Goal: Task Accomplishment & Management: Manage account settings

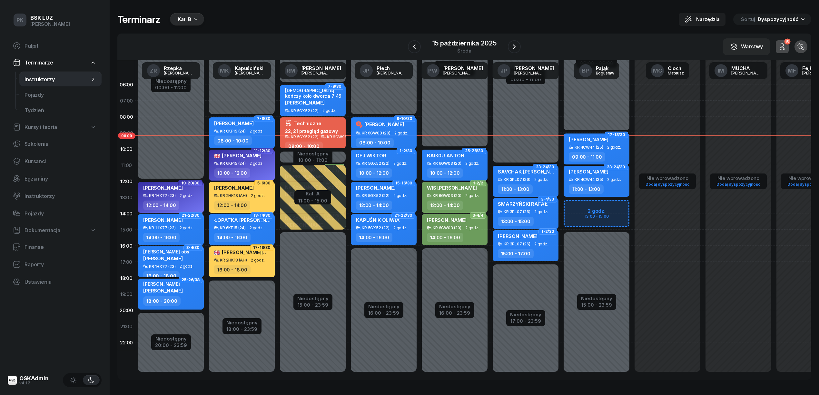
click at [186, 21] on div "Kat. B" at bounding box center [185, 19] width 14 height 8
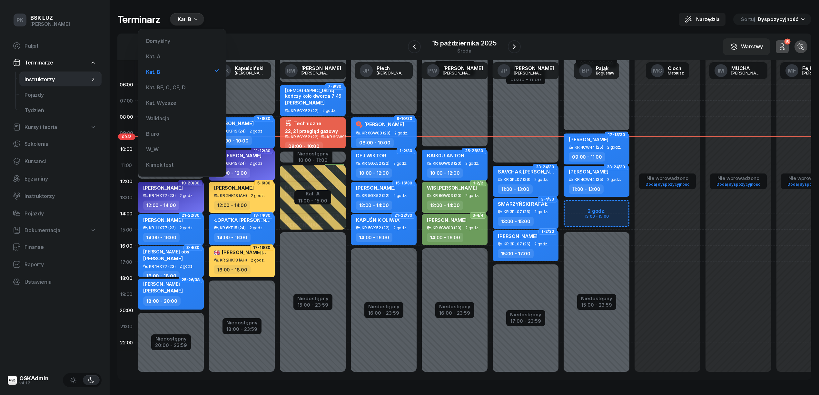
click at [319, 5] on div "Terminarz Kat. B Narzędzia Sortuj Dyspozycyjność W Wybierz AK Koryciński Artur …" at bounding box center [464, 196] width 694 height 393
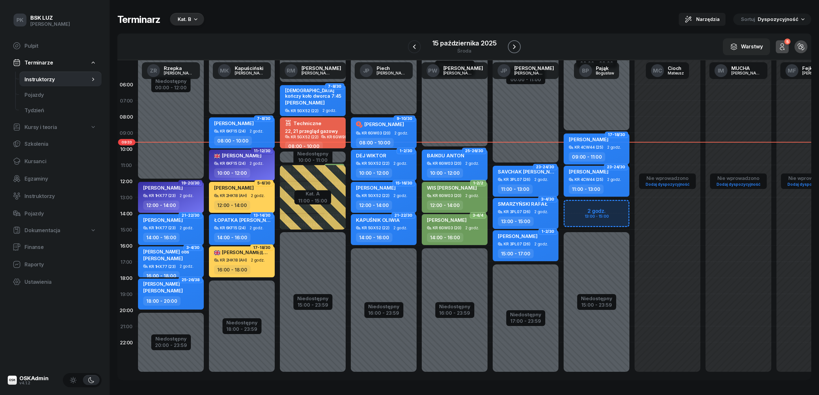
click at [405, 47] on icon "button" at bounding box center [514, 47] width 8 height 8
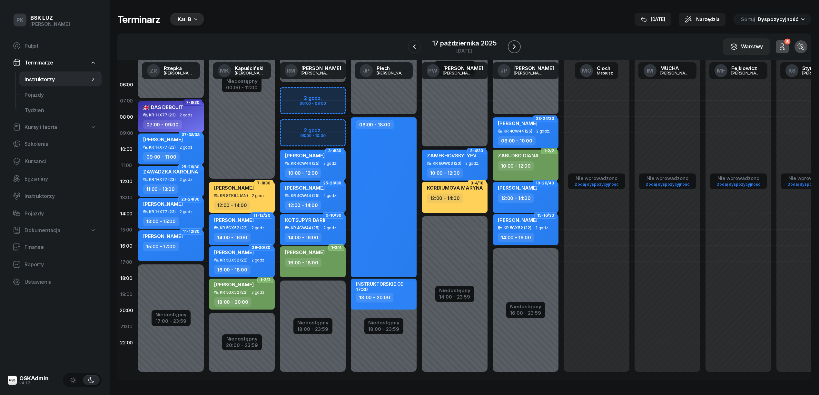
click at [405, 47] on icon "button" at bounding box center [514, 47] width 8 height 8
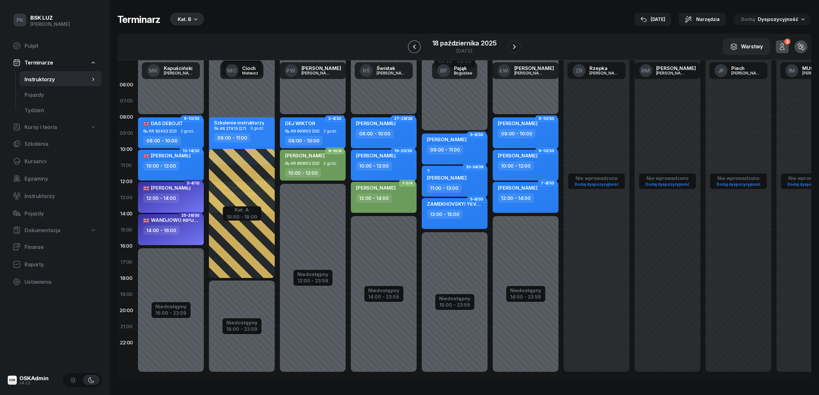
click at [405, 44] on icon "button" at bounding box center [414, 47] width 8 height 8
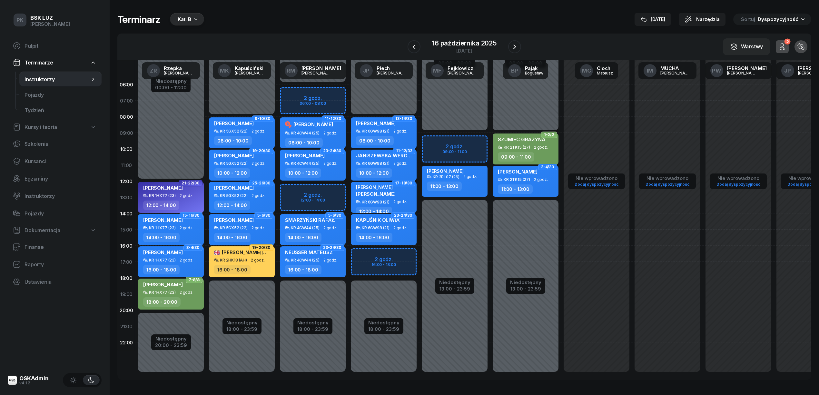
click at [405, 21] on div "[DATE]" at bounding box center [652, 19] width 25 height 8
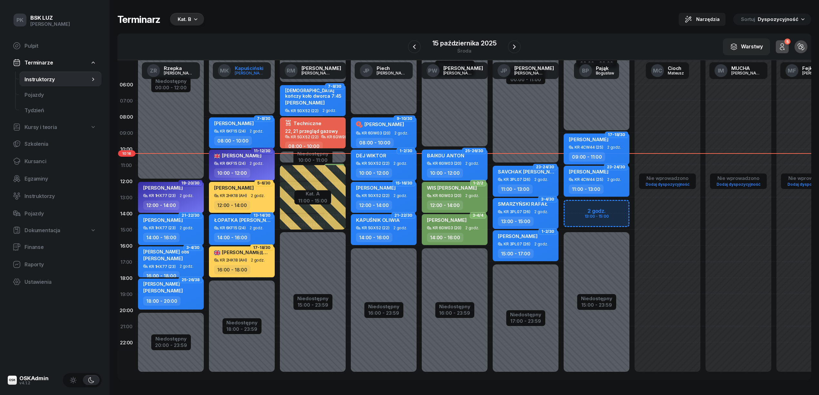
click at [252, 70] on div "Kapuściński" at bounding box center [250, 68] width 31 height 5
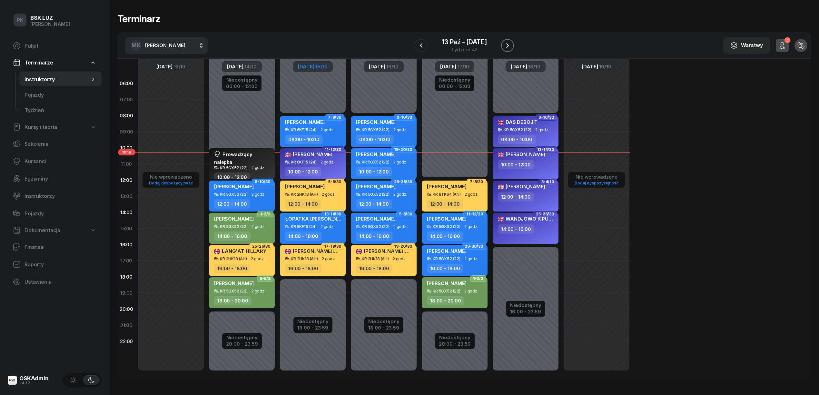
click at [405, 44] on icon "button" at bounding box center [507, 45] width 3 height 5
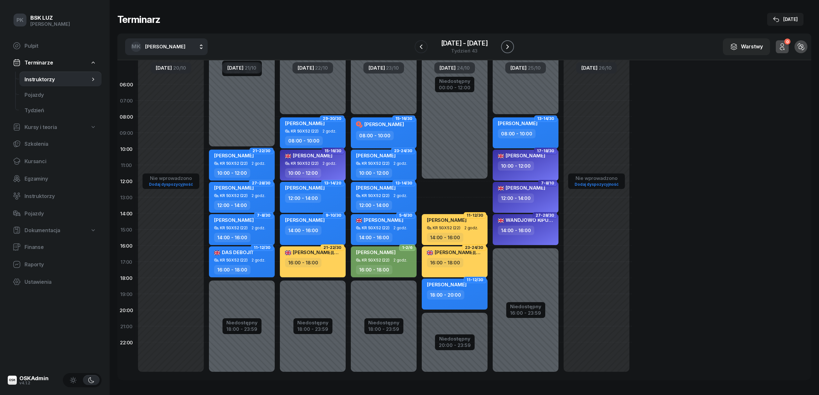
click at [405, 44] on icon "button" at bounding box center [507, 47] width 8 height 8
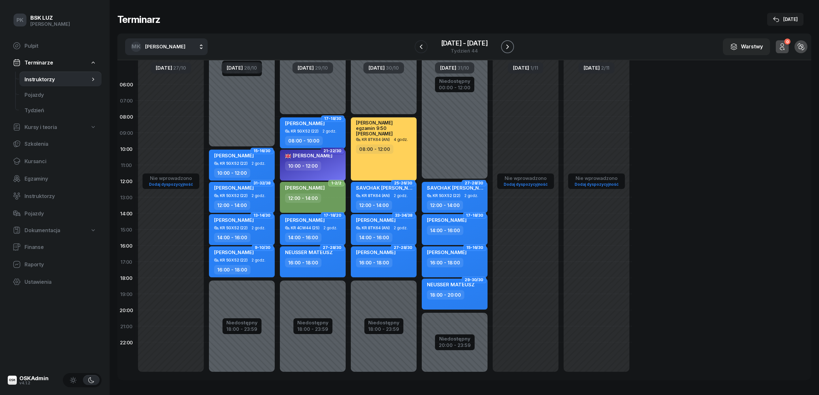
click at [405, 44] on icon "button" at bounding box center [507, 47] width 8 height 8
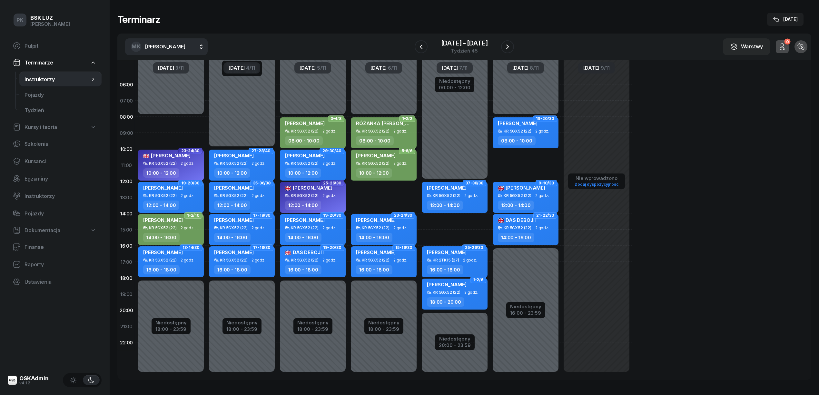
click at [191, 126] on div "Niedostępny 00:00 - 08:00 Niedostępny 18:00 - 23:59 23-24/30 MAHMOUD WEAM KR 5G…" at bounding box center [170, 229] width 71 height 306
select select "08"
select select "10"
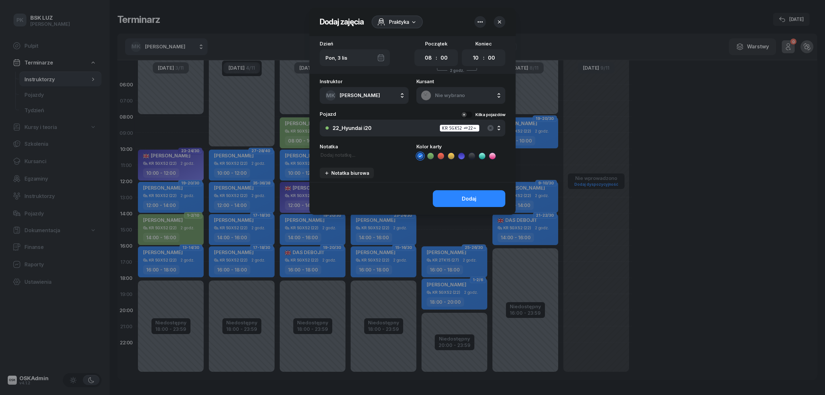
click at [405, 90] on div "Nie wybrano" at bounding box center [461, 95] width 80 height 10
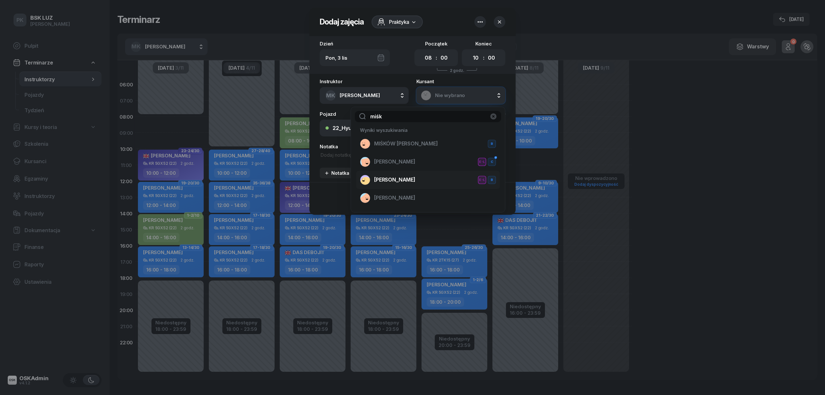
type input "miśk"
click at [401, 170] on div "MIŚKOWICZ KRYSTIAN E-L B" at bounding box center [428, 180] width 136 height 10
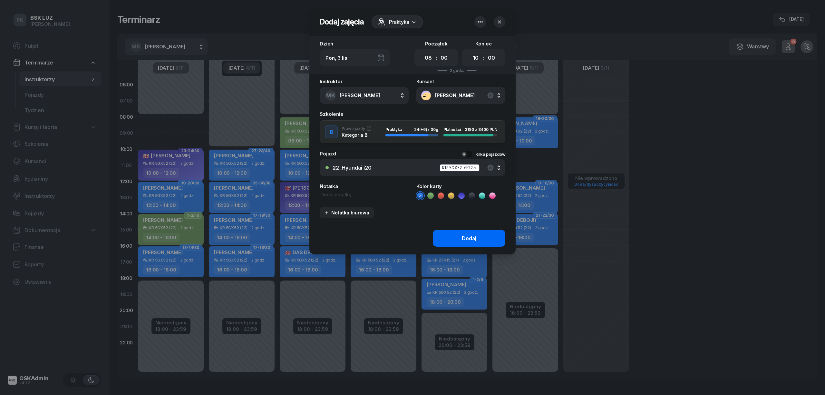
click at [405, 170] on button "Dodaj" at bounding box center [469, 238] width 73 height 17
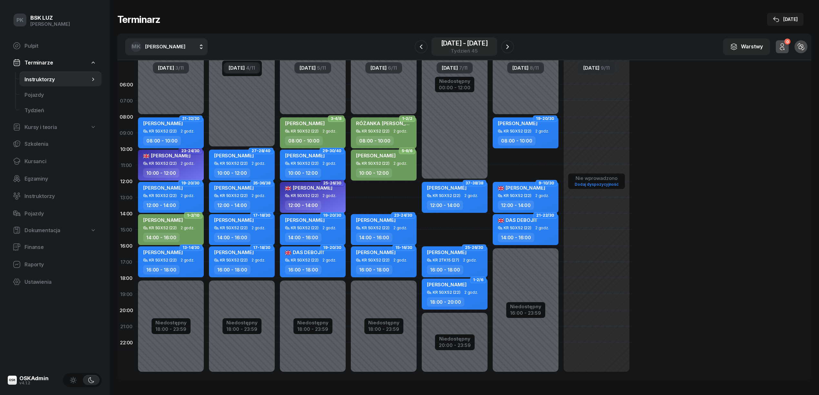
click at [405, 42] on div "3 lis - 9 lis" at bounding box center [464, 43] width 47 height 6
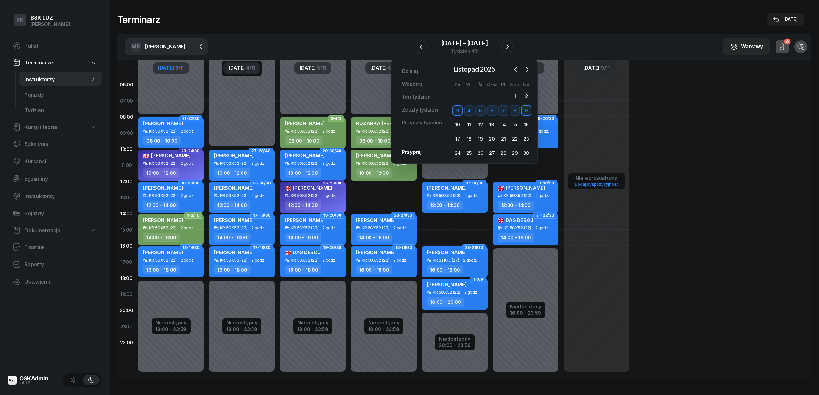
click at [174, 67] on span "[DATE]" at bounding box center [166, 67] width 16 height 5
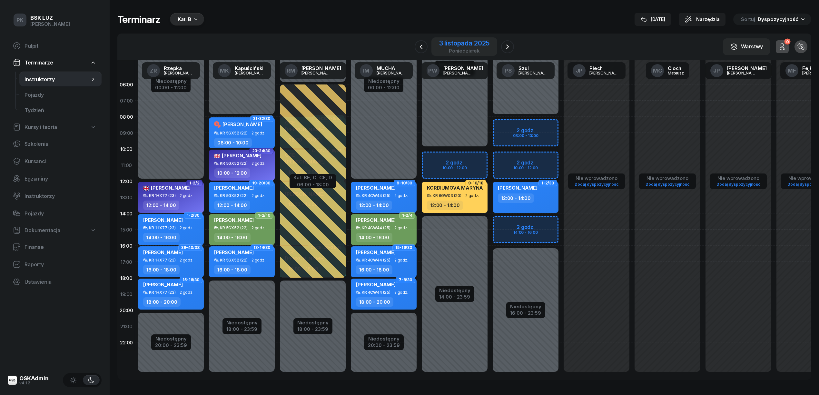
click at [405, 43] on div "3 listopada 2025" at bounding box center [464, 43] width 50 height 6
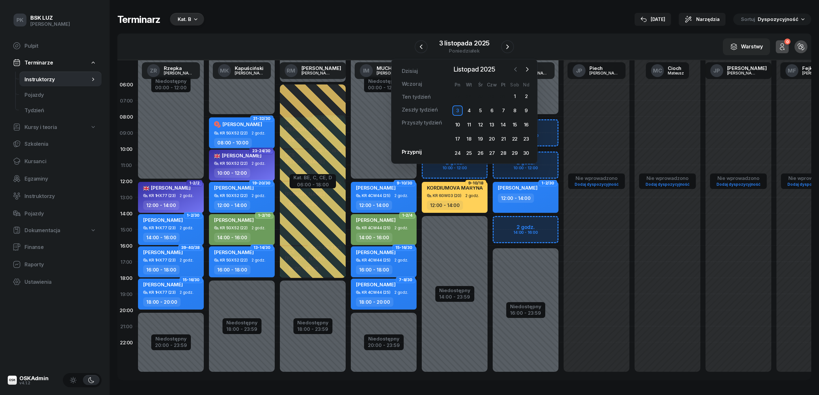
click at [405, 68] on icon "button" at bounding box center [515, 69] width 6 height 6
click at [405, 125] on div "14" at bounding box center [469, 125] width 10 height 10
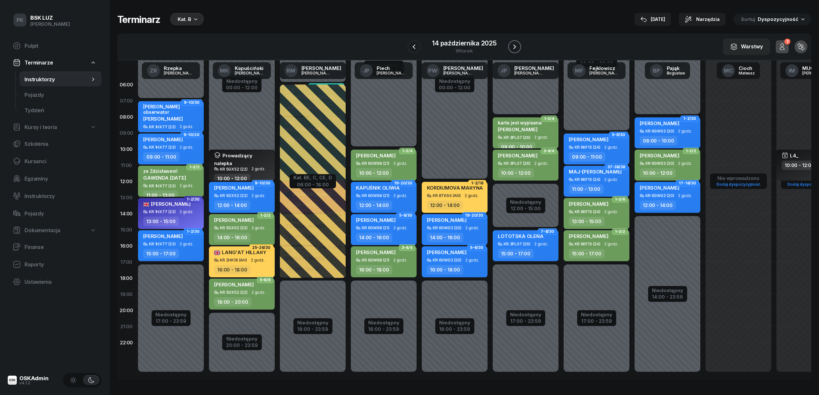
click at [405, 44] on icon "button" at bounding box center [514, 47] width 8 height 8
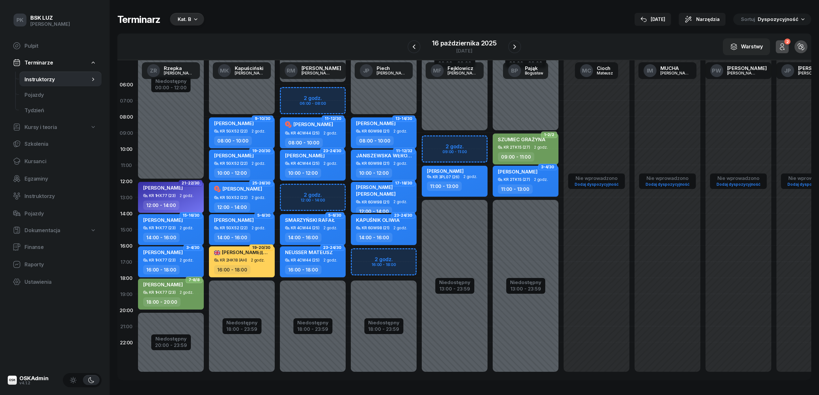
click at [270, 170] on div "MIŚKOWICZ KRYSTIAN KR 5GX52 (22) 2 godz. 12:00 - 14:00" at bounding box center [242, 197] width 66 height 31
select select "12"
select select "14"
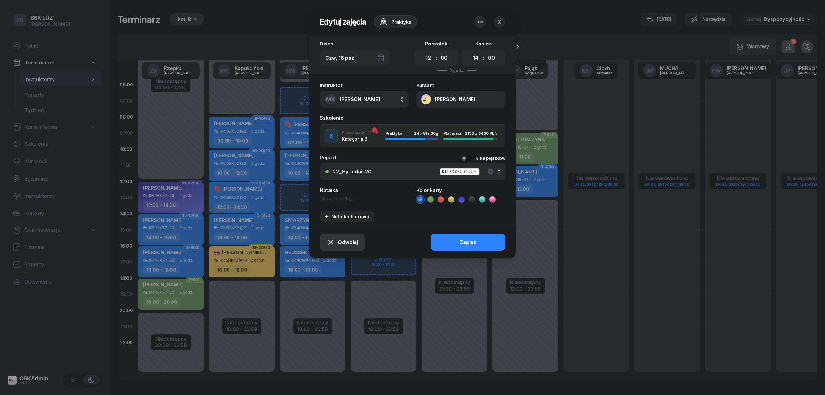
click at [358, 170] on button "Odwołaj" at bounding box center [342, 242] width 45 height 17
click at [351, 170] on link "Kursant odwołał" at bounding box center [339, 203] width 84 height 15
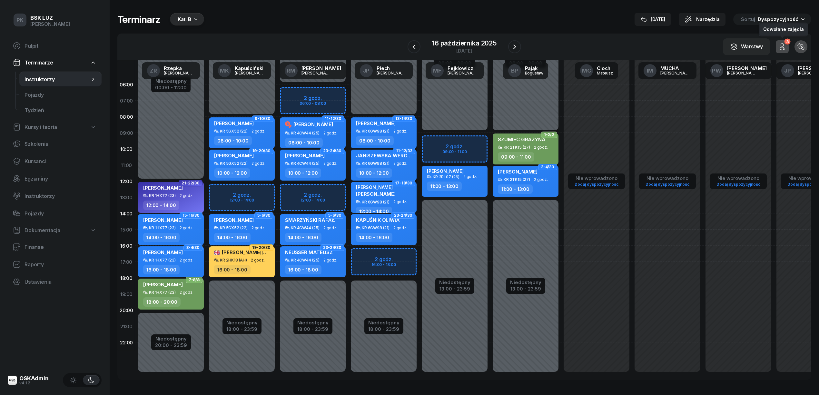
click at [405, 44] on icon "button" at bounding box center [782, 47] width 8 height 8
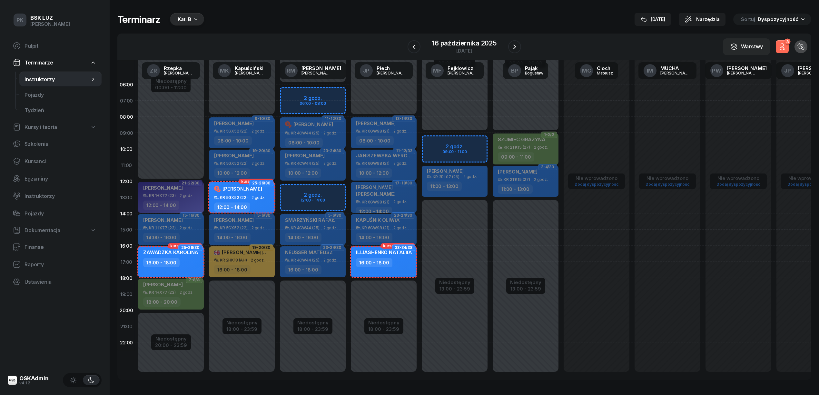
click at [261, 170] on span "2 godz." at bounding box center [258, 197] width 14 height 5
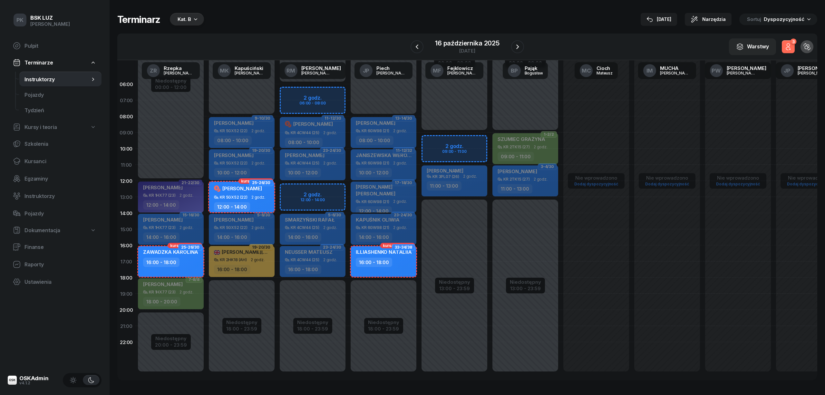
select select "12"
select select "14"
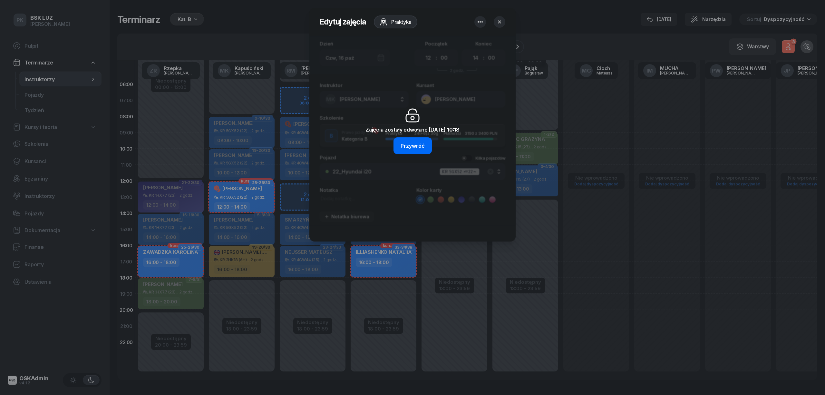
click at [405, 144] on div "Przywróć" at bounding box center [413, 146] width 24 height 6
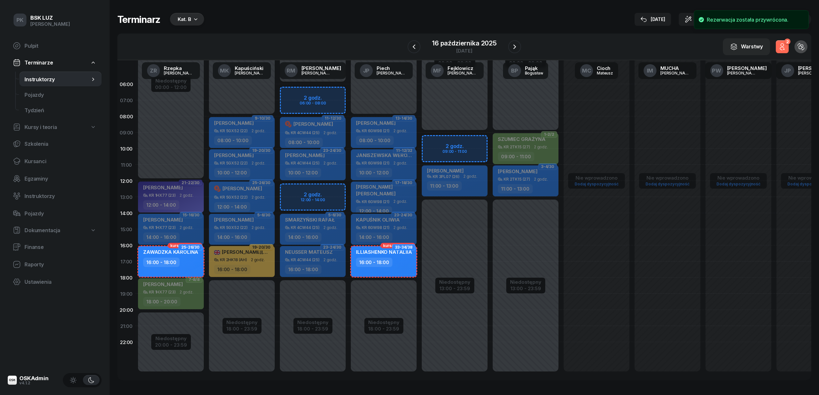
click at [249, 170] on div "KR 5GX52 (22) 2 godz." at bounding box center [242, 197] width 57 height 5
select select "12"
select select "14"
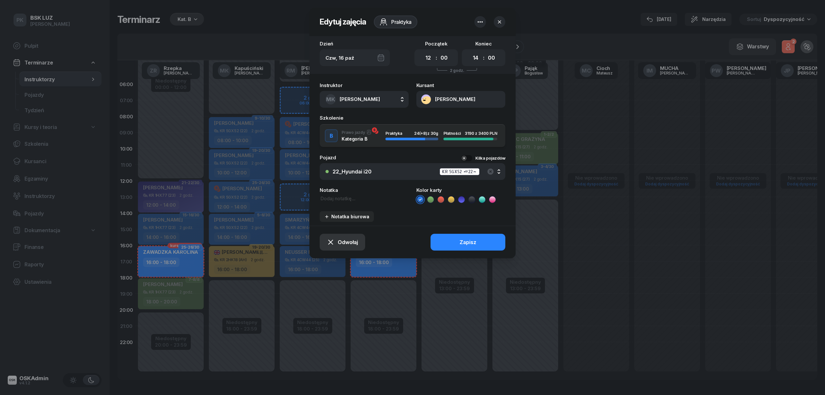
click at [352, 170] on span "Odwołaj" at bounding box center [348, 242] width 20 height 6
click at [352, 170] on link "Kursant odwołał" at bounding box center [339, 203] width 84 height 15
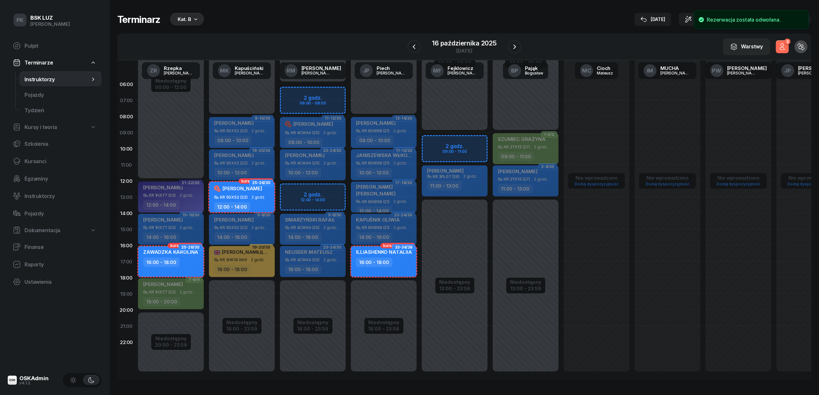
click at [405, 21] on div "Terminarz Kat. B 15 paź Narzędzia Sortuj Dyspozycyjność" at bounding box center [464, 19] width 694 height 13
click at [405, 47] on button "3" at bounding box center [781, 46] width 13 height 13
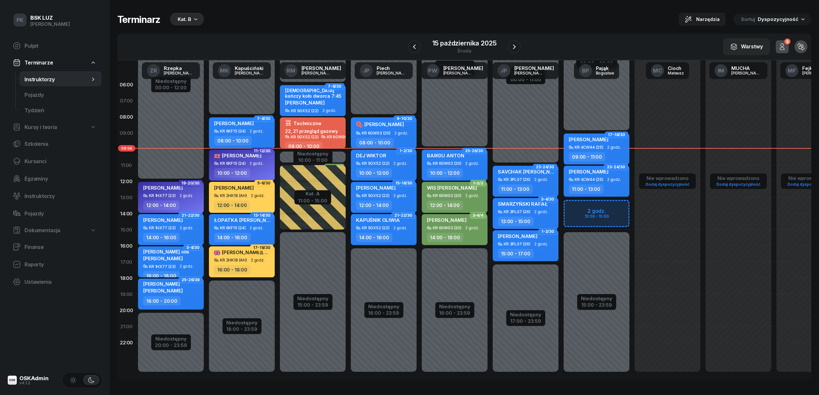
click at [192, 17] on icon "button" at bounding box center [195, 19] width 6 height 6
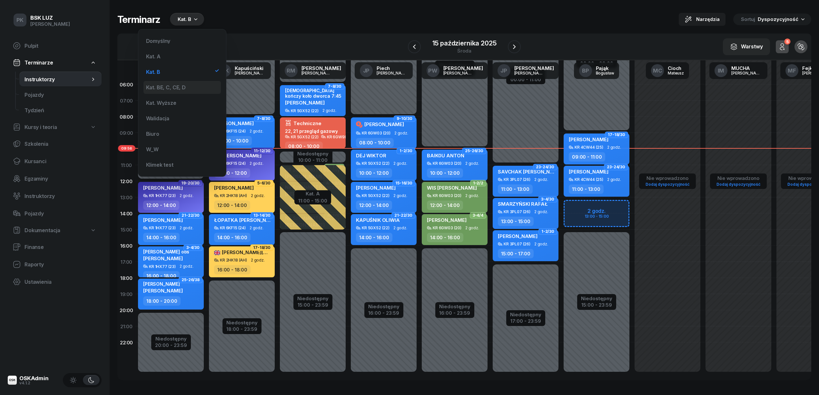
click at [170, 81] on div "Kat. BE, C, CE, D" at bounding box center [181, 87] width 77 height 13
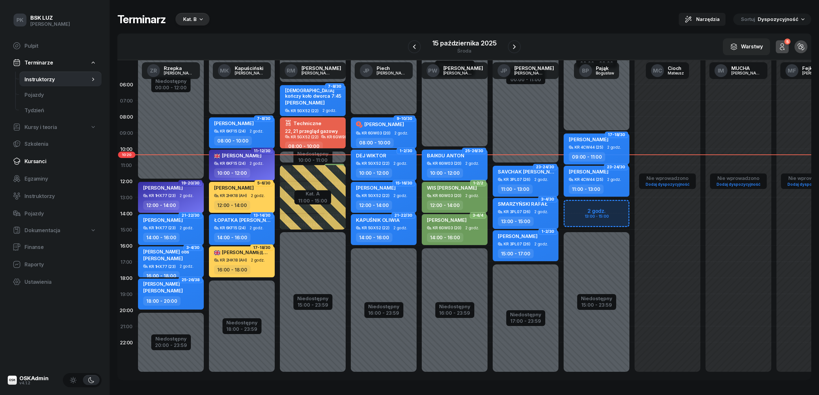
click at [42, 158] on span "Kursanci" at bounding box center [60, 161] width 72 height 6
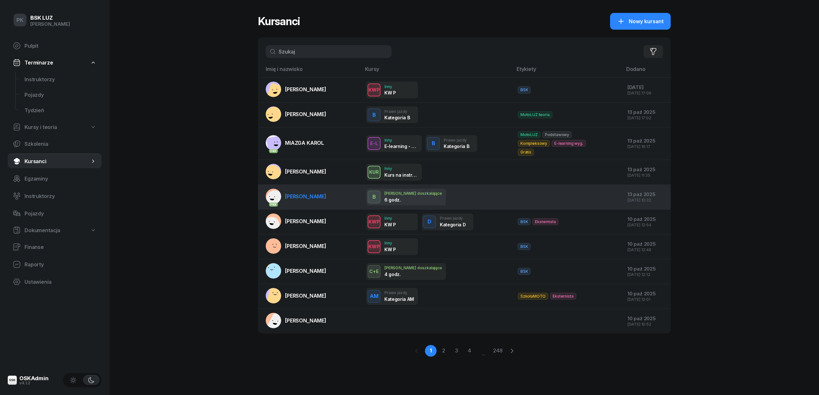
click at [515, 201] on td at bounding box center [567, 196] width 110 height 25
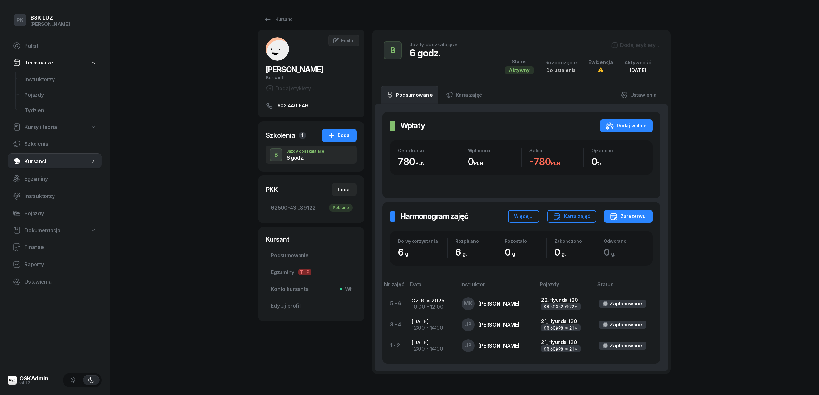
click at [628, 43] on div "Dodaj etykiety..." at bounding box center [634, 45] width 49 height 8
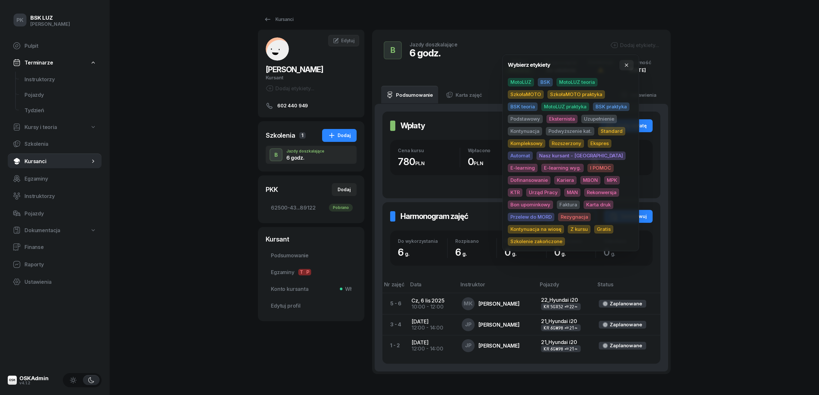
click at [528, 79] on span "MotoLUZ" at bounding box center [521, 82] width 26 height 8
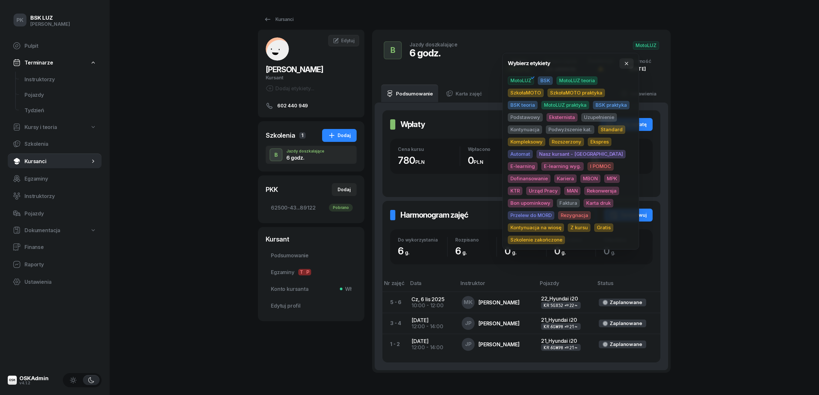
click at [593, 116] on span "Uzupełnienie" at bounding box center [598, 117] width 35 height 8
click at [752, 101] on div "PK BSK LUZ Piotr Klimek Pulpit Terminarze Instruktorzy Pojazdy Tydzień Kursy i …" at bounding box center [409, 218] width 819 height 436
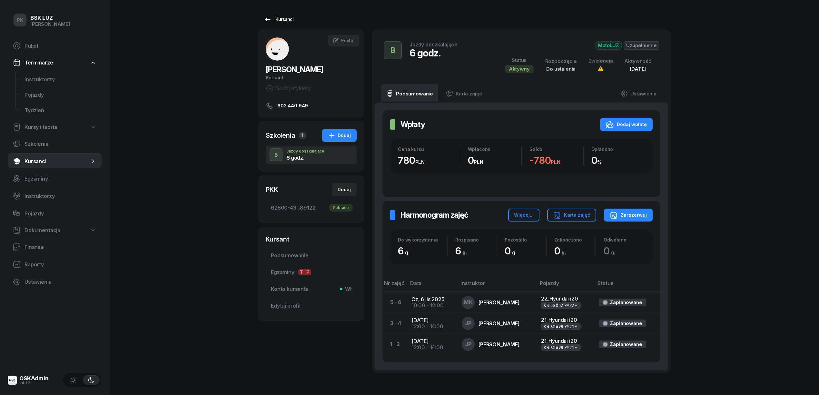
click at [287, 21] on div "Kursanci" at bounding box center [279, 19] width 30 height 8
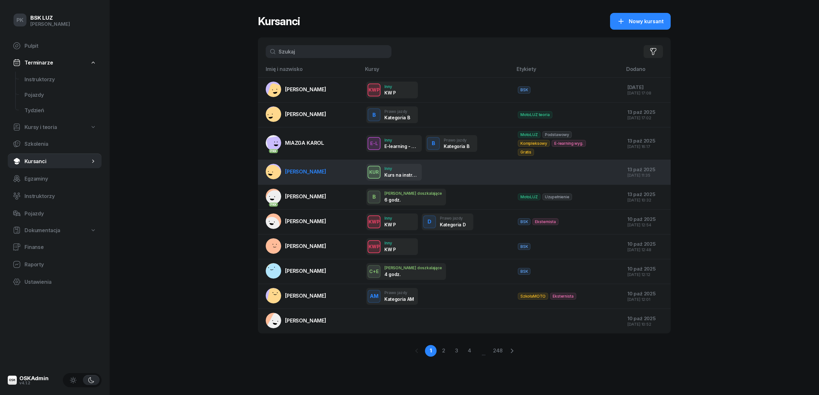
click at [556, 170] on div at bounding box center [556, 172] width 77 height 6
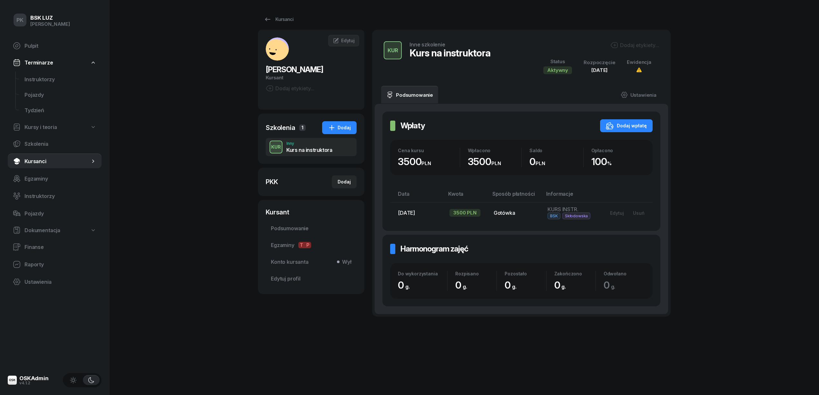
drag, startPoint x: 621, startPoint y: 44, endPoint x: 627, endPoint y: 57, distance: 13.7
click at [627, 57] on div "Dodaj etykiety... Status Aktywny Rozpoczęcie 2 maj 2022 Ewidencja" at bounding box center [596, 57] width 123 height 33
click at [624, 44] on div "Dodaj etykiety..." at bounding box center [634, 45] width 49 height 8
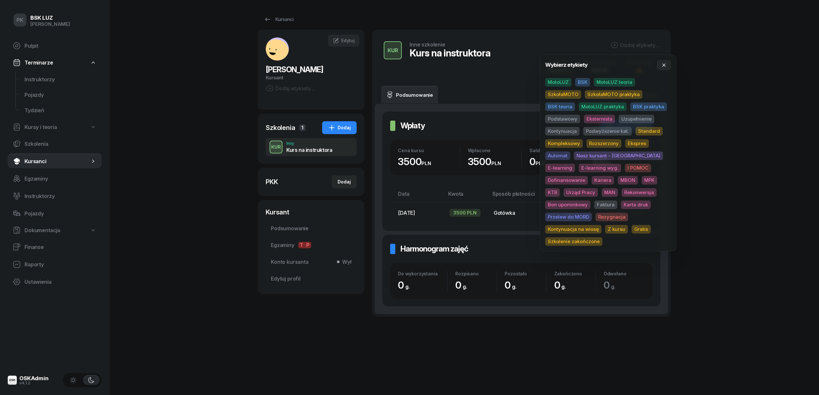
click at [732, 79] on div "PK BSK LUZ Piotr Klimek Pulpit Terminarze Instruktorzy Pojazdy Tydzień Kursy i …" at bounding box center [409, 197] width 819 height 395
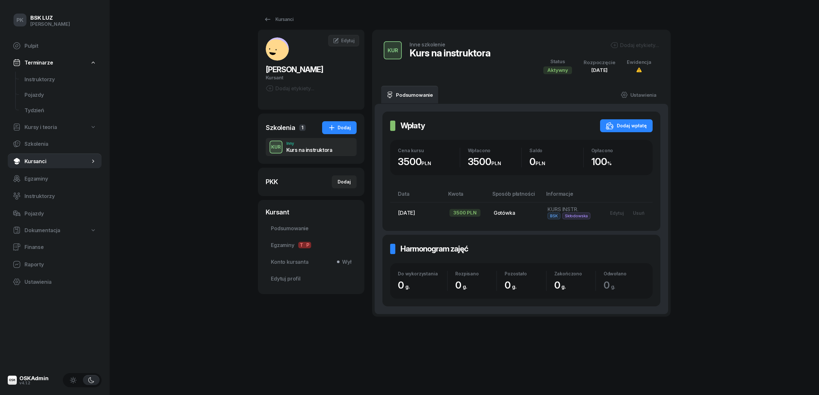
click at [641, 43] on div "Dodaj etykiety..." at bounding box center [634, 45] width 49 height 8
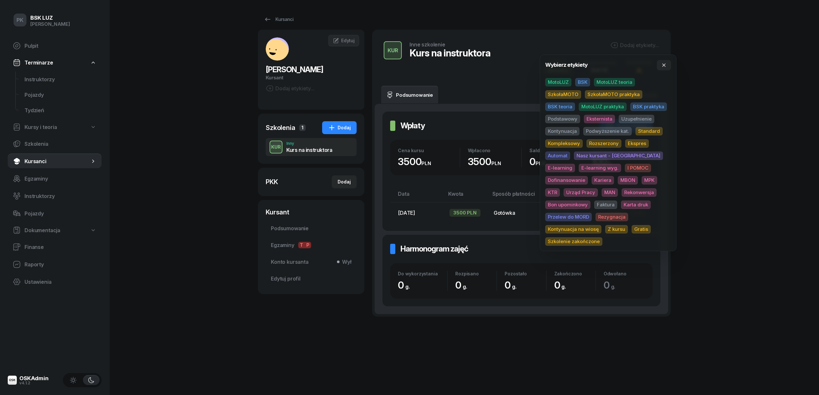
click at [580, 84] on span "BSK" at bounding box center [582, 82] width 15 height 8
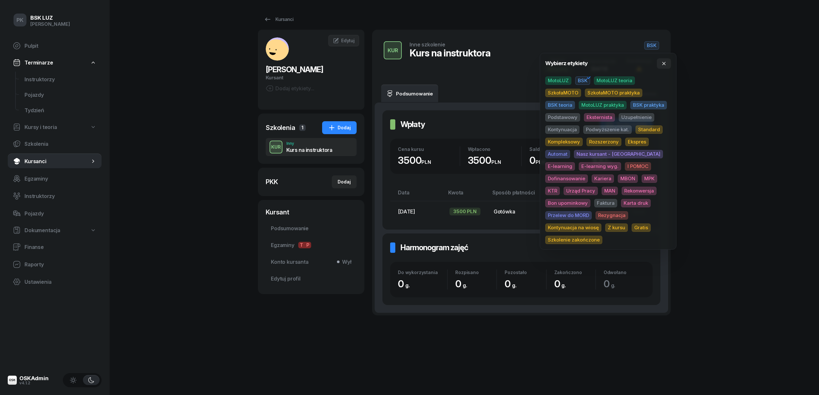
click at [734, 85] on div "PK BSK LUZ Piotr Klimek Pulpit Terminarze Instruktorzy Pojazdy Tydzień Kursy i …" at bounding box center [409, 197] width 819 height 395
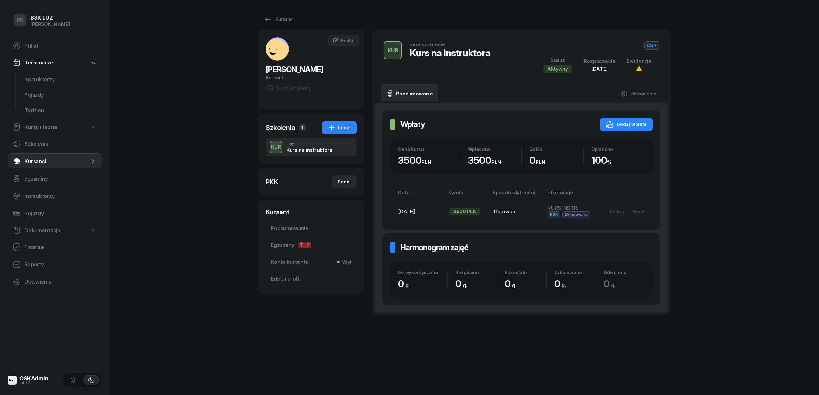
click at [45, 159] on span "Kursanci" at bounding box center [56, 161] width 65 height 6
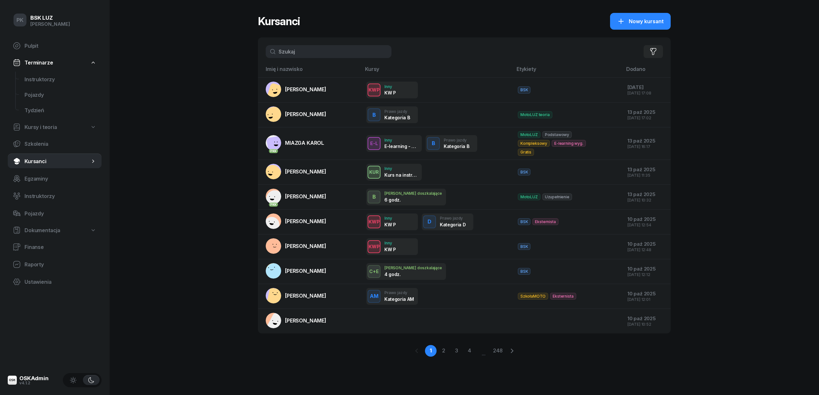
click at [189, 223] on div "PK BSK LUZ Piotr Klimek Pulpit Terminarze Instruktorzy Pojazdy Tydzień Kursy i …" at bounding box center [409, 197] width 819 height 395
click at [299, 58] on div "Filtruj" at bounding box center [464, 51] width 413 height 28
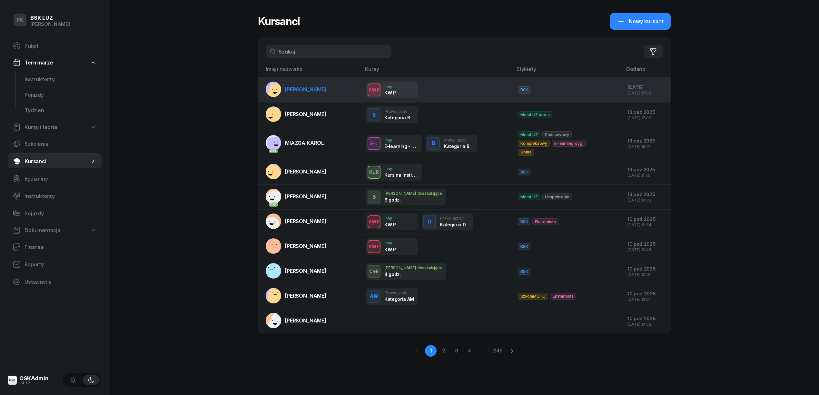
click at [293, 84] on link "[PERSON_NAME]" at bounding box center [296, 89] width 61 height 15
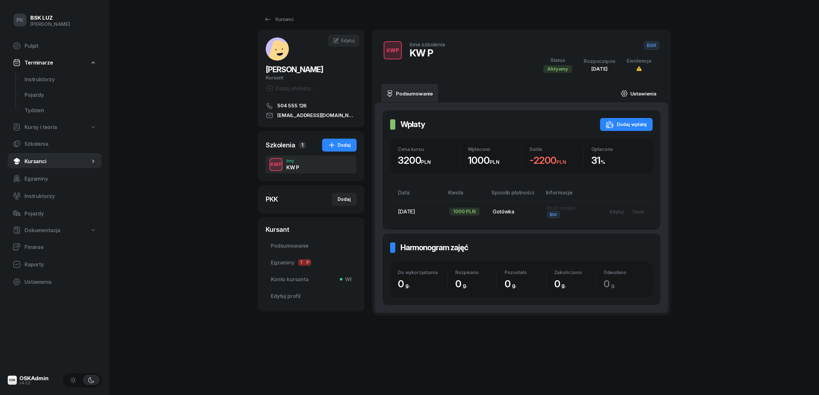
click at [625, 87] on link "Ustawienia" at bounding box center [638, 93] width 46 height 18
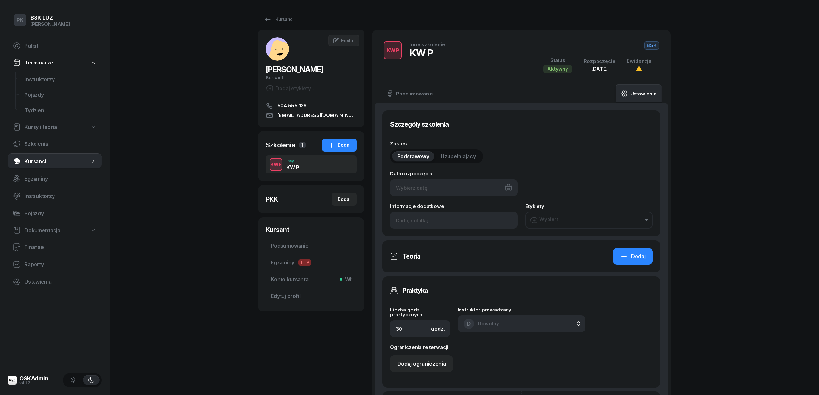
type input "23/09/2022"
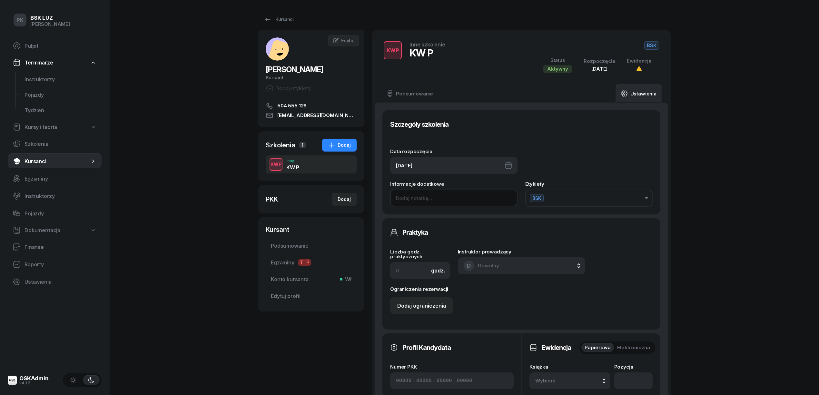
click at [406, 202] on input at bounding box center [453, 197] width 127 height 17
type input "r"
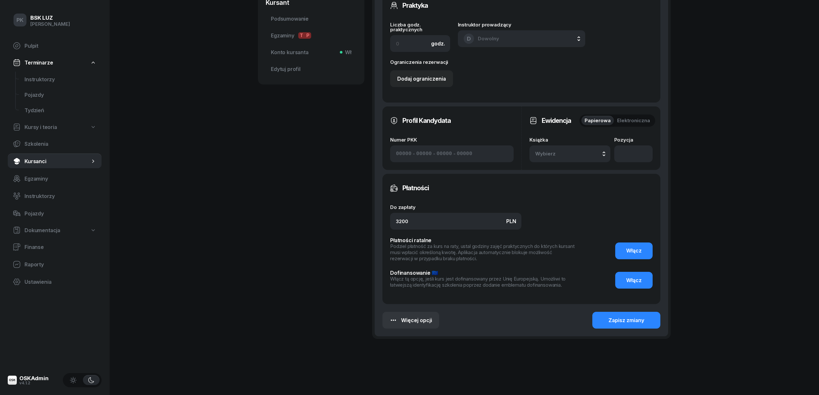
scroll to position [234, 0]
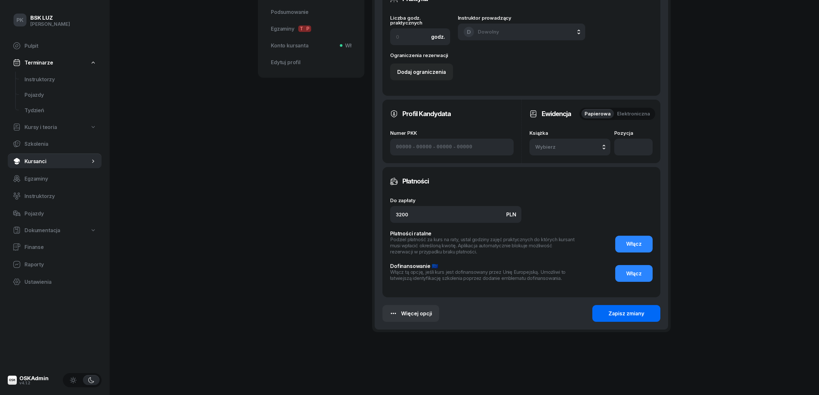
type input "Z KW zrealizowane 6h w 2023 r."
click at [601, 316] on button "Zapisz zmiany" at bounding box center [626, 313] width 68 height 17
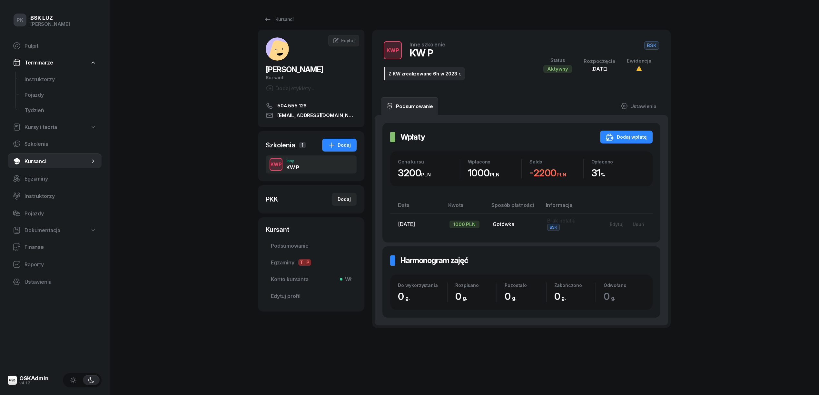
click at [216, 202] on div "PK BSK LUZ Piotr Klimek Pulpit Terminarze Instruktorzy Pojazdy Tydzień Kursy i …" at bounding box center [409, 197] width 819 height 395
click at [279, 13] on link "Kursanci" at bounding box center [278, 19] width 41 height 13
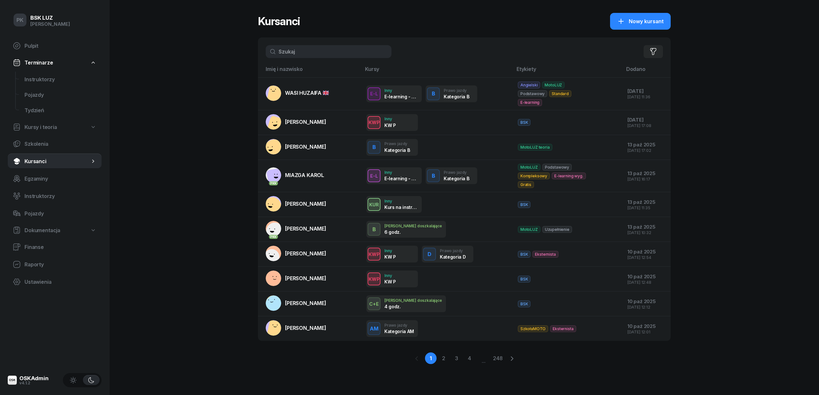
click at [305, 51] on input "text" at bounding box center [329, 51] width 126 height 13
type input "w"
drag, startPoint x: 331, startPoint y: 53, endPoint x: 228, endPoint y: 46, distance: 102.7
click at [228, 46] on div "PK BSK LUZ Piotr Klimek Pulpit Terminarze Instruktorzy Pojazdy Tydzień Kursy i …" at bounding box center [409, 197] width 819 height 395
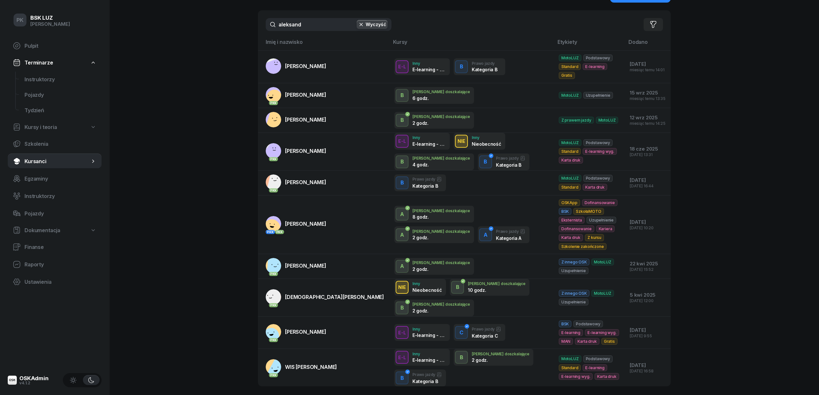
scroll to position [42, 0]
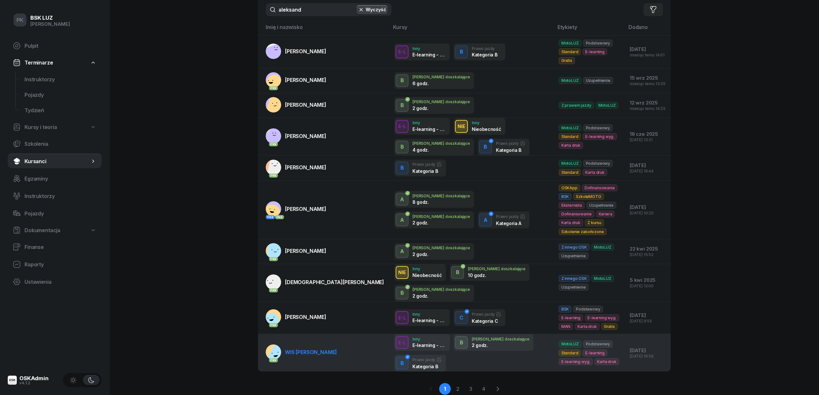
type input "aleksand"
click at [307, 344] on link "PKK WIS ALEKSANDRA" at bounding box center [301, 351] width 71 height 15
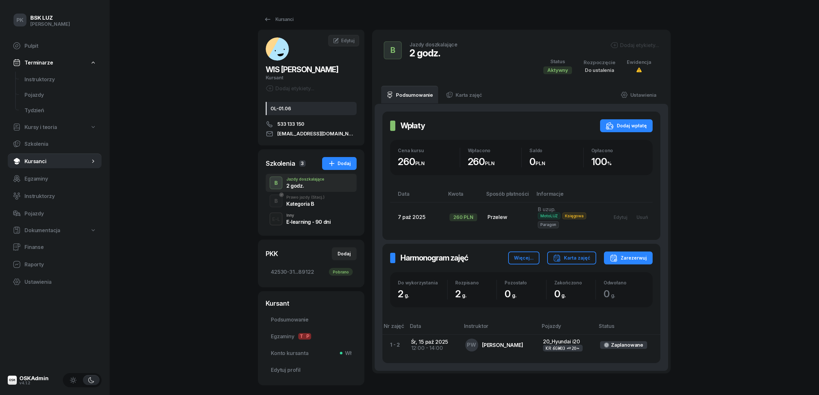
click at [308, 206] on div "Kategoria B" at bounding box center [305, 203] width 38 height 5
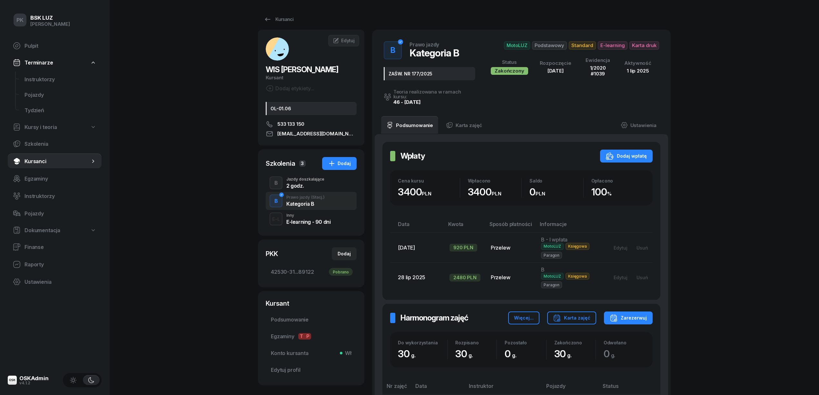
click at [310, 178] on div "Jazdy doszkalające" at bounding box center [305, 179] width 38 height 4
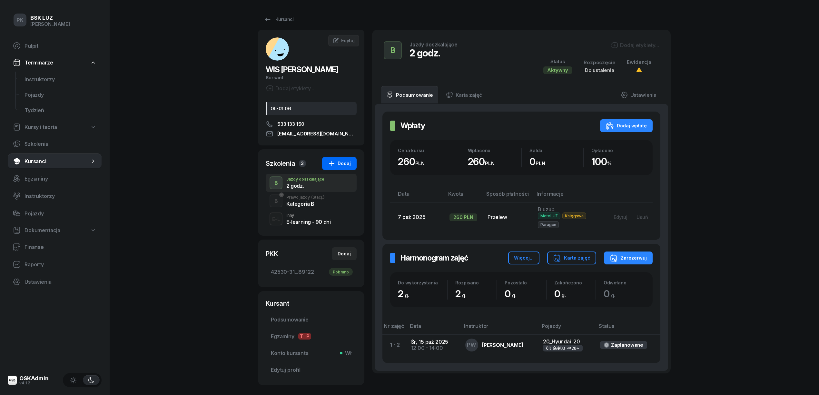
click at [335, 163] on icon "button" at bounding box center [332, 164] width 8 height 8
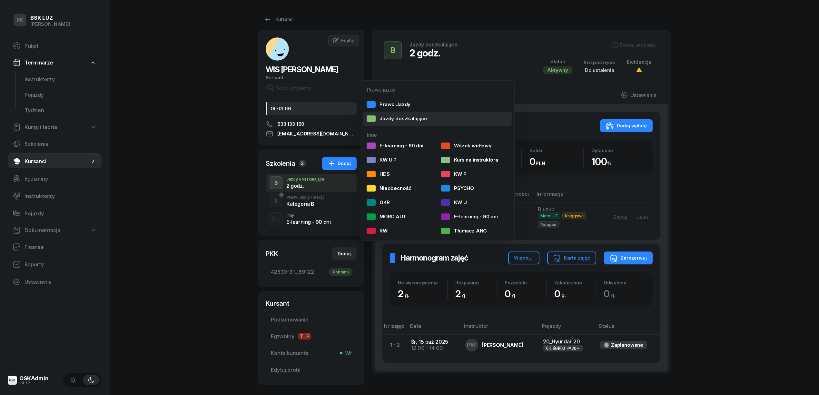
click at [397, 121] on div "Jazdy doszkalające" at bounding box center [396, 118] width 61 height 6
select select "B"
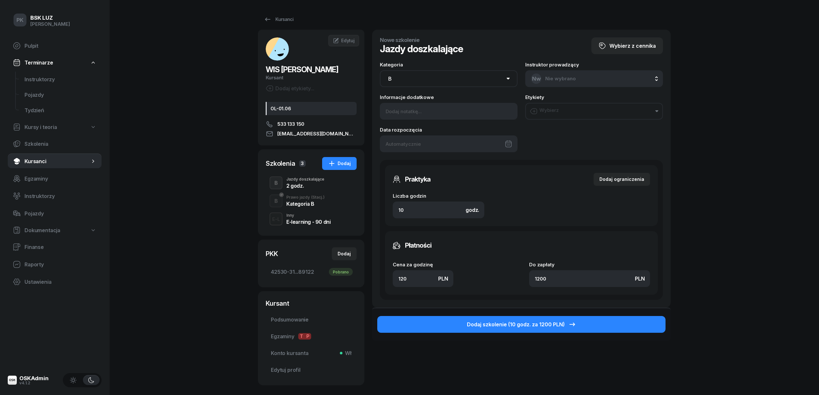
click at [366, 275] on div "WIS ALEKSANDRA Kursant Dodaj etykiety... OL-01.06 533 133 150 ALEKSVWIS@GMAIL.C…" at bounding box center [464, 207] width 413 height 355
type input "1"
type input "10"
type input "13"
type input "130"
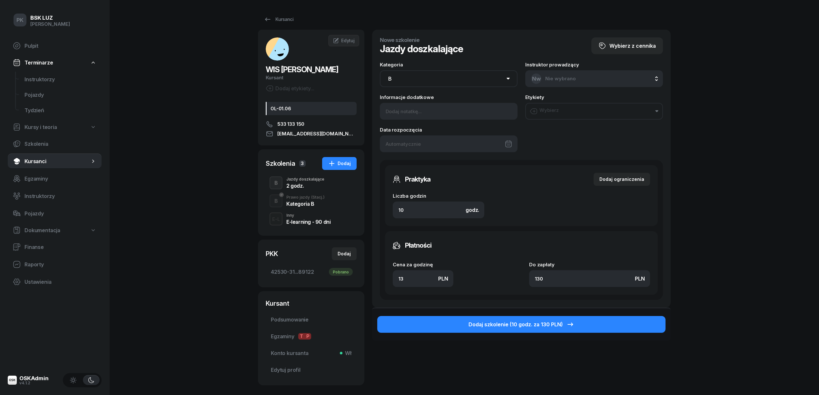
type input "130"
type input "1300"
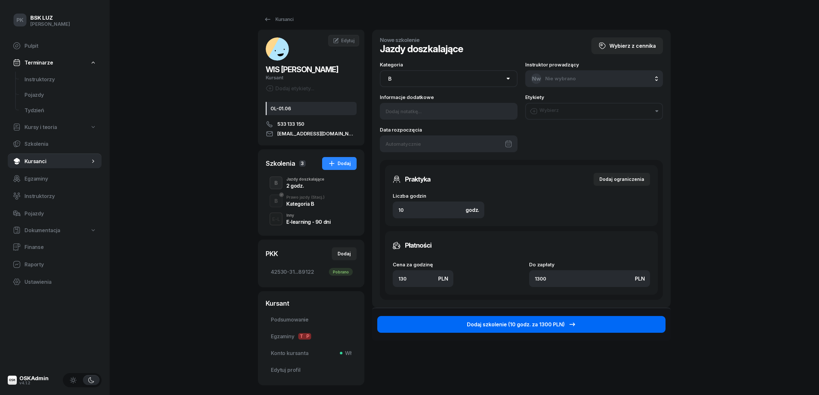
type input "130"
click at [465, 328] on button "Dodaj szkolenie (10 godz. za 1300 PLN)" at bounding box center [521, 324] width 288 height 17
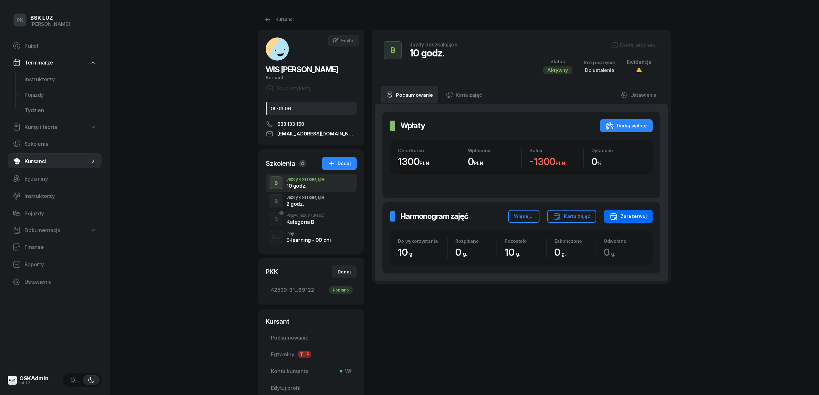
click at [634, 216] on div "Zarezerwuj" at bounding box center [627, 216] width 37 height 8
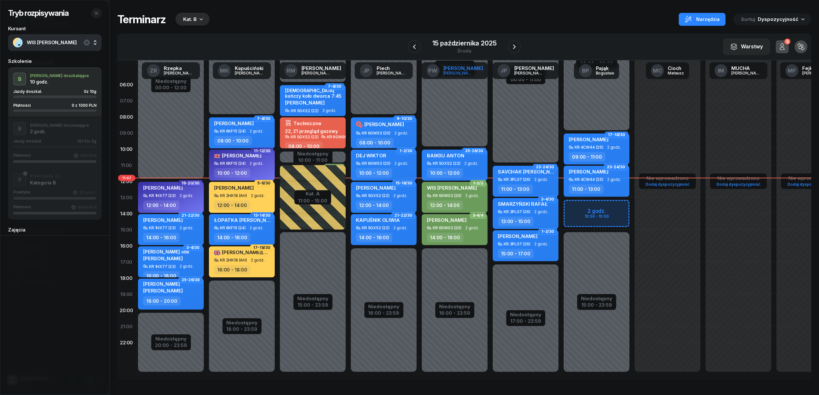
click at [463, 73] on div "[PERSON_NAME]" at bounding box center [458, 73] width 31 height 4
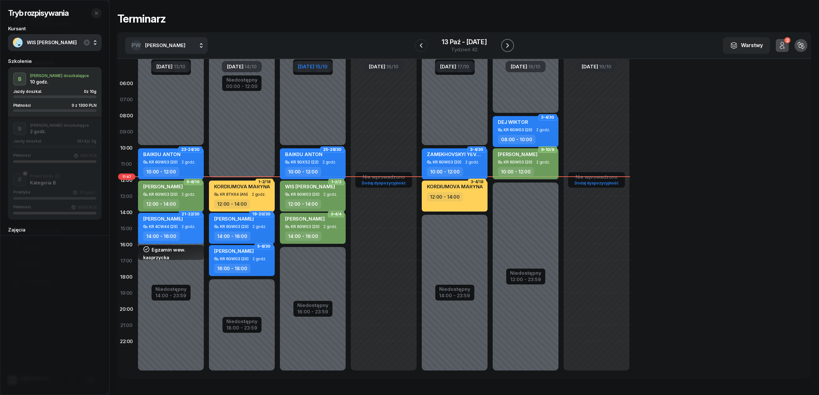
click at [510, 43] on icon "button" at bounding box center [507, 46] width 8 height 8
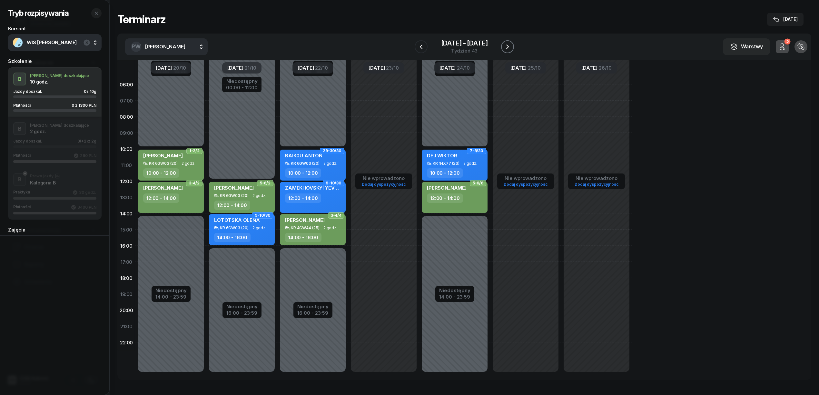
click at [508, 43] on icon "button" at bounding box center [507, 47] width 8 height 8
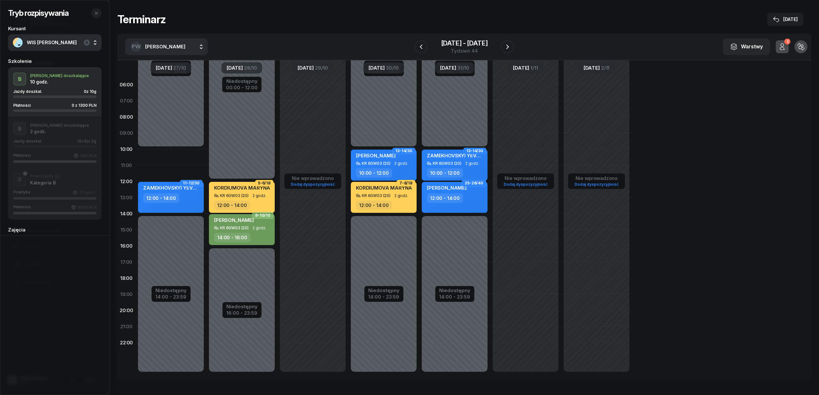
click at [177, 74] on div "Poniedziałek 27/10" at bounding box center [170, 67] width 71 height 15
click at [177, 71] on div "Poniedziałek 27/10" at bounding box center [171, 67] width 40 height 11
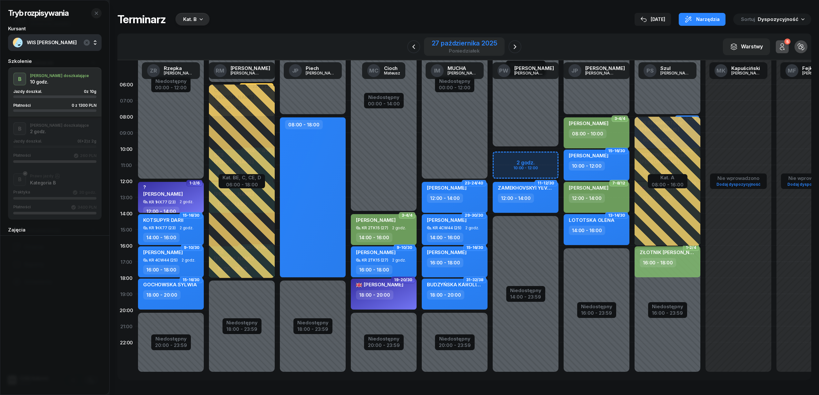
click at [449, 46] on div "27 października 2025" at bounding box center [464, 43] width 65 height 6
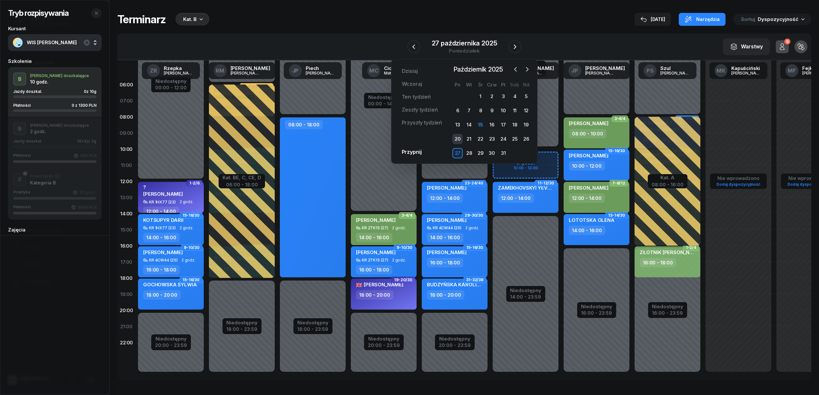
click at [458, 138] on div "20" at bounding box center [457, 139] width 10 height 10
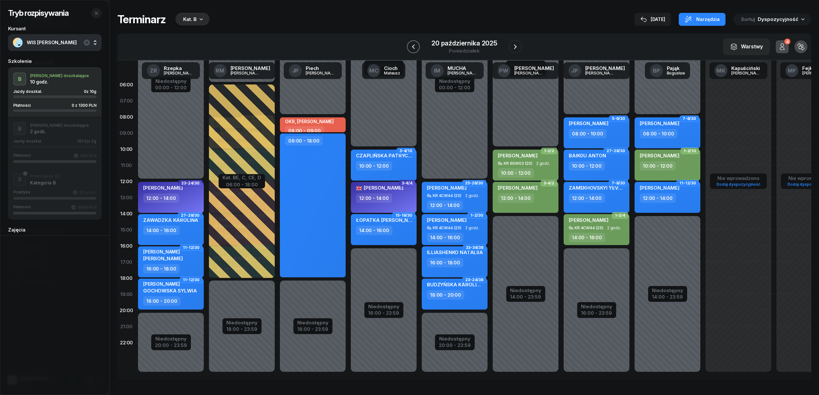
click at [416, 46] on icon "button" at bounding box center [413, 47] width 8 height 8
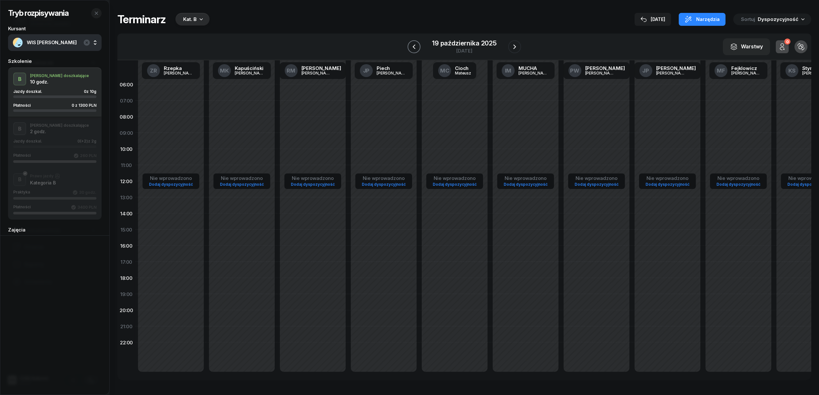
click at [416, 46] on icon "button" at bounding box center [414, 47] width 8 height 8
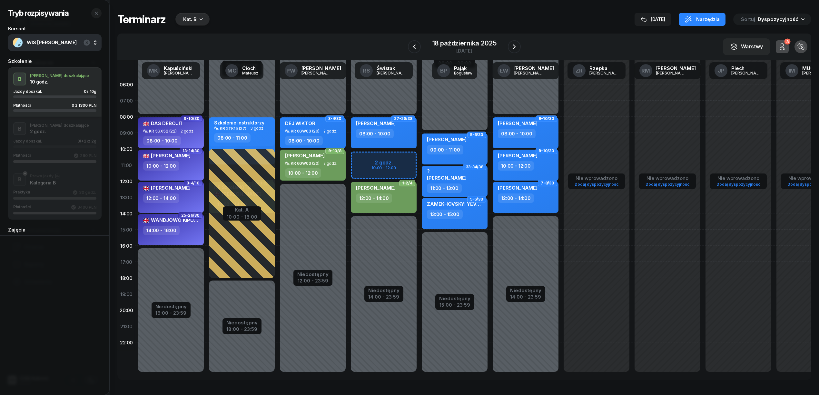
click at [369, 159] on div "Niedostępny 00:00 - 08:00 Niedostępny 14:00 - 23:59 2 godz. 10:00 - 12:00 27-28…" at bounding box center [383, 229] width 71 height 306
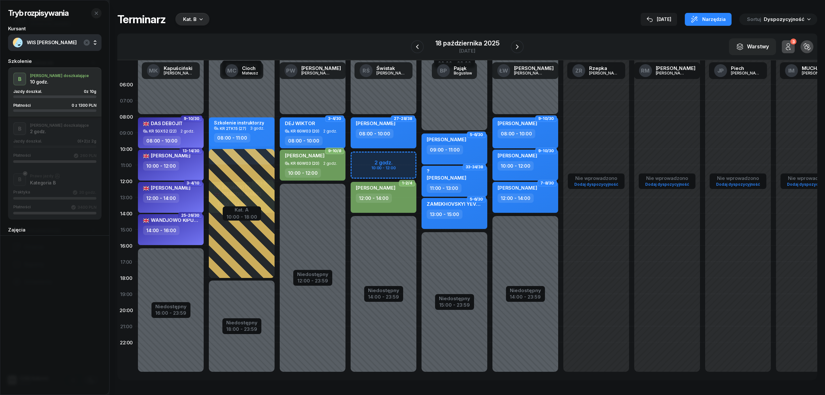
select select "10"
select select "12"
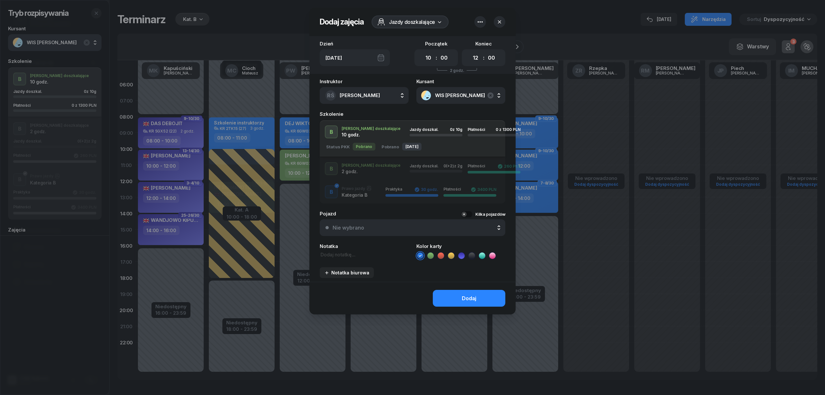
click at [502, 19] on icon "button" at bounding box center [499, 22] width 6 height 6
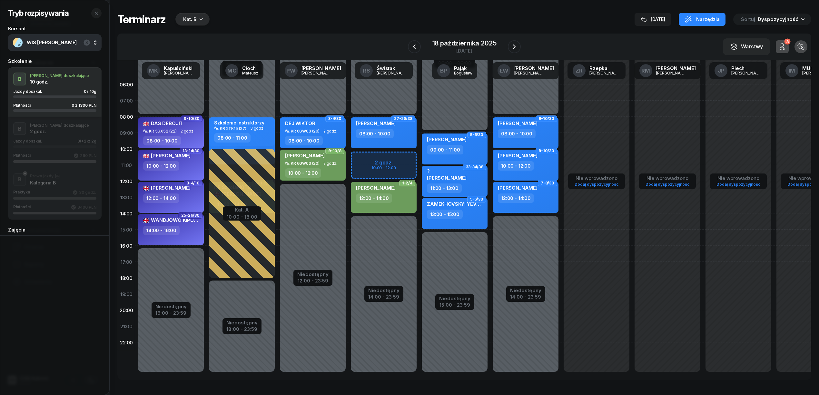
click at [379, 159] on div "Niedostępny 00:00 - 08:00 Niedostępny 14:00 - 23:59 2 godz. 10:00 - 12:00 27-28…" at bounding box center [383, 229] width 71 height 306
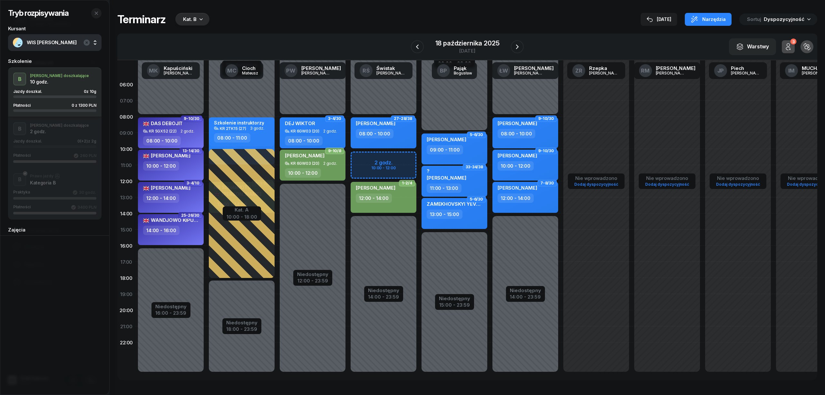
select select "10"
select select "12"
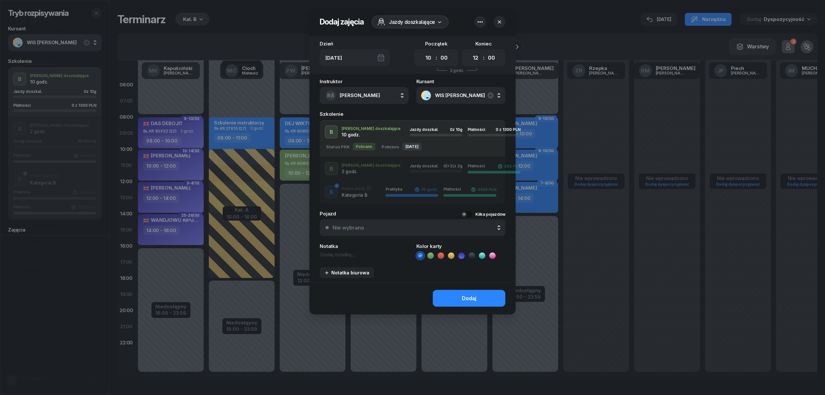
click at [428, 257] on icon at bounding box center [430, 255] width 6 height 6
click at [449, 304] on button "Dodaj" at bounding box center [469, 298] width 73 height 17
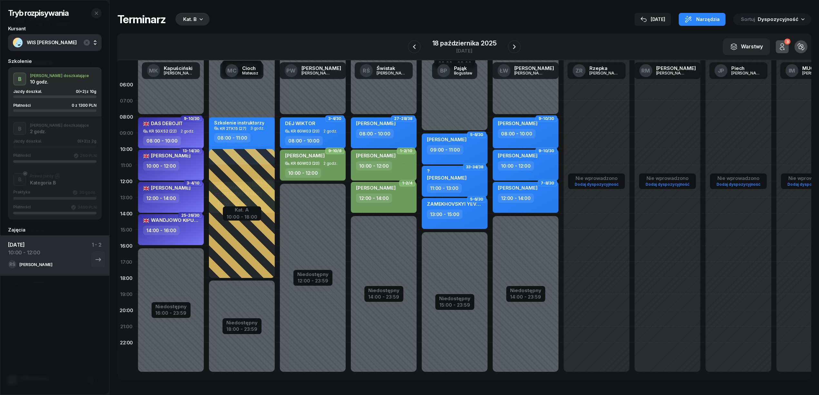
click at [61, 42] on span "WIS [PERSON_NAME]" at bounding box center [62, 43] width 70 height 6
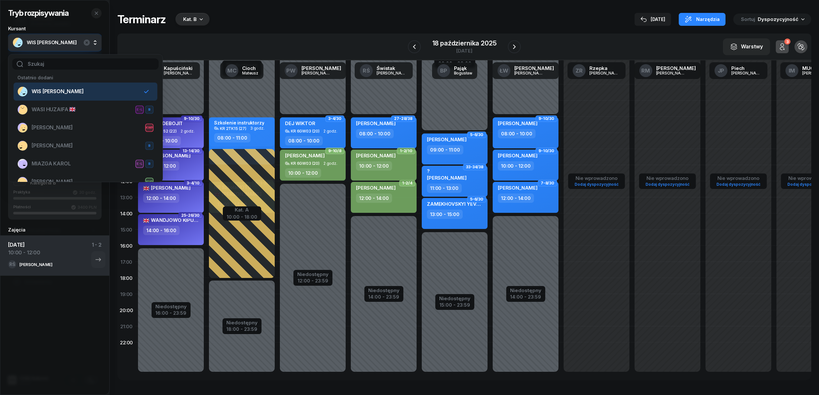
click at [55, 43] on span "WIS [PERSON_NAME]" at bounding box center [62, 43] width 70 height 6
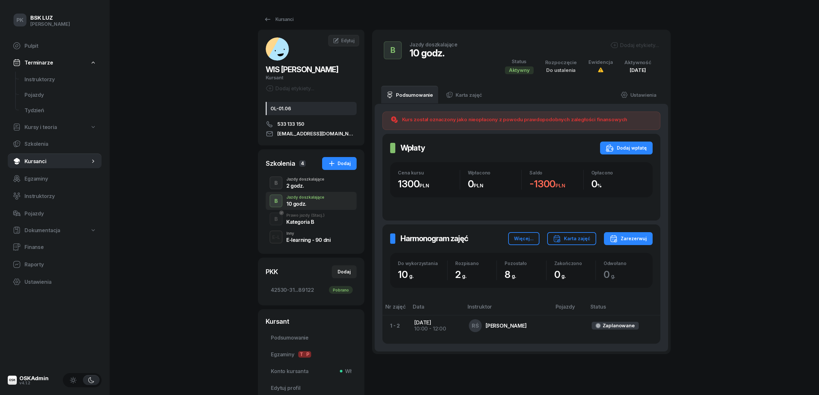
click at [302, 184] on div "2 godz." at bounding box center [305, 185] width 38 height 5
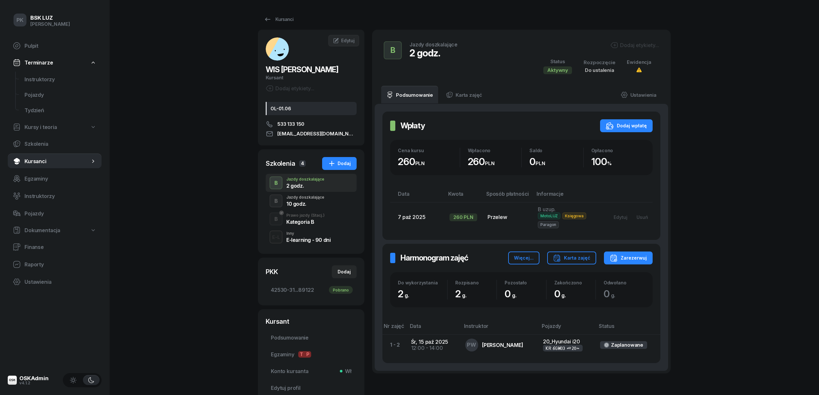
click at [308, 204] on div "10 godz." at bounding box center [305, 203] width 38 height 5
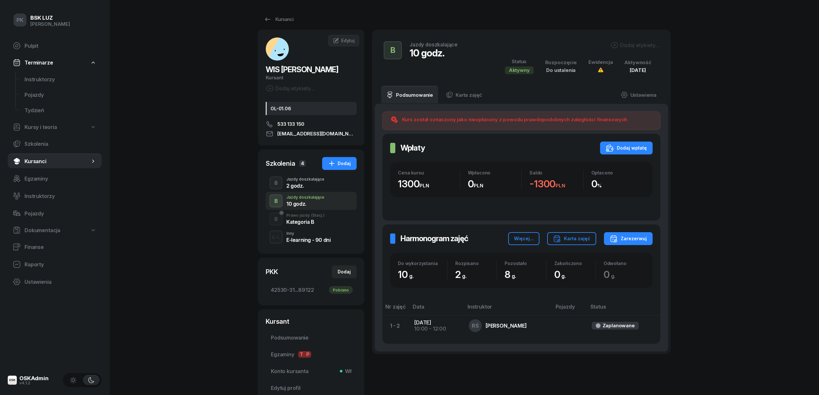
click at [311, 175] on div "B Jazdy doszkalające 2 godz." at bounding box center [311, 183] width 91 height 18
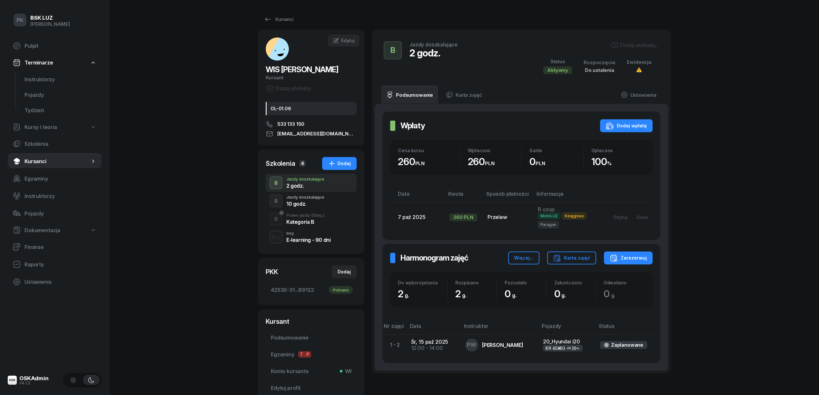
click at [309, 182] on div "2 godz." at bounding box center [305, 184] width 38 height 7
click at [306, 201] on div "10 godz." at bounding box center [305, 203] width 38 height 5
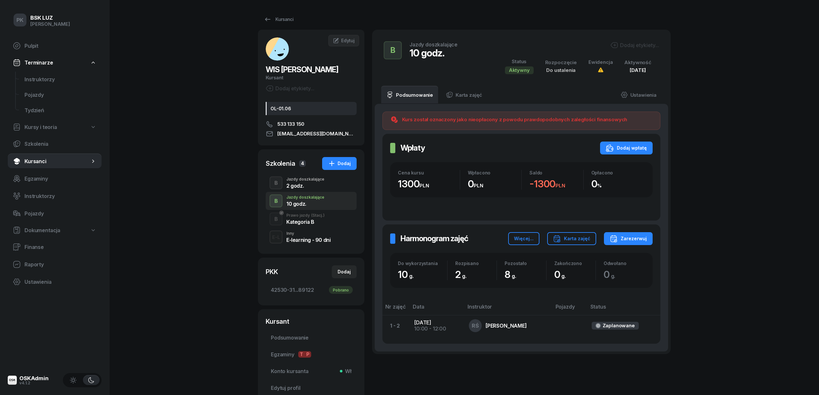
click at [306, 182] on div "2 godz." at bounding box center [305, 184] width 38 height 7
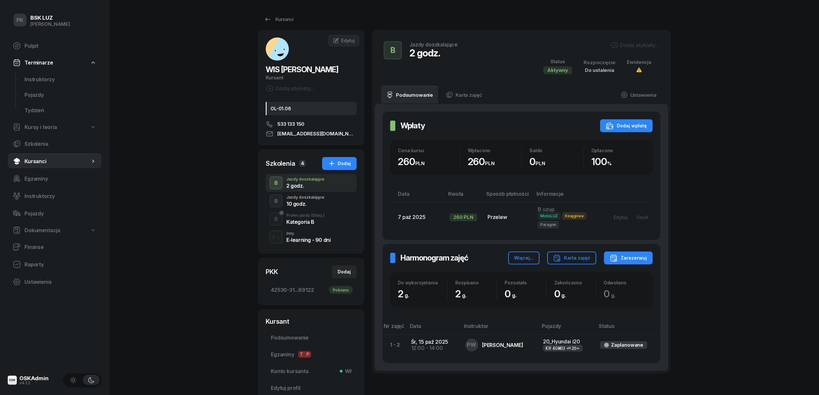
click at [637, 49] on div "Dodaj etykiety..." at bounding box center [596, 46] width 123 height 10
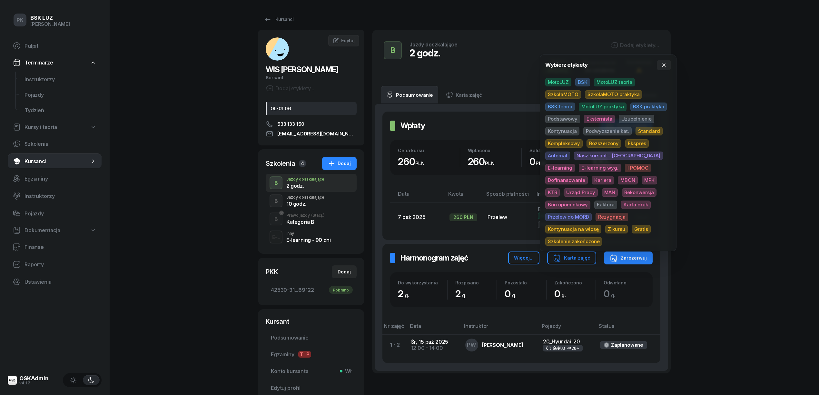
click at [559, 81] on span "MotoLUZ" at bounding box center [558, 82] width 26 height 8
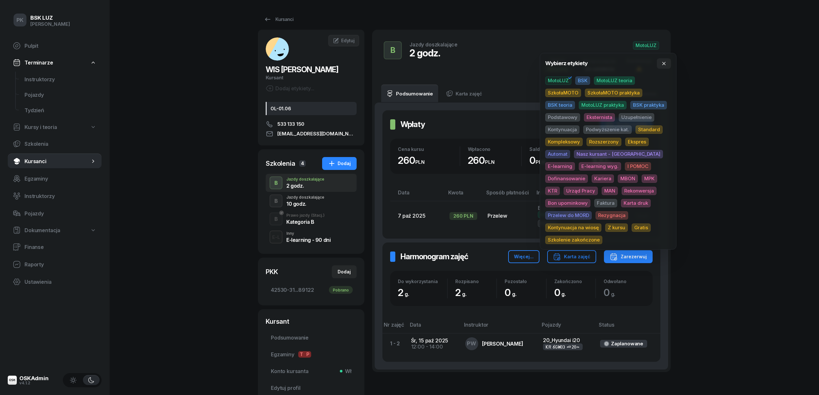
click at [638, 114] on span "Uzupełnienie" at bounding box center [635, 117] width 35 height 8
click at [719, 118] on div "PK BSK LUZ Piotr Klimek Pulpit Terminarze Instruktorzy Pojazdy Tydzień Kursy i …" at bounding box center [409, 223] width 819 height 447
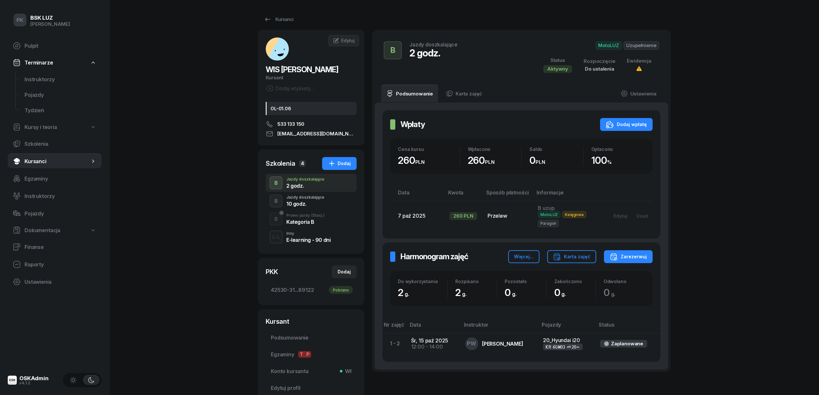
click at [302, 201] on div "10 godz." at bounding box center [305, 203] width 38 height 5
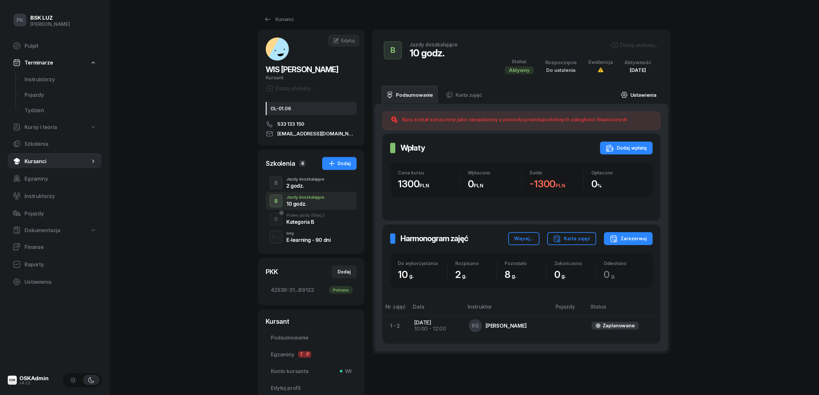
click at [638, 96] on link "Ustawienia" at bounding box center [638, 95] width 46 height 18
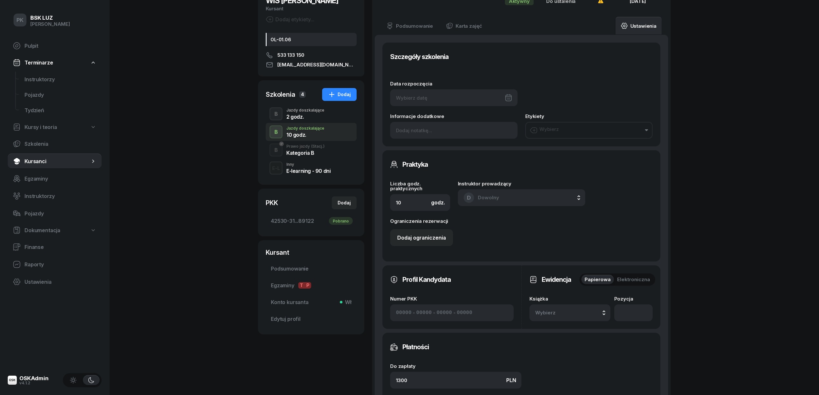
scroll to position [20, 0]
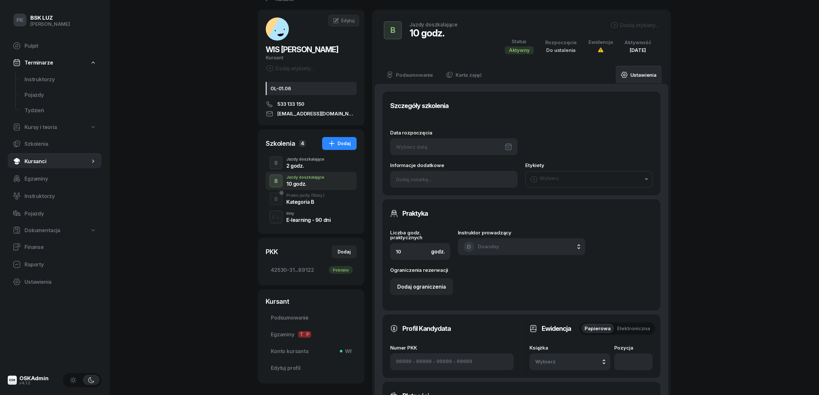
click at [308, 174] on div "B Jazdy doszkalające 10 godz." at bounding box center [311, 181] width 91 height 18
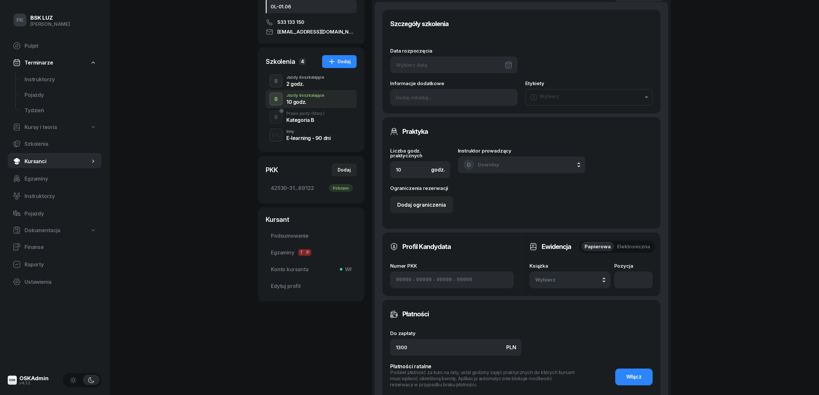
scroll to position [129, 0]
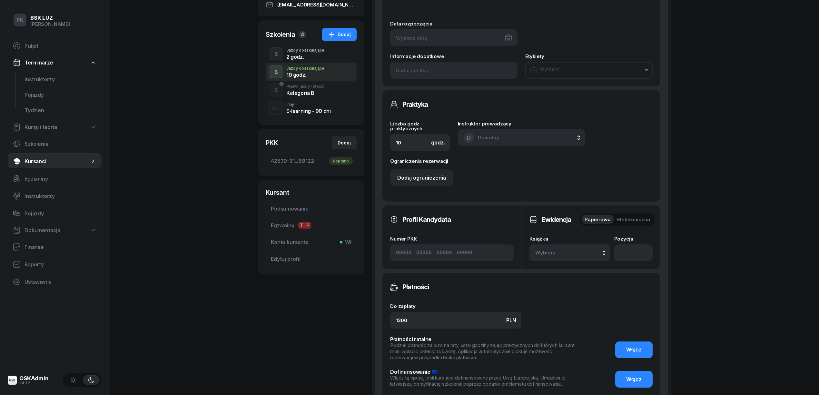
click at [293, 94] on div "Kategoria B" at bounding box center [305, 92] width 38 height 5
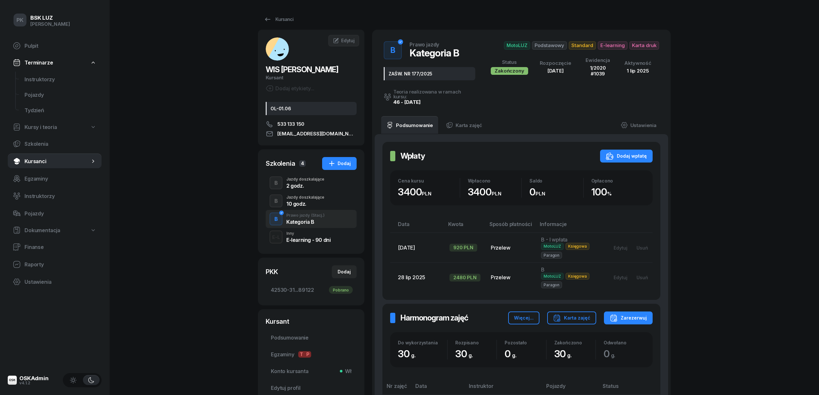
click at [293, 199] on div "Jazdy doszkalające" at bounding box center [305, 197] width 38 height 4
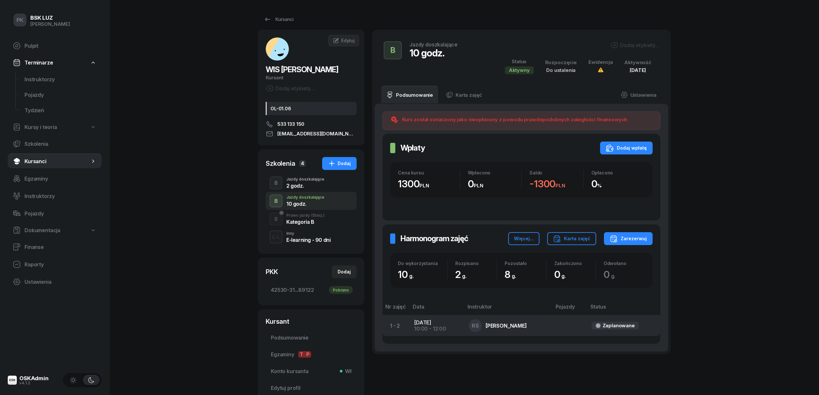
click at [440, 325] on td "So, 18 paź 2025 10:00 - 12:00" at bounding box center [436, 325] width 55 height 21
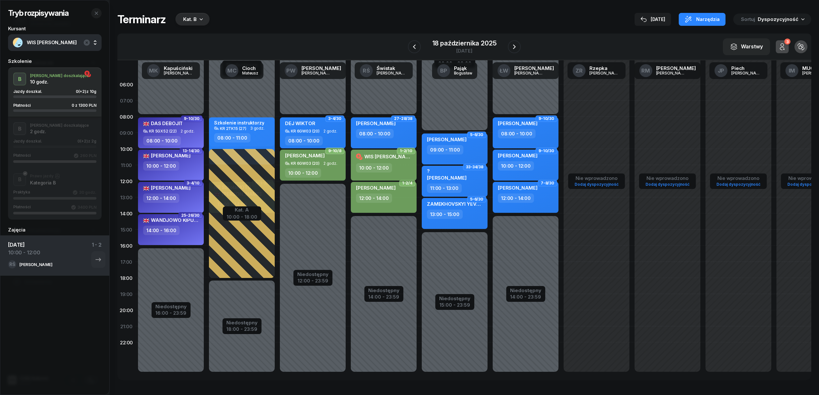
click at [395, 166] on div "10:00 - 12:00" at bounding box center [384, 167] width 57 height 9
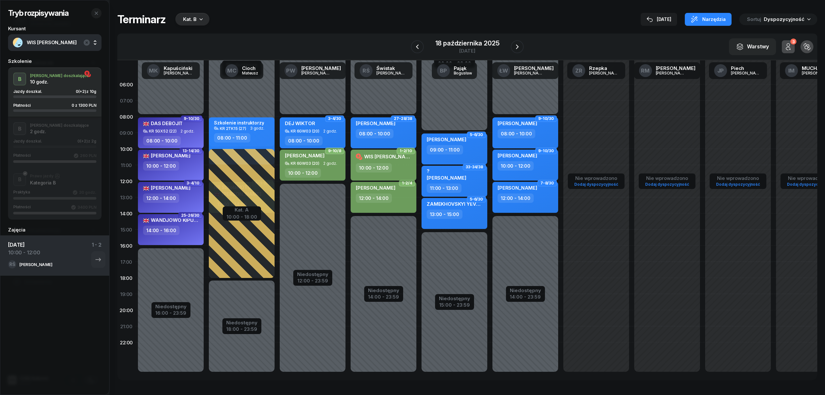
select select "10"
select select "12"
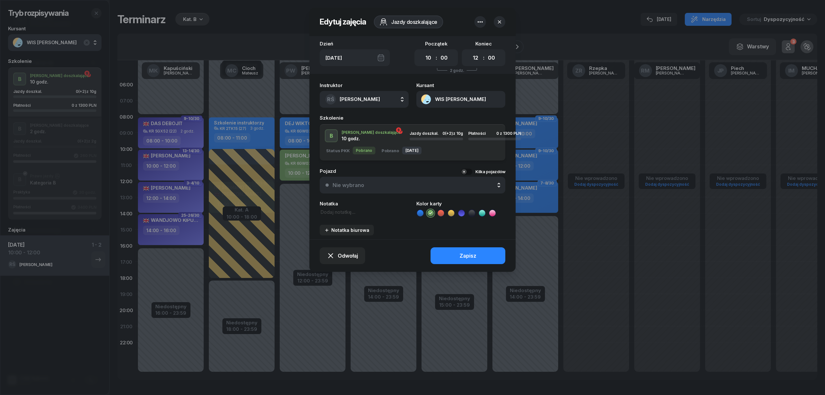
click at [481, 25] on icon "button" at bounding box center [480, 22] width 8 height 8
click at [473, 39] on div "Usuń zajęcia" at bounding box center [465, 42] width 30 height 6
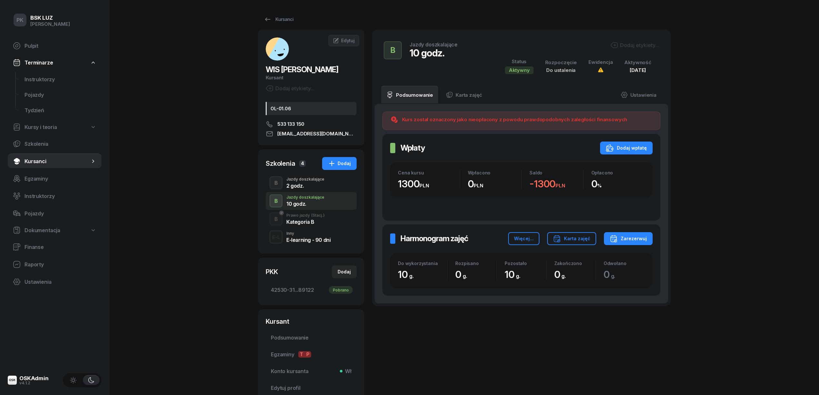
click at [322, 215] on span "(Stacj.)" at bounding box center [318, 215] width 14 height 4
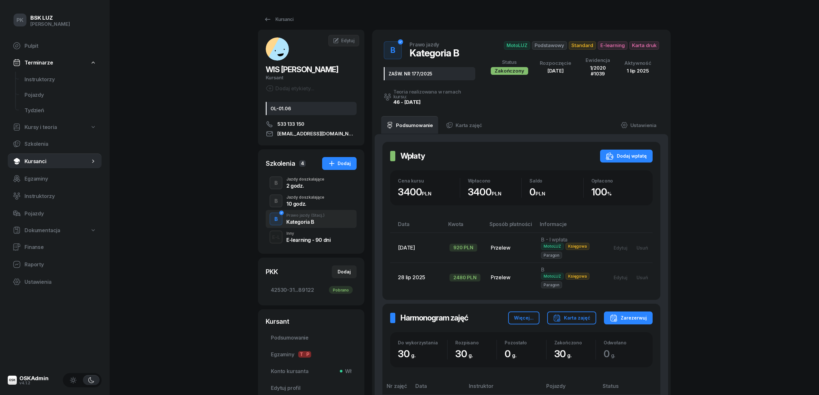
click at [322, 199] on div "Jazdy doszkalające" at bounding box center [305, 197] width 38 height 4
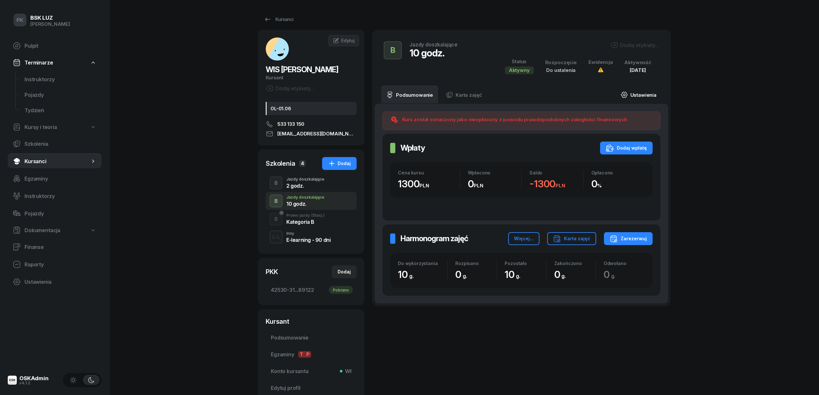
click at [651, 93] on link "Ustawienia" at bounding box center [638, 95] width 46 height 18
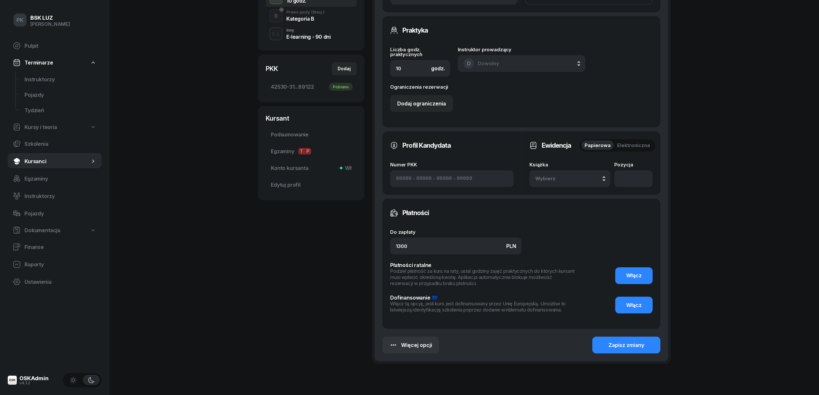
scroll to position [235, 0]
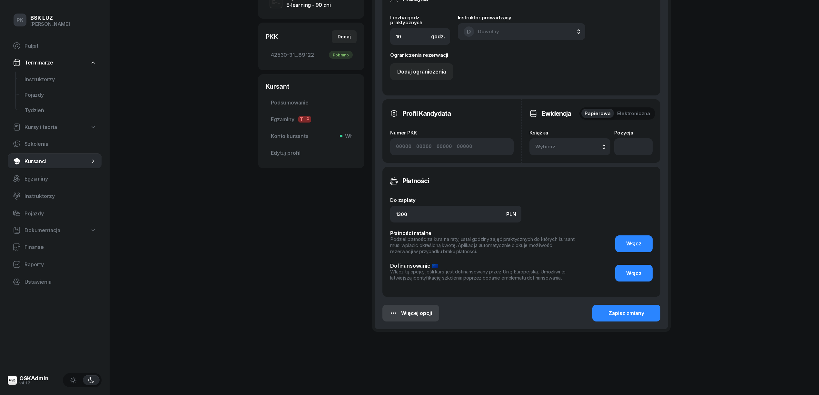
click at [403, 320] on button "Więcej opcji" at bounding box center [410, 313] width 57 height 17
click at [399, 369] on link "Usuń szkolenie" at bounding box center [389, 370] width 84 height 15
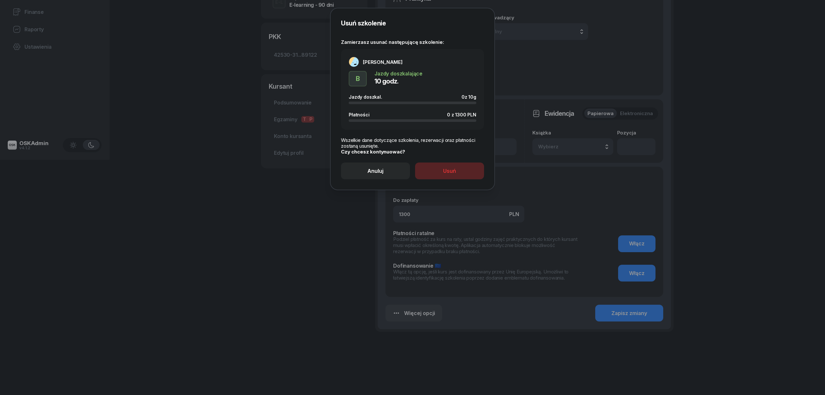
click at [453, 172] on div "Usuń" at bounding box center [449, 171] width 13 height 6
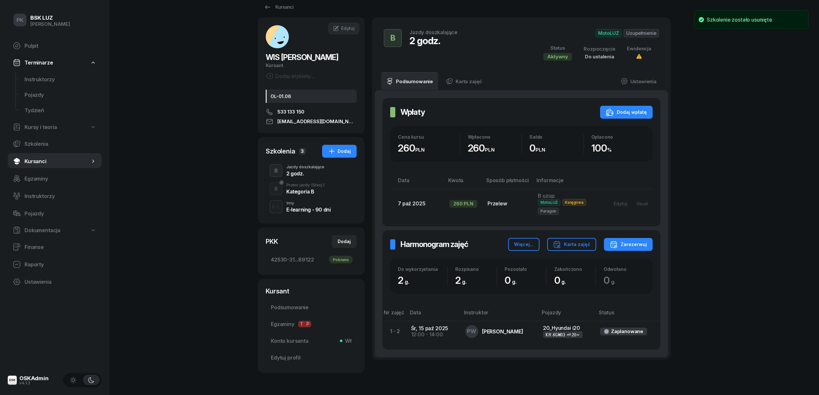
scroll to position [0, 0]
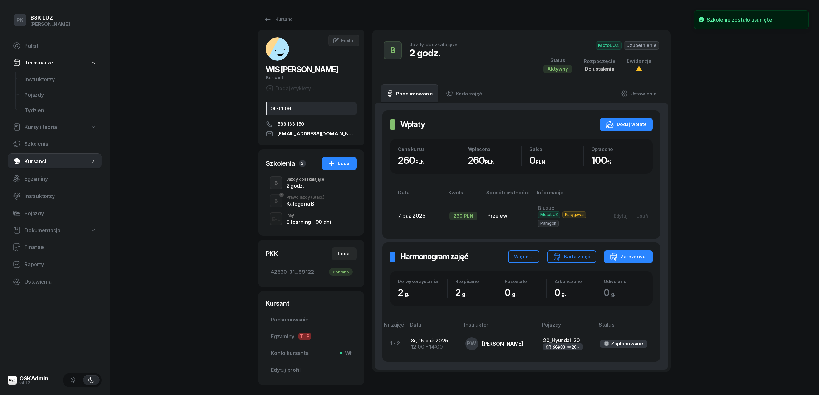
click at [314, 180] on div "Jazdy doszkalające" at bounding box center [305, 179] width 38 height 4
click at [631, 91] on link "Ustawienia" at bounding box center [638, 93] width 46 height 18
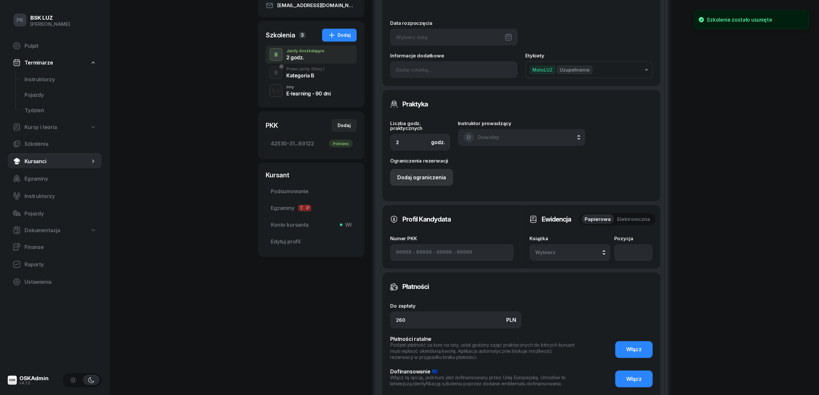
scroll to position [129, 0]
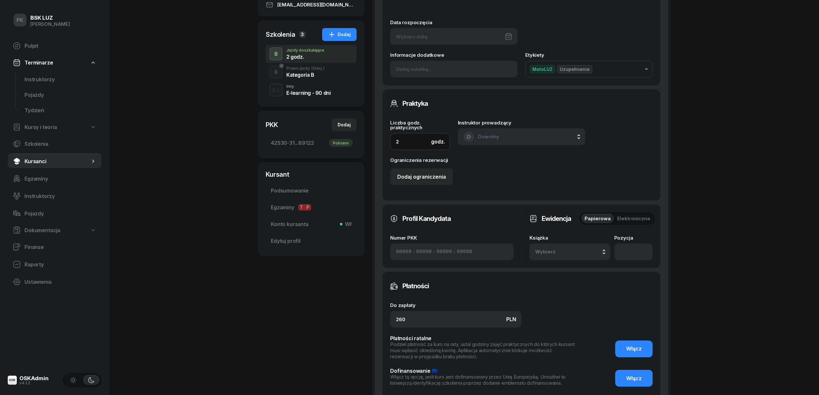
drag, startPoint x: 401, startPoint y: 144, endPoint x: 382, endPoint y: 144, distance: 19.3
click at [382, 144] on div "Praktyka Liczba godz. praktycznych godz. 2 Instruktor prowadzący D Dowolny D Do…" at bounding box center [521, 144] width 278 height 111
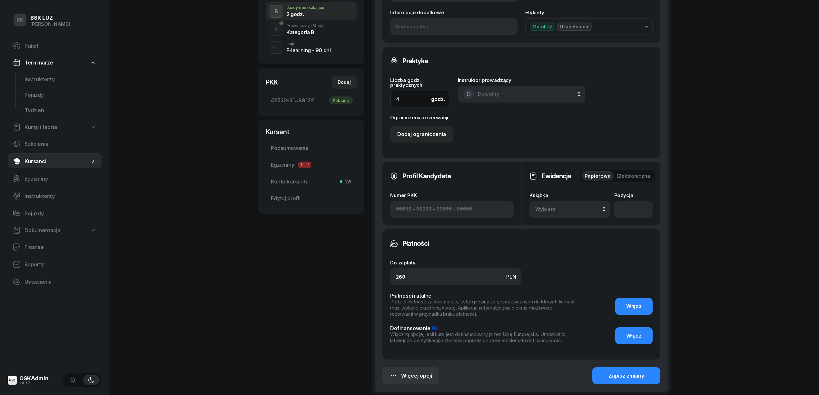
scroll to position [172, 0]
type input "4"
click at [426, 272] on input "260" at bounding box center [455, 276] width 131 height 17
click at [365, 276] on div "WIS ALEKSANDRA Kursant Dodaj etykiety... OL-01.06 533 133 150 ALEKSVWIS@GMAIL.C…" at bounding box center [464, 135] width 413 height 555
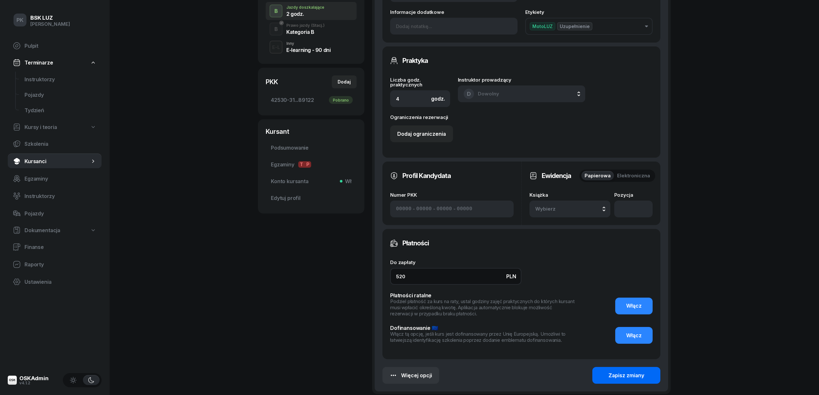
type input "520"
click at [618, 374] on div "Zapisz zmiany" at bounding box center [626, 375] width 36 height 6
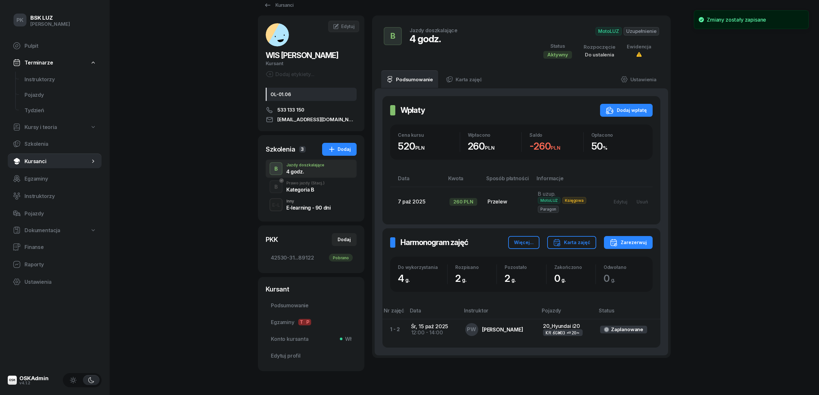
scroll to position [0, 0]
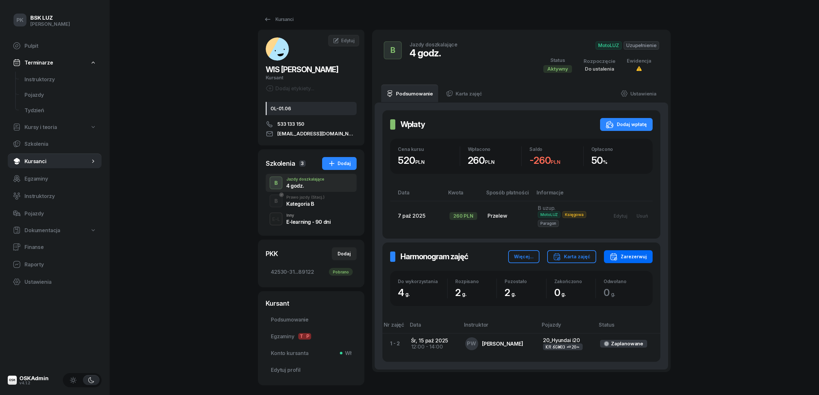
click at [633, 256] on div "Zarezerwuj" at bounding box center [627, 257] width 37 height 8
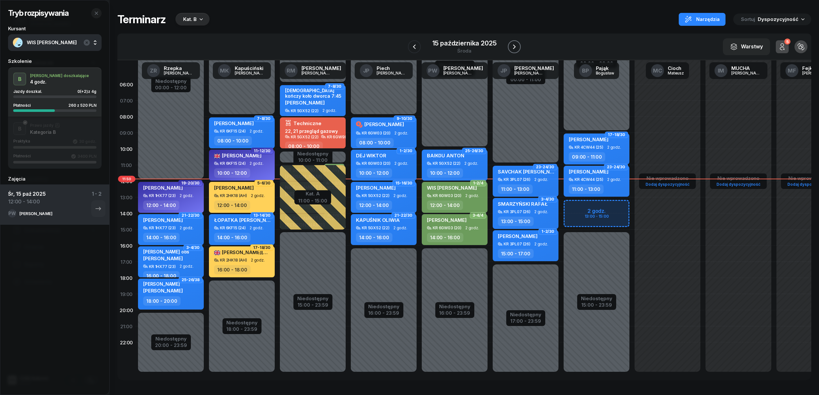
click at [510, 44] on button "button" at bounding box center [514, 46] width 13 height 13
click at [510, 44] on icon "button" at bounding box center [514, 47] width 8 height 8
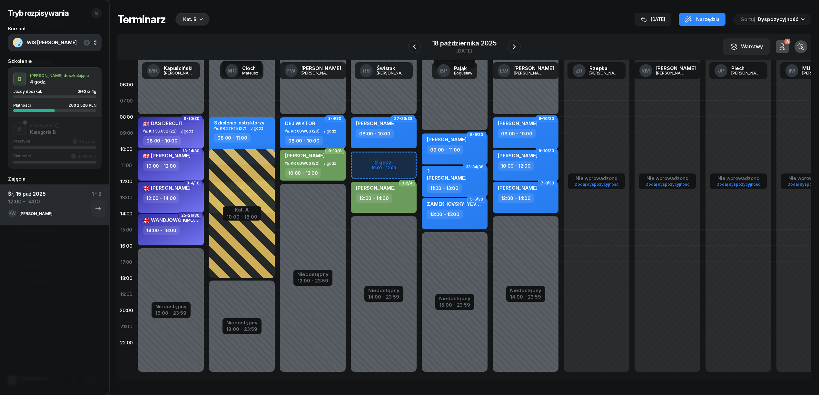
click at [370, 153] on div "Niedostępny 00:00 - 08:00 Niedostępny 14:00 - 23:59 2 godz. 10:00 - 12:00 27-28…" at bounding box center [383, 229] width 71 height 306
select select "10"
select select "12"
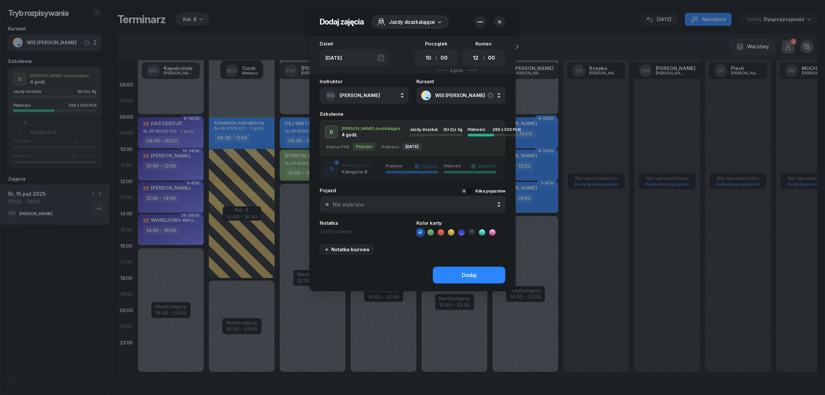
click at [430, 234] on icon at bounding box center [430, 232] width 6 height 6
click at [454, 275] on button "Dodaj" at bounding box center [469, 275] width 73 height 17
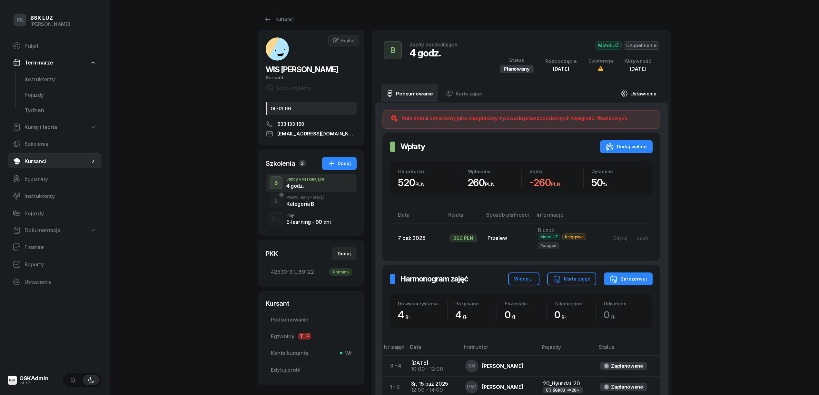
click at [643, 92] on link "Ustawienia" at bounding box center [638, 93] width 46 height 18
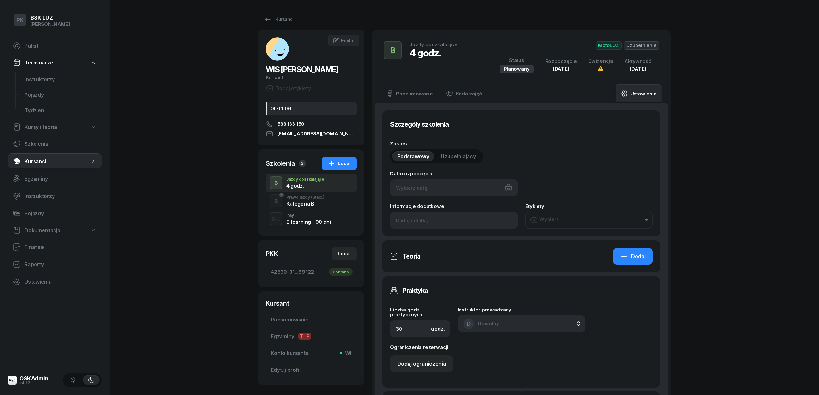
type input "15/10/2025"
type input "4"
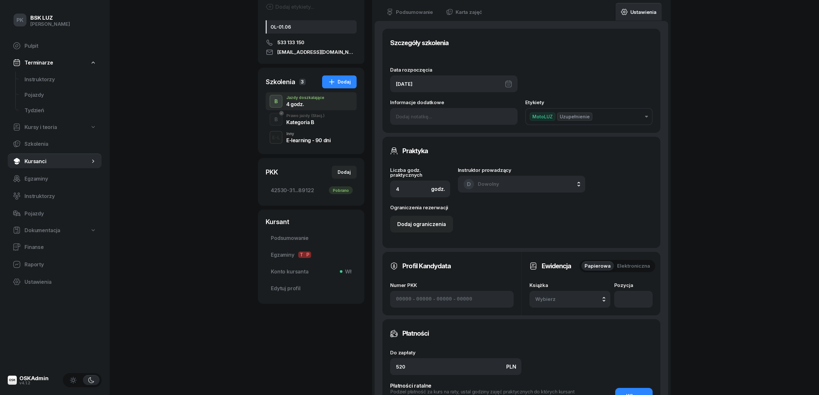
scroll to position [129, 0]
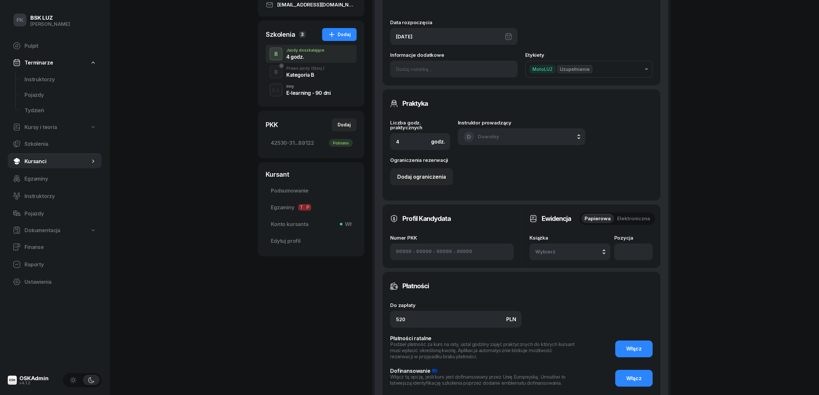
click at [568, 245] on button "Wybierz" at bounding box center [569, 251] width 81 height 17
click at [576, 203] on span "Domyślna" at bounding box center [574, 203] width 19 height 4
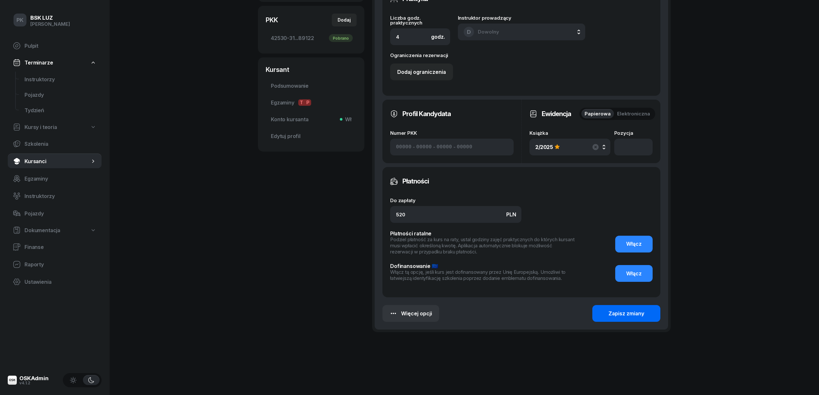
click at [624, 312] on div "Zapisz zmiany" at bounding box center [626, 313] width 36 height 6
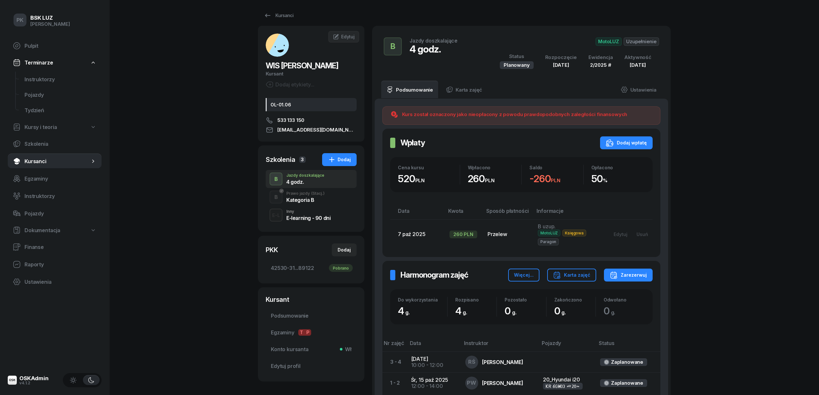
scroll to position [0, 0]
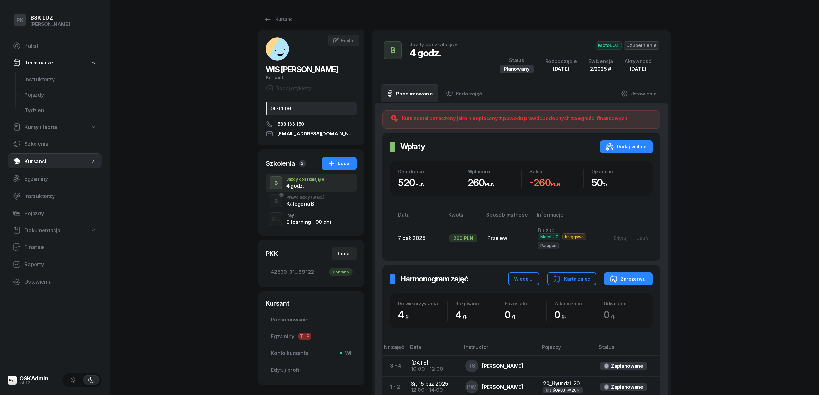
click at [303, 197] on div "Prawo jazdy (Stacj.)" at bounding box center [305, 197] width 38 height 4
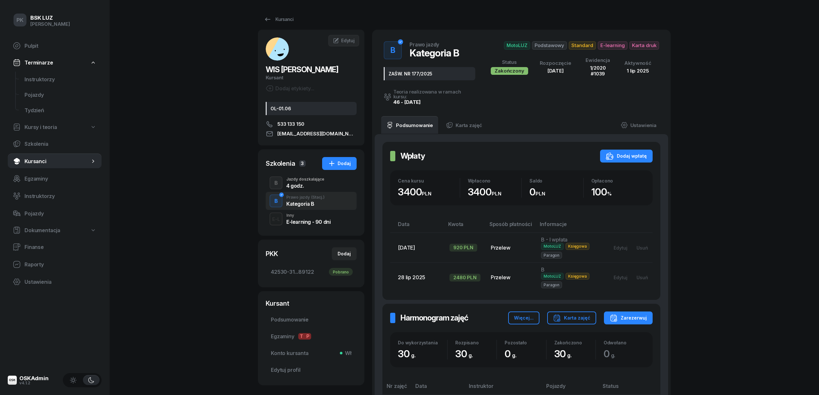
click at [314, 187] on div "4 godz." at bounding box center [305, 185] width 38 height 5
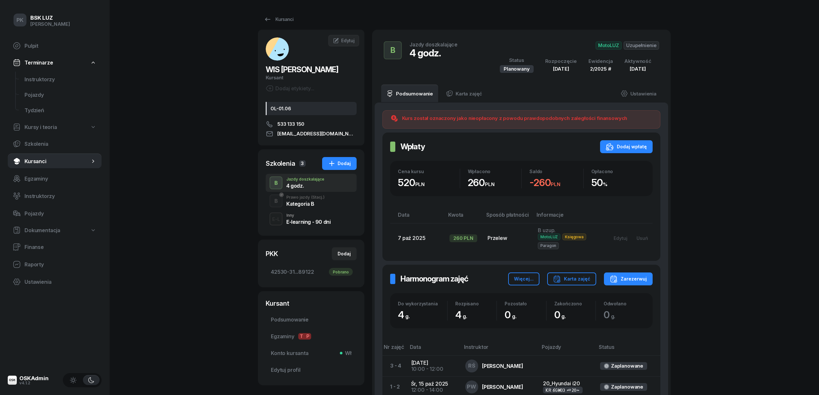
click at [307, 208] on div "B Prawo jazdy (Stacj.) Kategoria B" at bounding box center [311, 201] width 91 height 18
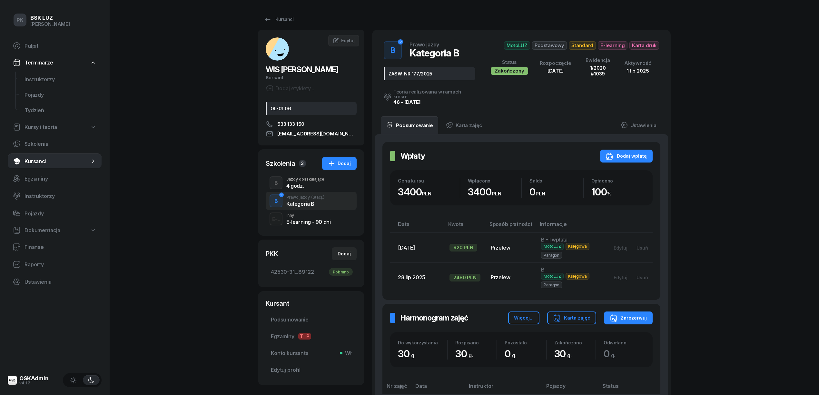
click at [309, 186] on div "4 godz." at bounding box center [305, 185] width 38 height 5
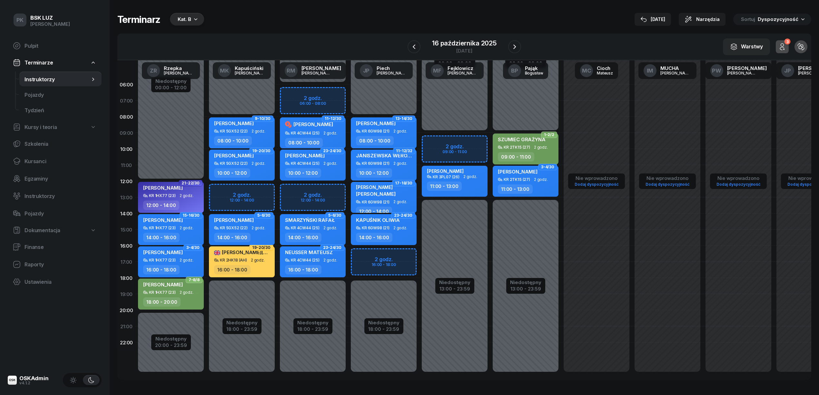
scroll to position [0, 0]
click at [661, 19] on div "[DATE]" at bounding box center [652, 19] width 25 height 8
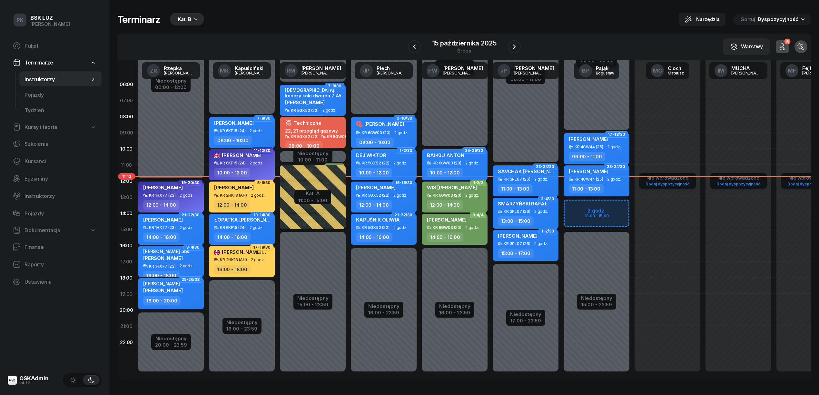
click at [413, 169] on div "DEJ WIKTOR KR 5GX52 (22) 2 godz. 10:00 - 12:00" at bounding box center [384, 164] width 66 height 31
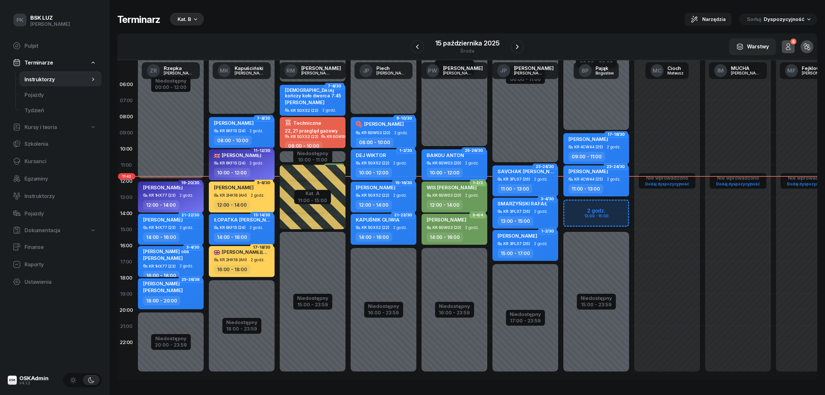
select select "10"
select select "12"
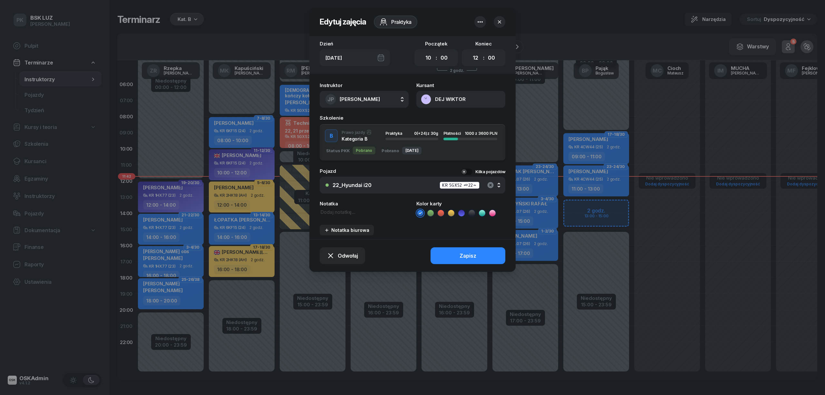
click at [487, 182] on icon "button" at bounding box center [491, 185] width 8 height 8
click at [391, 184] on div "Nie wybrano" at bounding box center [416, 185] width 167 height 6
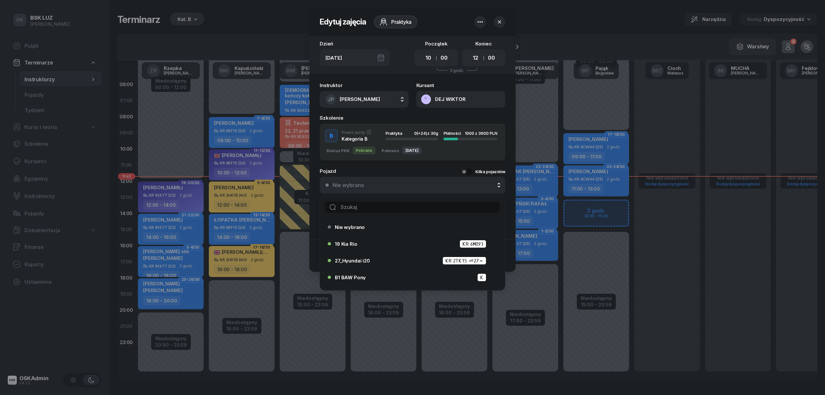
click at [378, 204] on input "text" at bounding box center [412, 206] width 175 height 11
type input "5"
type input "20"
click at [384, 242] on div "20_Hyundai i20 KR 6GW03 (20)" at bounding box center [414, 244] width 159 height 8
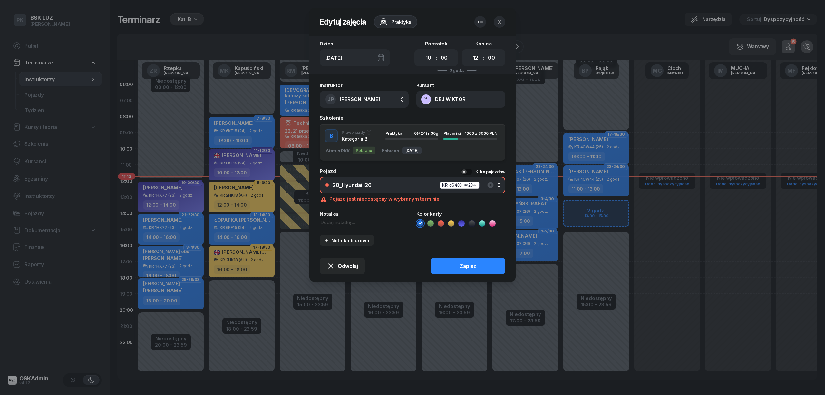
click at [488, 262] on button "Zapisz" at bounding box center [468, 265] width 75 height 17
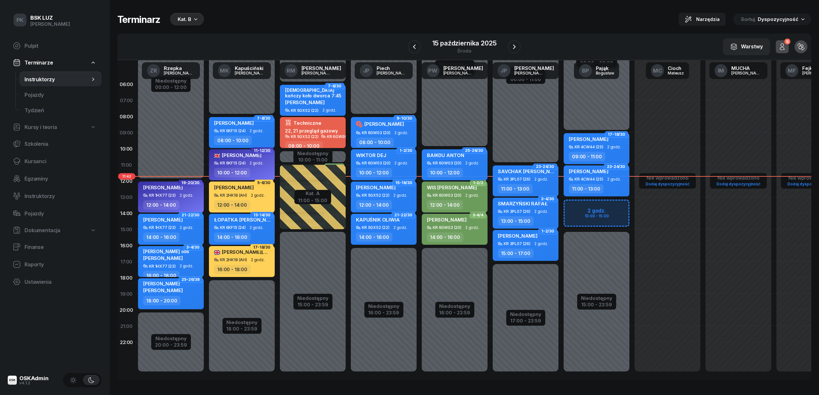
click at [466, 170] on div "10:00 - 12:00" at bounding box center [455, 172] width 57 height 9
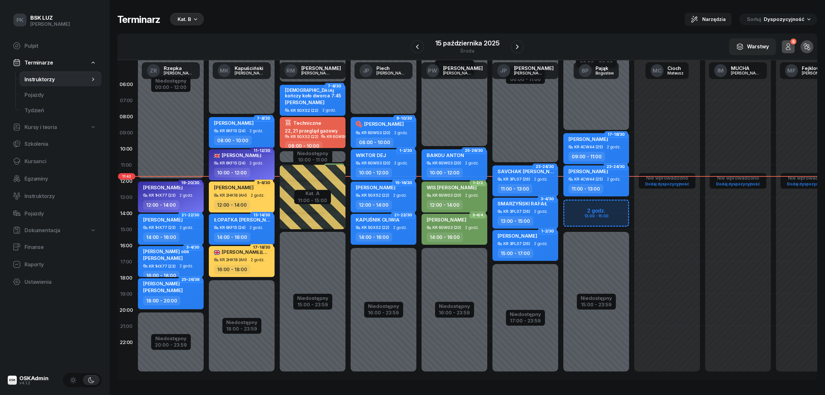
select select "10"
select select "12"
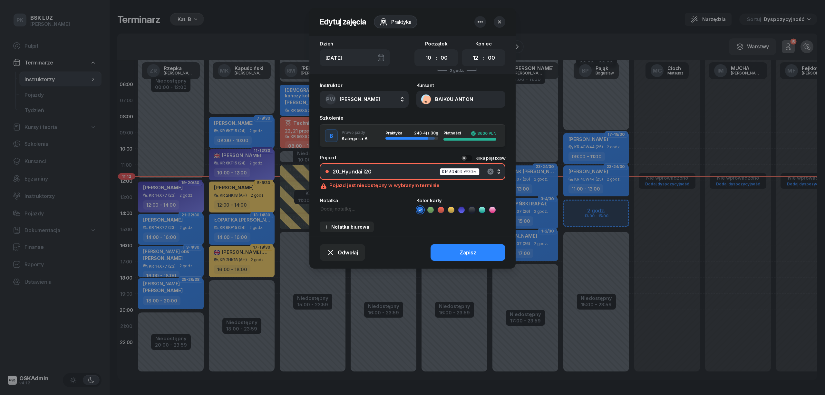
click at [493, 168] on icon "button" at bounding box center [491, 172] width 8 height 8
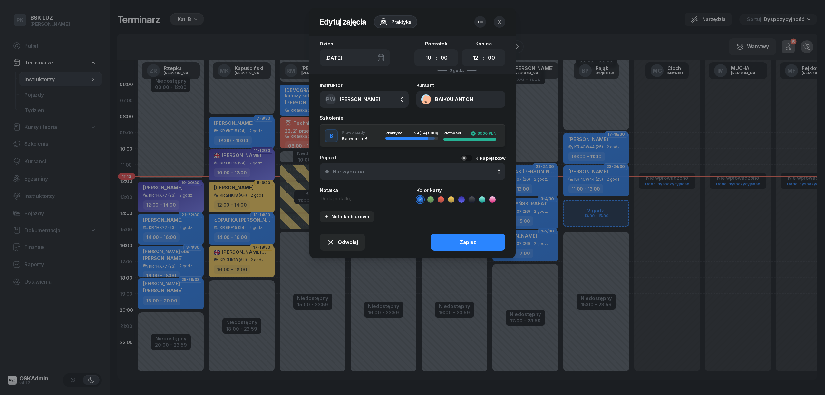
click at [415, 169] on div "Nie wybrano" at bounding box center [416, 172] width 167 height 6
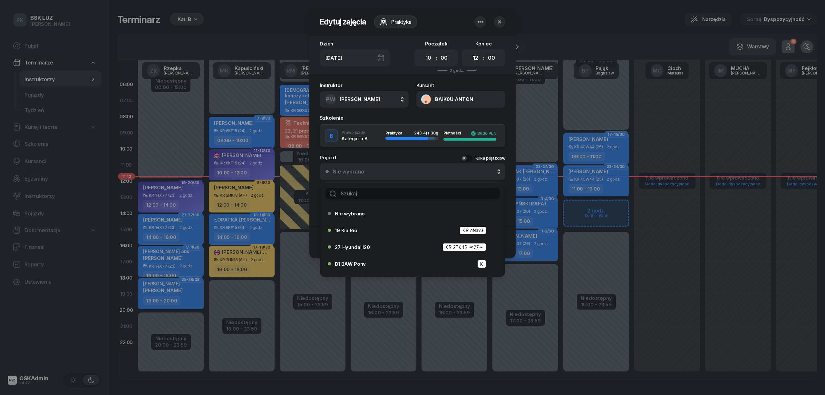
click at [406, 191] on input "text" at bounding box center [412, 193] width 175 height 11
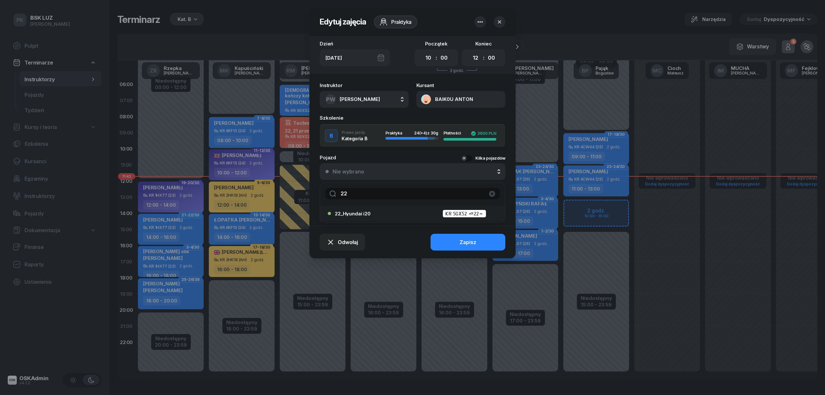
type input "22"
click at [364, 213] on span "22_Hyundai i20" at bounding box center [353, 213] width 36 height 5
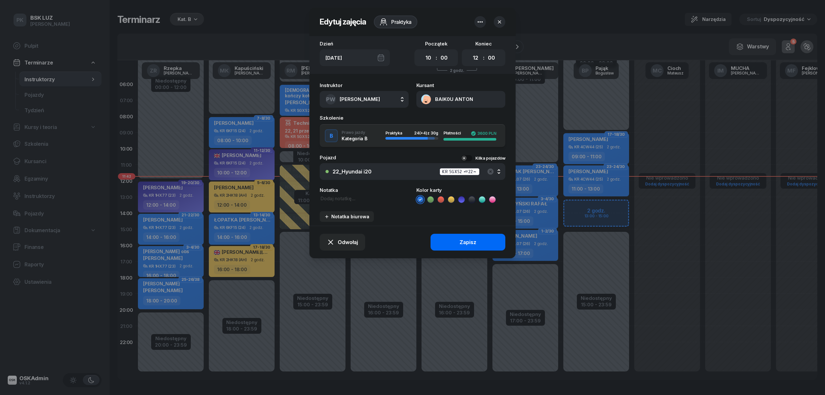
click at [461, 244] on div "Zapisz" at bounding box center [468, 242] width 17 height 6
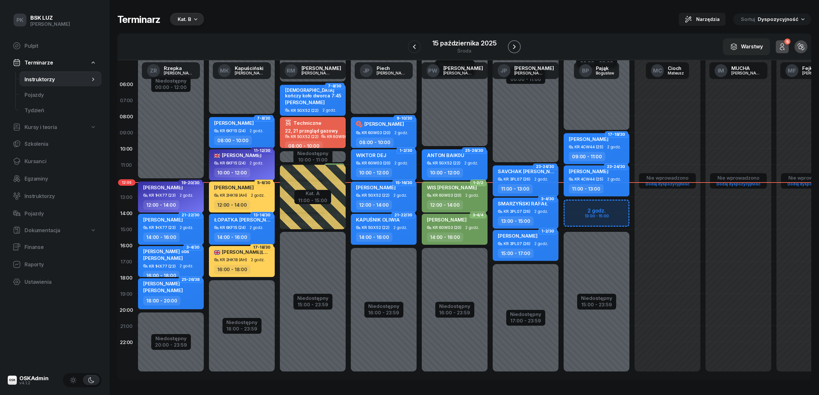
click at [512, 44] on icon "button" at bounding box center [514, 47] width 8 height 8
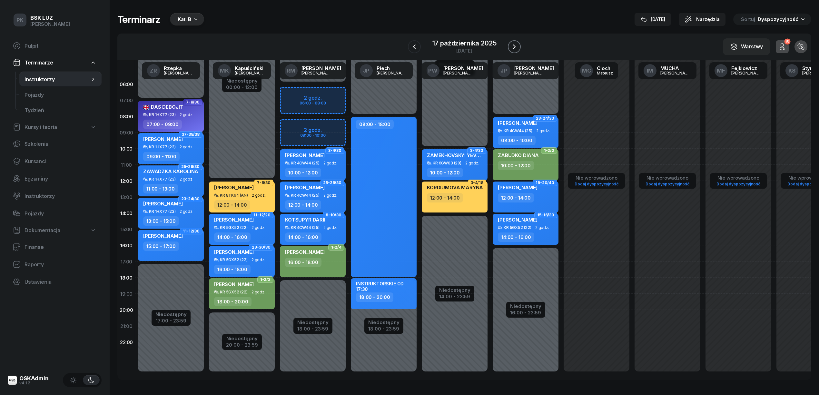
click at [512, 44] on icon "button" at bounding box center [514, 47] width 8 height 8
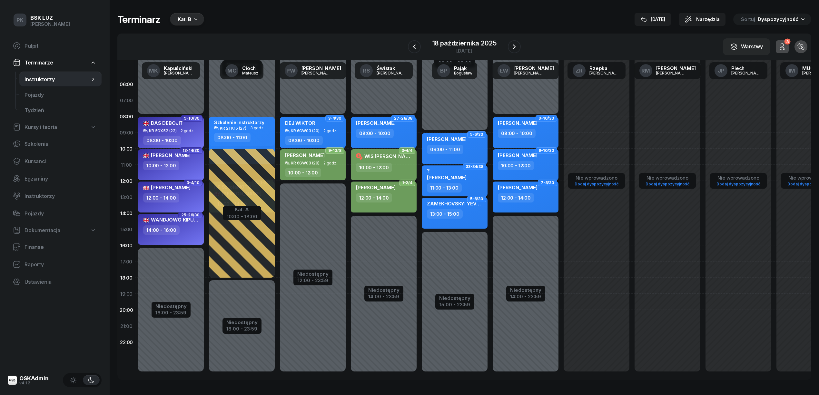
click at [376, 162] on div "WIS [PERSON_NAME]" at bounding box center [384, 157] width 57 height 11
select select "10"
select select "12"
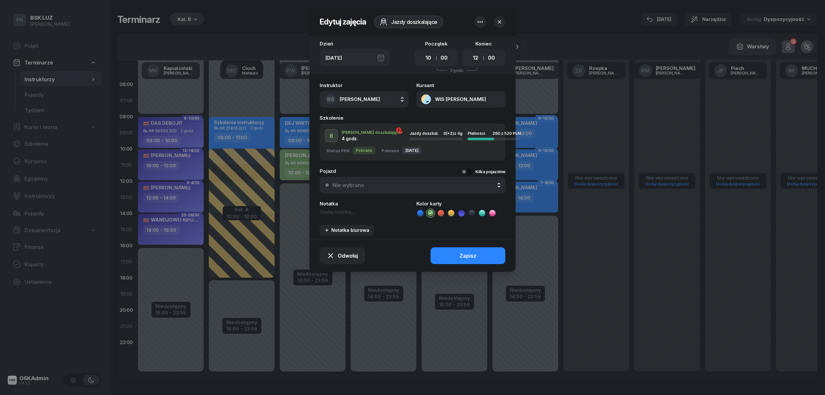
click at [361, 96] on span "[PERSON_NAME]" at bounding box center [360, 99] width 40 height 6
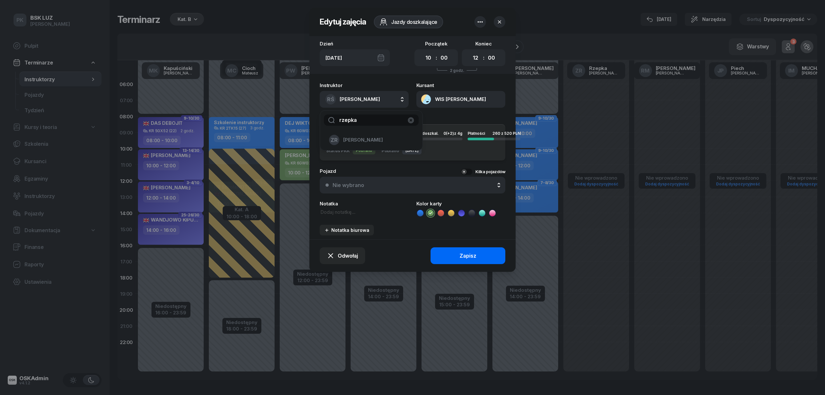
type input "rzepka"
click at [452, 261] on button "Zapisz" at bounding box center [468, 255] width 75 height 17
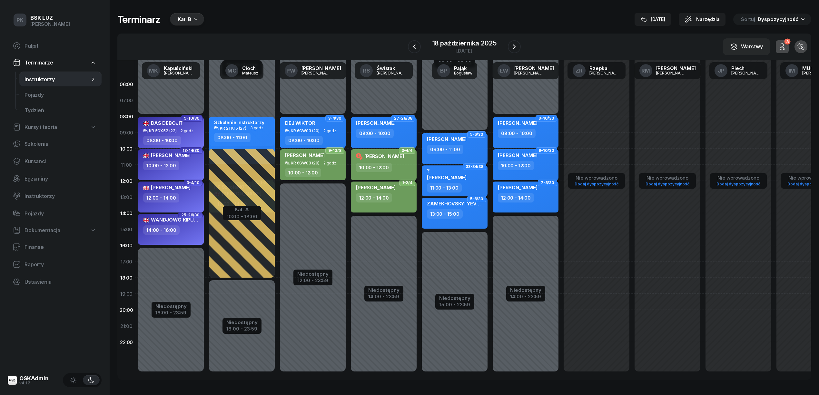
click at [379, 159] on div "[PERSON_NAME]" at bounding box center [380, 156] width 48 height 8
select select "10"
select select "12"
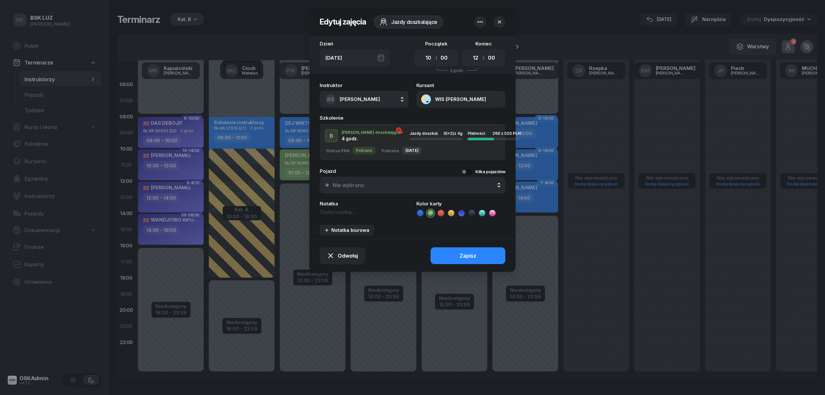
click at [351, 101] on span "[PERSON_NAME]" at bounding box center [360, 99] width 40 height 6
type input "rzep"
click at [365, 136] on div "ZR [PERSON_NAME]" at bounding box center [367, 140] width 77 height 10
click at [458, 252] on button "Zapisz" at bounding box center [468, 255] width 75 height 17
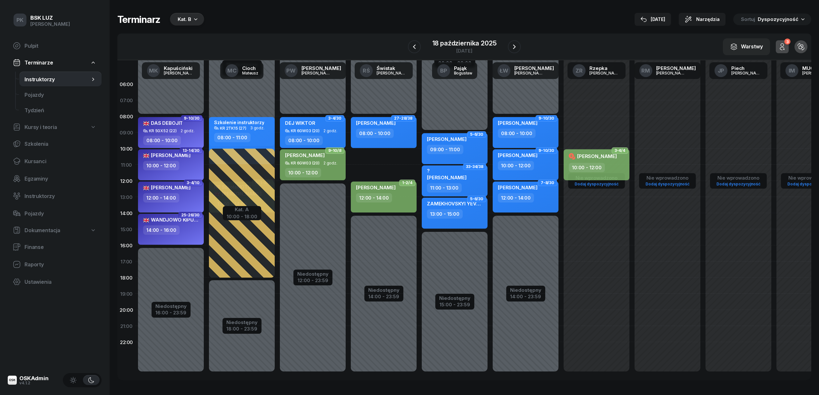
click at [318, 172] on div "10:00 - 12:00" at bounding box center [303, 172] width 36 height 9
select select "10"
select select "12"
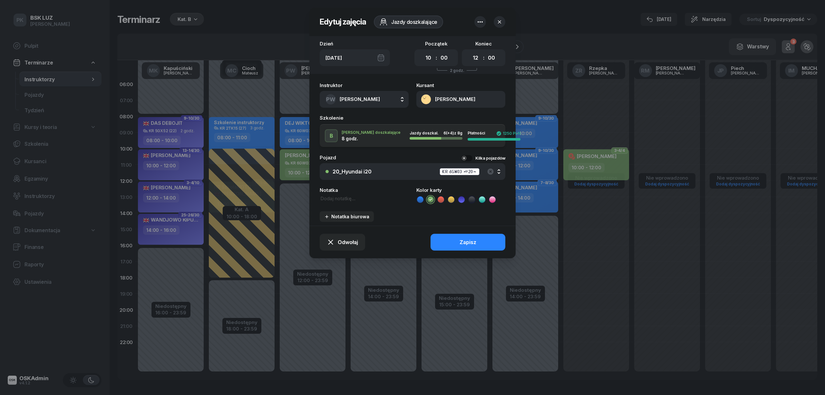
click at [367, 98] on span "[PERSON_NAME]" at bounding box center [360, 99] width 40 height 6
type input "świs"
click at [365, 139] on span "[PERSON_NAME]" at bounding box center [363, 140] width 40 height 6
click at [463, 239] on div "Zapisz" at bounding box center [468, 242] width 17 height 6
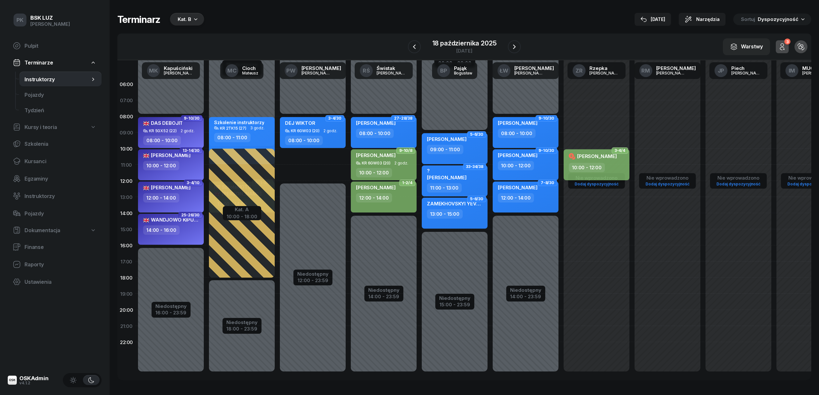
click at [621, 166] on div "10:00 - 12:00" at bounding box center [596, 167] width 57 height 9
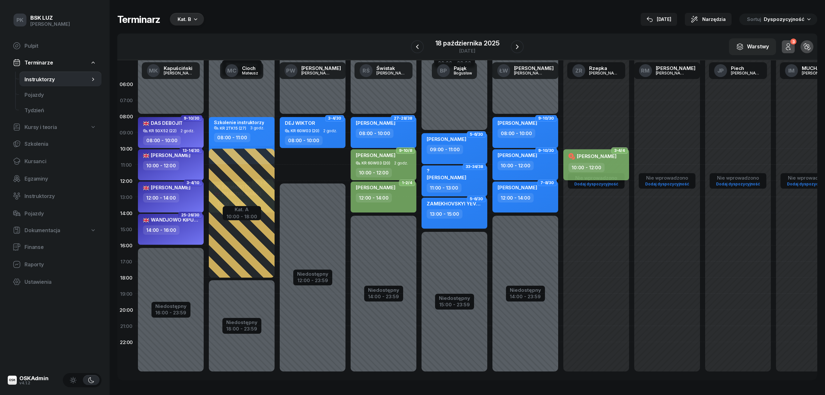
select select "10"
select select "12"
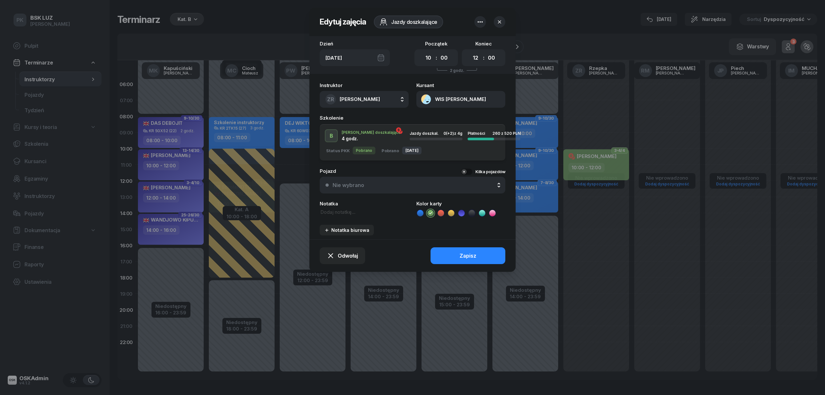
click at [374, 91] on button "ZR [PERSON_NAME]" at bounding box center [364, 99] width 89 height 17
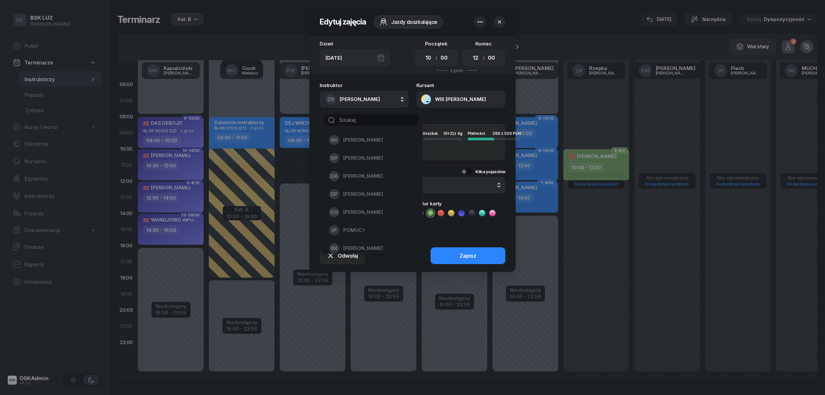
click at [360, 117] on input "text" at bounding box center [371, 119] width 95 height 11
type input "widaw"
click at [352, 132] on li "PW [PERSON_NAME]" at bounding box center [371, 140] width 92 height 18
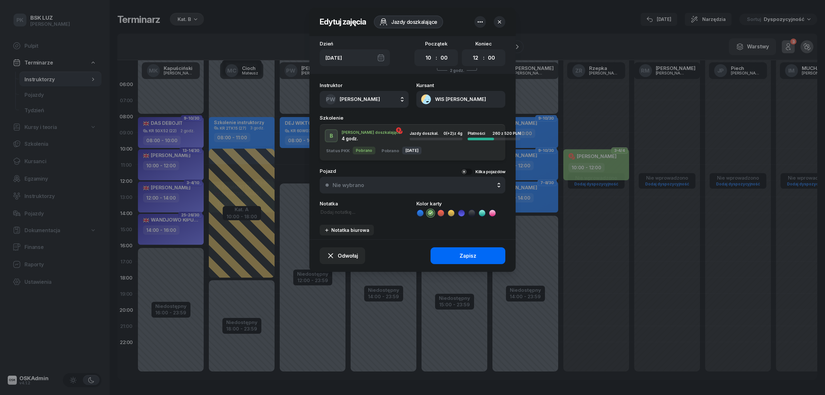
click at [452, 252] on button "Zapisz" at bounding box center [468, 255] width 75 height 17
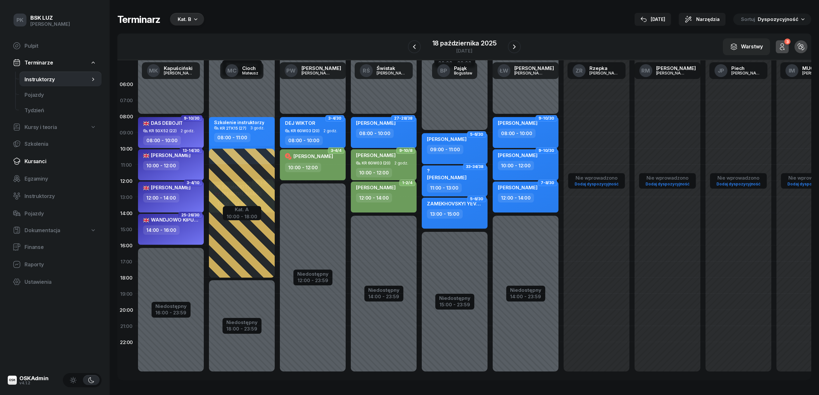
click at [41, 157] on link "Kursanci" at bounding box center [55, 160] width 94 height 15
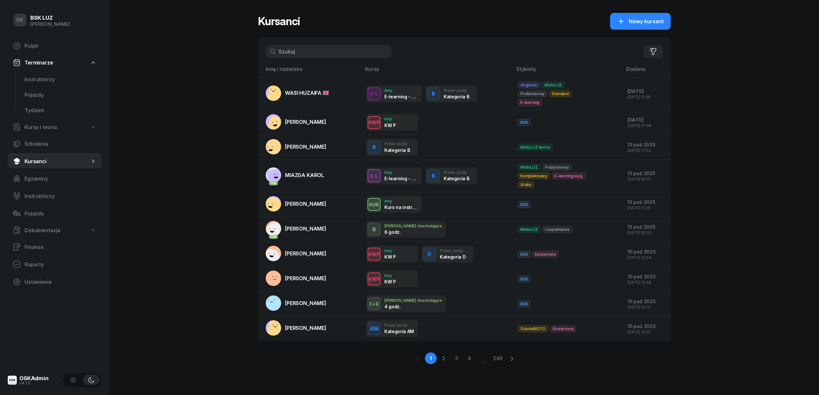
click at [43, 128] on span "Kursy i teoria" at bounding box center [40, 127] width 33 height 6
select select
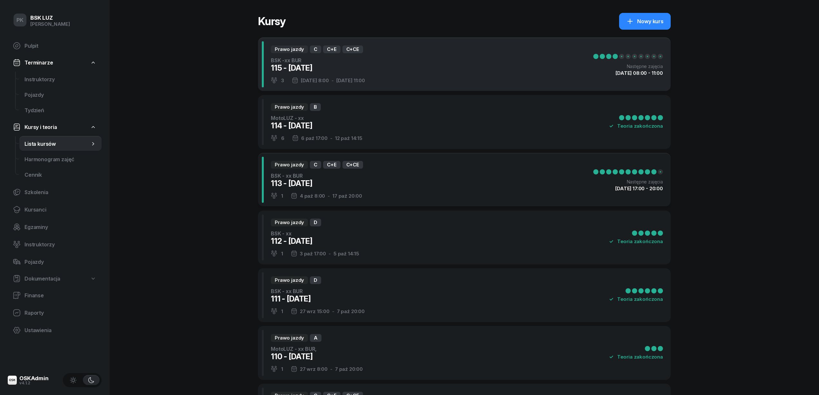
click at [382, 70] on div "Prawo jazdy C C+E C+CE BSK -xx BUR 115 - [DATE] 3 [DATE] 8:00 - [DATE] 11:00 Na…" at bounding box center [464, 64] width 413 height 54
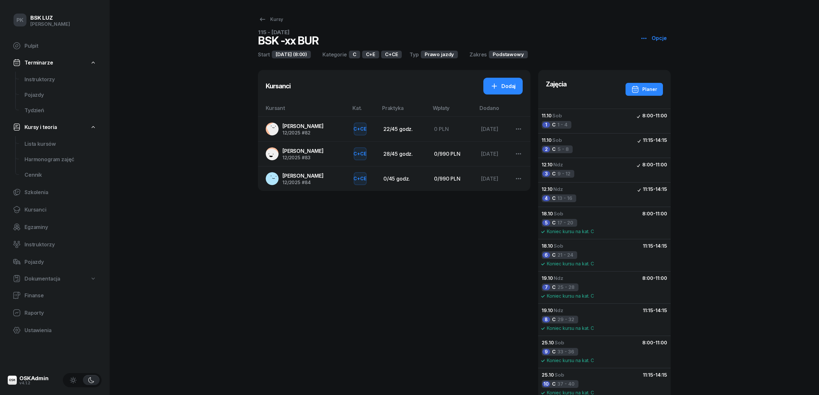
click at [306, 151] on span "[PERSON_NAME]" at bounding box center [302, 151] width 41 height 6
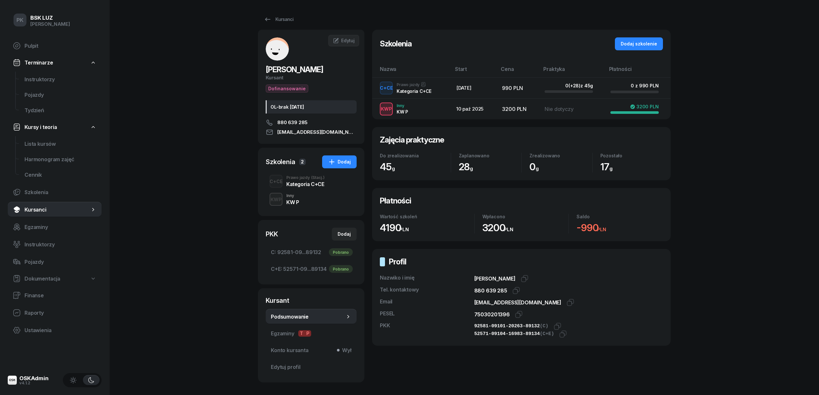
click at [316, 184] on div "Kategoria C+CE" at bounding box center [305, 183] width 38 height 5
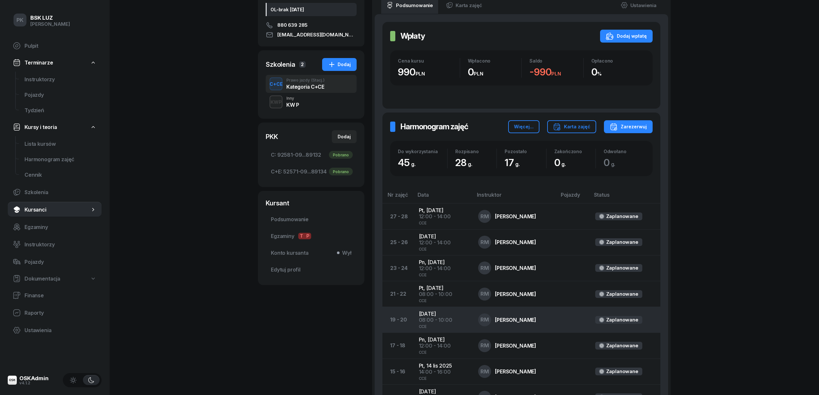
scroll to position [6, 0]
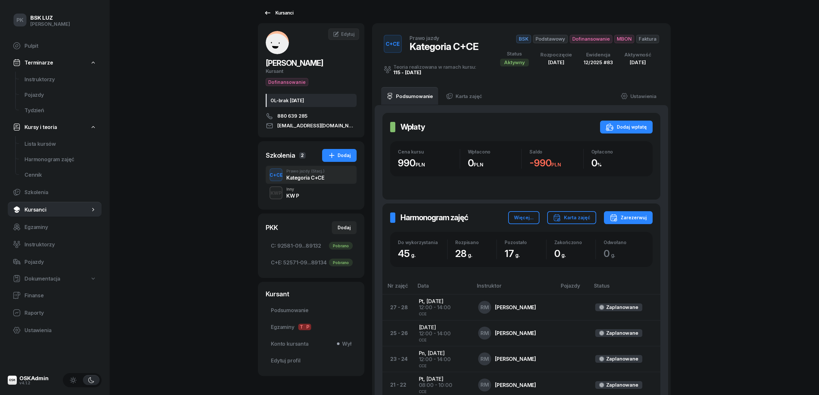
click at [286, 15] on div "Kursanci" at bounding box center [279, 13] width 30 height 8
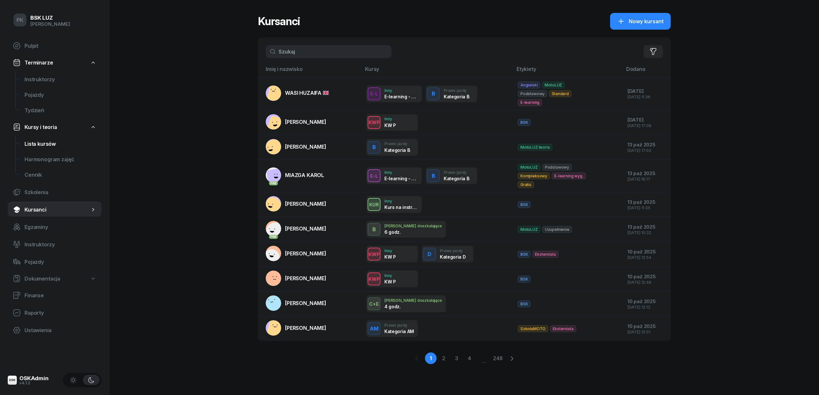
click at [47, 146] on span "Lista kursów" at bounding box center [60, 144] width 72 height 6
select select
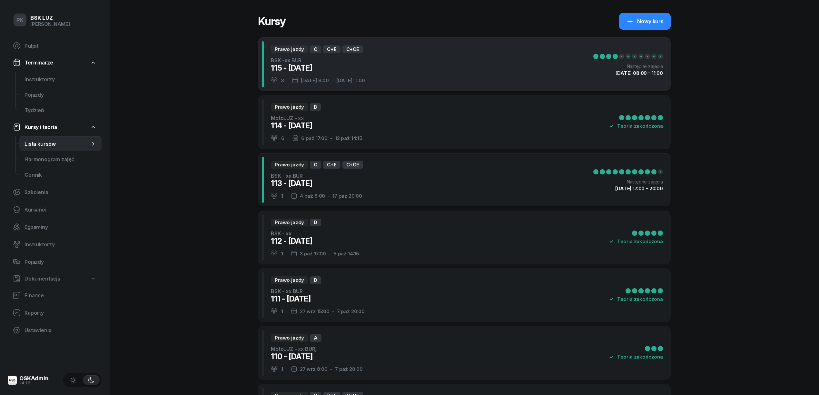
click at [383, 82] on div "Prawo jazdy C C+E C+CE BSK -xx BUR 115 - [DATE] 3 [DATE] 8:00 - [DATE] 11:00 Na…" at bounding box center [464, 64] width 413 height 54
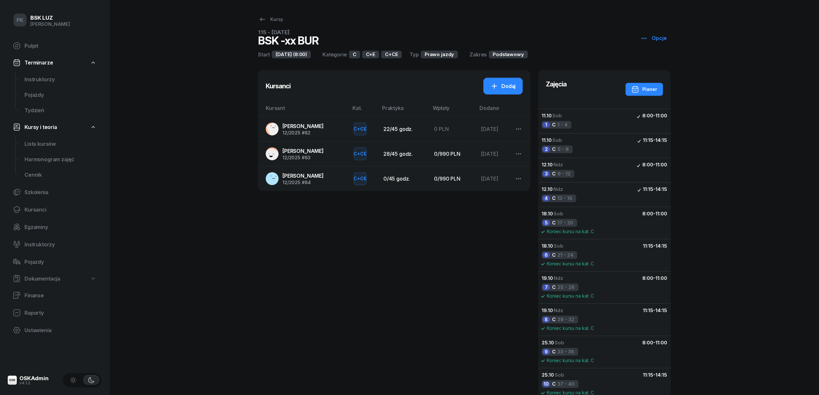
click at [296, 126] on span "[PERSON_NAME]" at bounding box center [302, 126] width 41 height 6
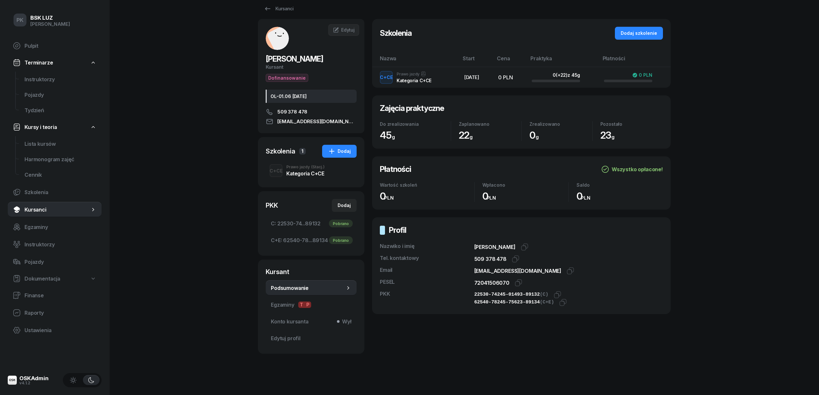
scroll to position [14, 0]
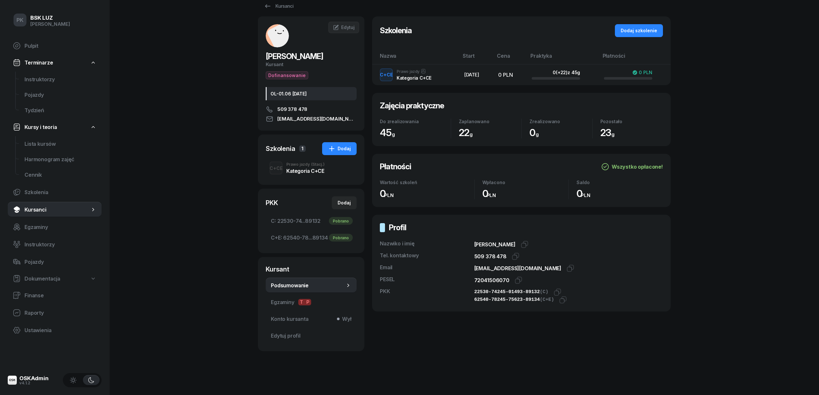
click at [315, 171] on div "Kategoria C+CE" at bounding box center [305, 170] width 38 height 5
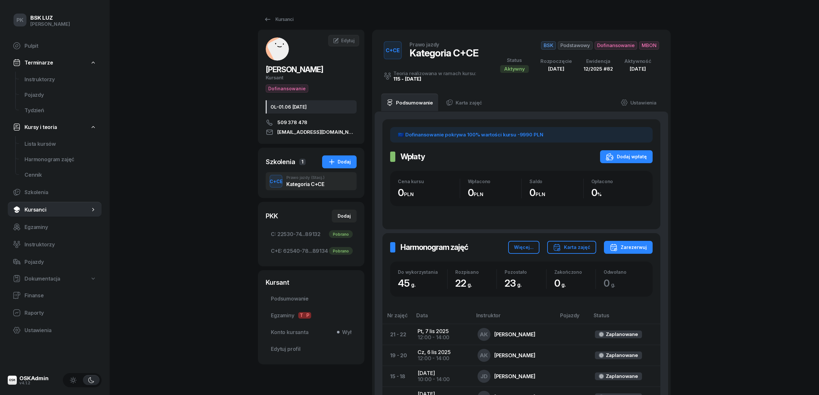
click at [759, 333] on div "PK BSK [PERSON_NAME] Pulpit Terminarze Instruktorzy Pojazdy Tydzień Kursy i teo…" at bounding box center [409, 296] width 819 height 593
click at [745, 205] on div "PK BSK [PERSON_NAME] Pulpit Terminarze Instruktorzy Pojazdy Tydzień Kursy i teo…" at bounding box center [409, 296] width 819 height 593
click at [52, 143] on span "Lista kursów" at bounding box center [60, 144] width 72 height 6
select select
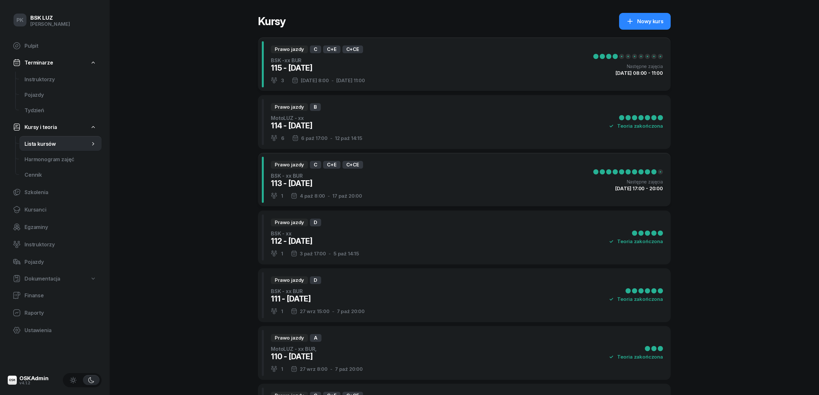
click at [52, 143] on span "Lista kursów" at bounding box center [56, 144] width 65 height 6
click at [33, 169] on link "Cennik" at bounding box center [60, 174] width 82 height 15
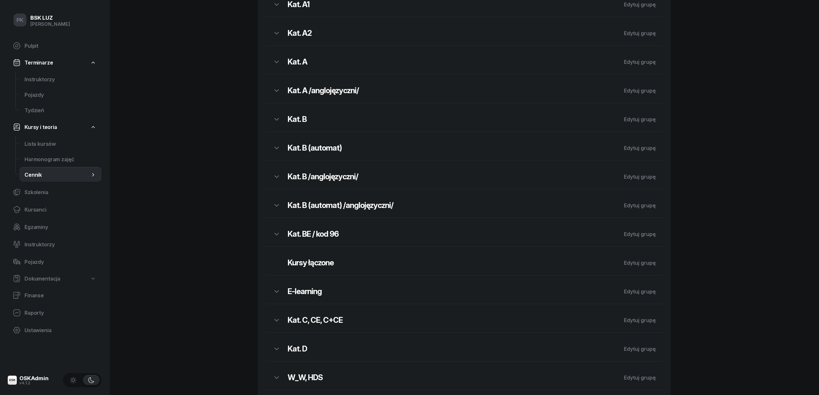
scroll to position [129, 0]
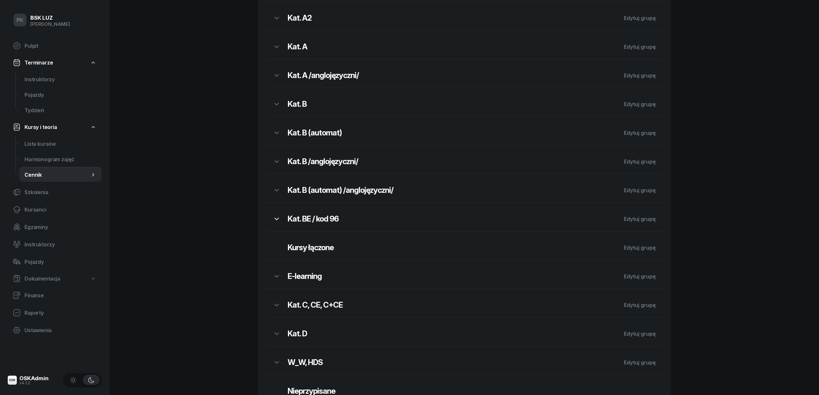
click at [279, 220] on icon "button" at bounding box center [277, 219] width 8 height 8
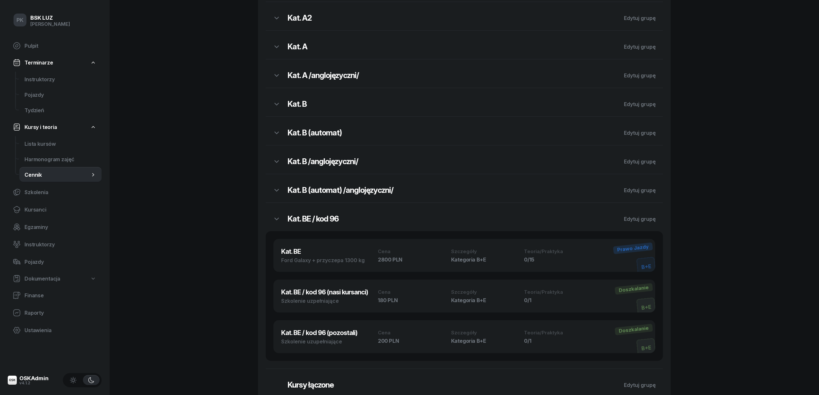
scroll to position [0, 0]
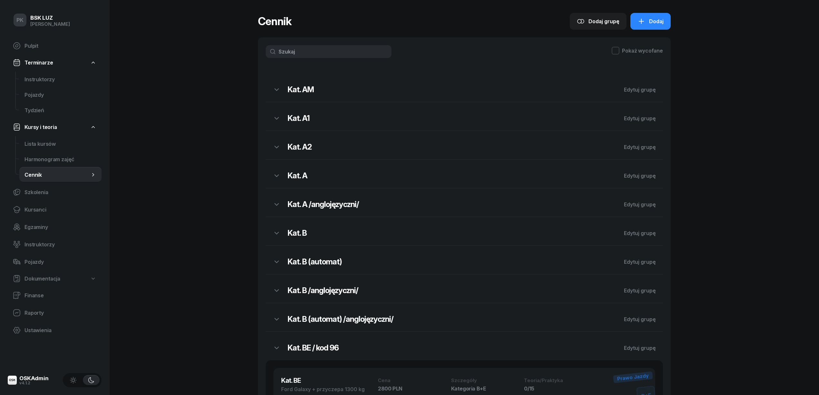
click at [712, 131] on div "PK BSK [PERSON_NAME] Pulpit Terminarze Instruktorzy Pojazdy Tydzień Kursy i teo…" at bounding box center [409, 345] width 819 height 690
click at [308, 177] on h2 "Kat. A" at bounding box center [451, 175] width 329 height 10
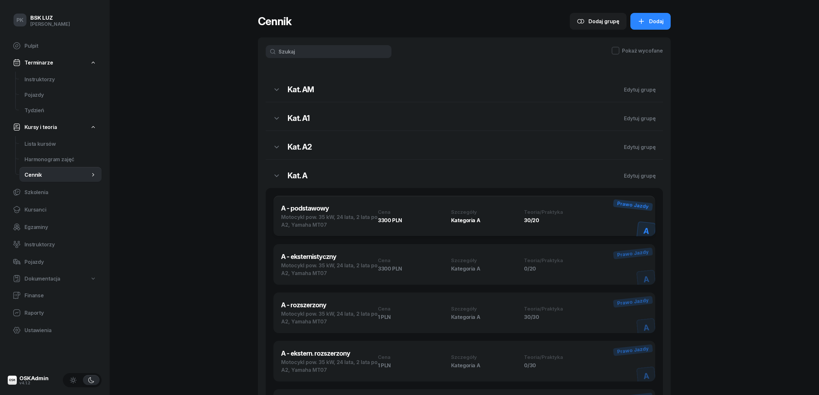
click at [418, 223] on div "A - podstawowy Motocykl pow. 35 kW, 24 lata, 2 lata po A2, Yamaha MT07 Cena 330…" at bounding box center [464, 215] width 366 height 25
select select "67c2fea0956c9bdc595c0416"
select select "A"
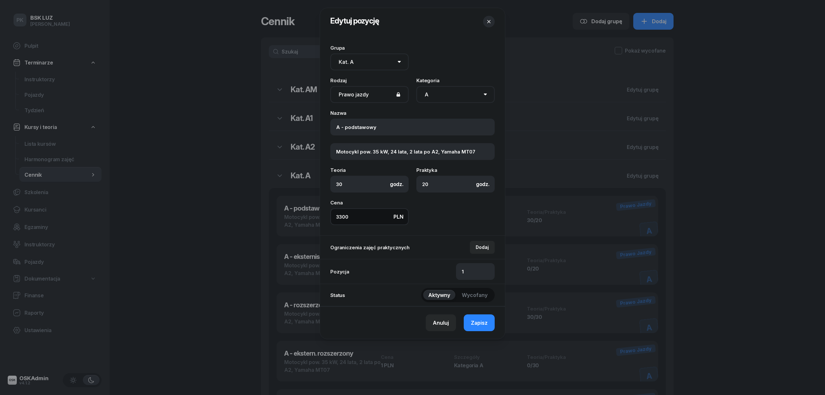
drag, startPoint x: 351, startPoint y: 216, endPoint x: 284, endPoint y: 216, distance: 66.7
click at [284, 216] on div "Edytuj pozycję Grupa Brak grupy Kat. AM Kat. A1 Kat. A2 Kat. A Kat. A /anglojęz…" at bounding box center [412, 197] width 825 height 395
type input "3500"
click at [488, 323] on button "Zapisz" at bounding box center [479, 322] width 31 height 17
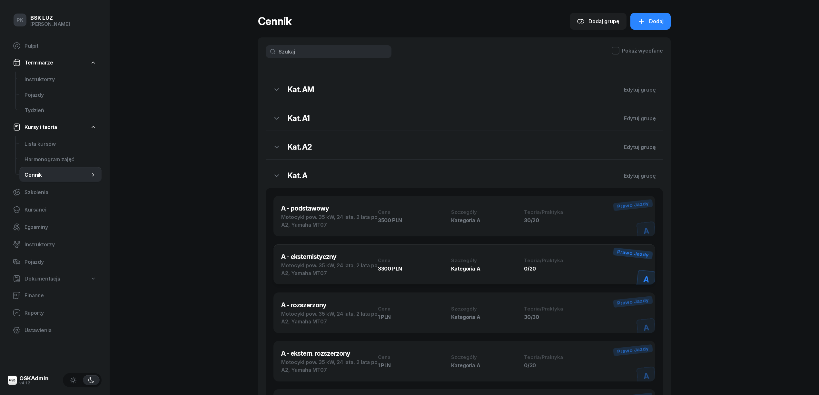
scroll to position [43, 0]
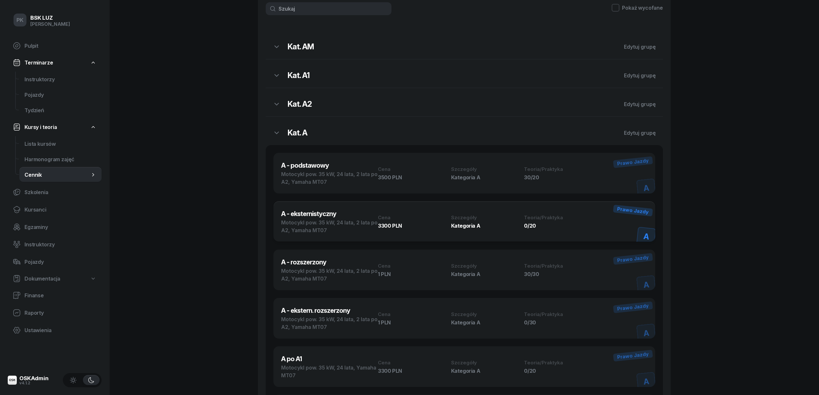
click at [541, 228] on div "A - eksternistyczny Motocykl pow. 35 kW, 24 lata, 2 lata po A2, Yamaha MT07 Cen…" at bounding box center [464, 221] width 366 height 25
select select "67c2fea0956c9bdc595c0416"
select select "A"
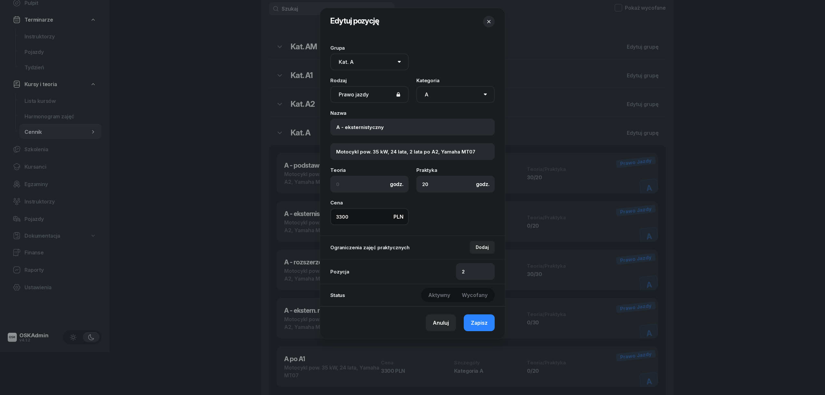
drag, startPoint x: 315, startPoint y: 216, endPoint x: 295, endPoint y: 216, distance: 20.0
click at [295, 216] on div "Edytuj pozycję Grupa Brak grupy Kat. AM Kat. A1 Kat. A2 Kat. A Kat. A /anglojęz…" at bounding box center [412, 197] width 825 height 395
type input "3500"
click at [471, 325] on button "Zapisz" at bounding box center [479, 322] width 31 height 17
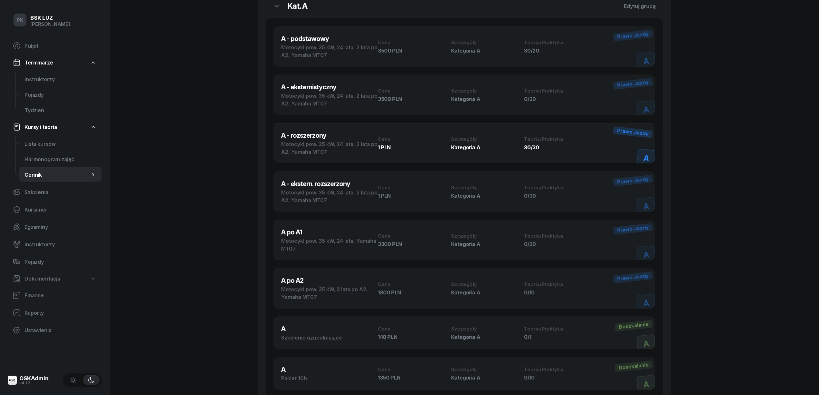
scroll to position [172, 0]
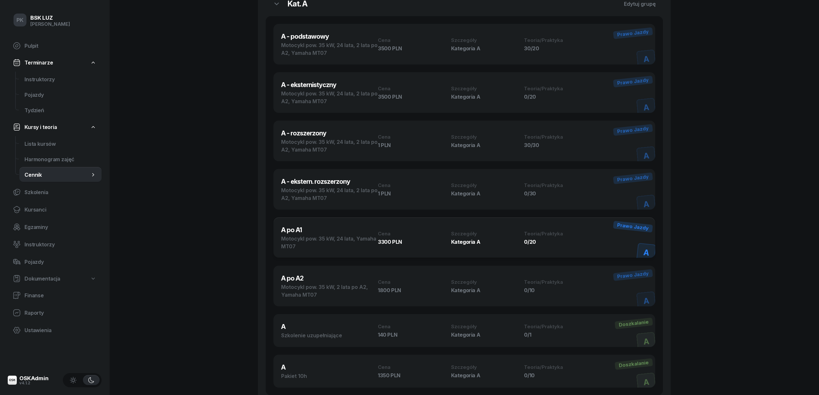
click at [418, 242] on div "3300 PLN" at bounding box center [412, 241] width 69 height 5
select select "67c2fea0956c9bdc595c0416"
select select "A"
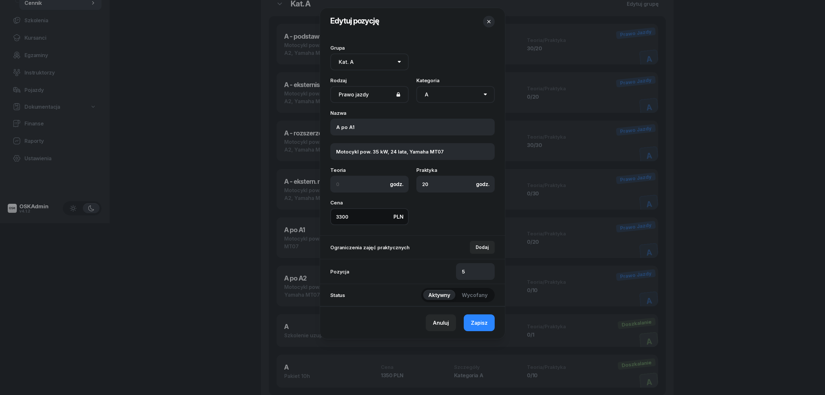
click at [297, 214] on div "Edytuj pozycję Grupa Brak grupy Kat. AM Kat. A1 Kat. A2 Kat. A Kat. A /anglojęz…" at bounding box center [412, 197] width 825 height 395
type input "3500"
click at [488, 323] on button "Zapisz" at bounding box center [479, 322] width 31 height 17
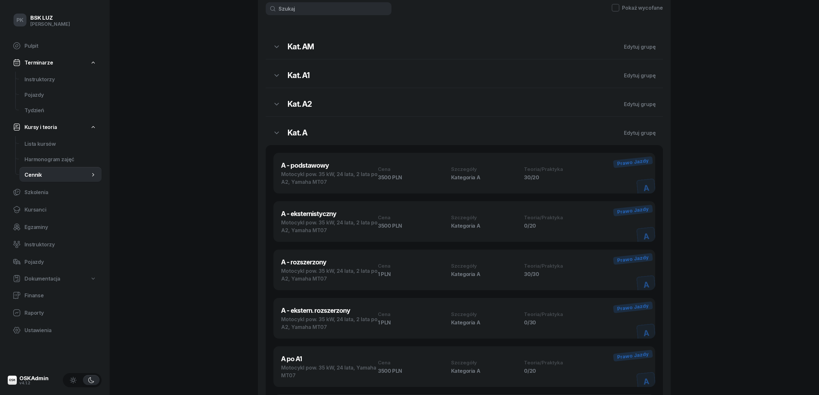
scroll to position [0, 0]
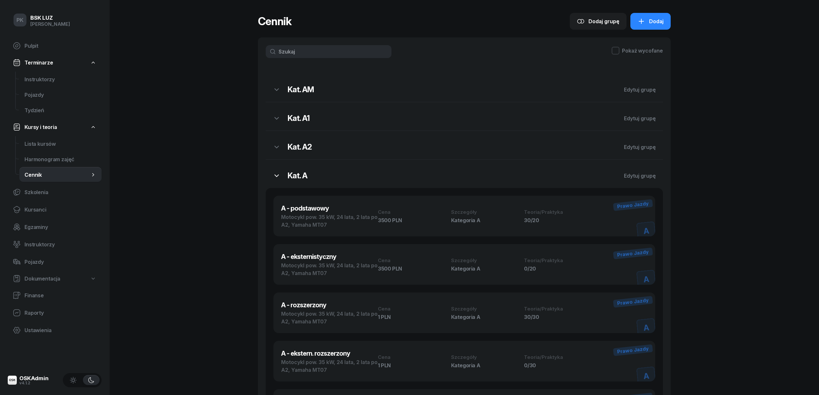
click at [278, 177] on icon "button" at bounding box center [277, 176] width 8 height 8
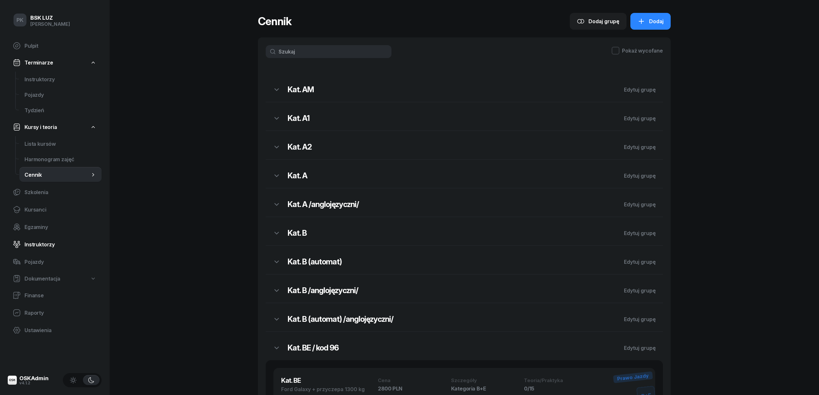
click at [46, 247] on span "Instruktorzy" at bounding box center [60, 244] width 72 height 6
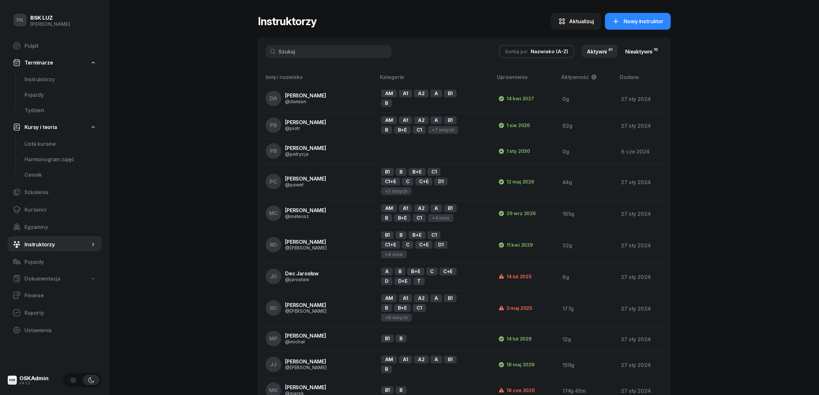
click at [637, 52] on link "Nieaktywni 10" at bounding box center [641, 51] width 43 height 13
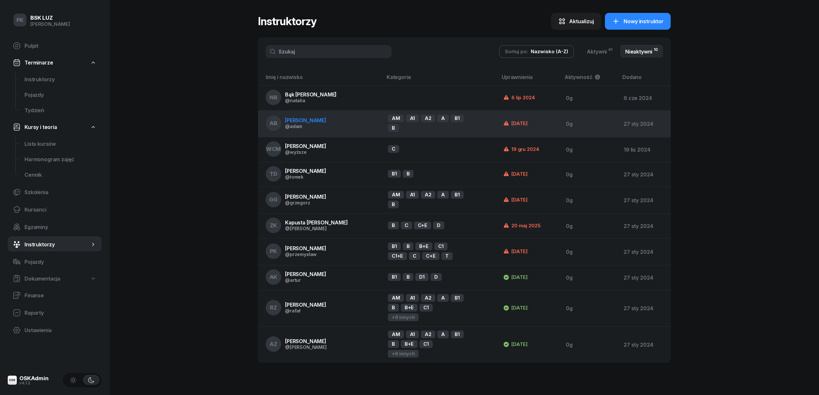
click at [300, 121] on span "[PERSON_NAME]" at bounding box center [305, 120] width 41 height 6
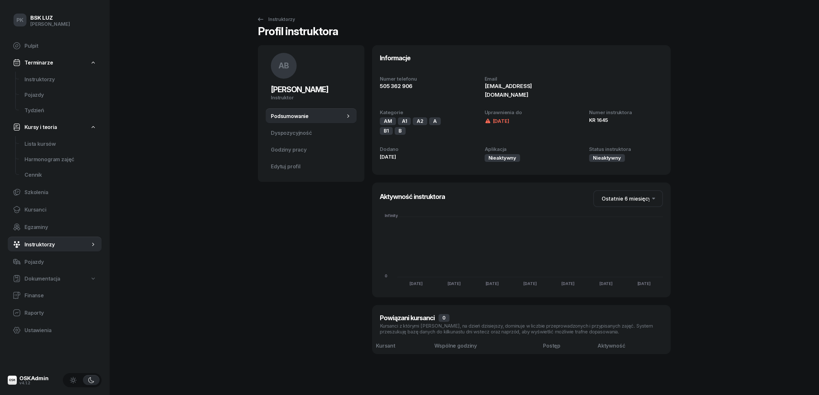
click at [507, 117] on div "[DATE]" at bounding box center [496, 121] width 24 height 8
click at [301, 167] on span "Edytuj profil" at bounding box center [311, 166] width 81 height 6
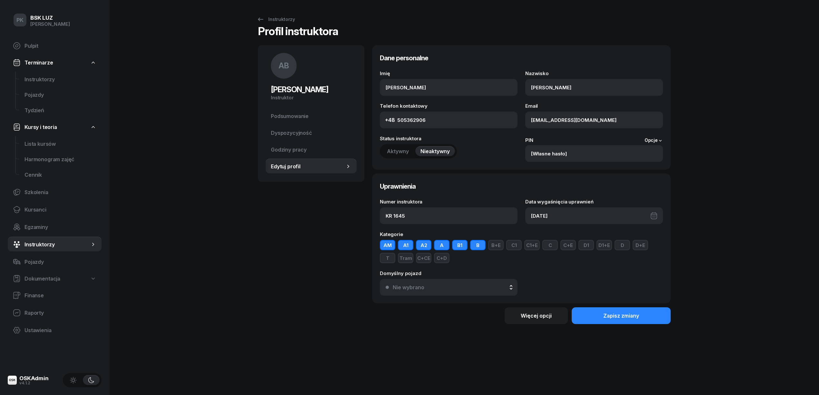
click at [561, 218] on div "[DATE]" at bounding box center [594, 215] width 138 height 17
click at [598, 238] on span "[DATE]" at bounding box center [585, 237] width 26 height 10
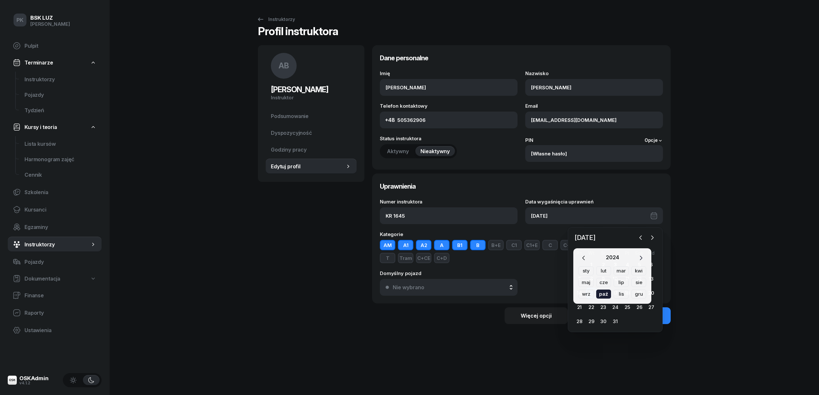
click at [640, 257] on icon "button" at bounding box center [641, 258] width 2 height 4
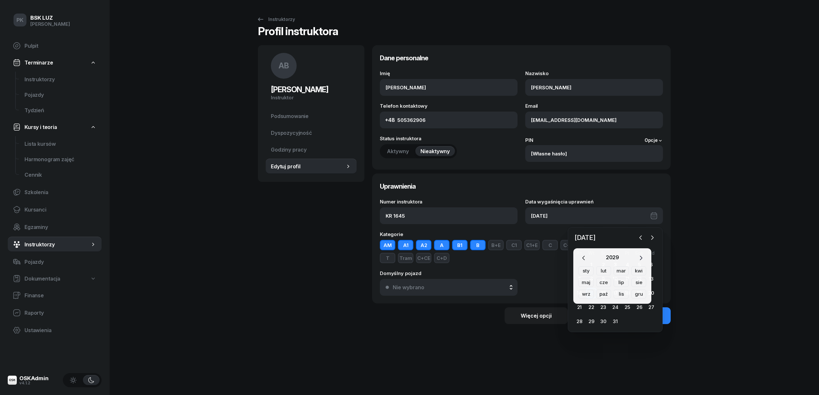
click at [640, 257] on icon "button" at bounding box center [641, 258] width 2 height 4
click at [599, 295] on div "paź" at bounding box center [603, 293] width 15 height 9
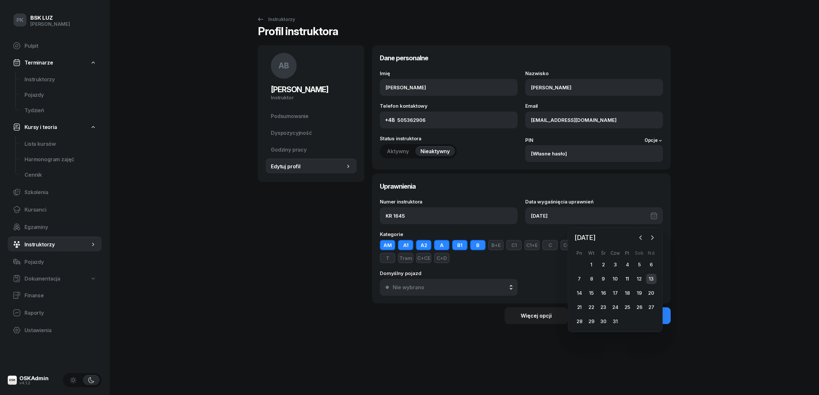
click at [654, 276] on div "13" at bounding box center [651, 279] width 10 height 10
type input "[DATE]"
click at [633, 318] on div "Zapisz zmiany" at bounding box center [621, 316] width 36 height 6
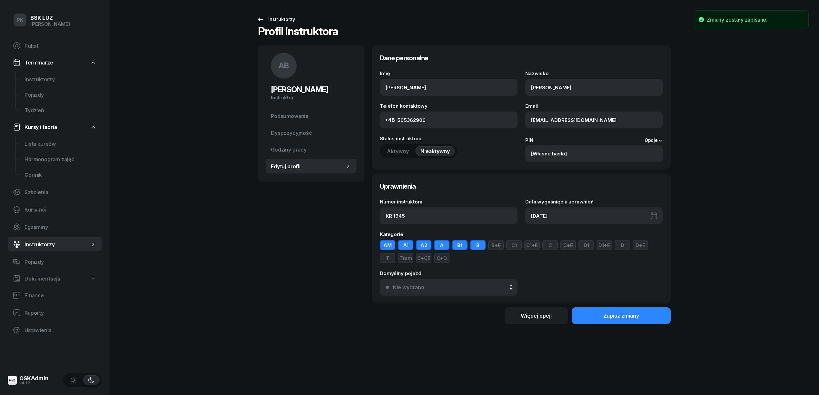
click at [294, 23] on link "Instruktorzy" at bounding box center [276, 19] width 50 height 13
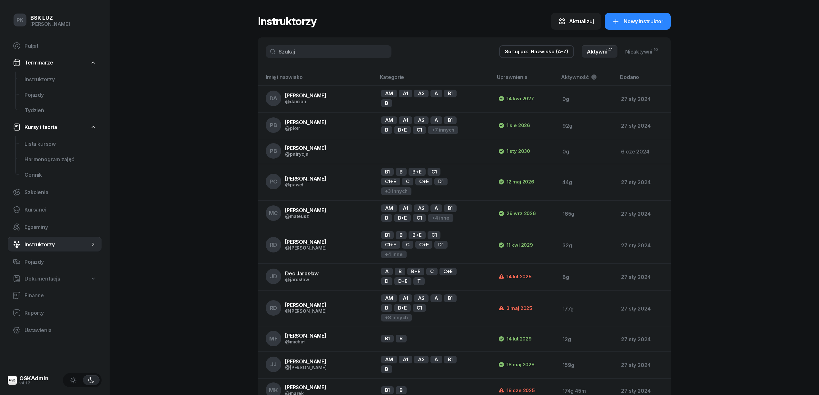
click at [540, 52] on div "Nazwisko (A-Z)" at bounding box center [548, 52] width 37 height 6
click at [611, 53] on link "Aktywni 41" at bounding box center [599, 51] width 36 height 13
click at [601, 53] on link "Aktywni 41" at bounding box center [599, 51] width 36 height 13
click at [643, 53] on link "Nieaktywni 10" at bounding box center [641, 51] width 43 height 13
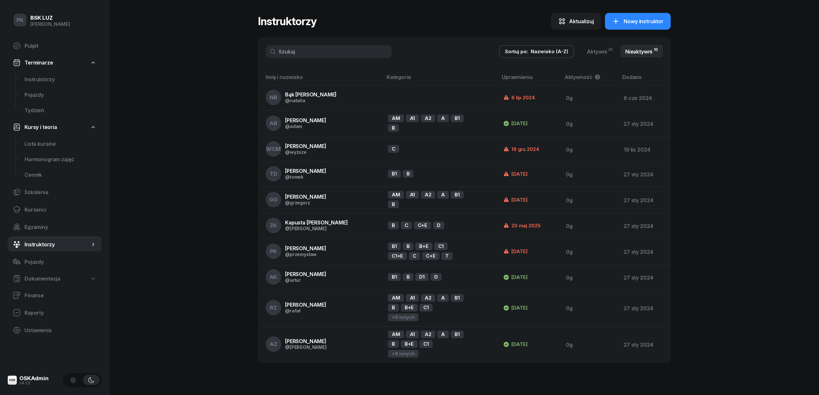
click at [547, 53] on div "Nazwisko (A-Z)" at bounding box center [548, 52] width 37 height 6
click at [605, 52] on link "Aktywni 41" at bounding box center [599, 51] width 36 height 13
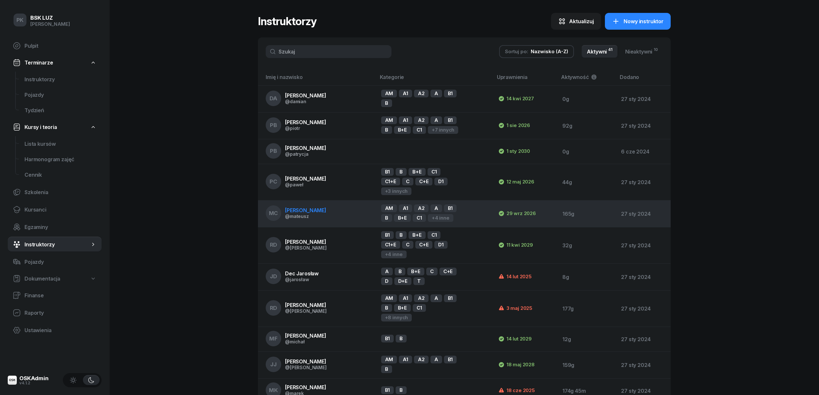
click at [358, 211] on td "MC [PERSON_NAME] @[PERSON_NAME]" at bounding box center [317, 213] width 118 height 27
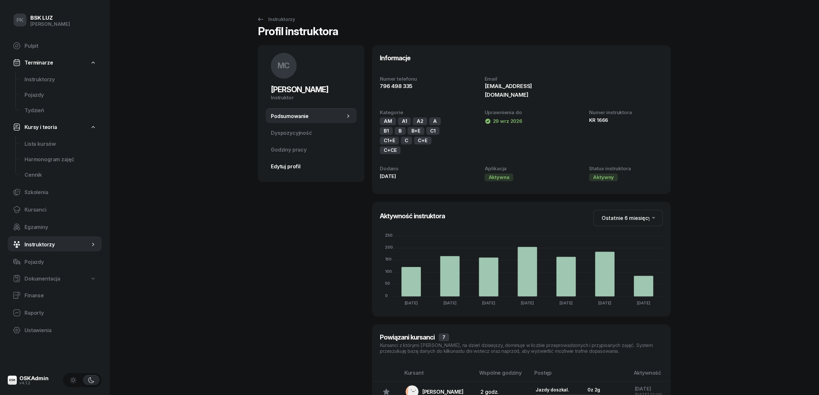
click at [279, 159] on link "Edytuj profil" at bounding box center [311, 166] width 91 height 15
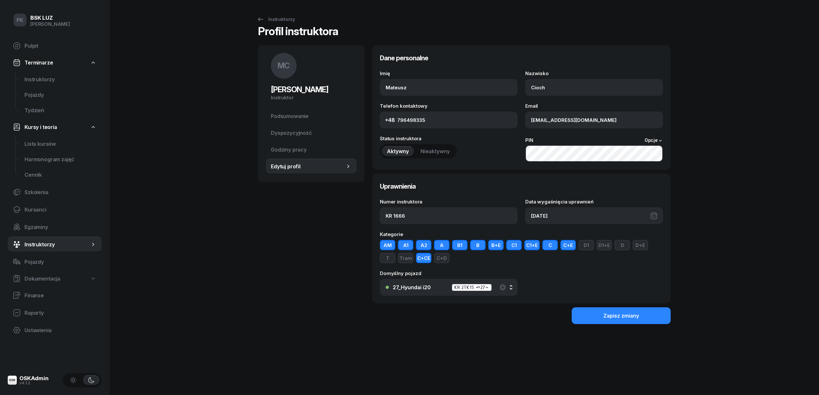
click at [607, 213] on div "[DATE]" at bounding box center [594, 215] width 138 height 17
click at [543, 214] on div "[DATE]" at bounding box center [594, 215] width 138 height 17
click at [598, 239] on span "[DATE]" at bounding box center [585, 237] width 26 height 10
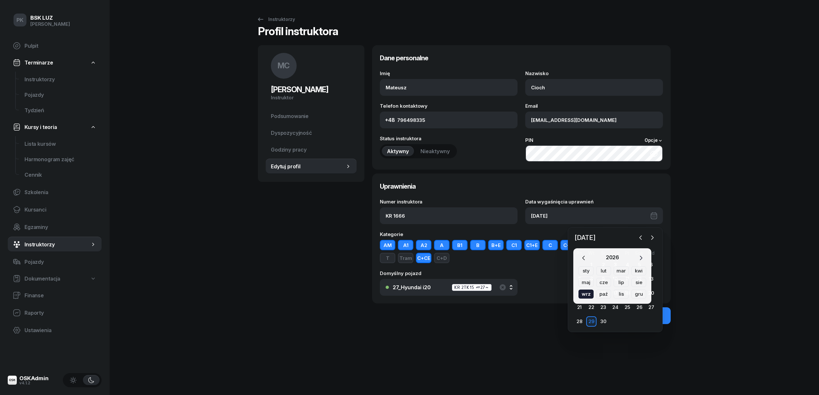
click at [638, 255] on icon "button" at bounding box center [640, 258] width 6 height 6
click at [581, 272] on div "sty" at bounding box center [585, 270] width 15 height 9
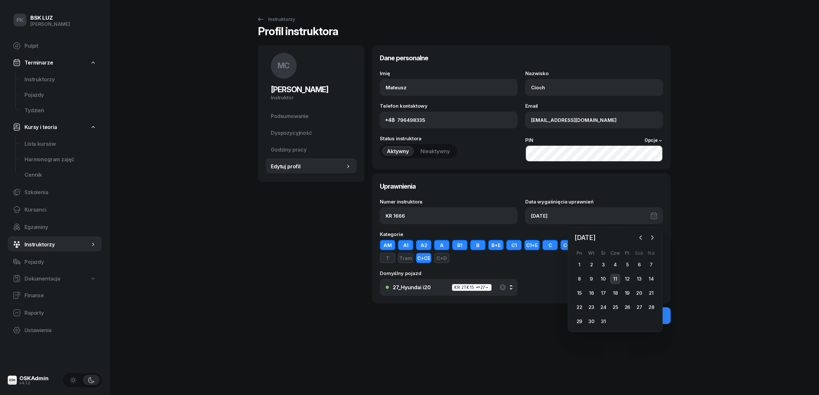
click at [616, 277] on div "11" at bounding box center [615, 279] width 10 height 10
type input "[DATE]"
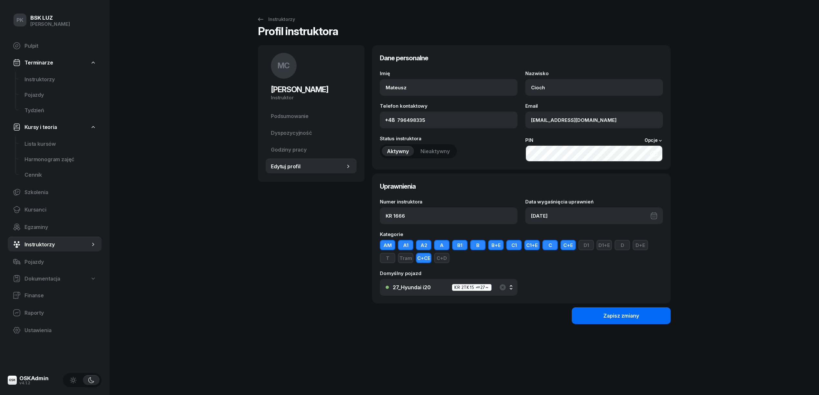
click at [628, 311] on button "Zapisz zmiany" at bounding box center [620, 315] width 99 height 17
click at [277, 19] on div "Instruktorzy" at bounding box center [276, 19] width 38 height 8
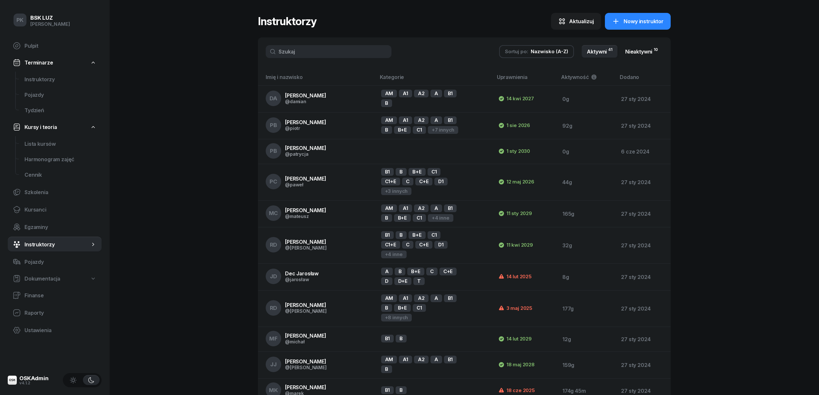
click at [637, 53] on link "Nieaktywni 10" at bounding box center [641, 51] width 43 height 13
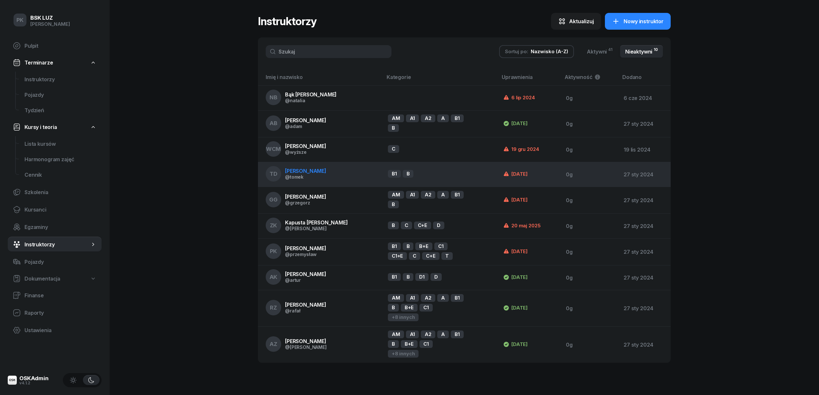
click at [323, 171] on td "TD [PERSON_NAME] @tomek" at bounding box center [320, 174] width 125 height 25
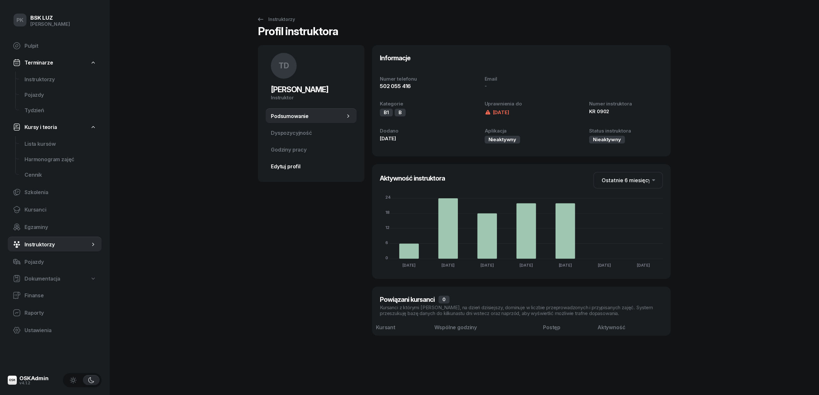
click at [292, 171] on link "Edytuj profil" at bounding box center [311, 166] width 91 height 15
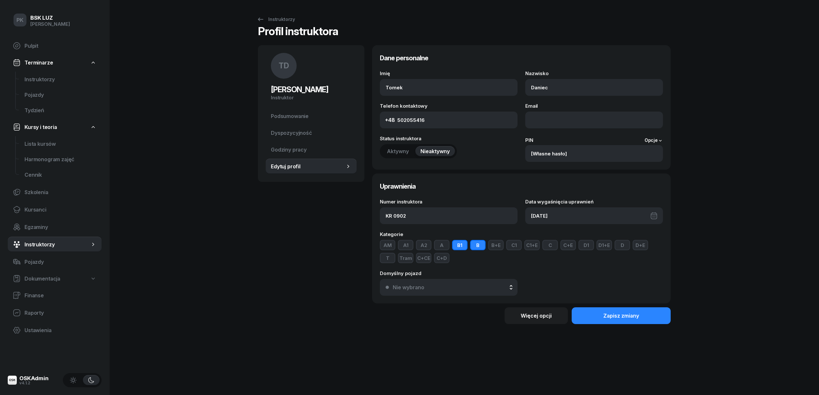
click at [563, 213] on div "[DATE]" at bounding box center [594, 215] width 138 height 17
click at [596, 236] on span "Styczeń 2025" at bounding box center [594, 237] width 45 height 10
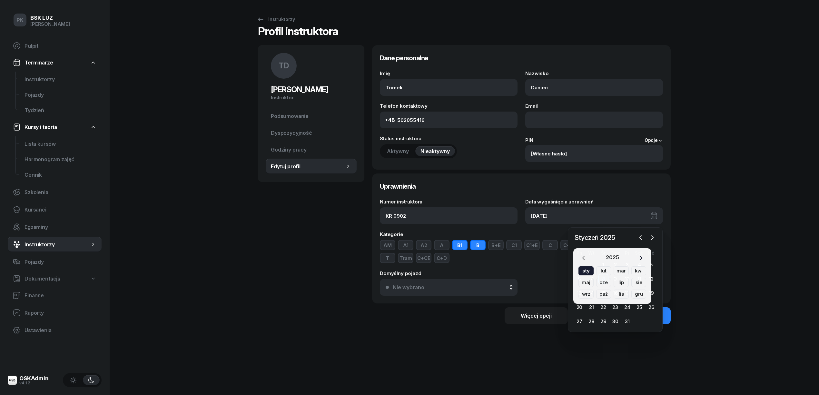
click at [641, 256] on icon "button" at bounding box center [640, 258] width 6 height 6
click at [637, 290] on div "gru" at bounding box center [638, 293] width 15 height 9
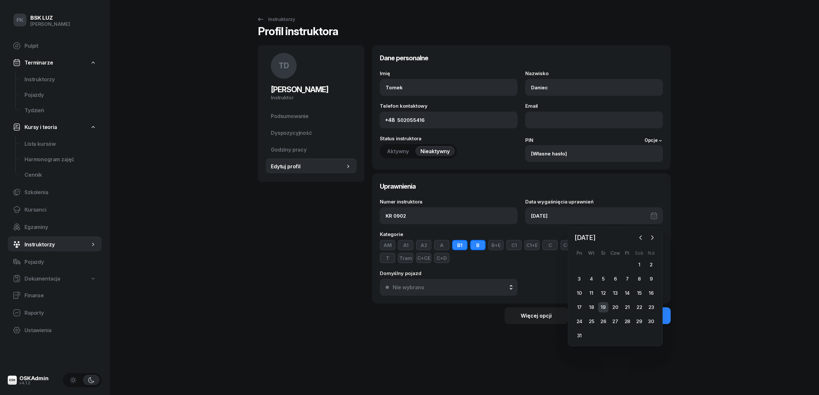
click at [605, 308] on div "19" at bounding box center [603, 307] width 10 height 10
type input "[DATE]"
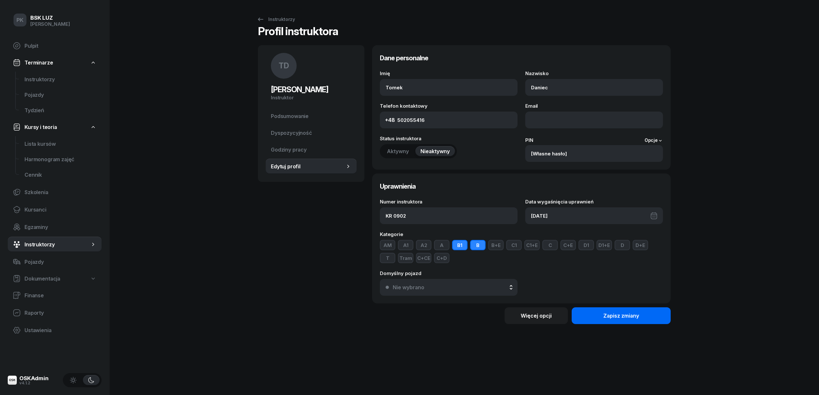
click at [635, 313] on div "Zapisz zmiany" at bounding box center [621, 316] width 36 height 6
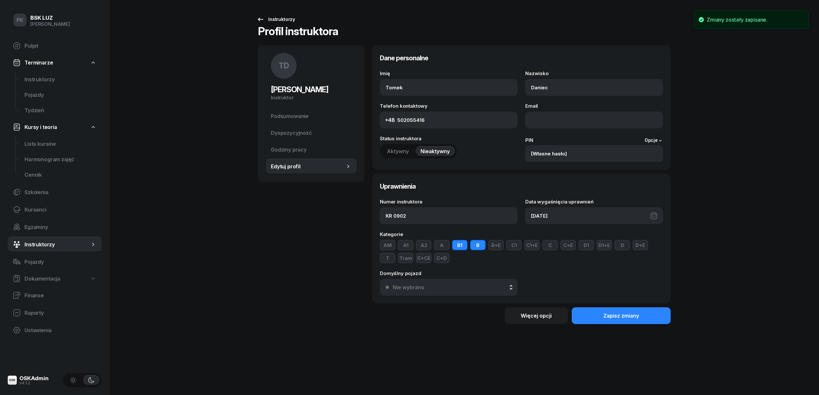
click at [284, 22] on div "Instruktorzy" at bounding box center [276, 19] width 38 height 8
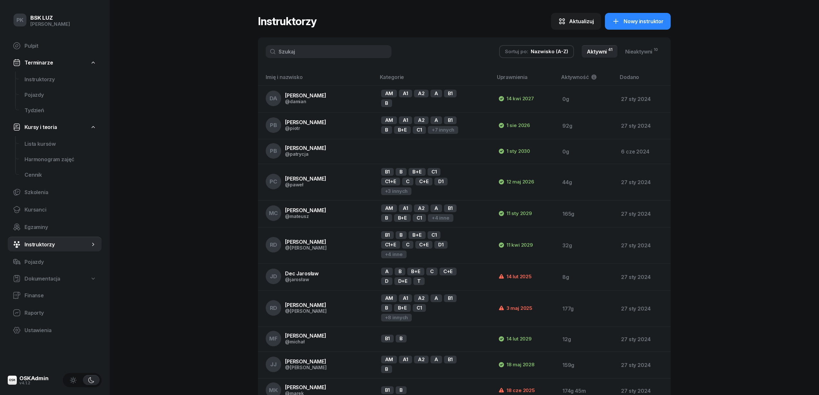
click at [606, 53] on link "Aktywni 41" at bounding box center [599, 51] width 36 height 13
click at [605, 53] on link "Aktywni 41" at bounding box center [599, 51] width 36 height 13
click at [628, 52] on link "Nieaktywni 10" at bounding box center [641, 51] width 43 height 13
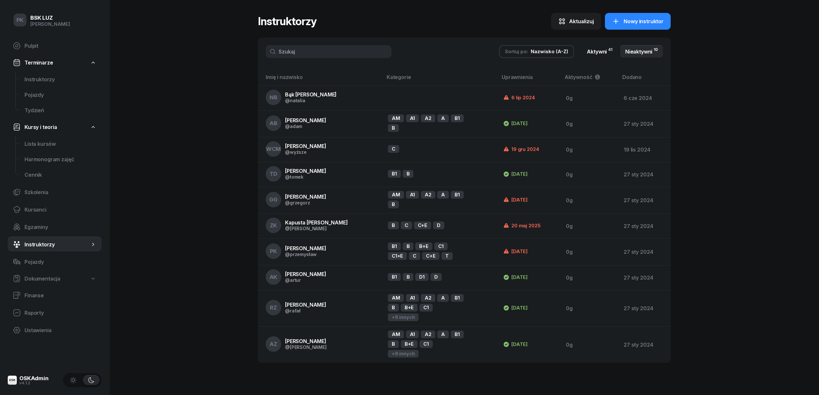
click at [582, 49] on link "Aktywni 41" at bounding box center [599, 51] width 36 height 13
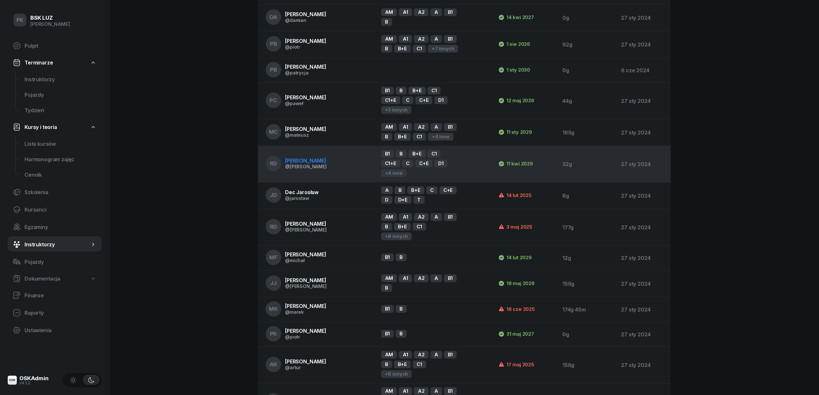
scroll to position [86, 0]
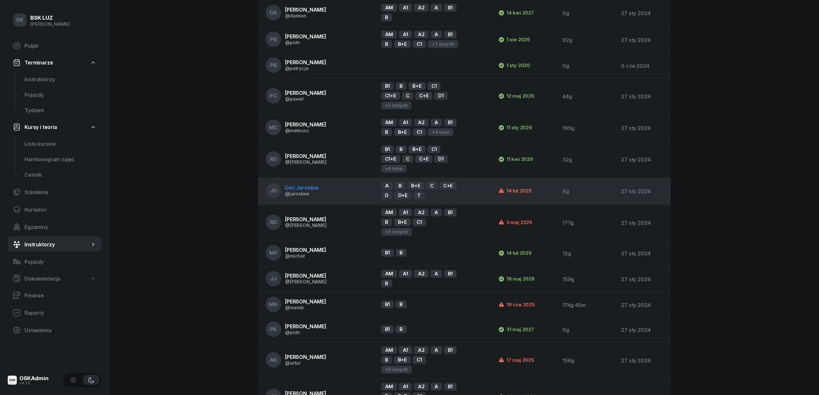
click at [298, 190] on span "Dec Jarosław" at bounding box center [302, 187] width 34 height 6
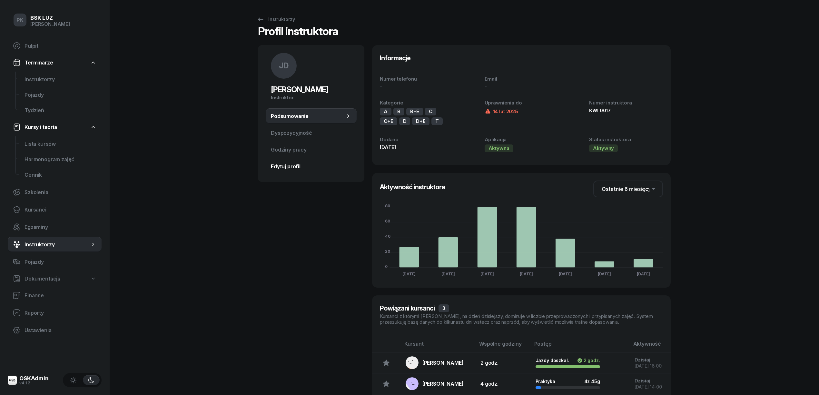
click at [278, 167] on span "Edytuj profil" at bounding box center [311, 166] width 81 height 6
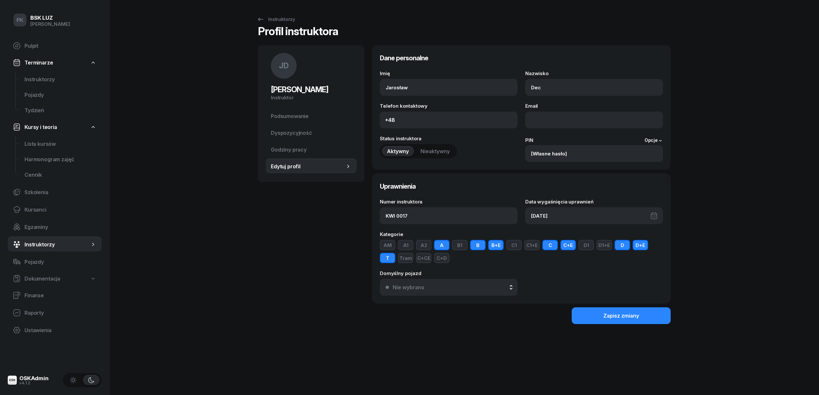
click at [552, 216] on div "[DATE]" at bounding box center [594, 215] width 138 height 17
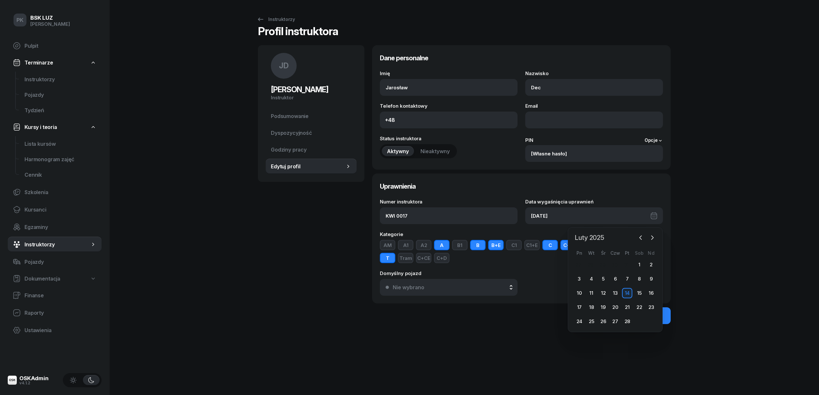
click at [597, 241] on span "Luty 2025" at bounding box center [589, 237] width 35 height 10
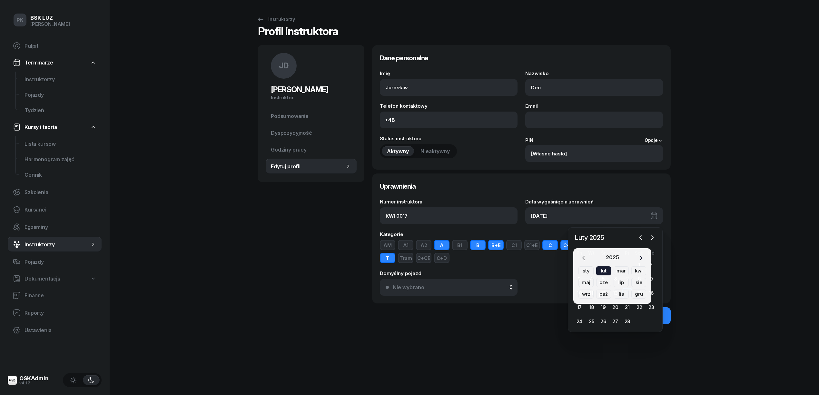
click at [641, 257] on icon "button" at bounding box center [640, 258] width 6 height 6
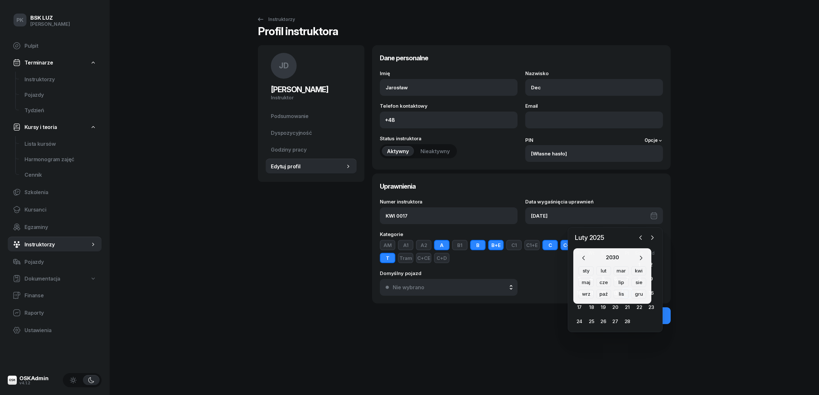
click at [598, 273] on div "lut" at bounding box center [603, 270] width 15 height 9
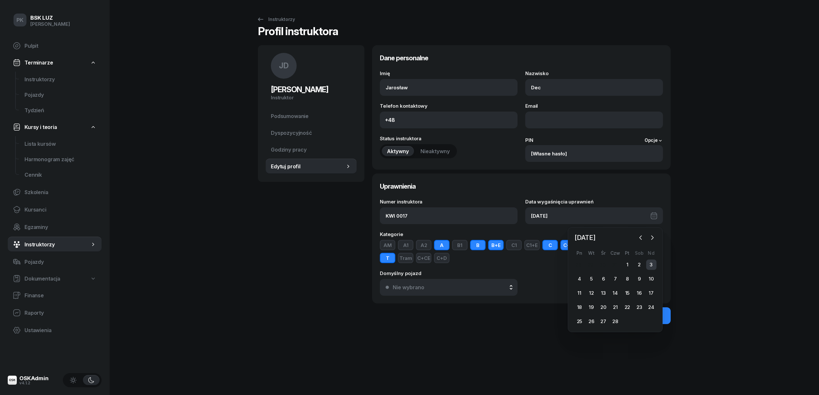
click at [649, 264] on div "3" at bounding box center [651, 264] width 10 height 10
type input "[DATE]"
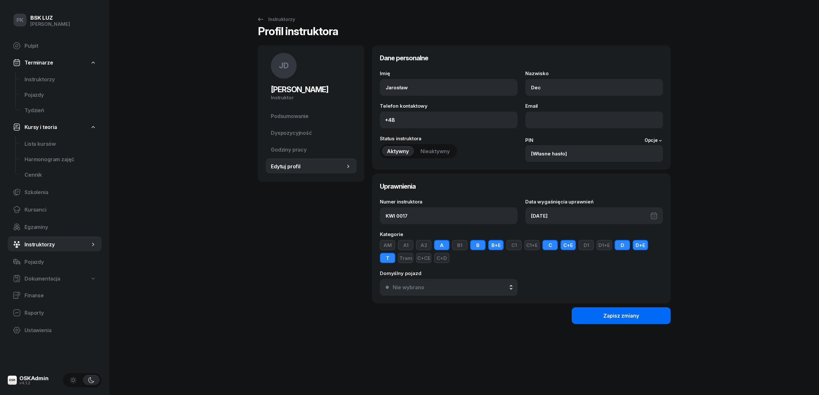
click at [631, 319] on button "Zapisz zmiany" at bounding box center [620, 315] width 99 height 17
click at [289, 24] on link "Instruktorzy" at bounding box center [276, 19] width 50 height 13
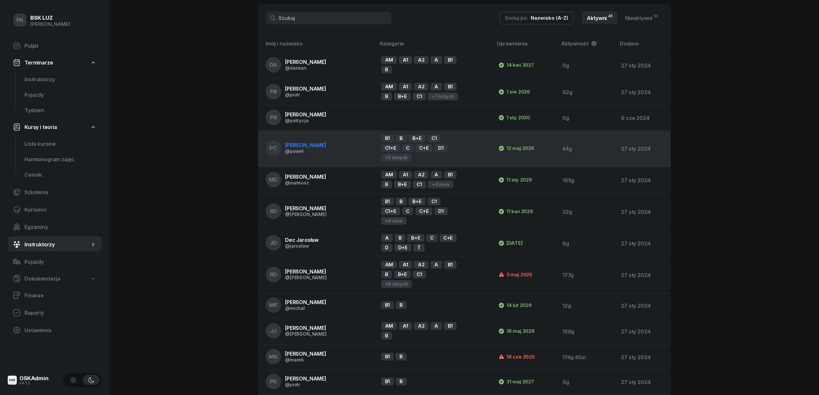
scroll to position [86, 0]
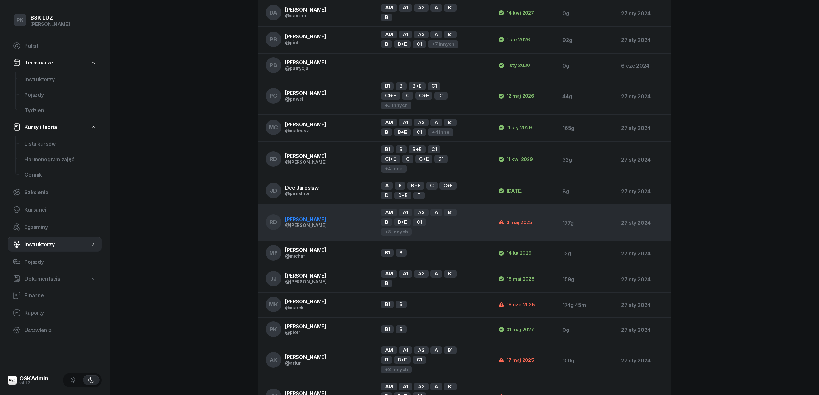
click at [319, 218] on span "[PERSON_NAME]" at bounding box center [305, 219] width 41 height 6
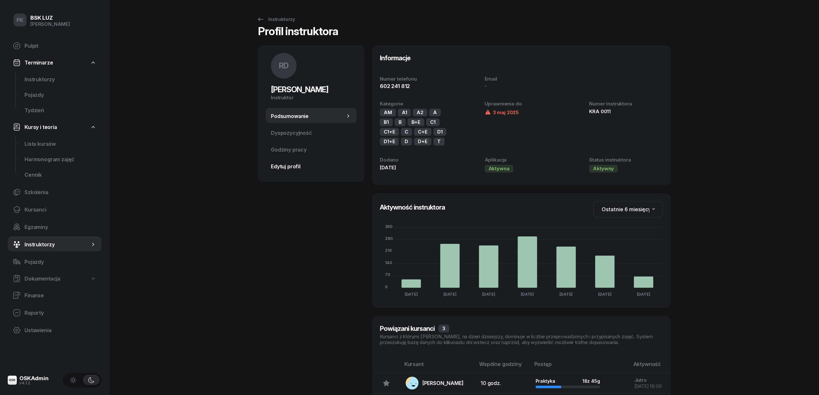
click at [293, 164] on span "Edytuj profil" at bounding box center [311, 166] width 81 height 6
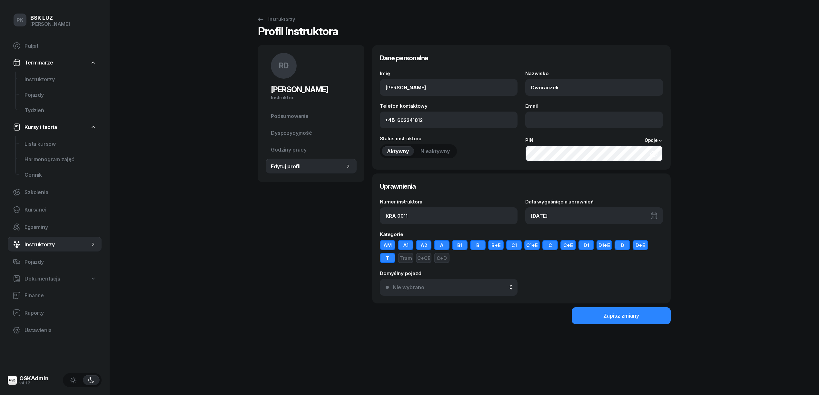
click at [558, 214] on div "[DATE]" at bounding box center [594, 215] width 138 height 17
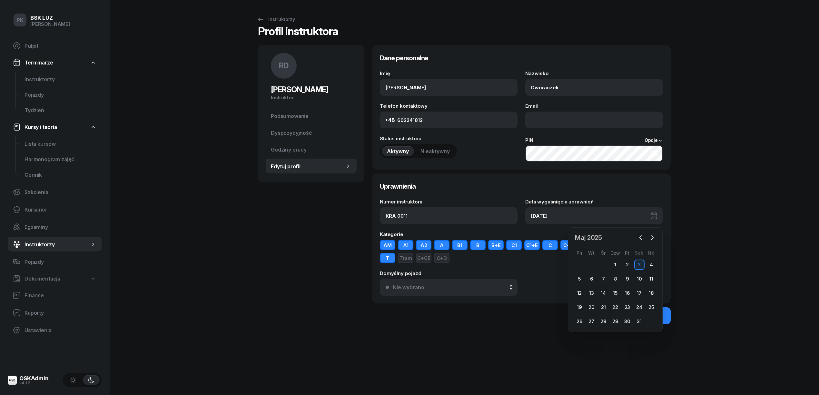
click at [595, 237] on span "Maj 2025" at bounding box center [588, 237] width 33 height 10
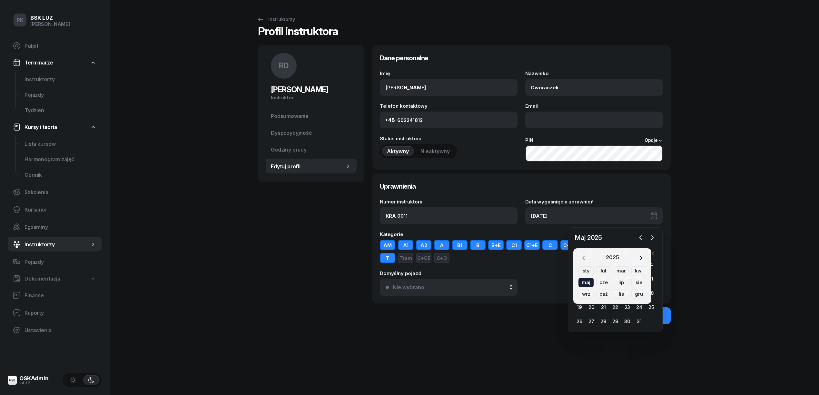
click at [640, 257] on icon "button" at bounding box center [641, 258] width 2 height 4
click at [581, 294] on div "wrz" at bounding box center [585, 293] width 15 height 9
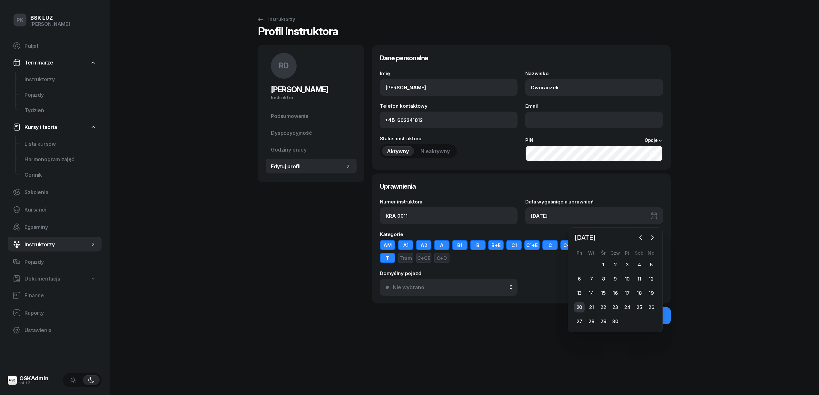
click at [581, 306] on div "20" at bounding box center [579, 307] width 10 height 10
type input "[DATE]"
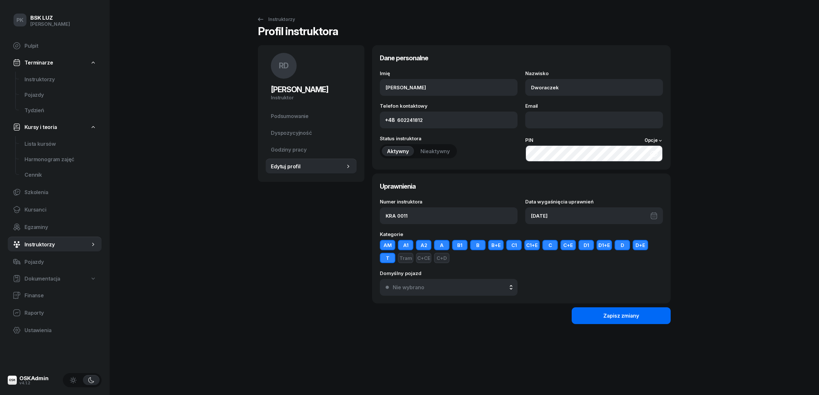
click at [619, 313] on div "Zapisz zmiany" at bounding box center [621, 316] width 36 height 6
click at [266, 18] on div "Instruktorzy" at bounding box center [276, 19] width 38 height 8
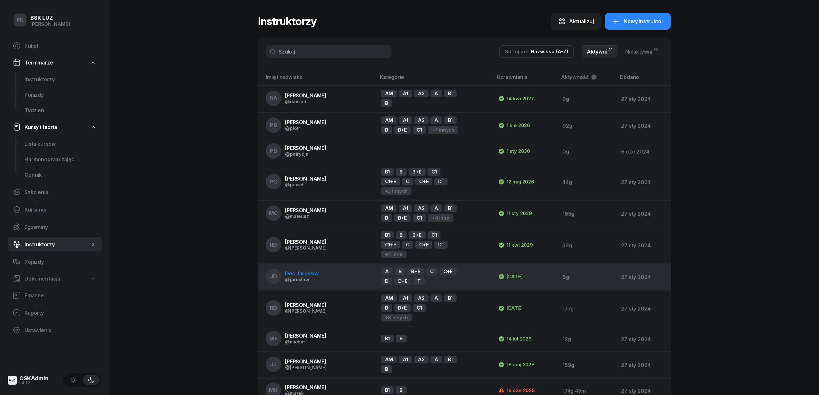
scroll to position [86, 0]
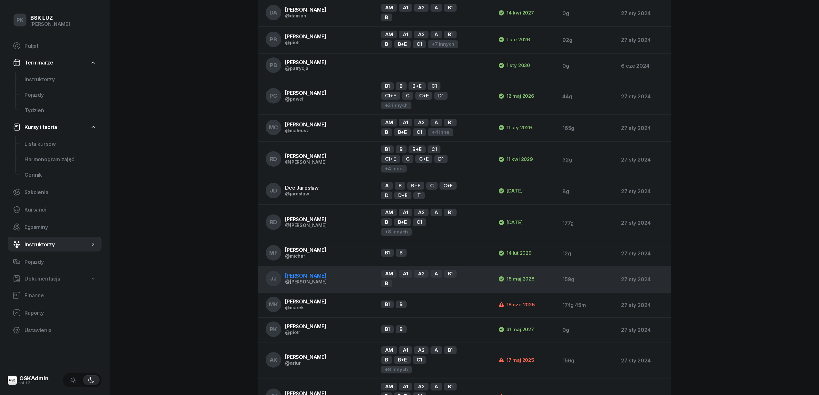
click at [355, 266] on td "[PERSON_NAME] @[PERSON_NAME]" at bounding box center [317, 279] width 118 height 27
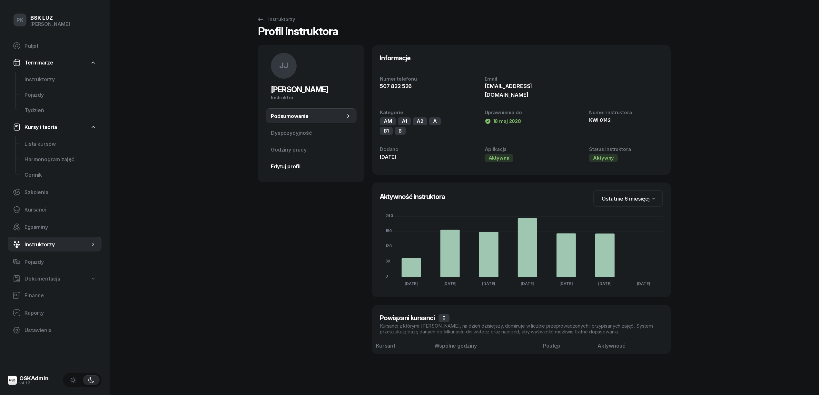
click at [297, 166] on span "Edytuj profil" at bounding box center [311, 166] width 81 height 6
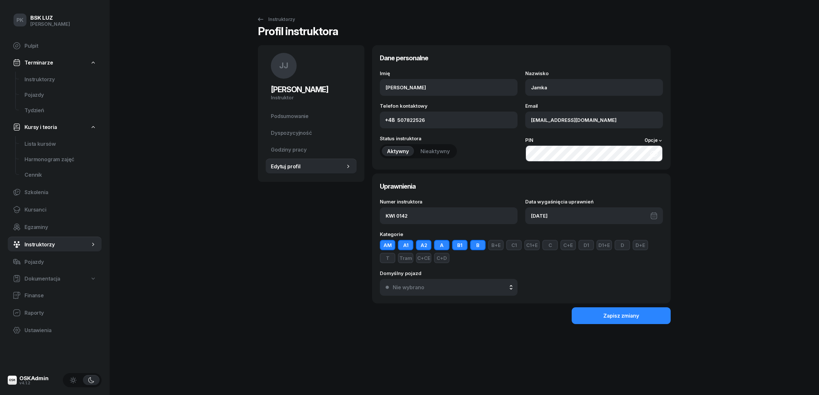
click at [437, 153] on span "Nieaktywny" at bounding box center [434, 151] width 29 height 6
click at [618, 317] on div "Zapisz zmiany" at bounding box center [621, 316] width 36 height 6
click at [277, 18] on div "Instruktorzy" at bounding box center [276, 19] width 38 height 8
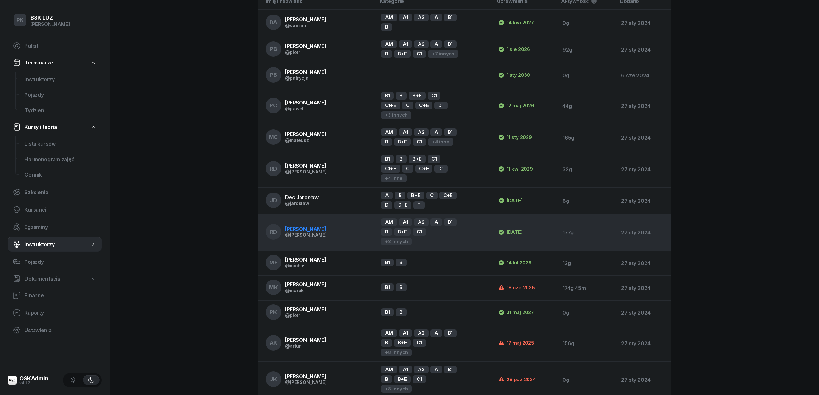
scroll to position [86, 0]
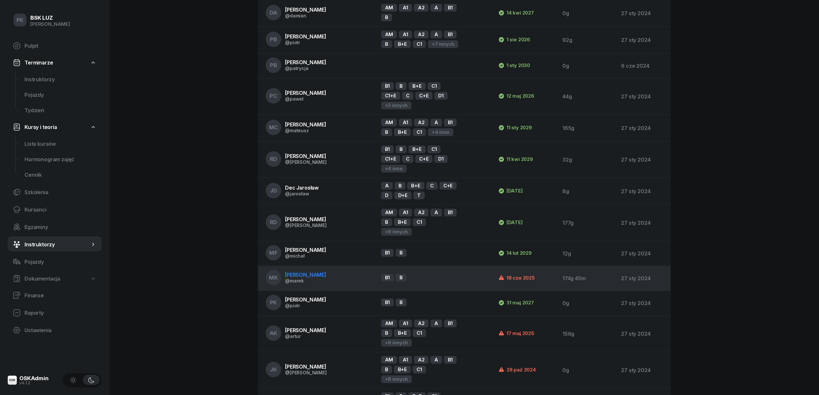
click at [326, 271] on span "[PERSON_NAME]" at bounding box center [305, 274] width 41 height 6
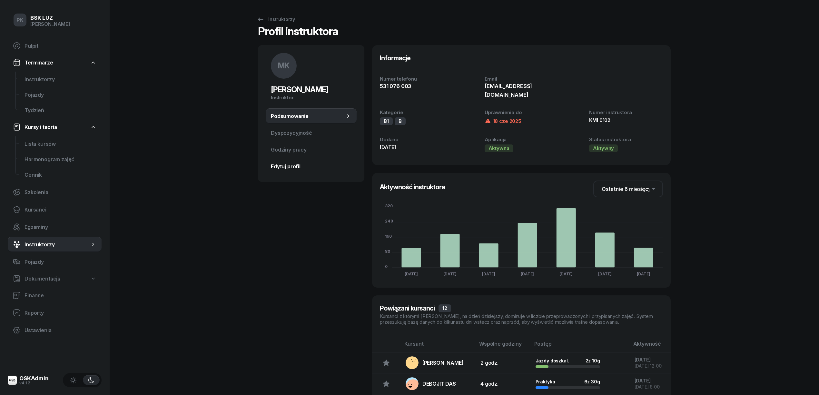
click at [300, 168] on span "Edytuj profil" at bounding box center [311, 166] width 81 height 6
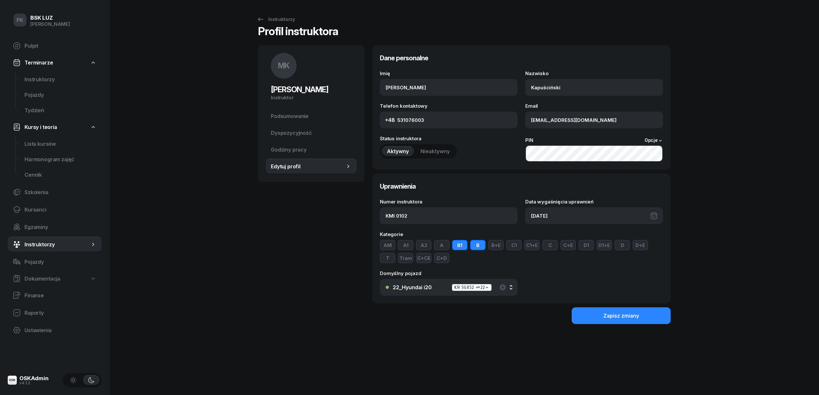
click at [535, 215] on div "[DATE]" at bounding box center [594, 215] width 138 height 17
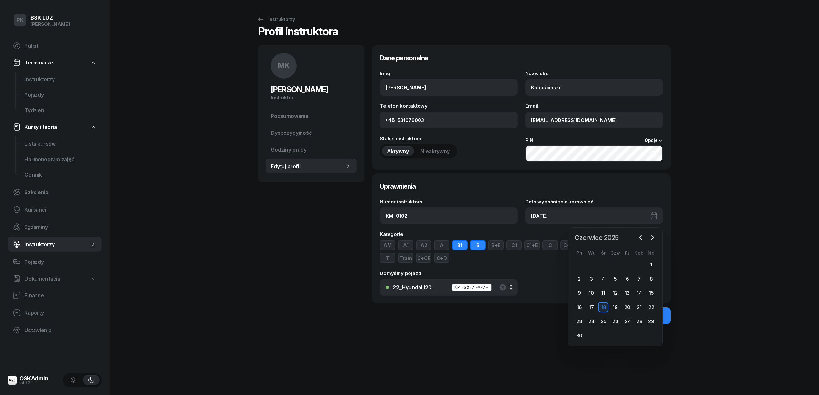
click at [597, 239] on span "Czerwiec 2025" at bounding box center [596, 237] width 49 height 10
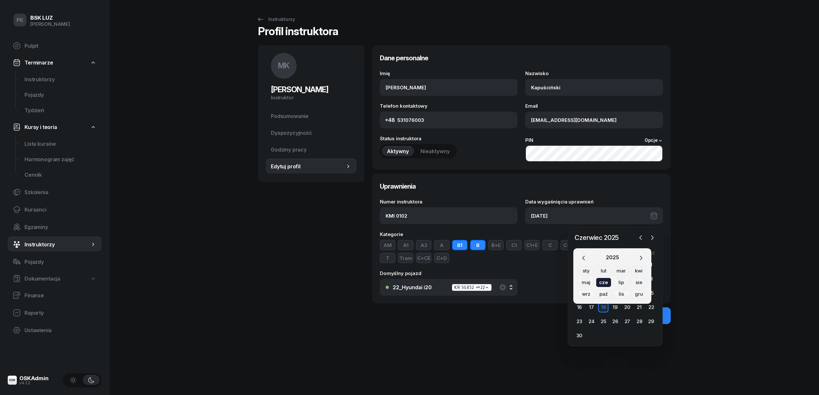
click at [638, 256] on icon "button" at bounding box center [640, 258] width 6 height 6
click at [622, 295] on div "lis" at bounding box center [620, 293] width 15 height 9
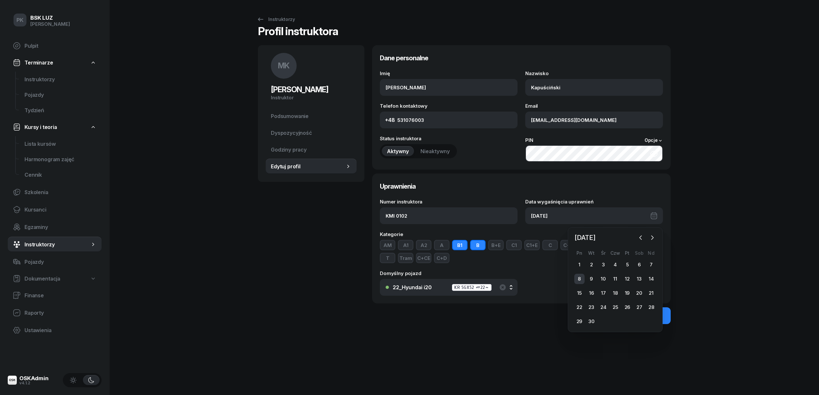
click at [579, 280] on div "8" at bounding box center [579, 279] width 10 height 10
type input "[DATE]"
click at [606, 315] on div "Zapisz zmiany" at bounding box center [621, 316] width 36 height 6
click at [279, 21] on div "Instruktorzy" at bounding box center [276, 19] width 38 height 8
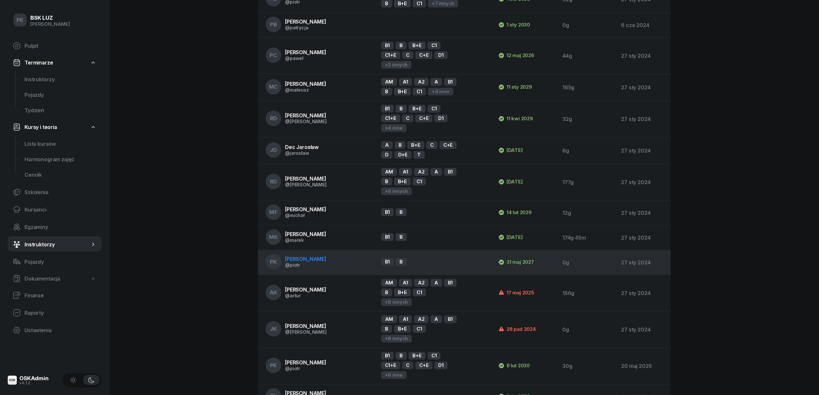
scroll to position [129, 0]
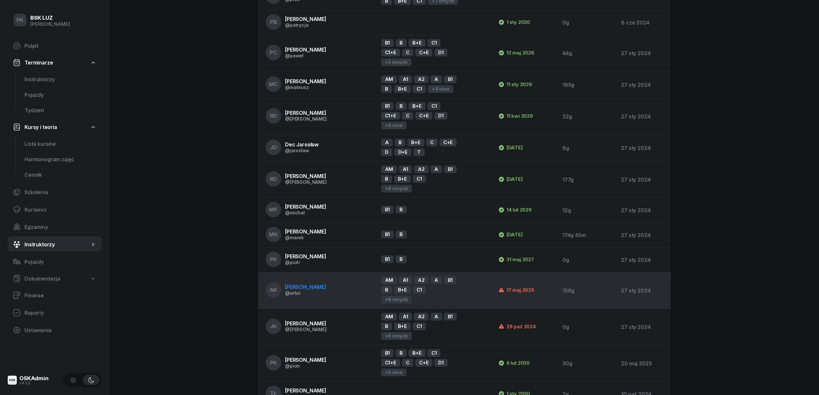
click at [311, 284] on span "[PERSON_NAME]" at bounding box center [305, 287] width 41 height 6
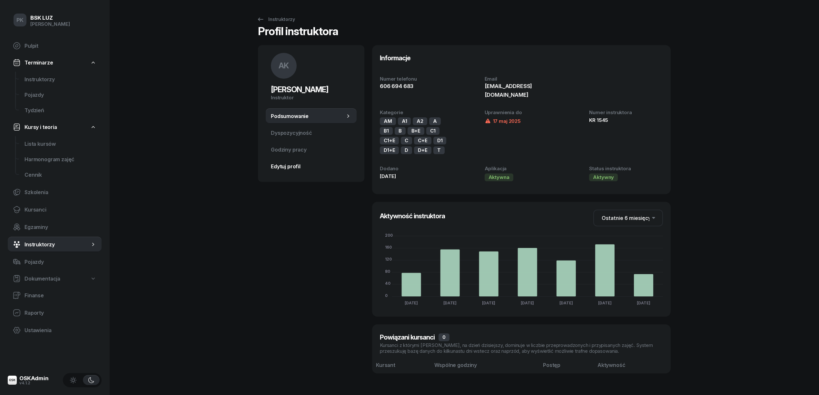
click at [289, 162] on link "Edytuj profil" at bounding box center [311, 166] width 91 height 15
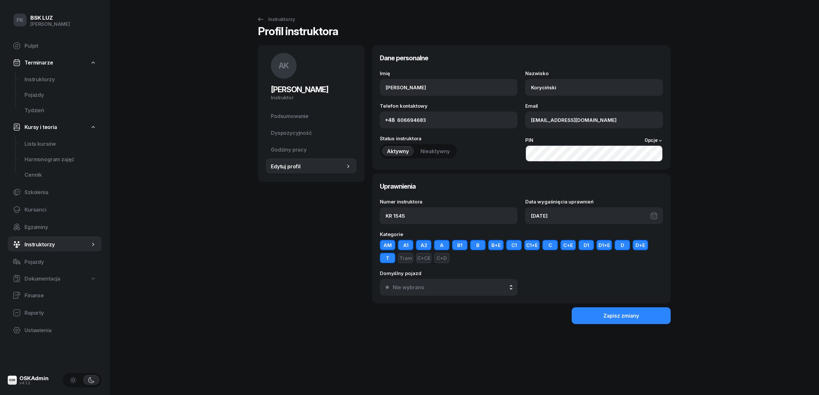
click at [554, 213] on div "[DATE]" at bounding box center [594, 215] width 138 height 17
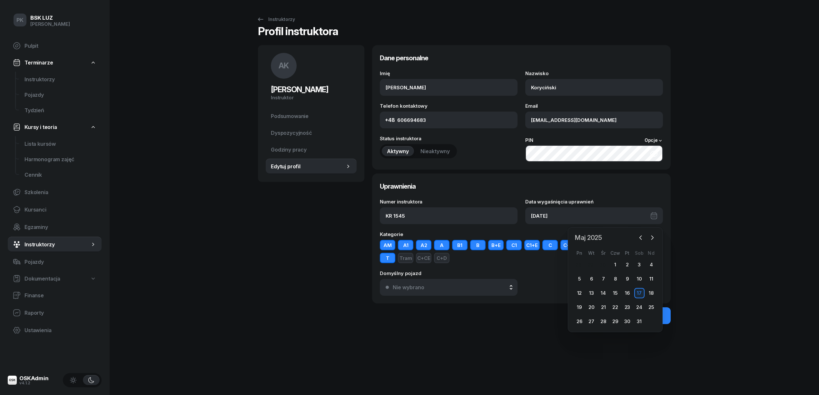
click at [592, 232] on span "Maj 2025" at bounding box center [588, 237] width 33 height 10
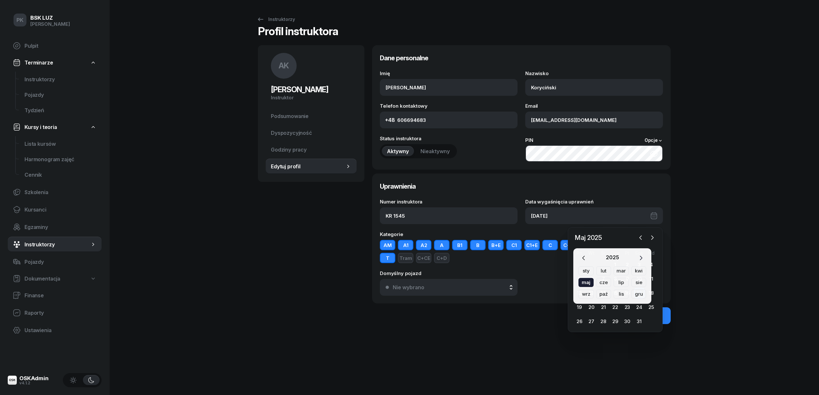
click at [643, 255] on icon "button" at bounding box center [640, 258] width 6 height 6
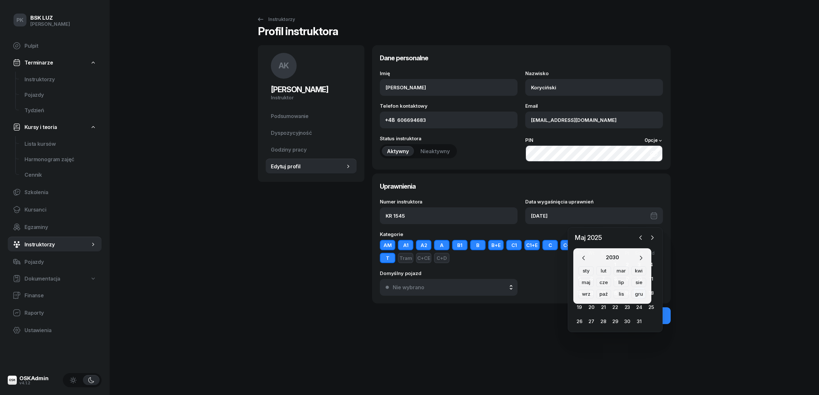
click at [636, 271] on div "kwi" at bounding box center [638, 270] width 15 height 9
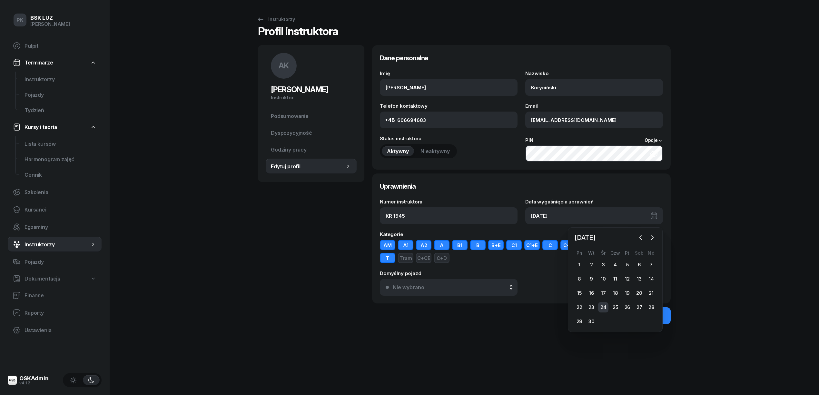
click at [602, 303] on div "24" at bounding box center [603, 307] width 10 height 10
type input "[DATE]"
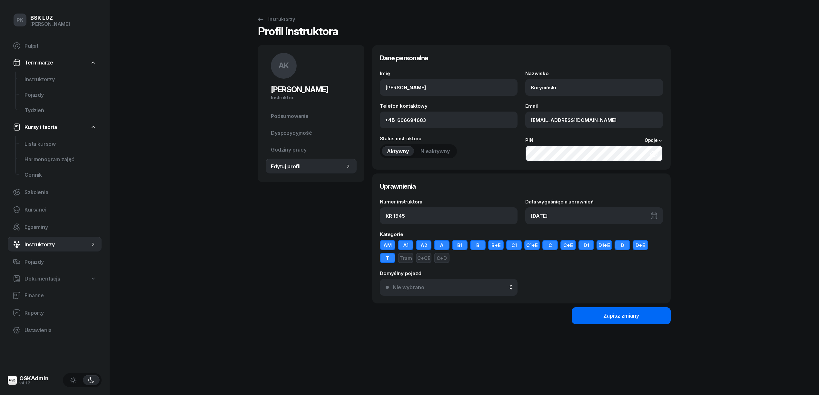
click at [607, 315] on div "Zapisz zmiany" at bounding box center [621, 316] width 36 height 6
click at [282, 21] on div "Instruktorzy" at bounding box center [276, 19] width 38 height 8
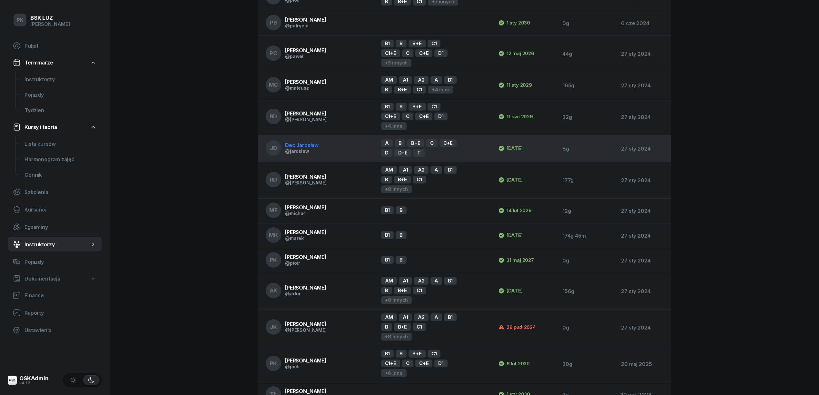
scroll to position [172, 0]
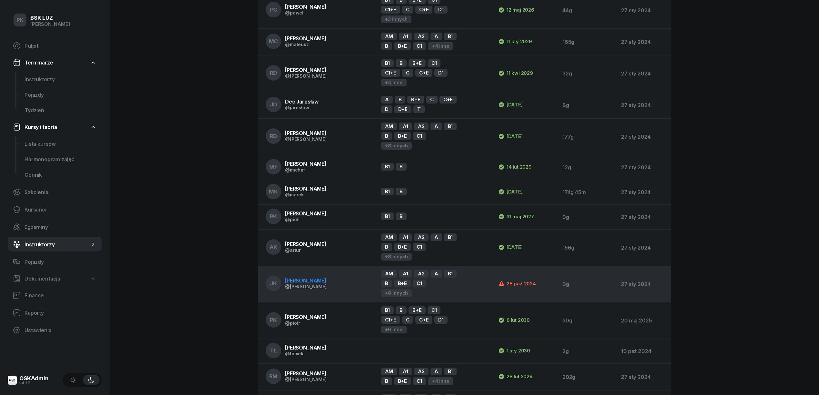
click at [311, 277] on span "[PERSON_NAME]" at bounding box center [305, 280] width 41 height 6
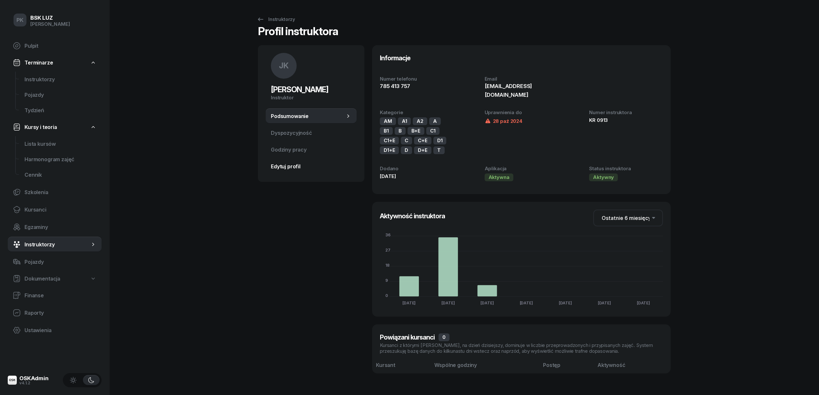
click at [284, 164] on span "Edytuj profil" at bounding box center [311, 166] width 81 height 6
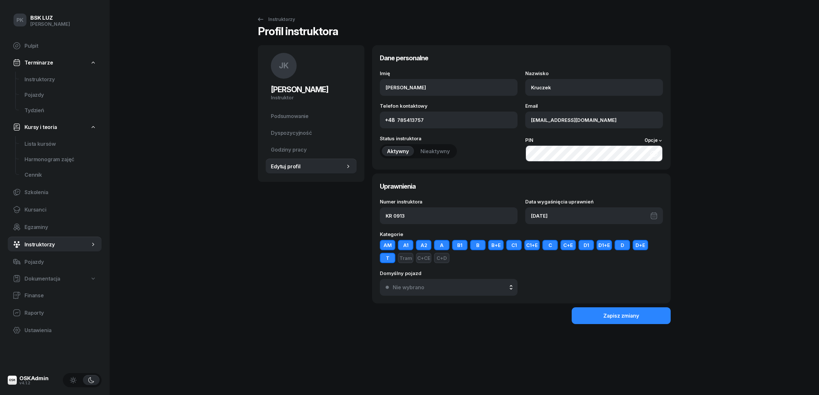
click at [557, 218] on div "[DATE]" at bounding box center [594, 215] width 138 height 17
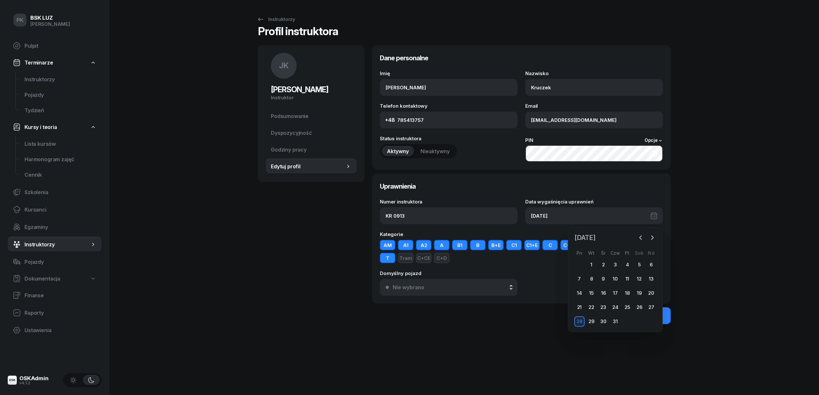
click at [598, 239] on span "[DATE]" at bounding box center [585, 237] width 26 height 10
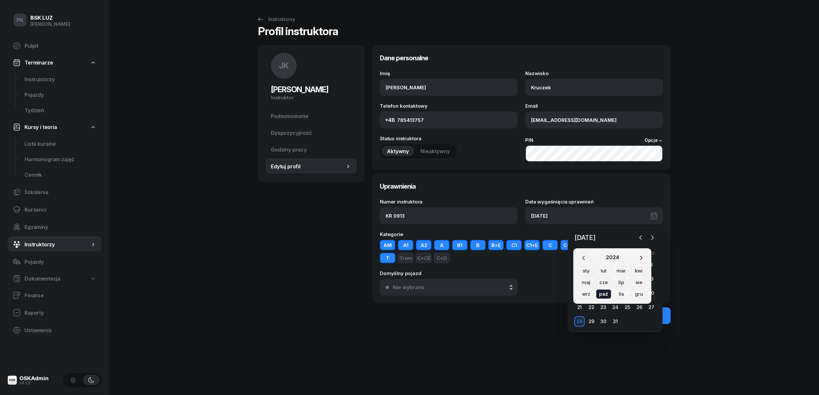
click at [637, 255] on icon "button" at bounding box center [640, 258] width 6 height 6
click at [638, 252] on div "[DATE] lut mar kwi maj cze lip sie wrz paź lis gru" at bounding box center [612, 275] width 78 height 55
click at [637, 258] on icon "button" at bounding box center [640, 258] width 6 height 6
click at [638, 273] on div "kwi" at bounding box center [638, 270] width 15 height 9
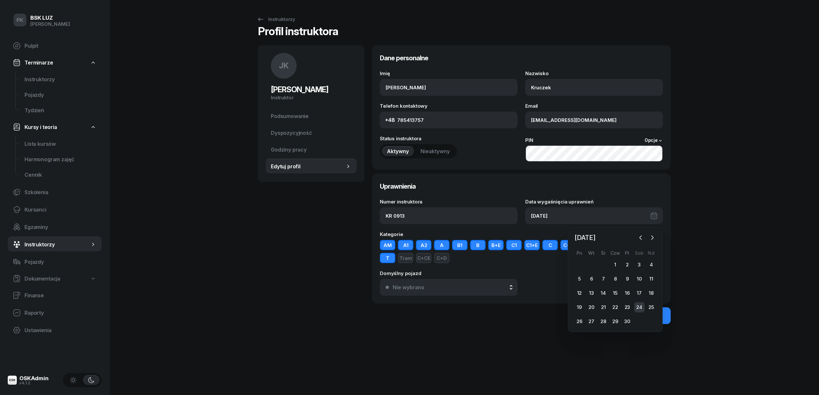
click at [636, 306] on div "24" at bounding box center [639, 307] width 10 height 10
type input "[DATE]"
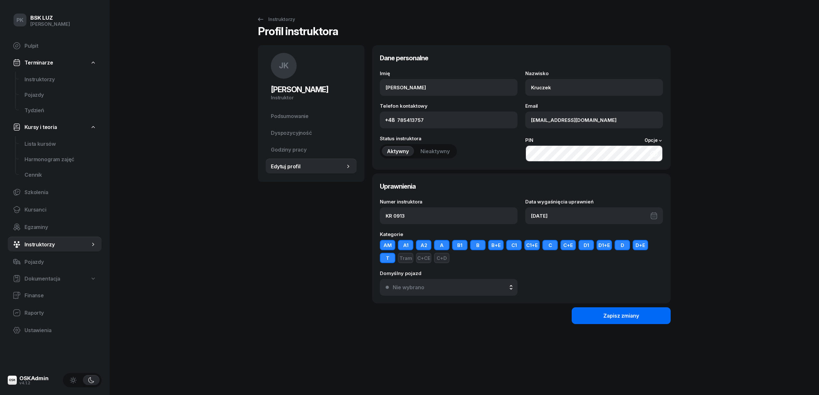
click at [642, 313] on button "Zapisz zmiany" at bounding box center [620, 315] width 99 height 17
click at [276, 24] on link "Instruktorzy" at bounding box center [276, 19] width 50 height 13
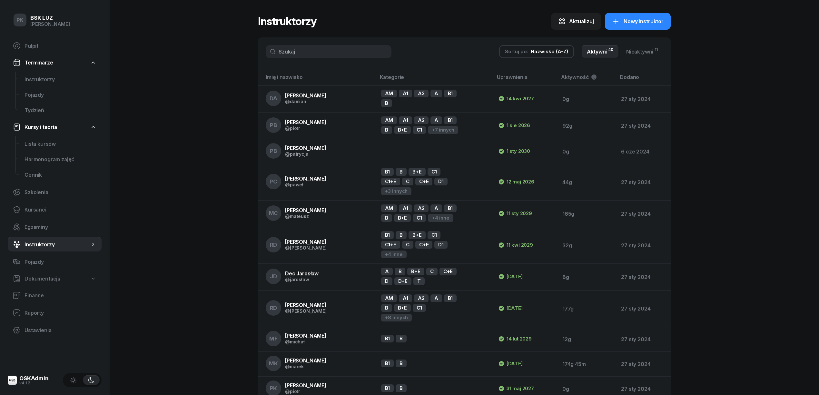
click at [644, 47] on link "Nieaktywni 11" at bounding box center [642, 51] width 42 height 13
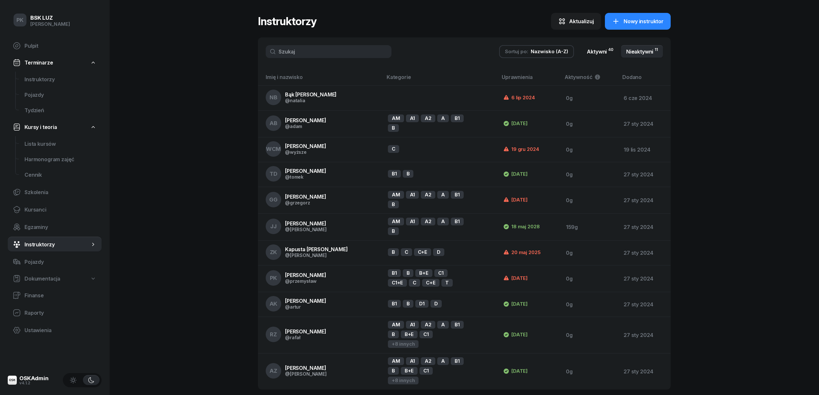
click at [594, 53] on link "Aktywni 40" at bounding box center [599, 51] width 37 height 13
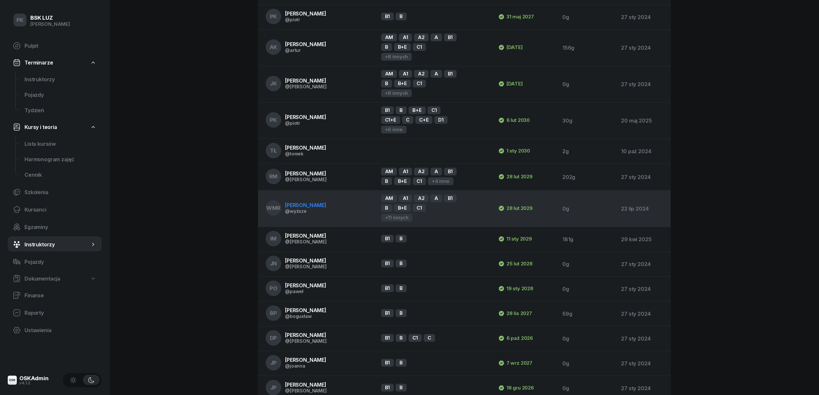
scroll to position [387, 0]
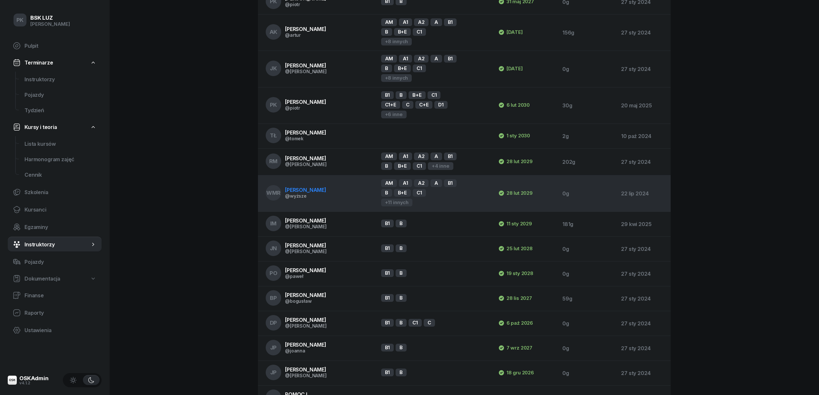
click at [326, 187] on span "[PERSON_NAME]" at bounding box center [305, 190] width 41 height 6
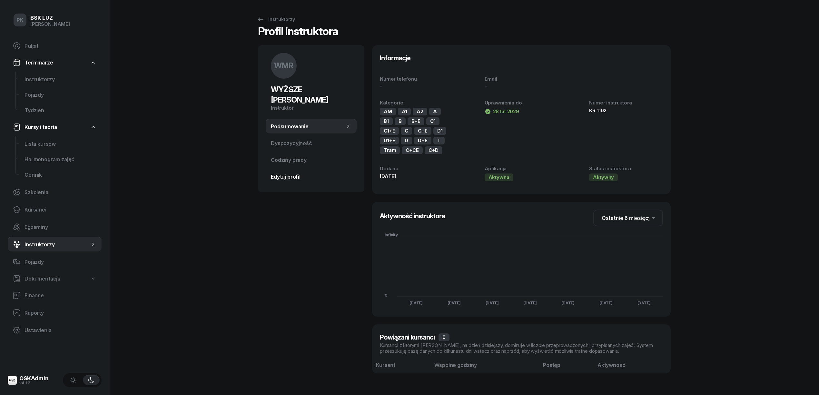
click at [289, 179] on span "Edytuj profil" at bounding box center [311, 177] width 81 height 6
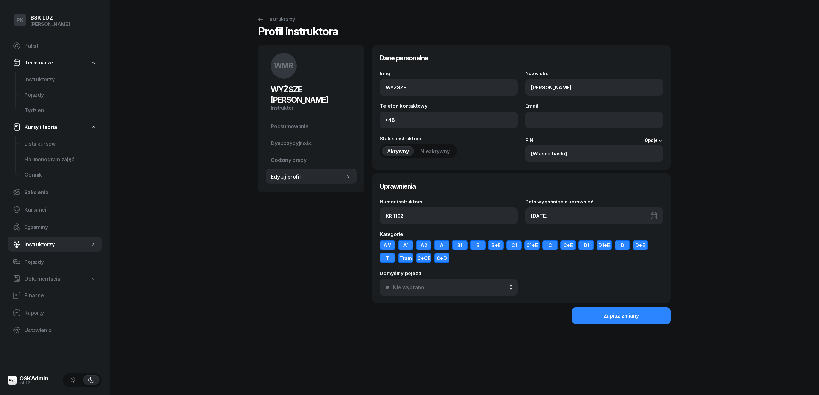
click at [419, 145] on div "Aktywny Nieaktywny" at bounding box center [418, 151] width 77 height 14
click at [433, 151] on span "Nieaktywny" at bounding box center [434, 151] width 29 height 6
click at [615, 317] on div "Zapisz zmiany" at bounding box center [621, 316] width 36 height 6
click at [279, 22] on div "Instruktorzy" at bounding box center [276, 19] width 38 height 8
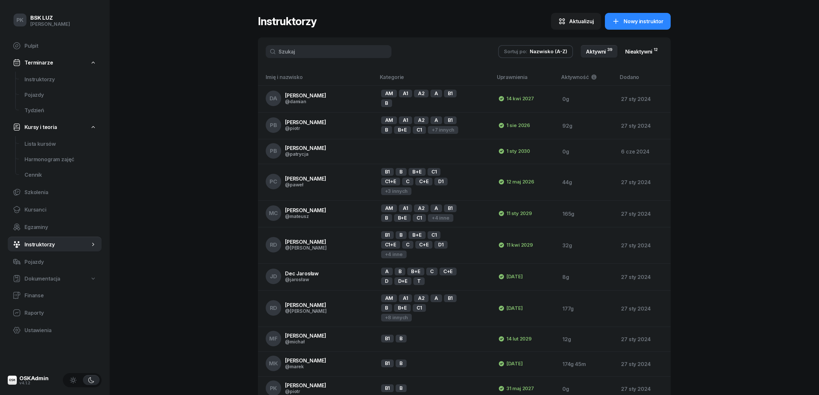
click at [636, 48] on link "Nieaktywni 12" at bounding box center [641, 51] width 43 height 13
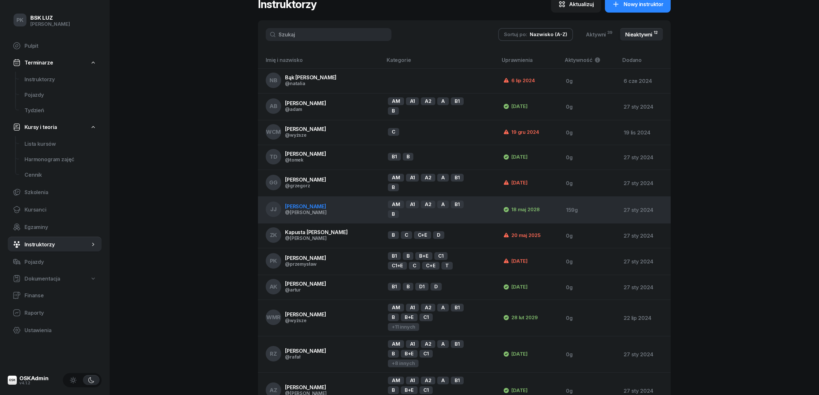
scroll to position [26, 0]
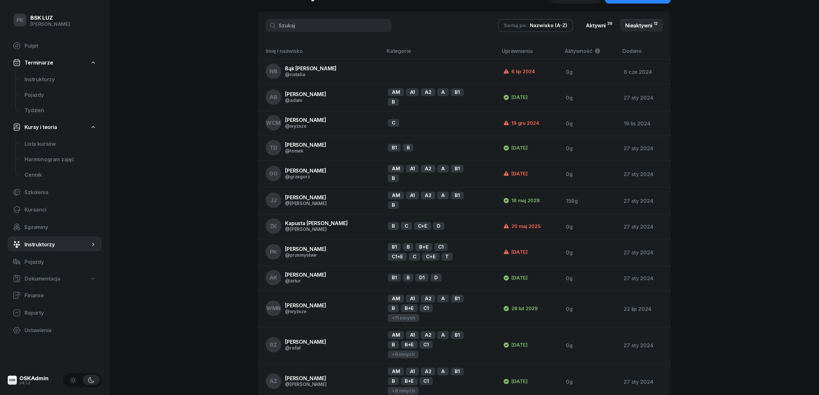
click at [595, 24] on link "Aktywni 39" at bounding box center [598, 25] width 37 height 13
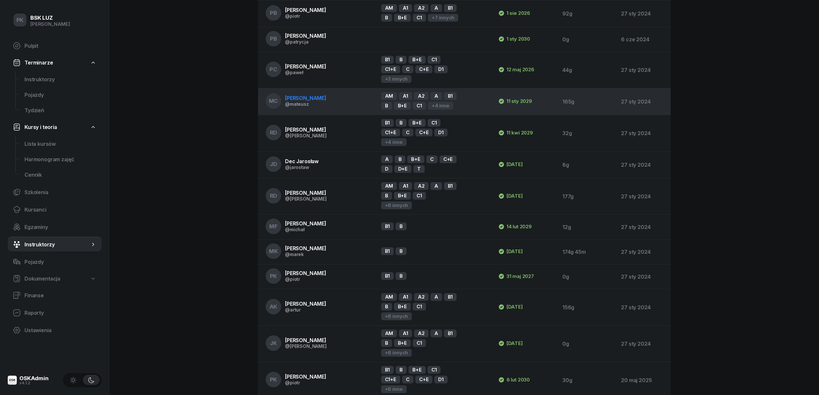
scroll to position [0, 0]
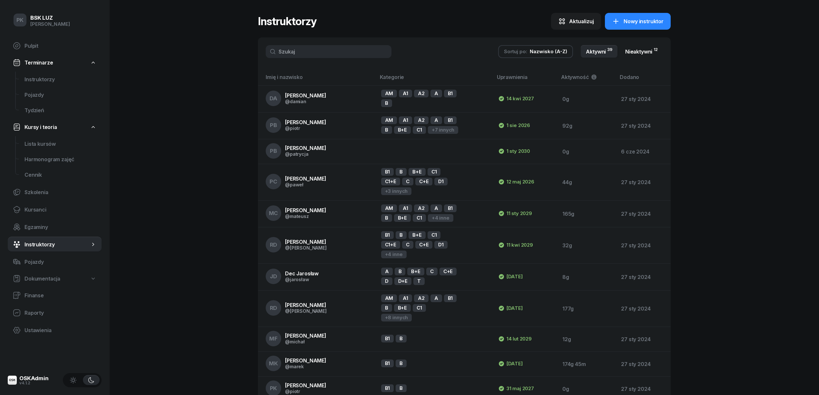
click at [653, 49] on link "Nieaktywni 12" at bounding box center [641, 51] width 43 height 13
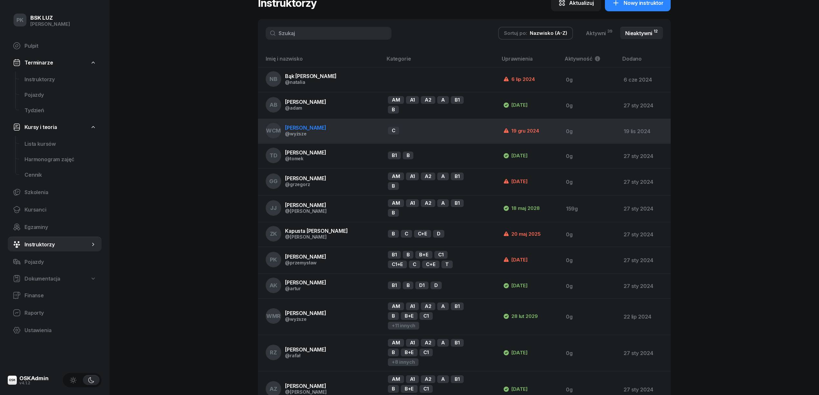
scroll to position [26, 0]
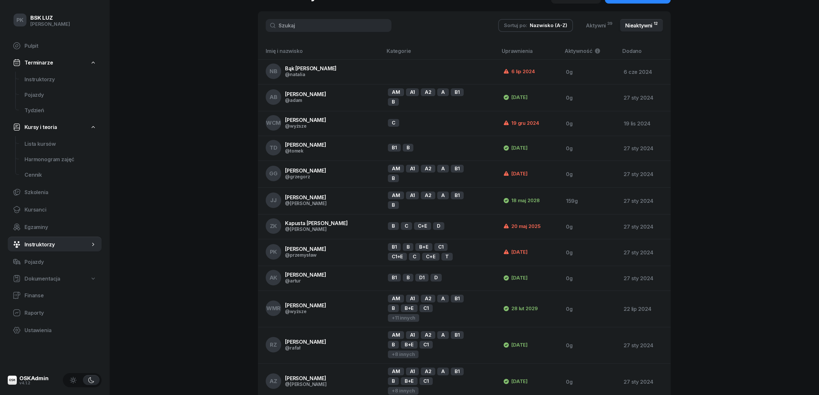
click at [580, 49] on span "Aktywność" at bounding box center [578, 51] width 28 height 6
click at [514, 56] on th "Uprawnienia" at bounding box center [529, 53] width 63 height 12
click at [604, 21] on link "Aktywni 39" at bounding box center [598, 25] width 37 height 13
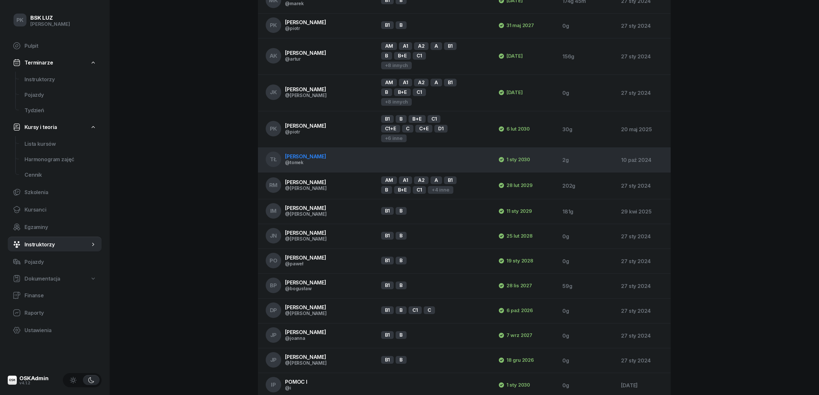
scroll to position [370, 0]
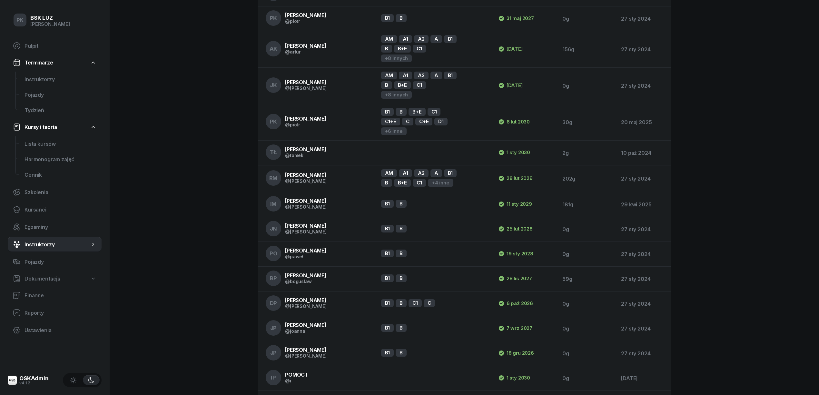
click at [730, 79] on div "PK BSK [PERSON_NAME] Pulpit Terminarze Instruktorzy Pojazdy Tydzień Kursy i teo…" at bounding box center [409, 224] width 819 height 1188
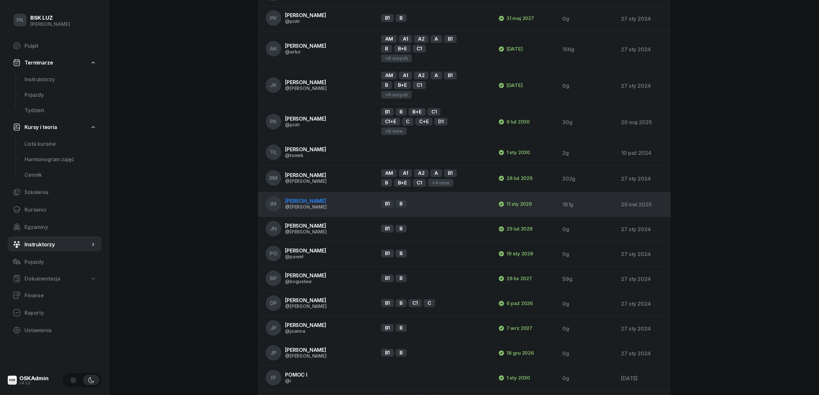
click at [321, 198] on span "[PERSON_NAME]" at bounding box center [305, 201] width 41 height 6
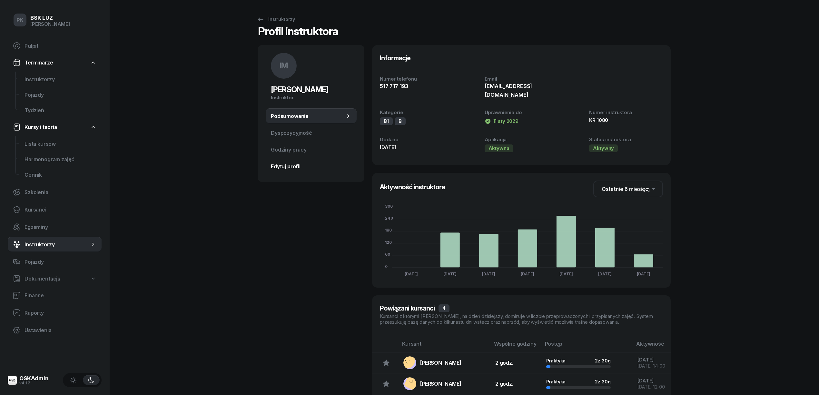
click at [304, 164] on span "Edytuj profil" at bounding box center [311, 166] width 81 height 6
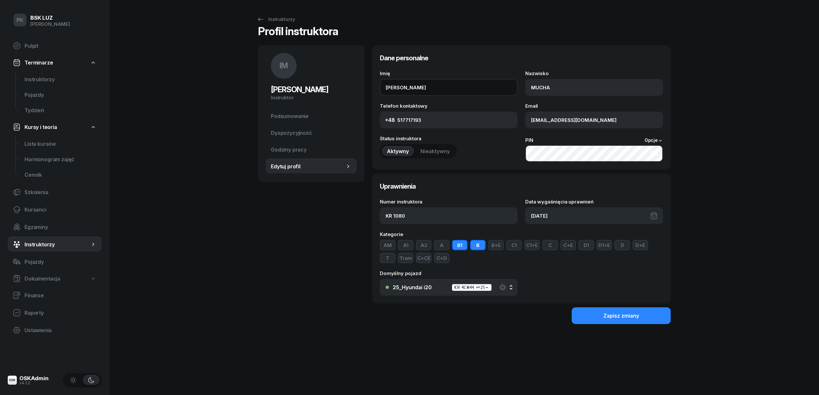
drag, startPoint x: 421, startPoint y: 80, endPoint x: 298, endPoint y: 97, distance: 123.7
click at [298, 97] on div "IM [PERSON_NAME] Instruktor IM [PERSON_NAME] @[PERSON_NAME] Wyślij wiadomość IM…" at bounding box center [464, 192] width 413 height 294
type input "[PERSON_NAME]"
drag, startPoint x: 562, startPoint y: 90, endPoint x: 536, endPoint y: 87, distance: 26.6
click at [536, 87] on input "MUCHA" at bounding box center [594, 87] width 138 height 17
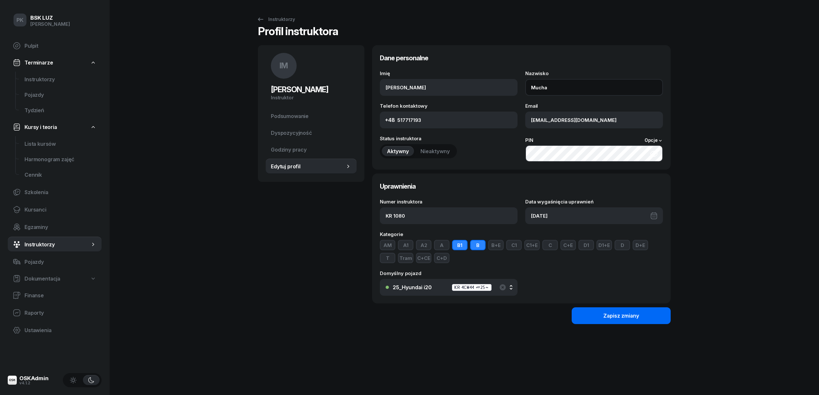
type input "Mucha"
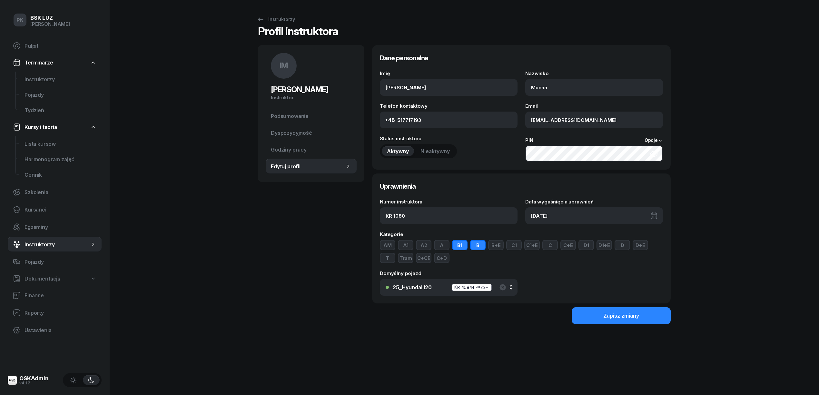
click at [607, 320] on button "Zapisz zmiany" at bounding box center [620, 315] width 99 height 17
click at [277, 26] on div "Profil instruktora" at bounding box center [298, 33] width 80 height 15
click at [275, 22] on div "Instruktorzy" at bounding box center [276, 19] width 38 height 8
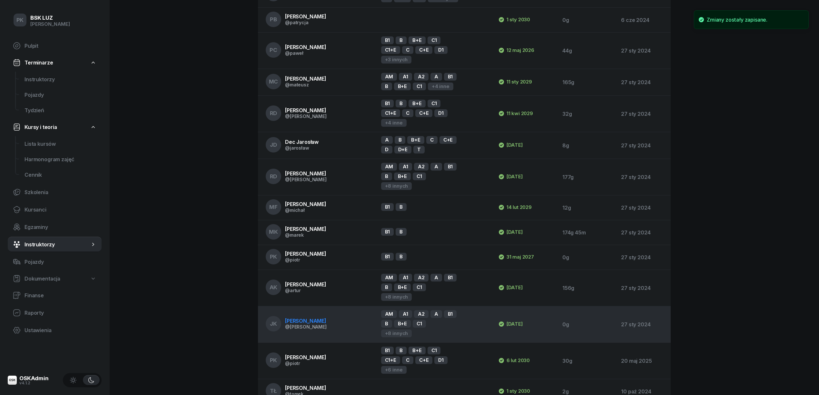
scroll to position [258, 0]
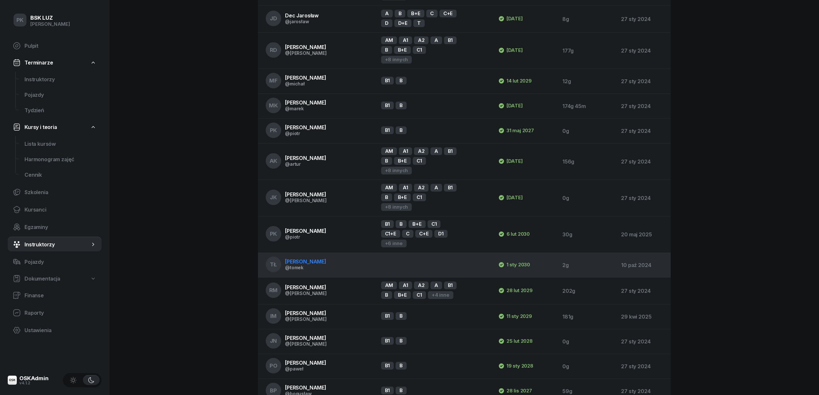
click at [345, 253] on td "[PERSON_NAME] @tomek" at bounding box center [317, 265] width 118 height 25
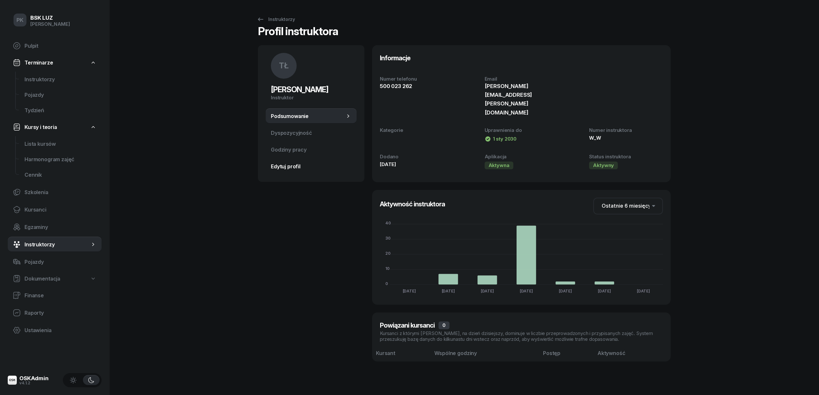
click at [296, 162] on link "Edytuj profil" at bounding box center [311, 166] width 91 height 15
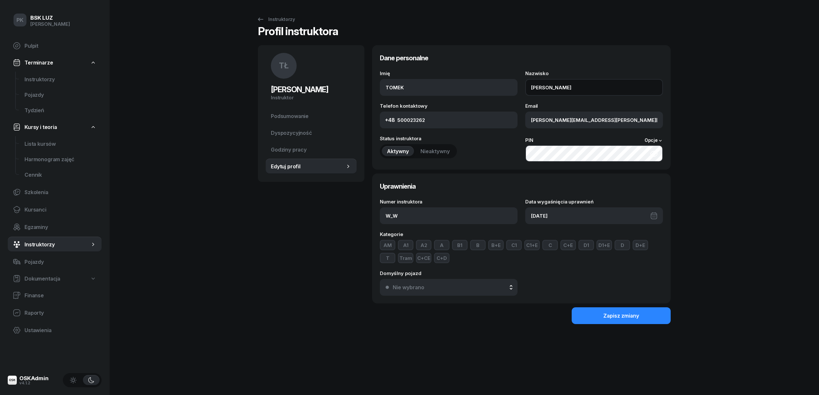
drag, startPoint x: 568, startPoint y: 89, endPoint x: 534, endPoint y: 86, distance: 34.3
click at [534, 86] on input "[PERSON_NAME]" at bounding box center [594, 87] width 138 height 17
type input "[PERSON_NAME]"
drag, startPoint x: 409, startPoint y: 89, endPoint x: 389, endPoint y: 92, distance: 20.7
click at [388, 88] on input "TOMEK" at bounding box center [449, 87] width 138 height 17
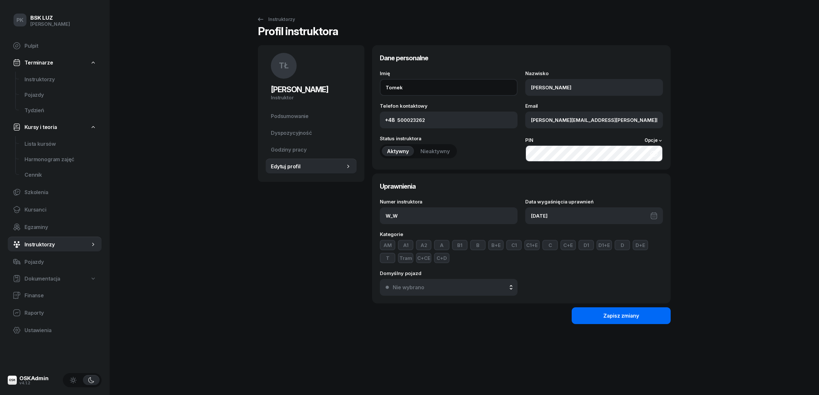
type input "Tomek"
click at [617, 318] on div "Zapisz zmiany" at bounding box center [621, 316] width 36 height 6
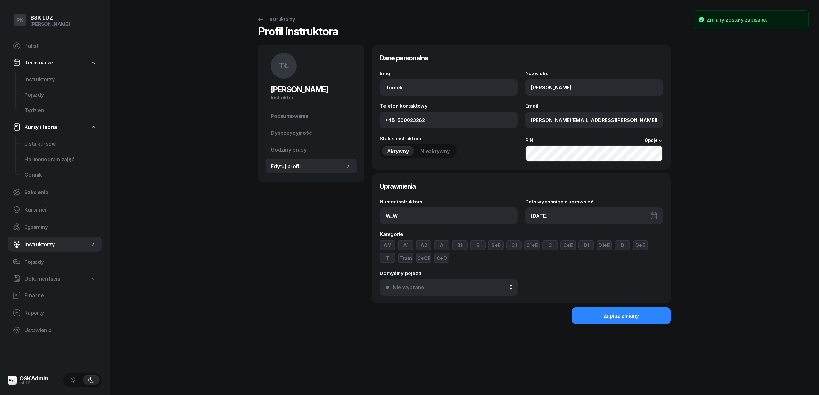
click at [277, 8] on div "Instruktorzy Profil instruktora TŁ [PERSON_NAME] Instruktor TŁ [PERSON_NAME] @t…" at bounding box center [464, 176] width 413 height 352
click at [274, 16] on div "Instruktorzy" at bounding box center [276, 19] width 38 height 8
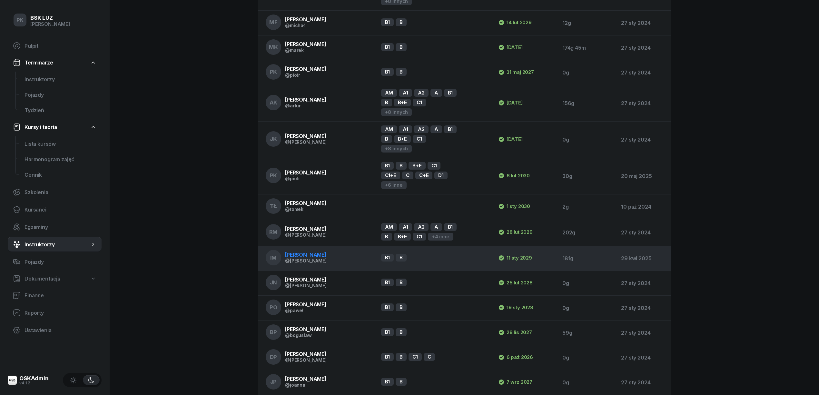
scroll to position [344, 0]
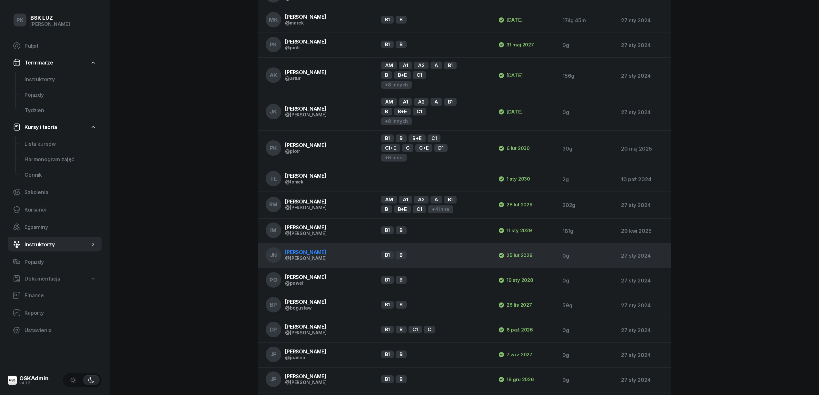
click at [322, 243] on td "JN [PERSON_NAME] @[PERSON_NAME]" at bounding box center [317, 255] width 118 height 25
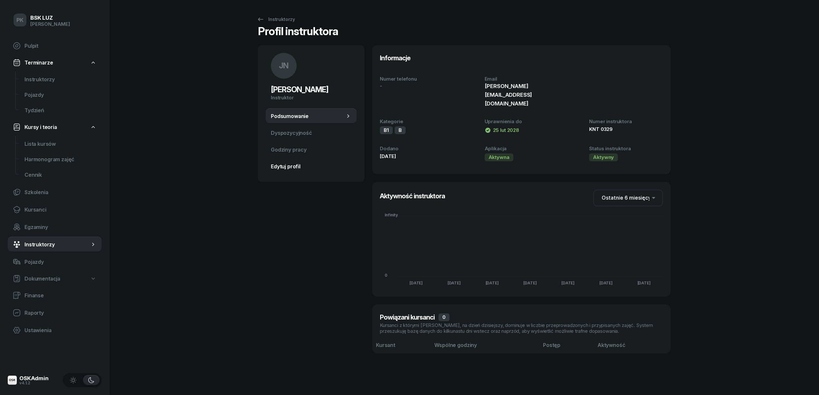
click at [287, 166] on span "Edytuj profil" at bounding box center [311, 166] width 81 height 6
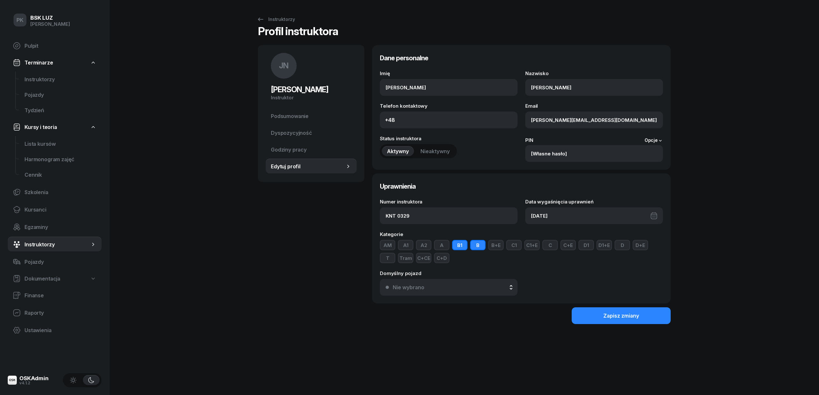
click at [438, 151] on span "Nieaktywny" at bounding box center [434, 151] width 29 height 6
click at [607, 316] on div "Zapisz zmiany" at bounding box center [621, 316] width 36 height 6
click at [287, 21] on div "Instruktorzy" at bounding box center [276, 19] width 38 height 8
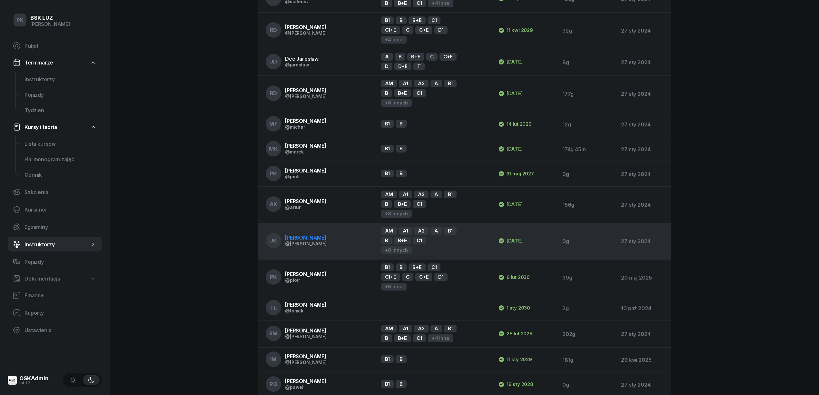
scroll to position [344, 0]
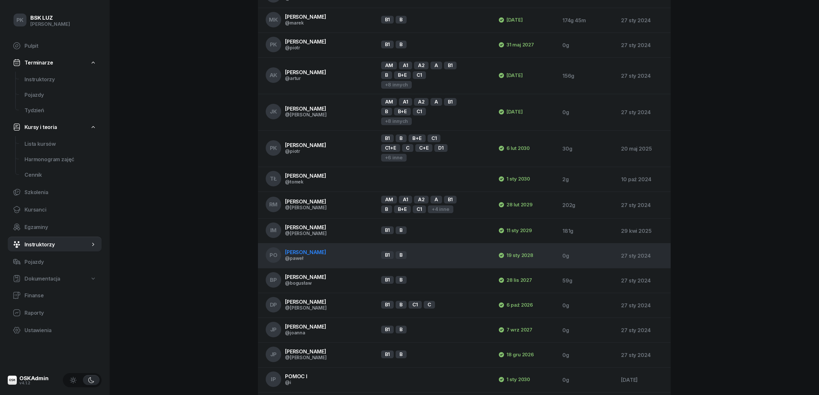
click at [311, 249] on span "[PERSON_NAME]" at bounding box center [305, 252] width 41 height 6
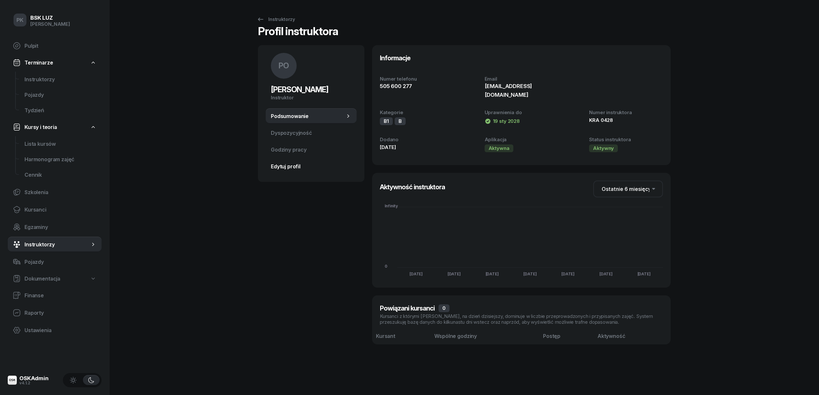
click at [289, 166] on span "Edytuj profil" at bounding box center [311, 166] width 81 height 6
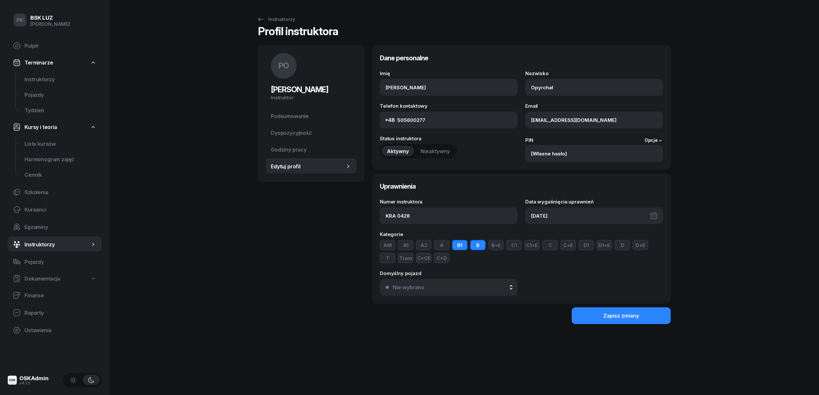
click at [438, 149] on span "Nieaktywny" at bounding box center [434, 151] width 29 height 6
click at [601, 315] on button "Zapisz zmiany" at bounding box center [620, 315] width 99 height 17
click at [282, 22] on div "Instruktorzy" at bounding box center [276, 19] width 38 height 8
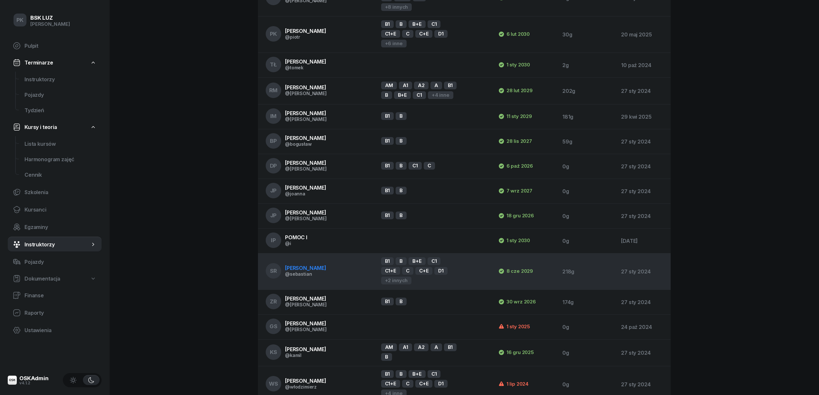
scroll to position [472, 0]
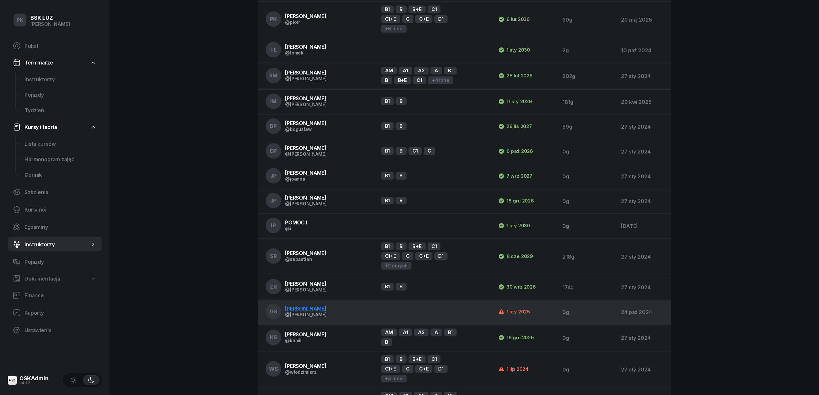
click at [327, 300] on td "GS [PERSON_NAME] @[PERSON_NAME]" at bounding box center [317, 312] width 118 height 25
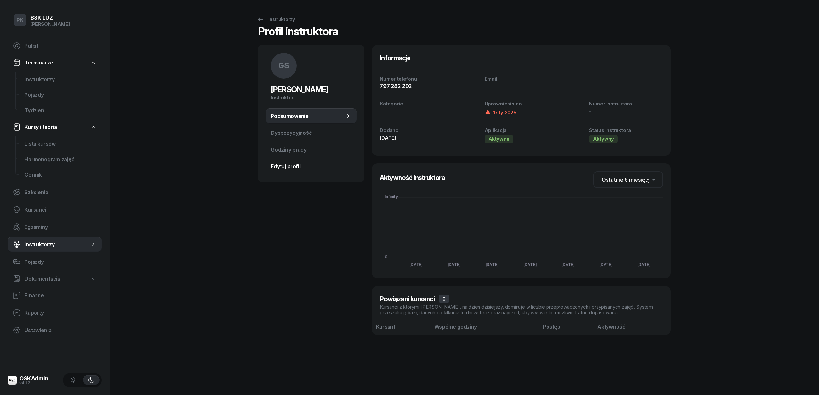
click at [281, 162] on link "Edytuj profil" at bounding box center [311, 166] width 91 height 15
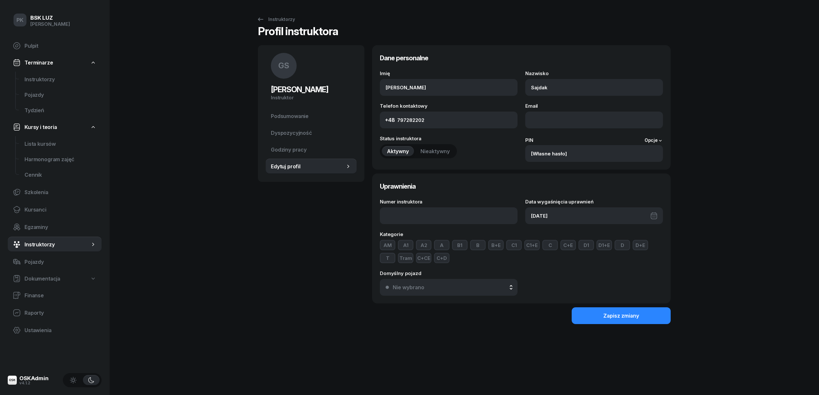
click at [567, 218] on div "[DATE]" at bounding box center [594, 215] width 138 height 17
click at [652, 235] on icon "button" at bounding box center [652, 237] width 6 height 6
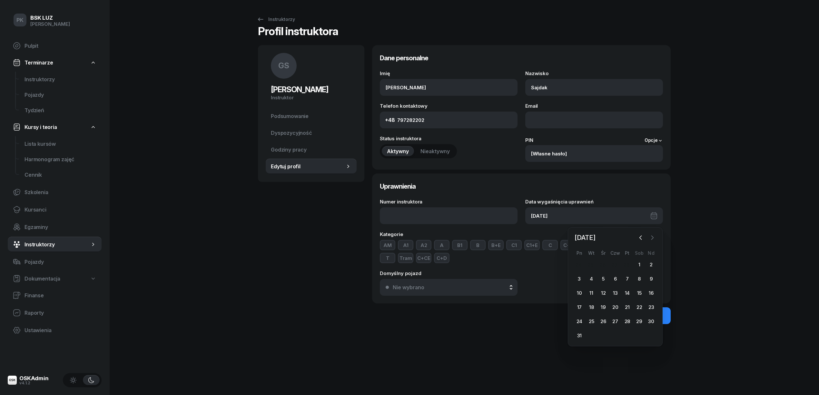
click at [652, 235] on icon "button" at bounding box center [652, 237] width 6 height 6
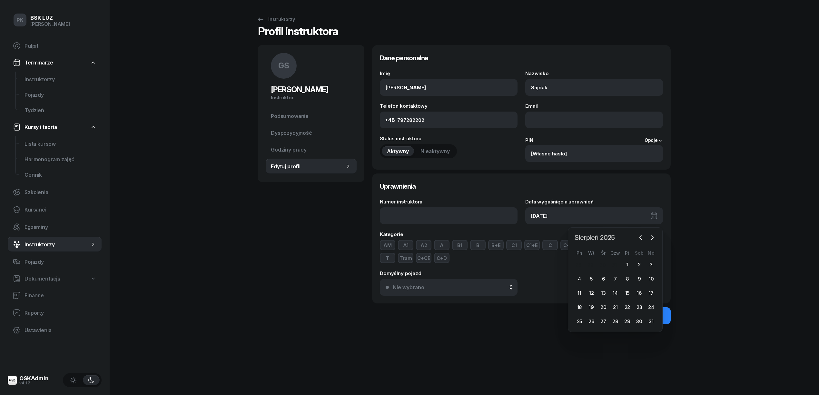
click at [605, 235] on span "Sierpień 2025" at bounding box center [594, 237] width 45 height 10
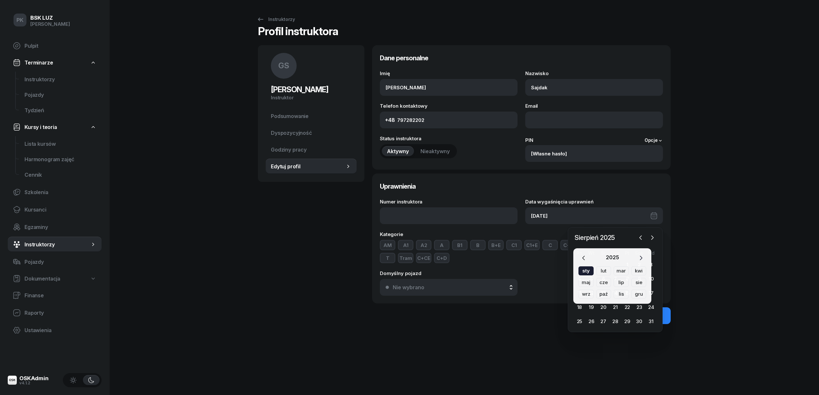
click at [637, 255] on icon "button" at bounding box center [640, 258] width 6 height 6
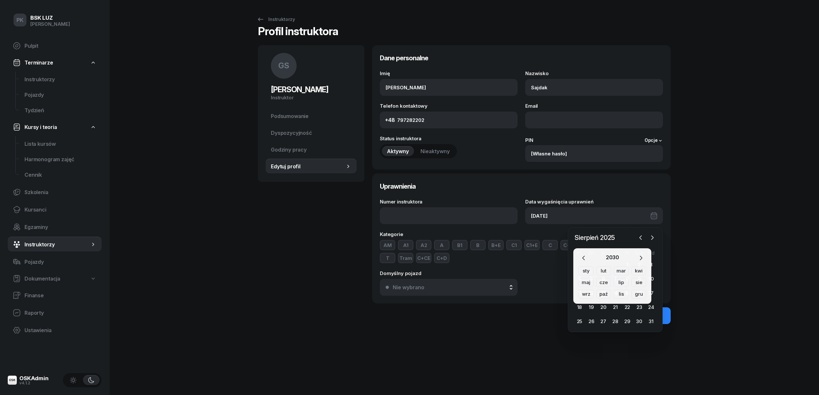
click at [579, 271] on div "sty" at bounding box center [585, 270] width 15 height 9
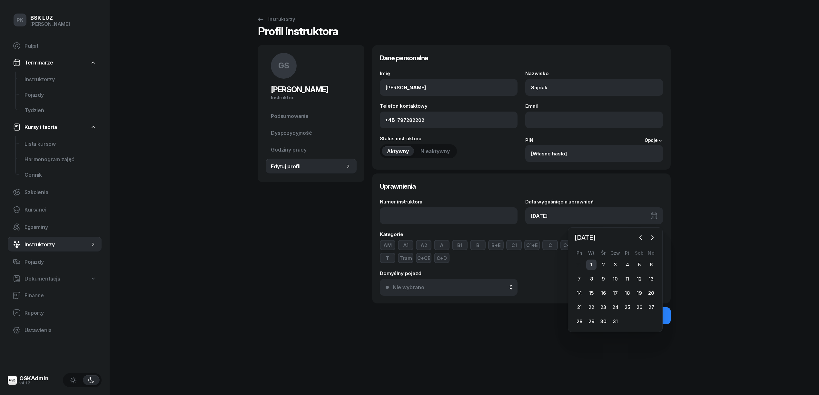
click at [591, 262] on div "1" at bounding box center [591, 264] width 10 height 10
type input "[DATE]"
click at [621, 313] on div "Zapisz zmiany" at bounding box center [621, 316] width 36 height 6
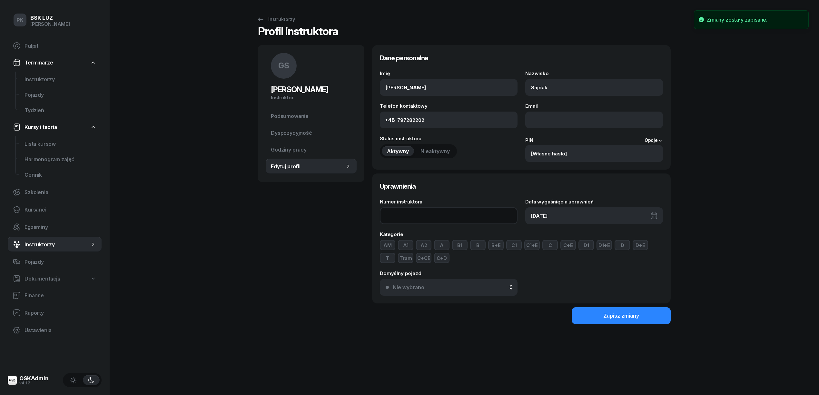
click at [389, 216] on input "Numer instruktora" at bounding box center [449, 215] width 138 height 17
type input "Biuro"
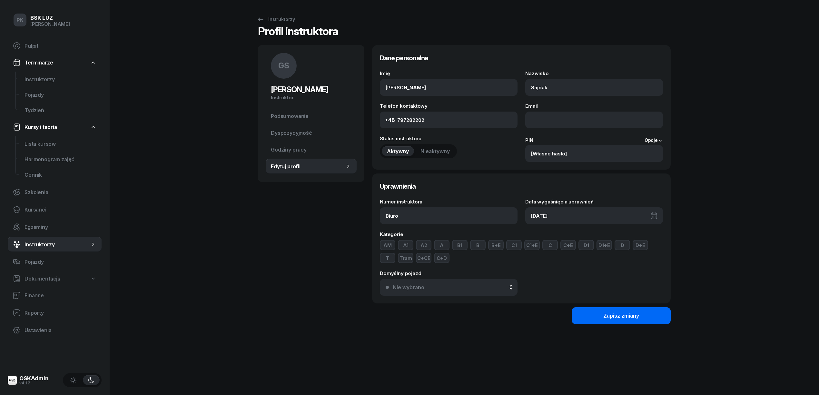
click at [602, 313] on button "Zapisz zmiany" at bounding box center [620, 315] width 99 height 17
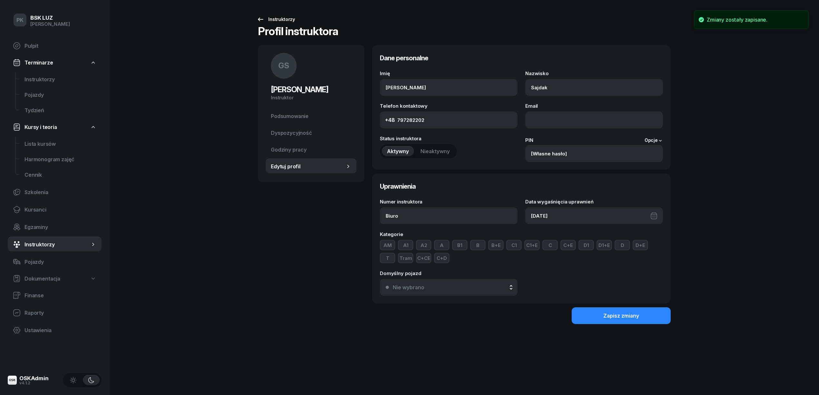
click at [289, 20] on div "Instruktorzy" at bounding box center [276, 19] width 38 height 8
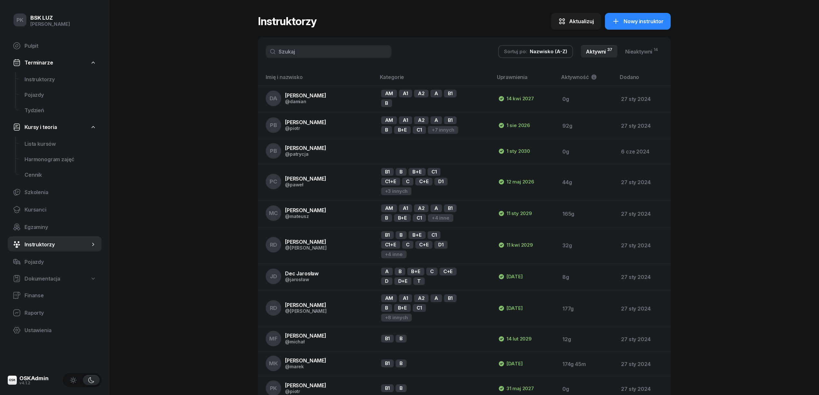
click at [594, 53] on link "Aktywni 37" at bounding box center [598, 51] width 37 height 13
click at [587, 50] on link "Aktywni 37" at bounding box center [598, 51] width 37 height 13
click at [627, 51] on link "Nieaktywni 14" at bounding box center [641, 51] width 43 height 13
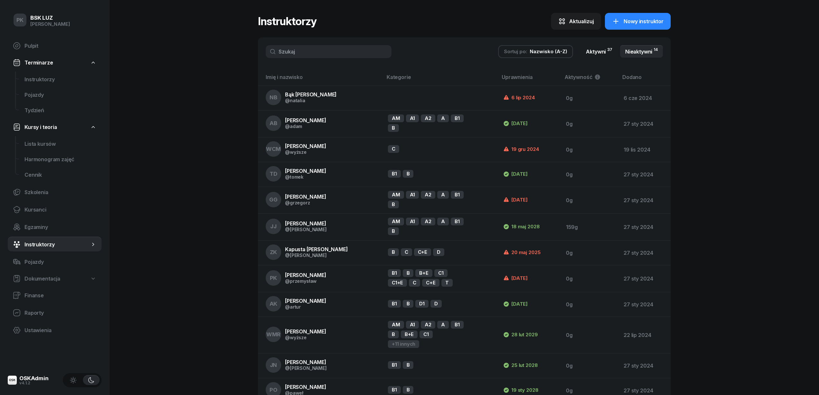
click at [602, 49] on link "Aktywni 37" at bounding box center [598, 51] width 37 height 13
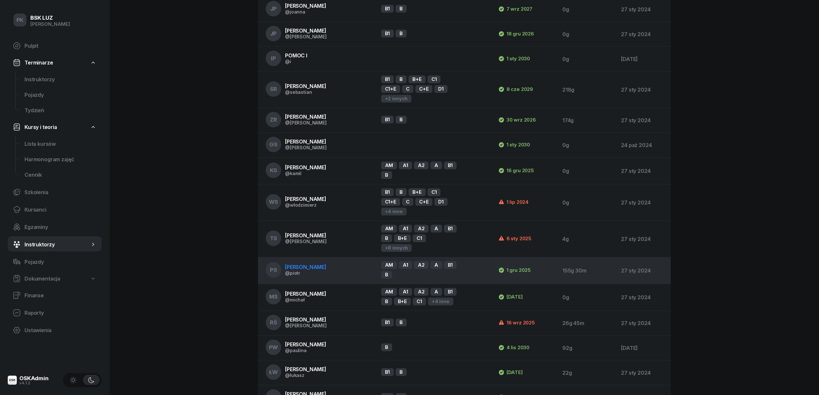
scroll to position [645, 0]
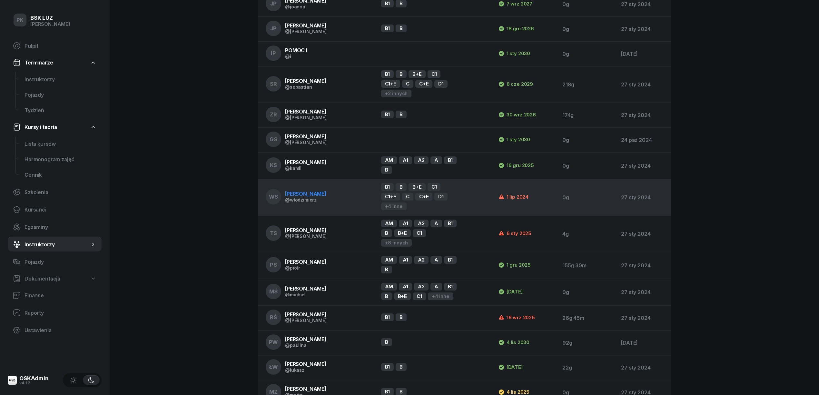
click at [314, 190] on span "[PERSON_NAME]" at bounding box center [305, 193] width 41 height 6
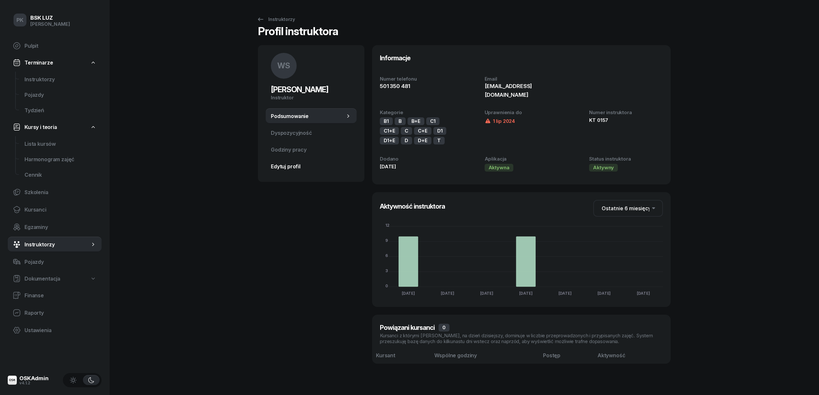
click at [284, 168] on span "Edytuj profil" at bounding box center [311, 166] width 81 height 6
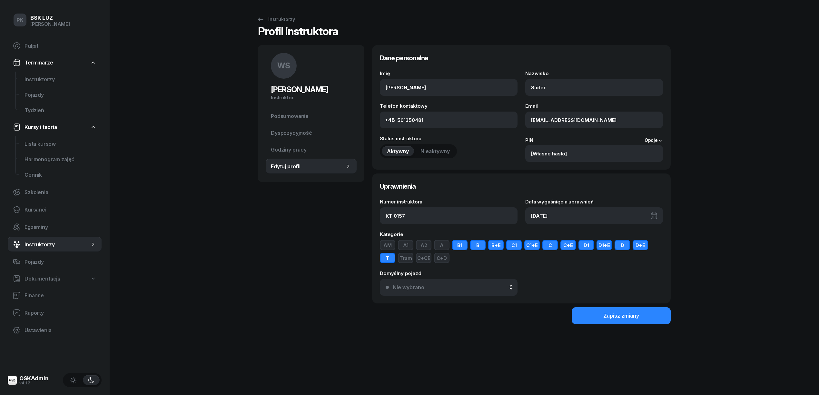
click at [562, 220] on div "[DATE]" at bounding box center [594, 215] width 138 height 17
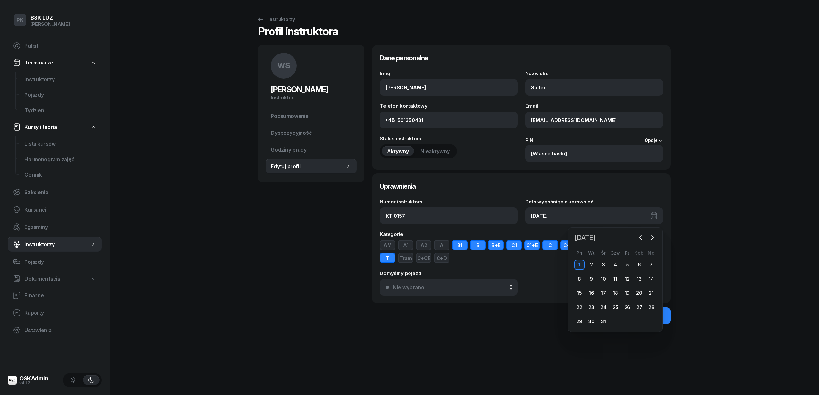
click at [598, 241] on span "[DATE]" at bounding box center [585, 237] width 26 height 10
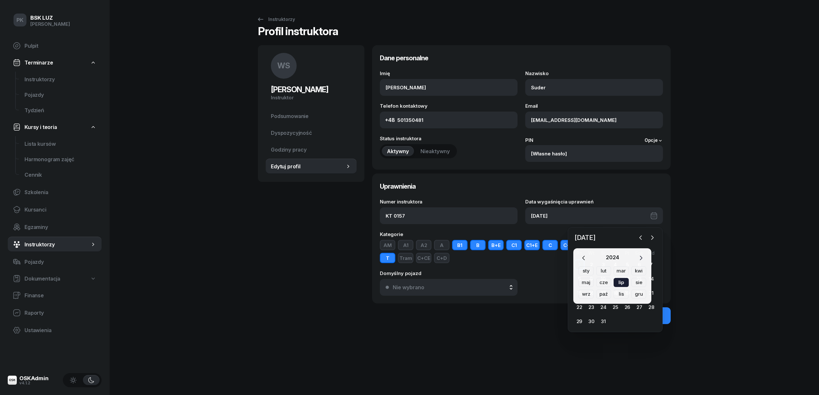
click at [644, 256] on button "button" at bounding box center [641, 257] width 10 height 9
click at [643, 256] on button "button" at bounding box center [641, 257] width 10 height 9
click at [617, 293] on div "lis" at bounding box center [620, 293] width 15 height 9
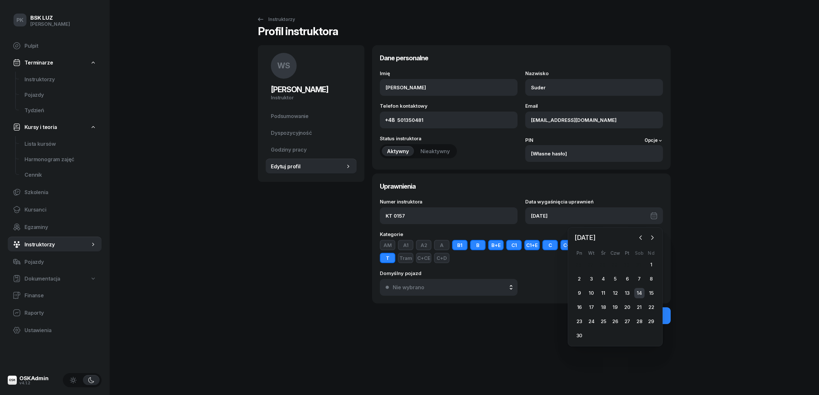
click at [640, 293] on div "14" at bounding box center [639, 293] width 10 height 10
type input "[DATE]"
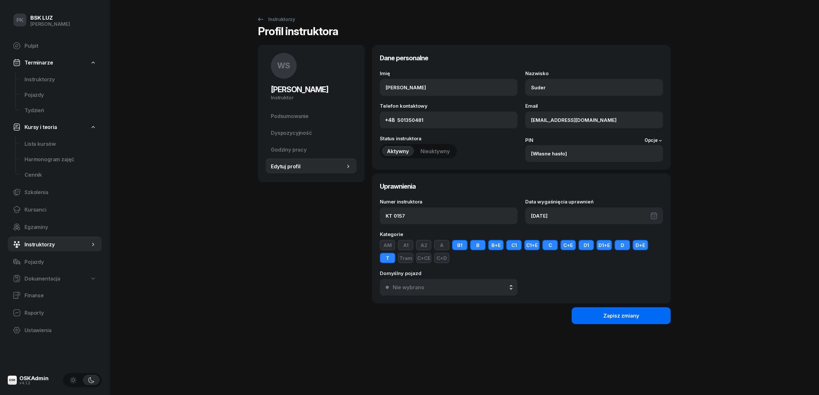
click at [639, 316] on button "Zapisz zmiany" at bounding box center [620, 315] width 99 height 17
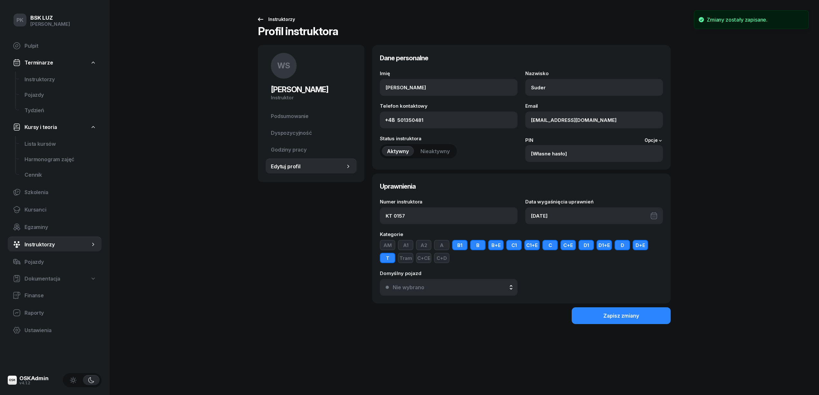
click at [280, 17] on div "Instruktorzy" at bounding box center [276, 19] width 38 height 8
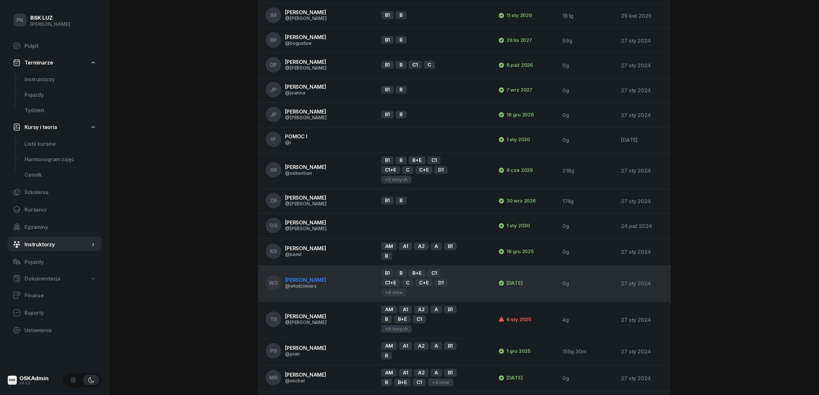
scroll to position [601, 0]
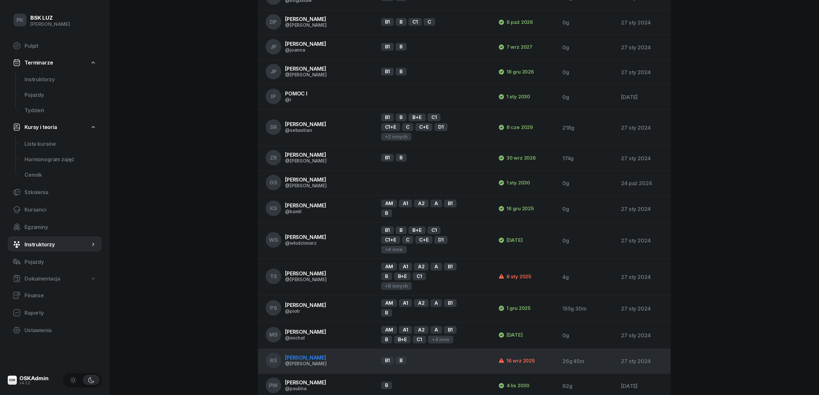
click at [318, 361] on div "@[PERSON_NAME]" at bounding box center [306, 363] width 42 height 5
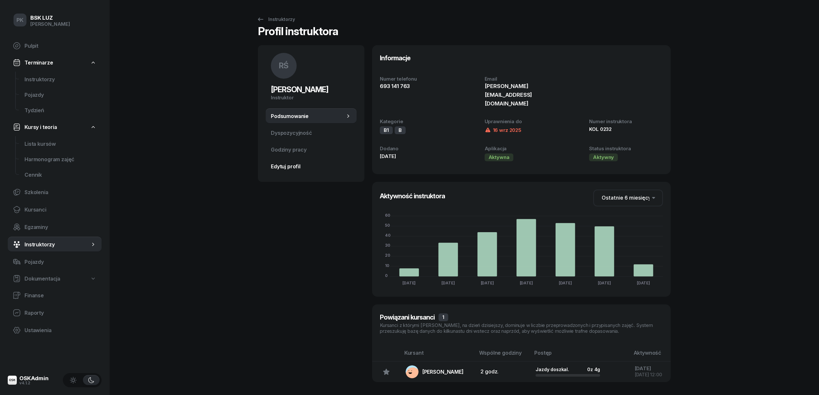
click at [293, 166] on span "Edytuj profil" at bounding box center [311, 166] width 81 height 6
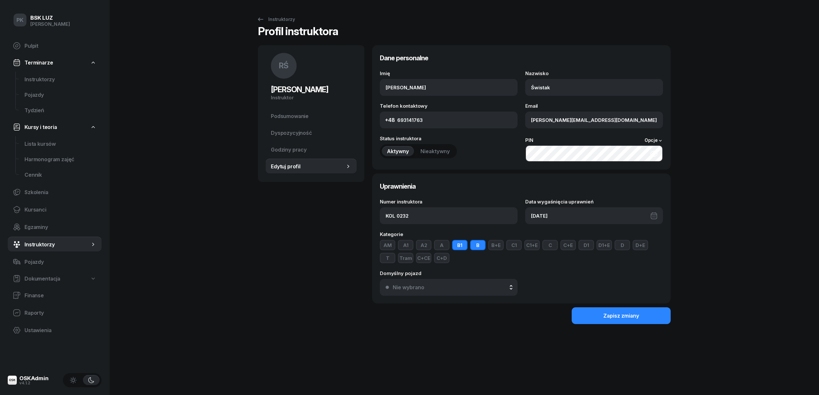
click at [561, 217] on div "[DATE]" at bounding box center [594, 215] width 138 height 17
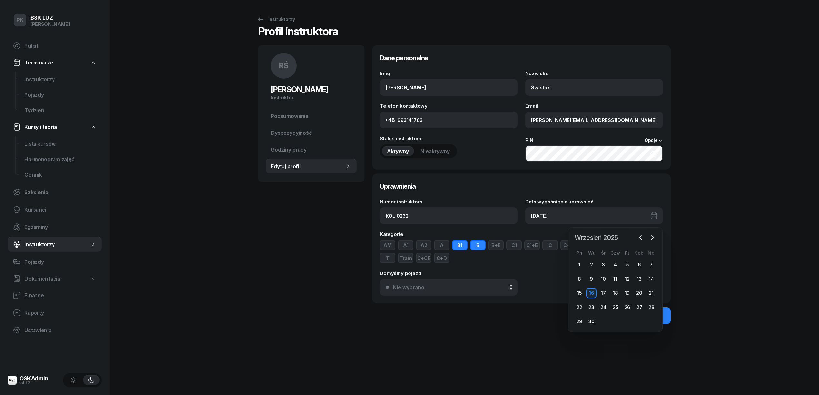
click at [598, 237] on span "Wrzesień 2025" at bounding box center [596, 237] width 49 height 10
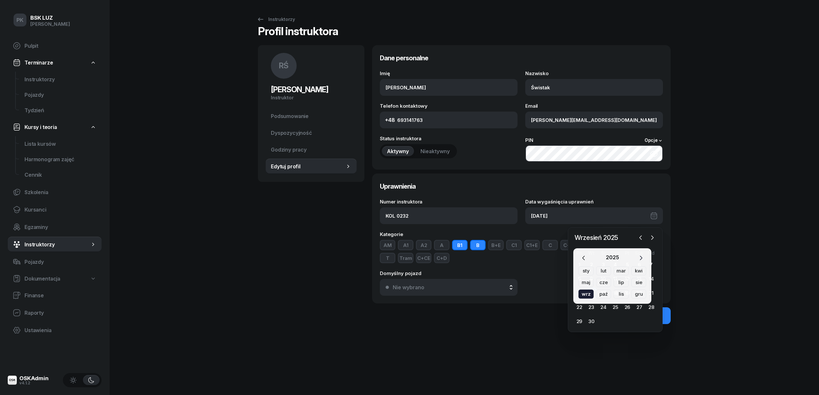
click at [641, 255] on icon "button" at bounding box center [640, 258] width 6 height 6
click at [620, 271] on div "mar" at bounding box center [620, 270] width 15 height 9
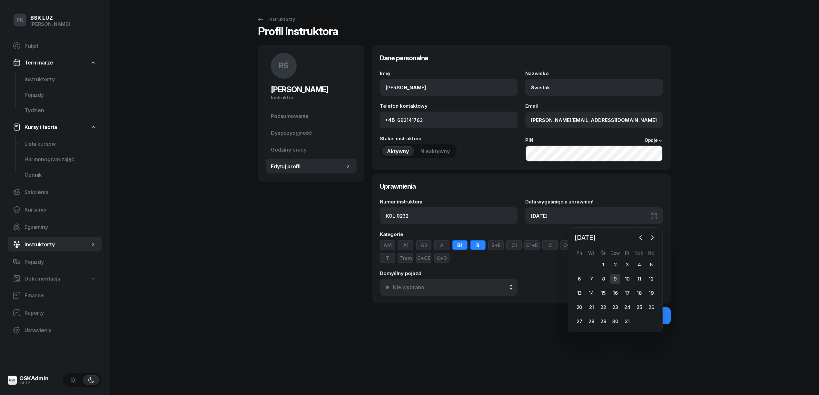
click at [616, 277] on div "9" at bounding box center [615, 279] width 10 height 10
type input "[DATE]"
click at [612, 315] on div "Zapisz zmiany" at bounding box center [621, 316] width 36 height 6
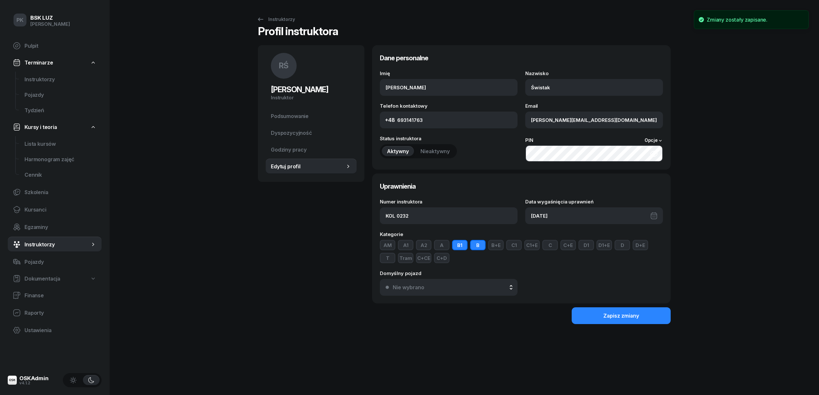
click at [281, 26] on div "Profil instruktora" at bounding box center [298, 33] width 80 height 15
click at [283, 21] on div "Instruktorzy" at bounding box center [276, 19] width 38 height 8
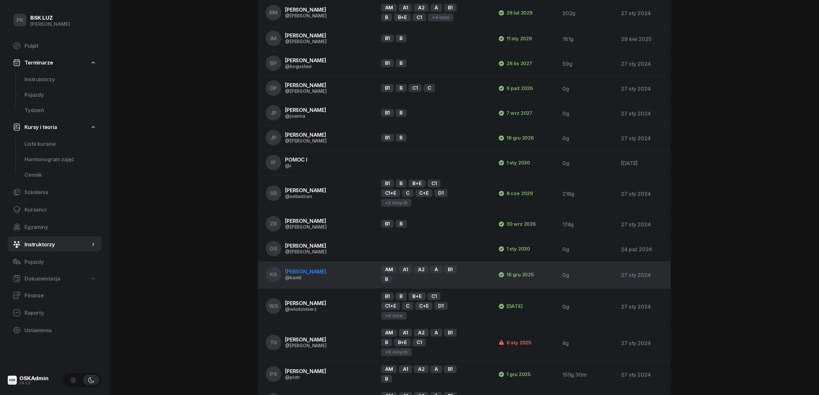
scroll to position [645, 0]
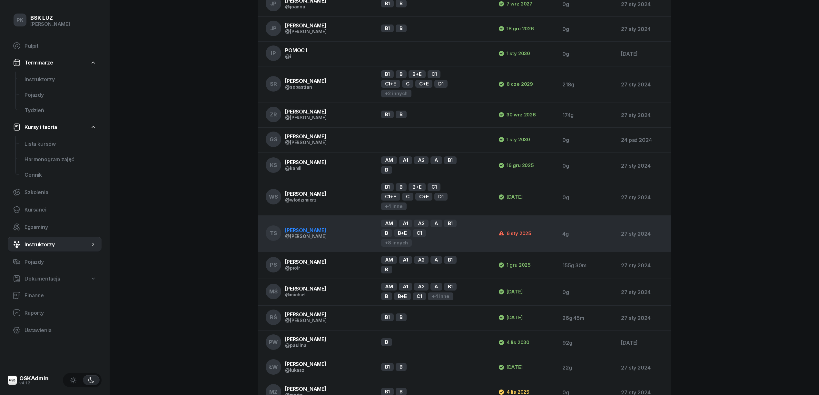
click at [323, 227] on span "[PERSON_NAME]" at bounding box center [305, 230] width 41 height 6
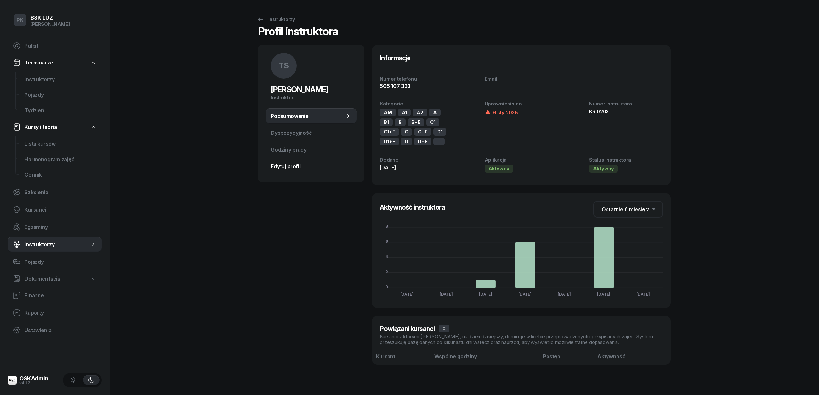
click at [292, 169] on span "Edytuj profil" at bounding box center [311, 166] width 81 height 6
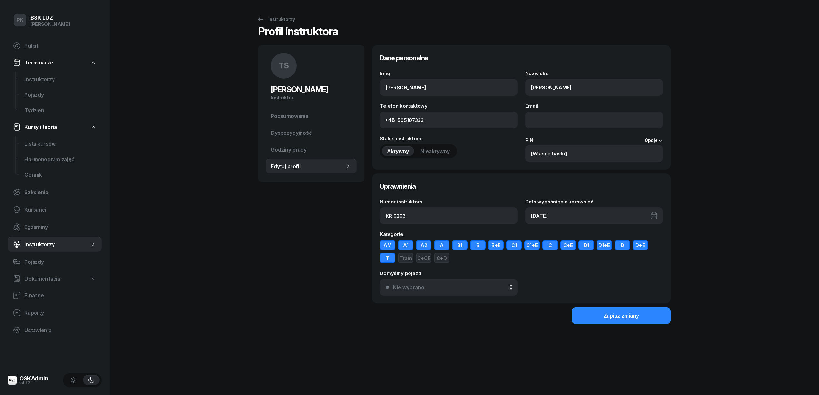
click at [567, 212] on div "[DATE]" at bounding box center [594, 215] width 138 height 17
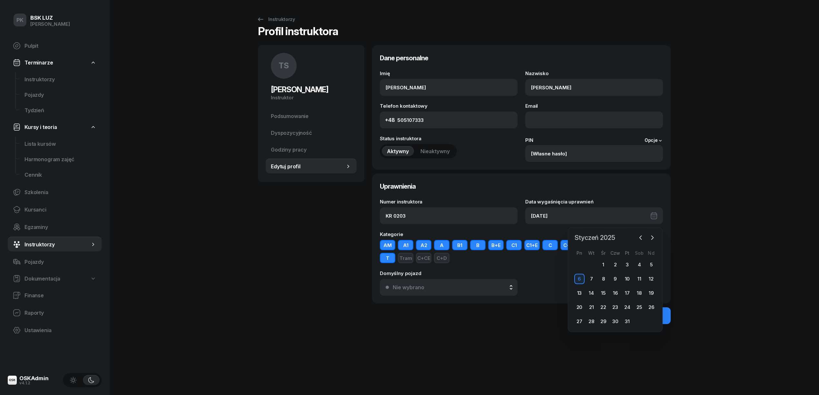
click at [598, 238] on span "Styczeń 2025" at bounding box center [594, 237] width 45 height 10
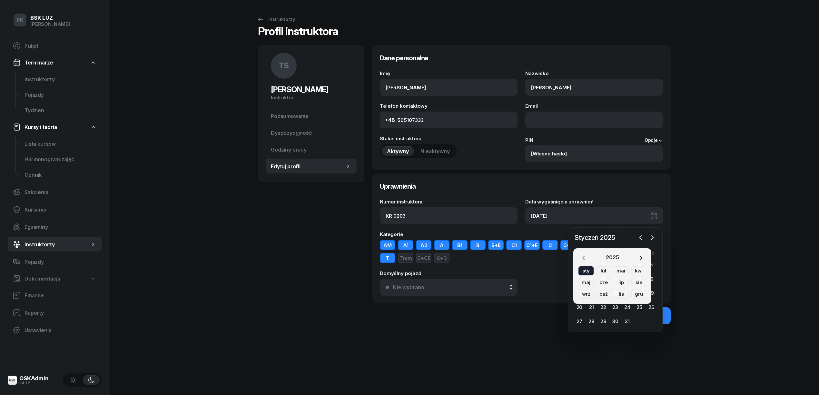
click at [640, 256] on icon "button" at bounding box center [640, 258] width 6 height 6
click at [605, 283] on div "cze" at bounding box center [603, 282] width 15 height 9
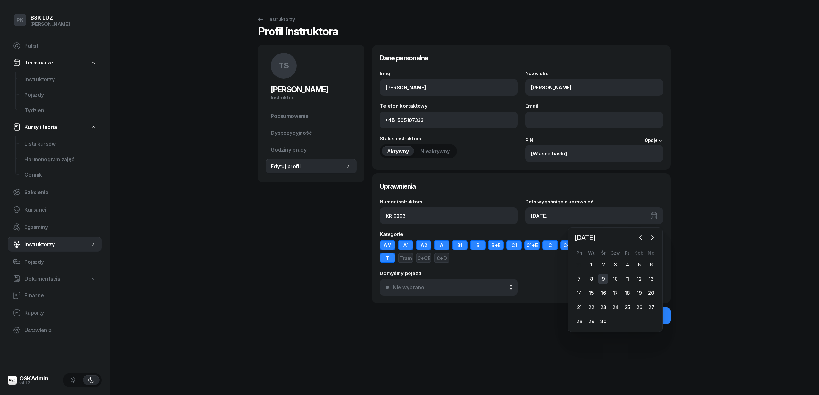
click at [603, 277] on div "9" at bounding box center [603, 279] width 10 height 10
type input "[DATE]"
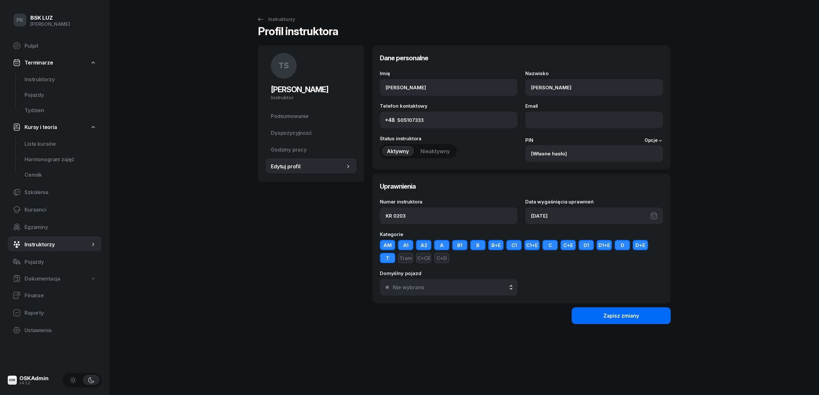
click at [639, 318] on button "Zapisz zmiany" at bounding box center [620, 315] width 99 height 17
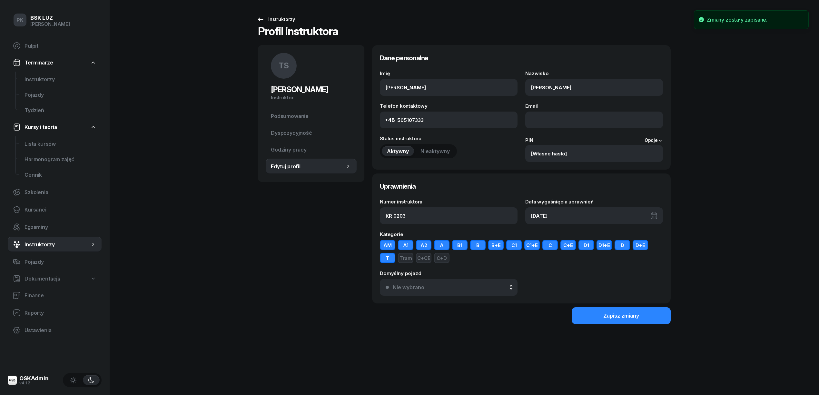
click at [294, 17] on link "Instruktorzy" at bounding box center [276, 19] width 50 height 13
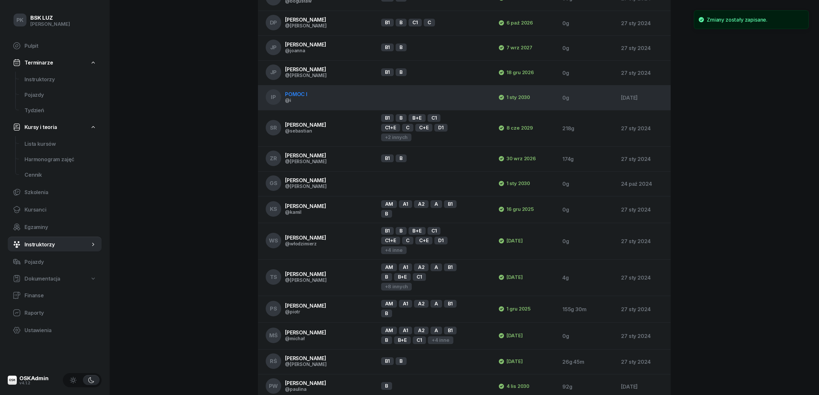
scroll to position [711, 0]
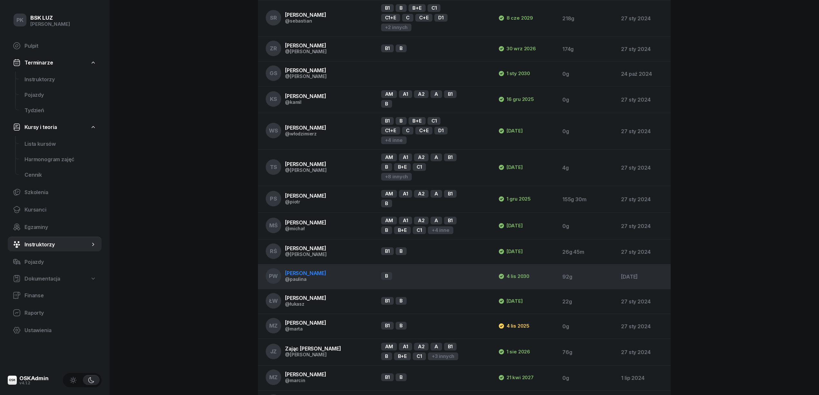
click at [315, 270] on span "[PERSON_NAME]" at bounding box center [305, 273] width 41 height 6
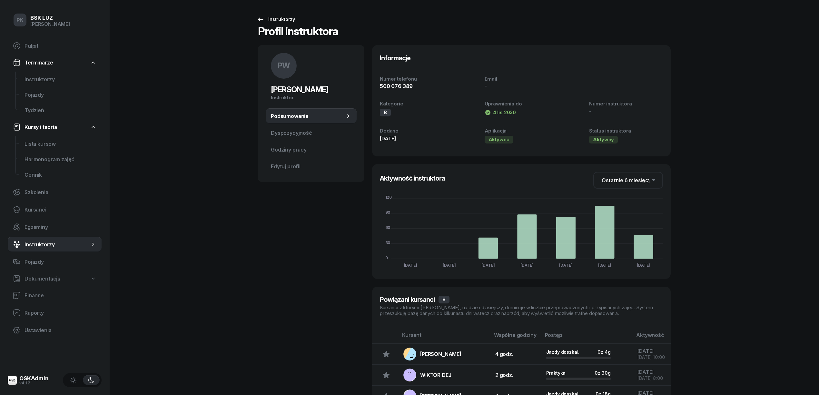
click at [280, 16] on div "Instruktorzy" at bounding box center [276, 19] width 38 height 8
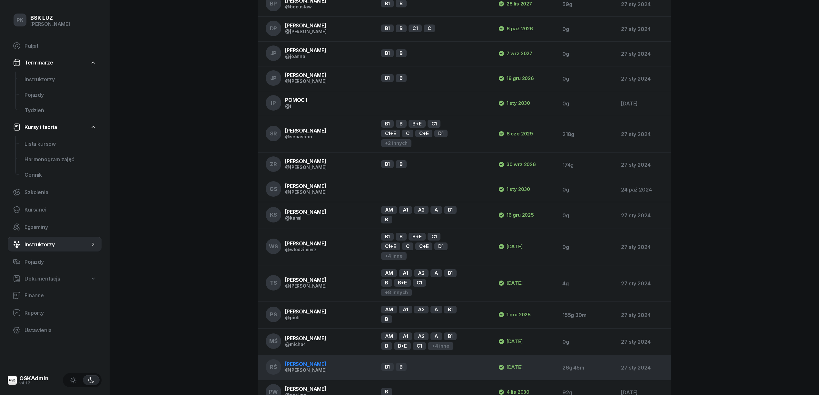
scroll to position [711, 0]
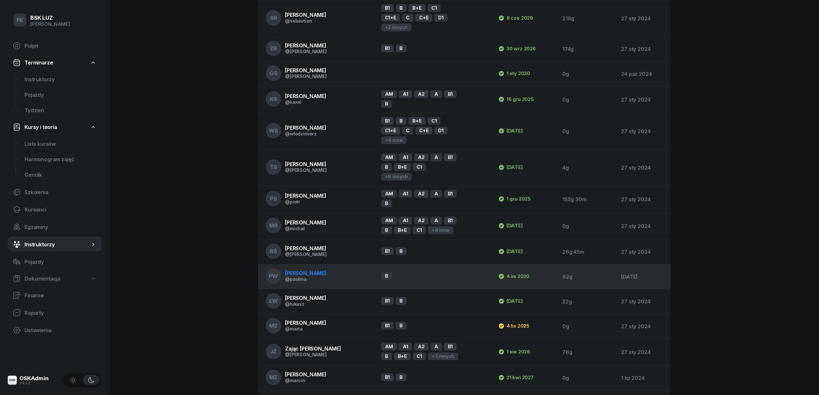
click at [313, 270] on span "[PERSON_NAME]" at bounding box center [305, 273] width 41 height 6
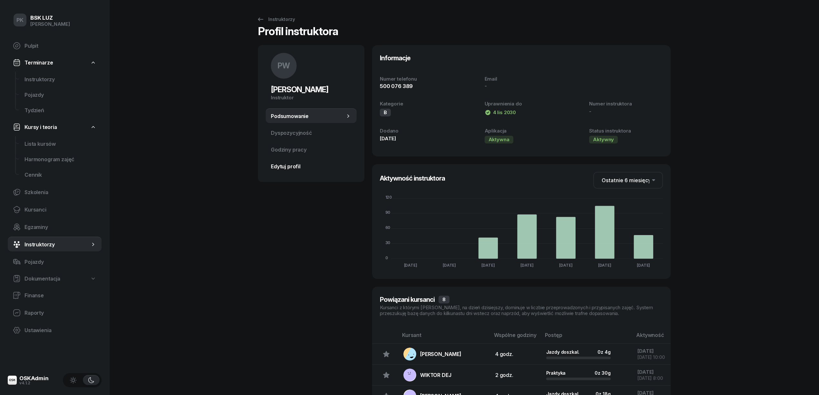
click at [299, 170] on link "Edytuj profil" at bounding box center [311, 166] width 91 height 15
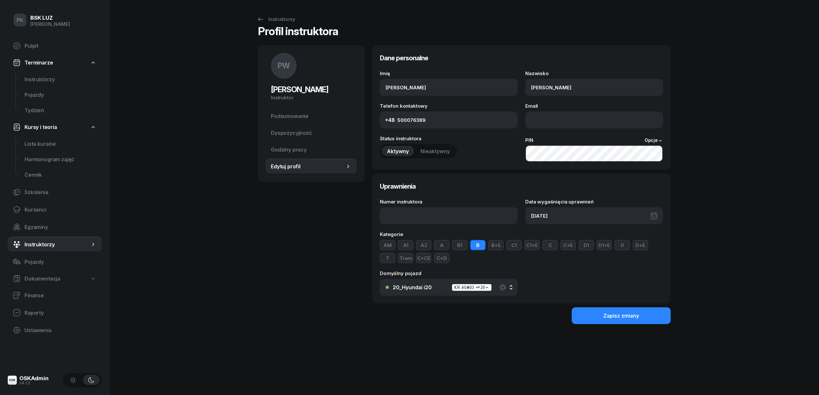
click at [550, 217] on div "[DATE]" at bounding box center [594, 215] width 138 height 17
click at [595, 237] on span "[DATE]" at bounding box center [585, 237] width 26 height 10
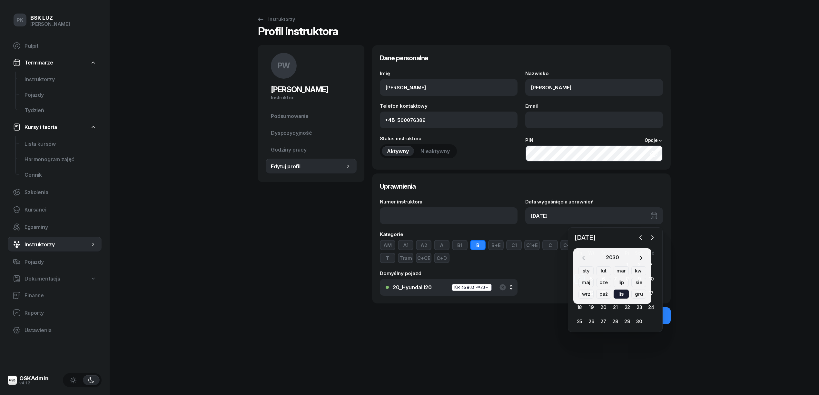
click at [579, 258] on button "button" at bounding box center [583, 257] width 10 height 9
click at [616, 293] on div "lis" at bounding box center [620, 293] width 15 height 9
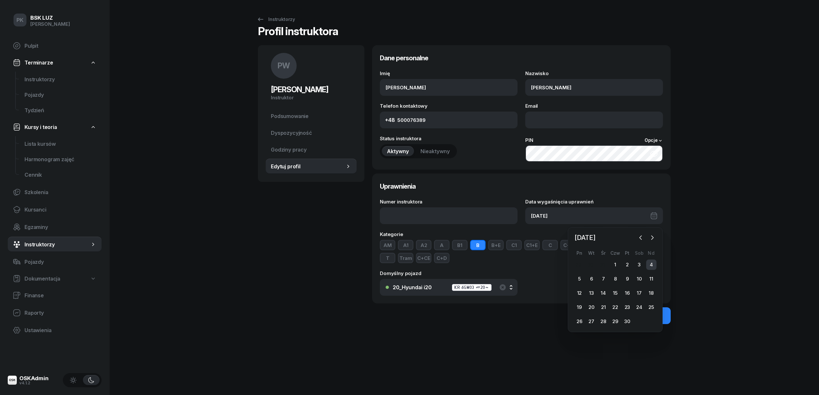
click at [653, 263] on div "4" at bounding box center [651, 264] width 10 height 10
type input "[DATE]"
click at [641, 316] on button "Zapisz zmiany" at bounding box center [620, 315] width 99 height 17
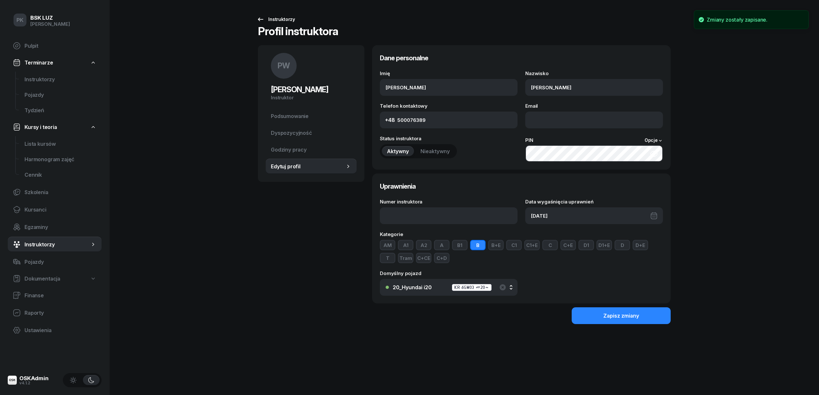
click at [278, 14] on link "Instruktorzy" at bounding box center [276, 19] width 50 height 13
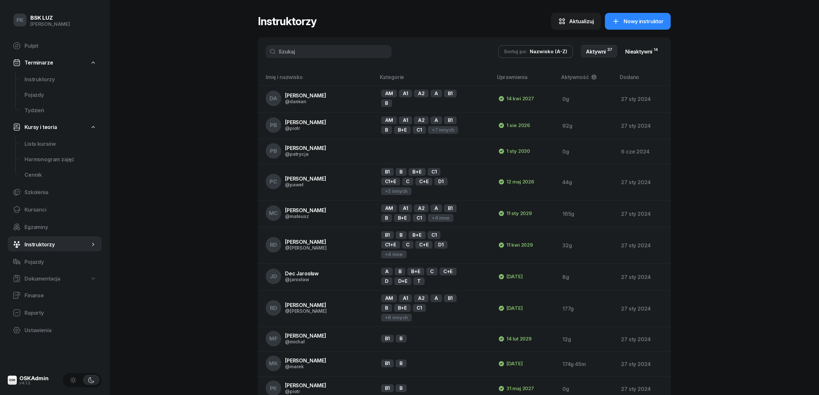
click at [648, 48] on link "Nieaktywni 14" at bounding box center [641, 51] width 43 height 13
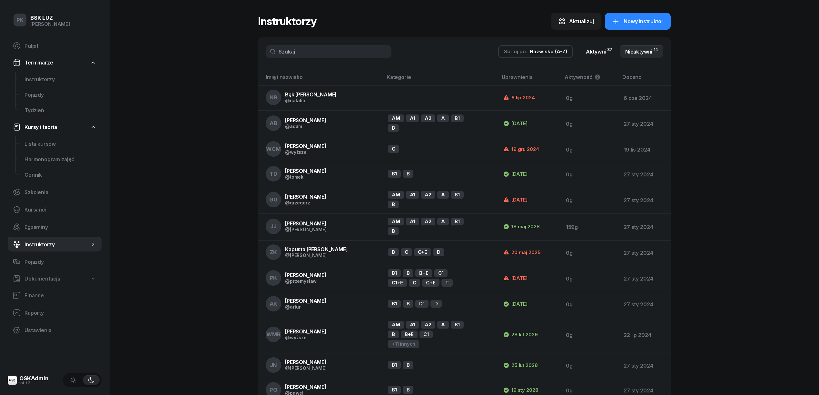
click at [594, 52] on link "Aktywni 37" at bounding box center [598, 51] width 37 height 13
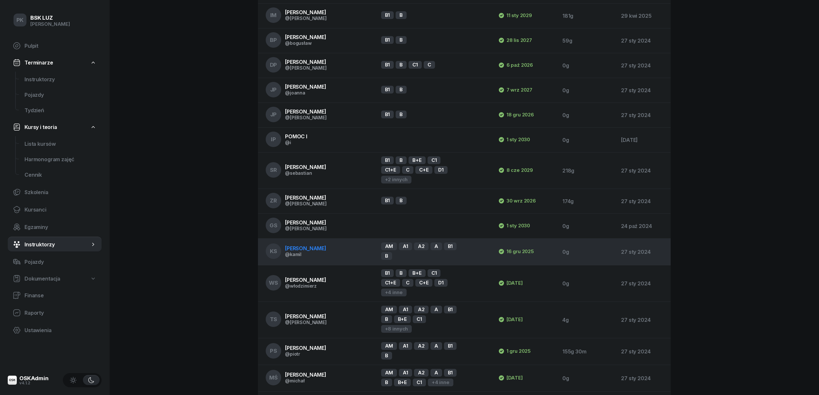
scroll to position [711, 0]
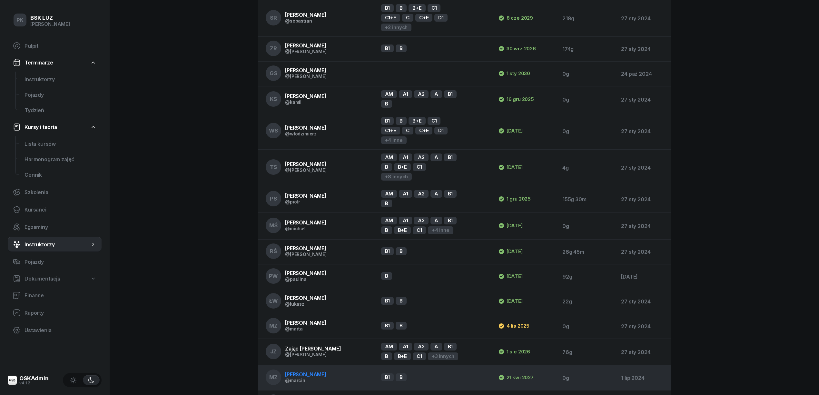
click at [310, 371] on span "[PERSON_NAME]" at bounding box center [305, 374] width 41 height 6
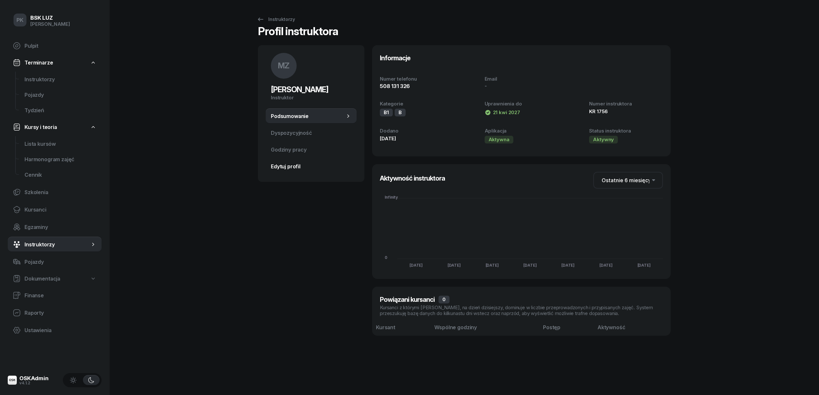
click at [294, 166] on span "Edytuj profil" at bounding box center [311, 166] width 81 height 6
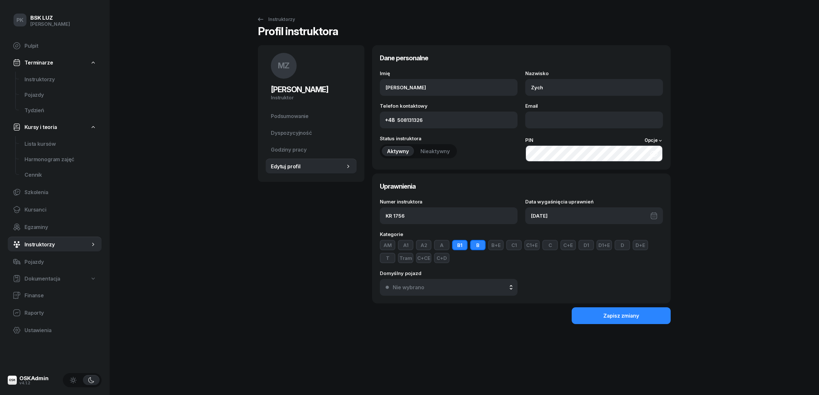
click at [436, 149] on span "Nieaktywny" at bounding box center [434, 151] width 29 height 6
click at [594, 319] on button "Zapisz zmiany" at bounding box center [620, 315] width 99 height 17
click at [287, 20] on div "Instruktorzy" at bounding box center [276, 19] width 38 height 8
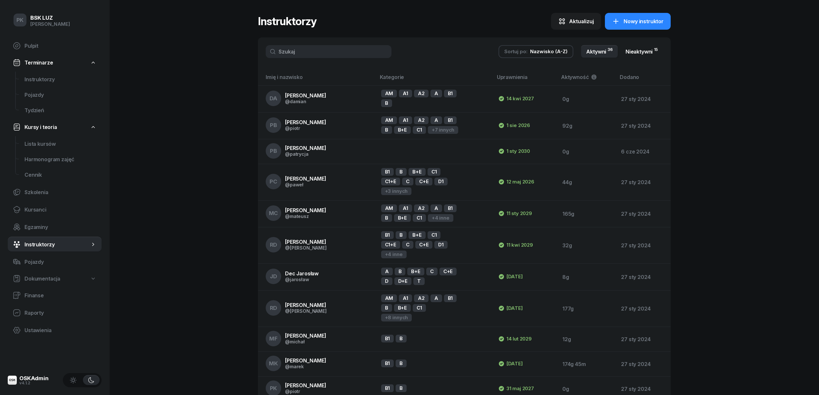
click at [633, 49] on link "Nieaktywni 15" at bounding box center [641, 51] width 43 height 13
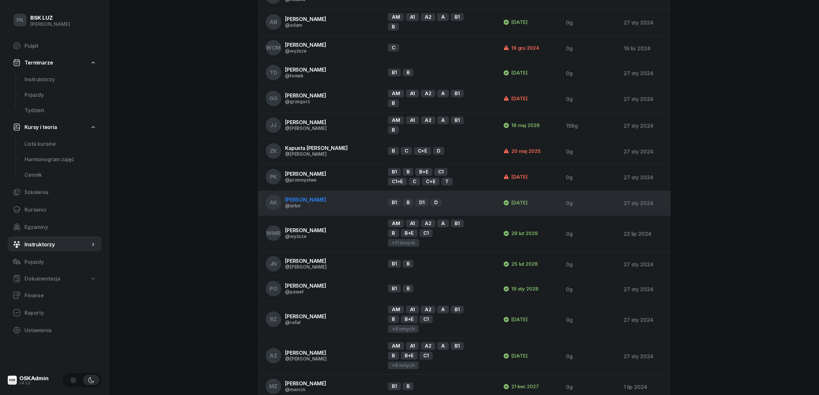
scroll to position [15, 0]
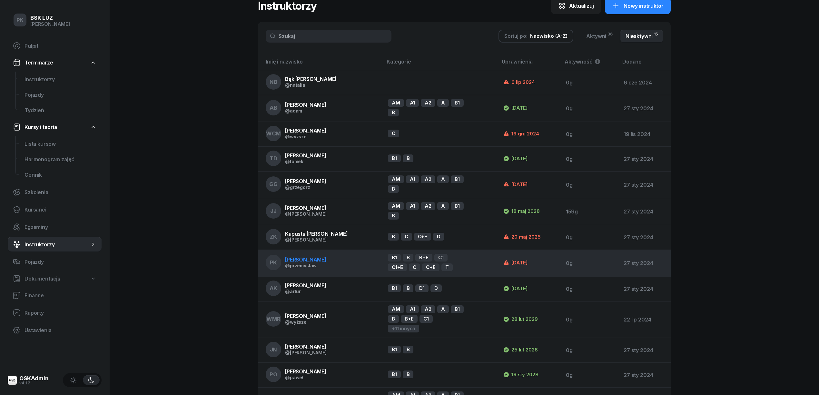
click at [324, 257] on span "[PERSON_NAME]" at bounding box center [305, 259] width 41 height 6
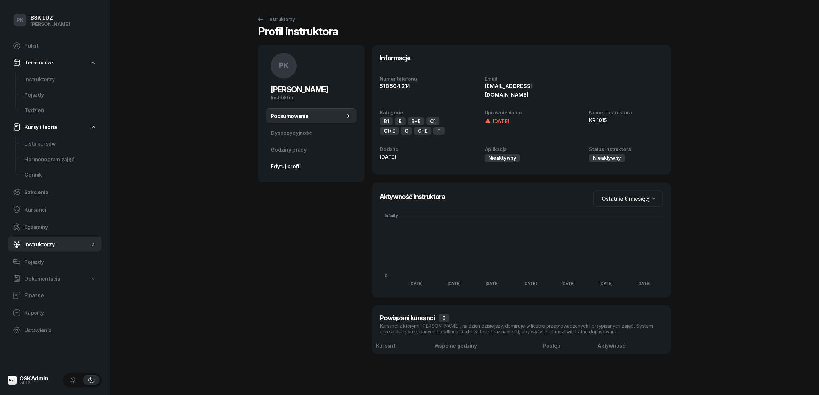
click at [297, 168] on span "Edytuj profil" at bounding box center [311, 166] width 81 height 6
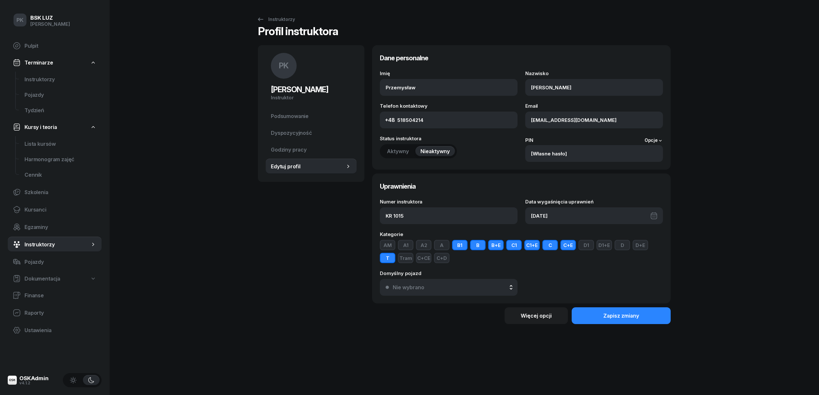
click at [555, 218] on div "[DATE]" at bounding box center [594, 215] width 138 height 17
click at [596, 229] on div "[DATE] [DATE] lut mar kwi maj cze lip sie wrz paź lis gru Pn Wt Śr Czw Pt Sob N…" at bounding box center [615, 279] width 95 height 105
click at [600, 236] on span "Styczeń 2025" at bounding box center [594, 237] width 45 height 10
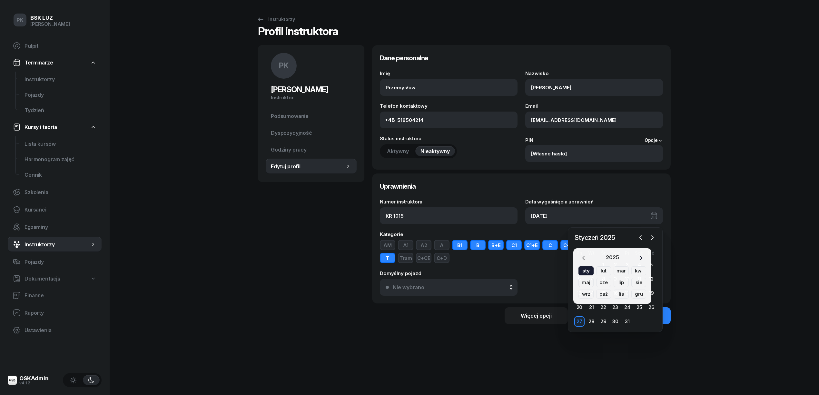
click at [637, 256] on icon "button" at bounding box center [640, 258] width 6 height 6
click at [620, 293] on div "lis" at bounding box center [620, 293] width 15 height 9
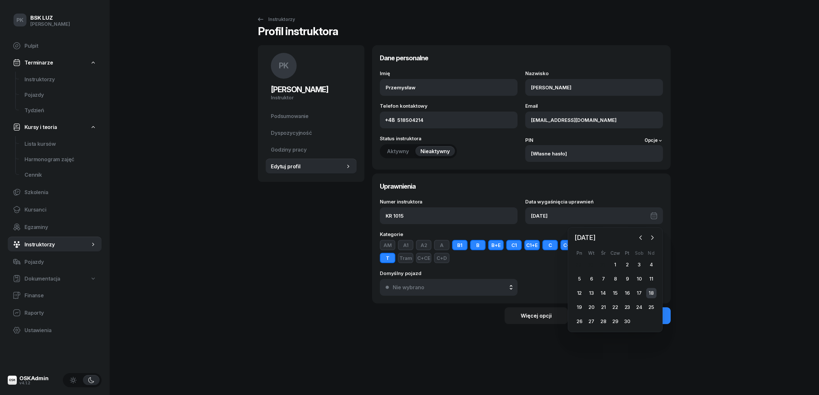
click at [653, 288] on div "18" at bounding box center [651, 293] width 10 height 10
type input "[DATE]"
click at [636, 318] on div "Zapisz zmiany" at bounding box center [621, 316] width 36 height 6
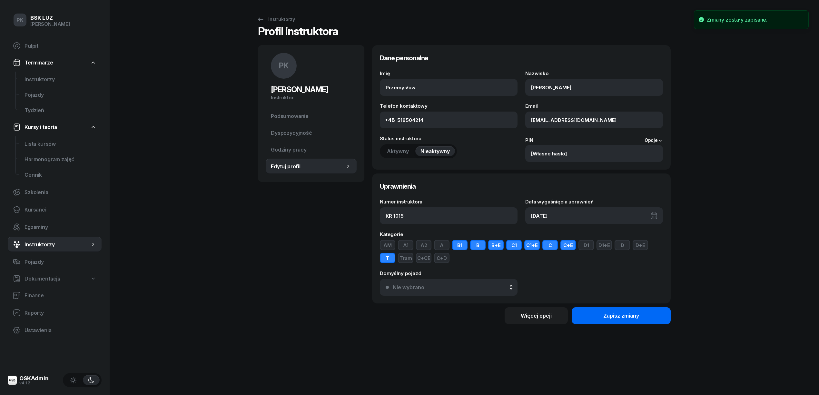
click at [620, 315] on div "Zapisz zmiany" at bounding box center [621, 316] width 36 height 6
click at [266, 17] on div "Instruktorzy" at bounding box center [276, 19] width 38 height 8
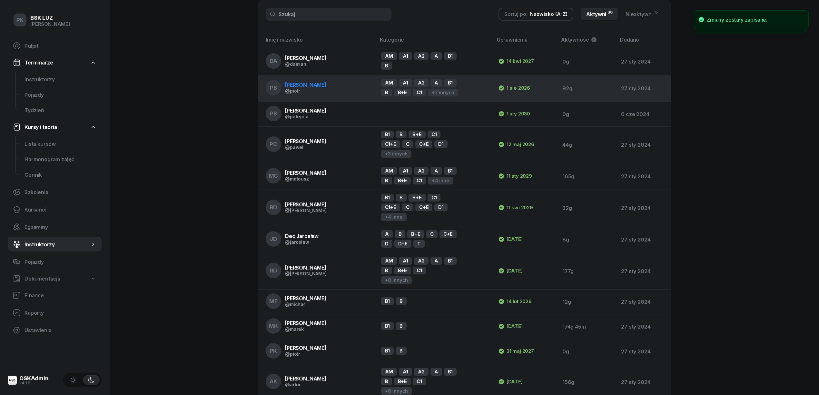
scroll to position [43, 0]
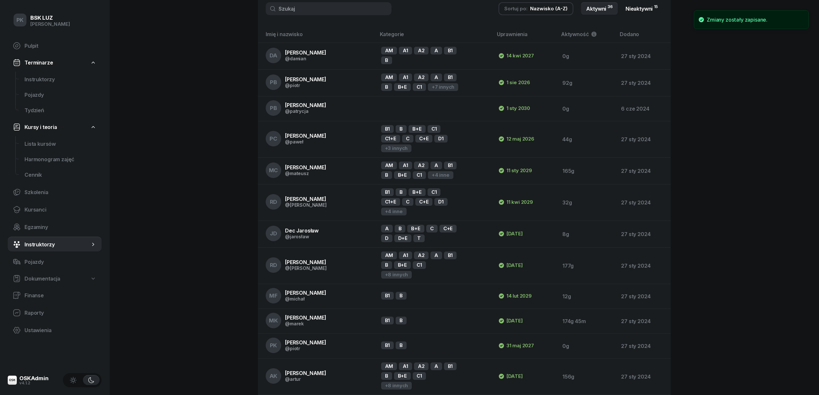
click at [633, 9] on link "Nieaktywni 15" at bounding box center [641, 8] width 43 height 13
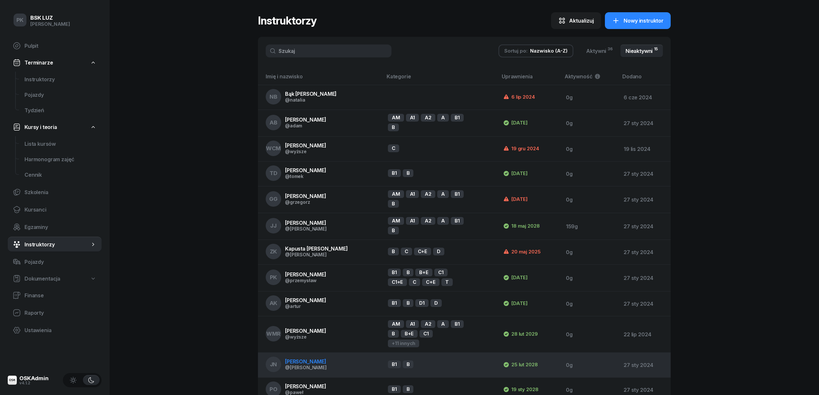
scroll to position [0, 0]
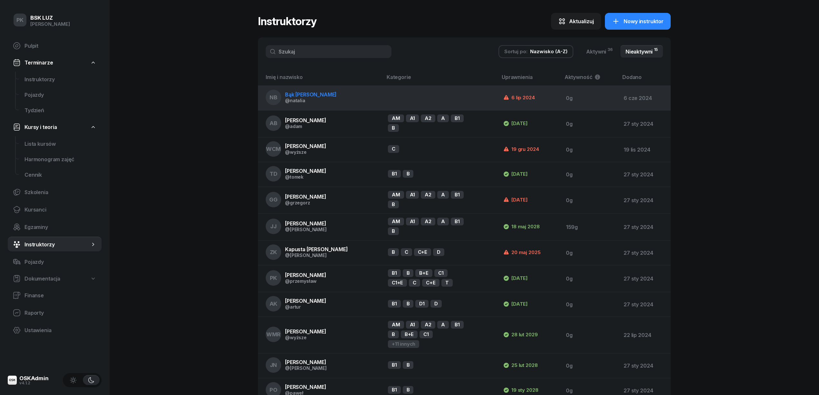
click at [345, 102] on td "NB Bąk [PERSON_NAME] @[PERSON_NAME]" at bounding box center [320, 98] width 125 height 25
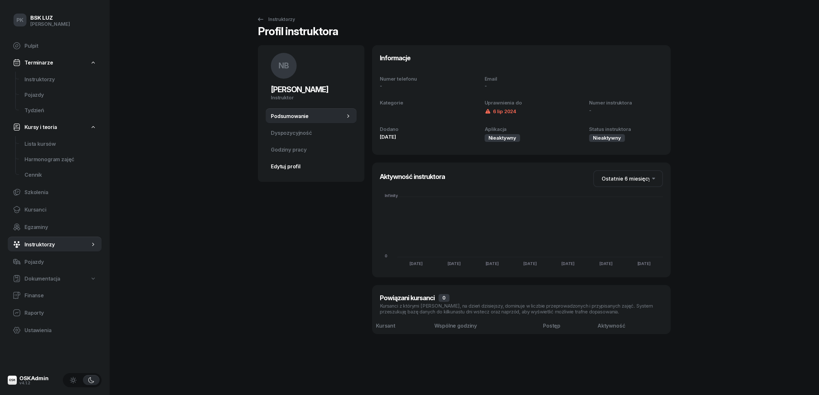
click at [290, 168] on span "Edytuj profil" at bounding box center [311, 166] width 81 height 6
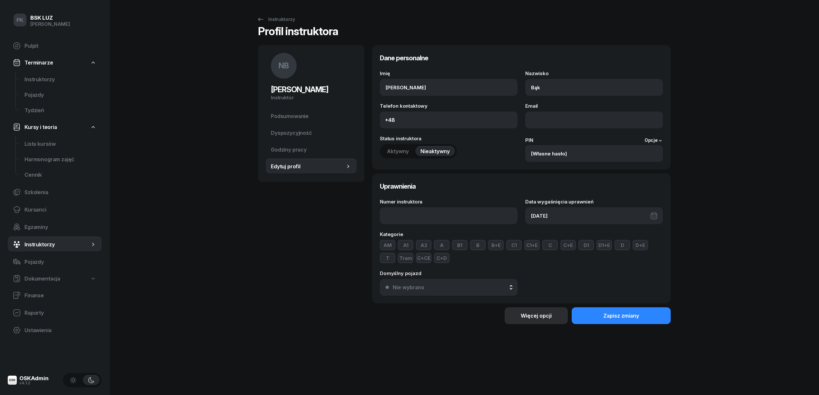
click at [536, 318] on div "Więcej opcji" at bounding box center [535, 316] width 31 height 6
click at [529, 338] on div "Usuń instruktora" at bounding box center [516, 338] width 39 height 6
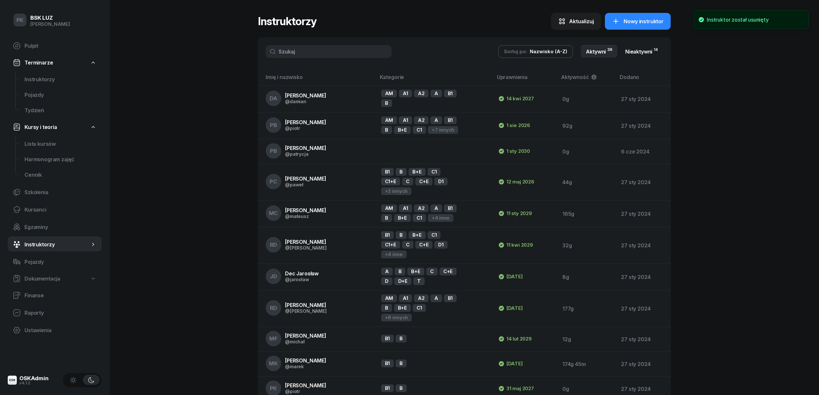
click at [646, 47] on link "Nieaktywni 14" at bounding box center [641, 51] width 43 height 13
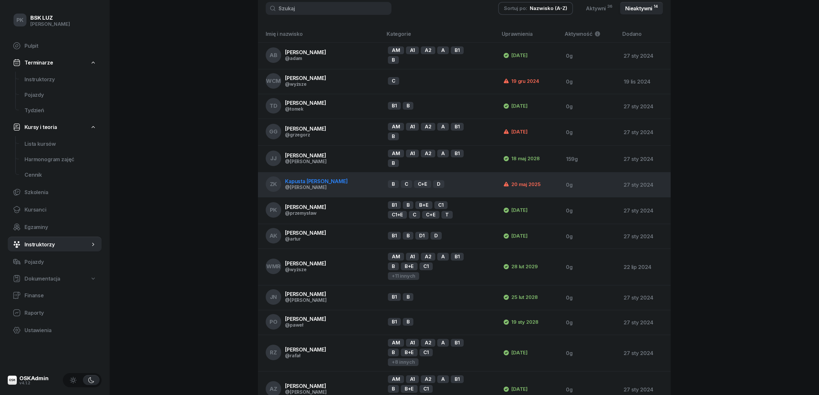
scroll to position [34, 0]
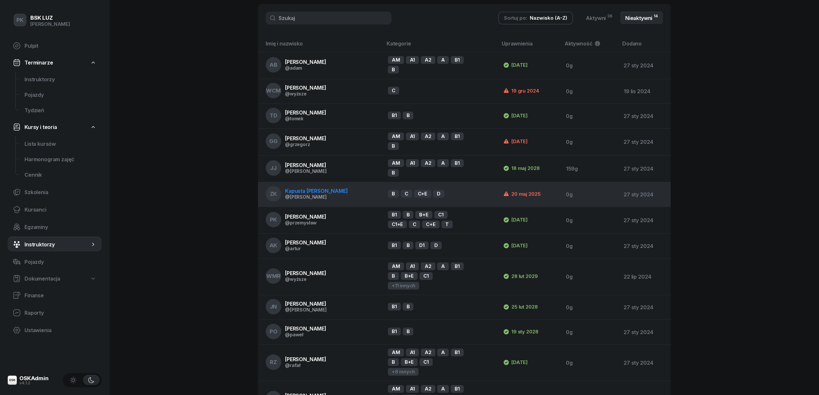
click at [322, 190] on span "Kapusta [PERSON_NAME]" at bounding box center [316, 191] width 63 height 6
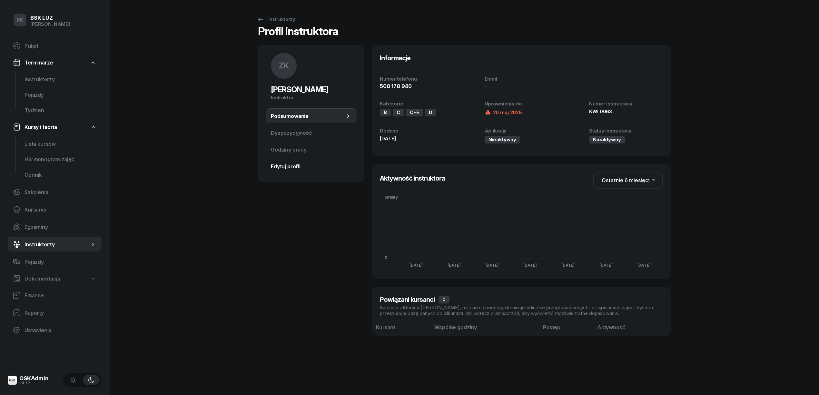
click at [285, 168] on span "Edytuj profil" at bounding box center [311, 166] width 81 height 6
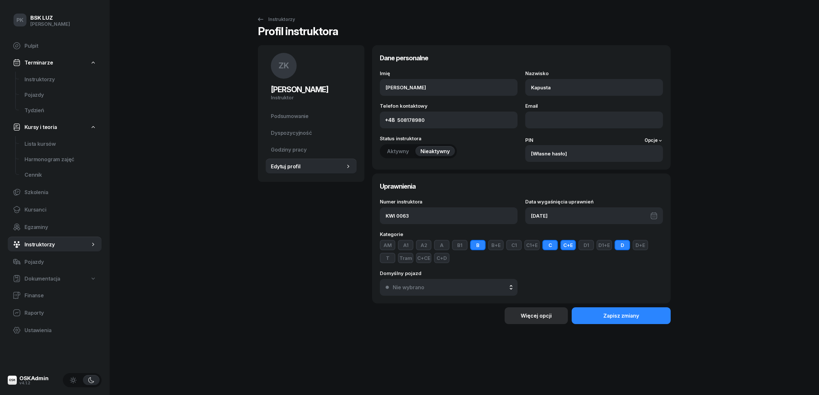
click at [557, 318] on button "Więcej opcji" at bounding box center [535, 315] width 63 height 17
click at [529, 338] on div "Usuń instruktora" at bounding box center [516, 338] width 39 height 6
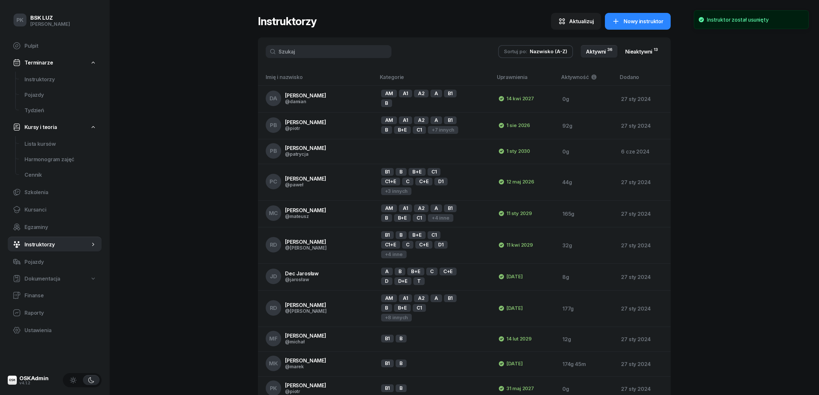
click at [634, 52] on link "Nieaktywni 13" at bounding box center [641, 51] width 43 height 13
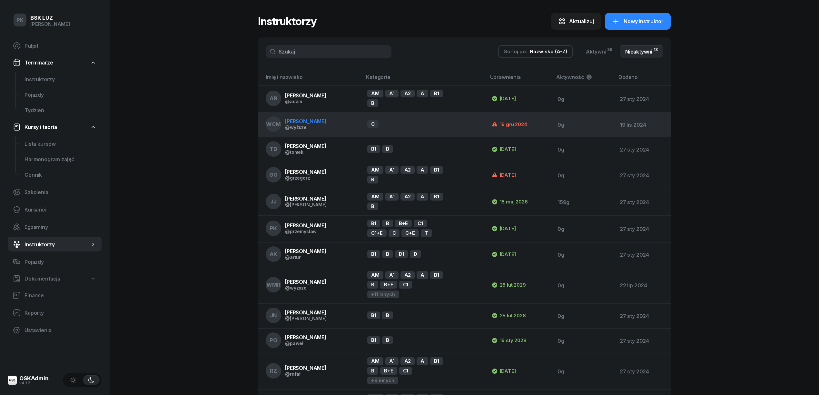
click at [318, 121] on span "[PERSON_NAME]" at bounding box center [305, 121] width 41 height 6
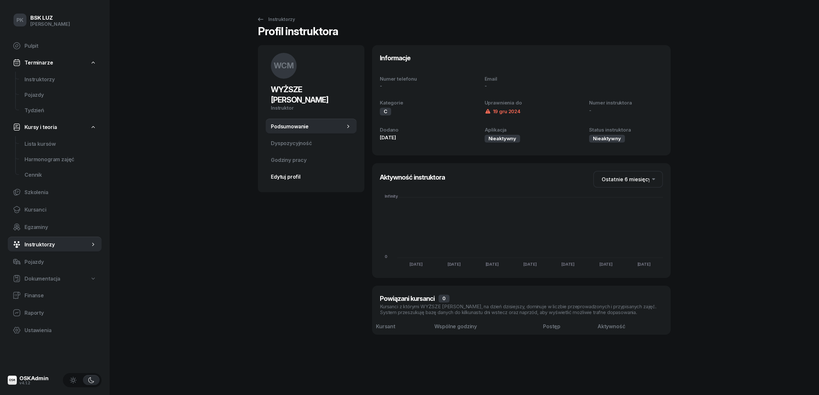
click at [292, 170] on link "Edytuj profil" at bounding box center [311, 176] width 91 height 15
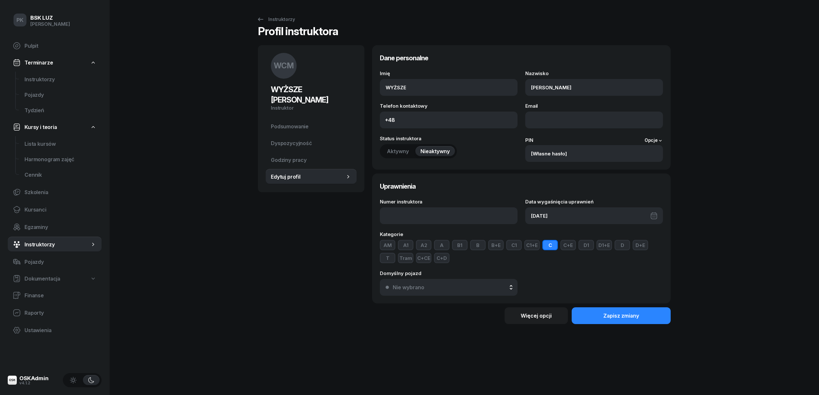
click at [589, 213] on div "[DATE]" at bounding box center [594, 215] width 138 height 17
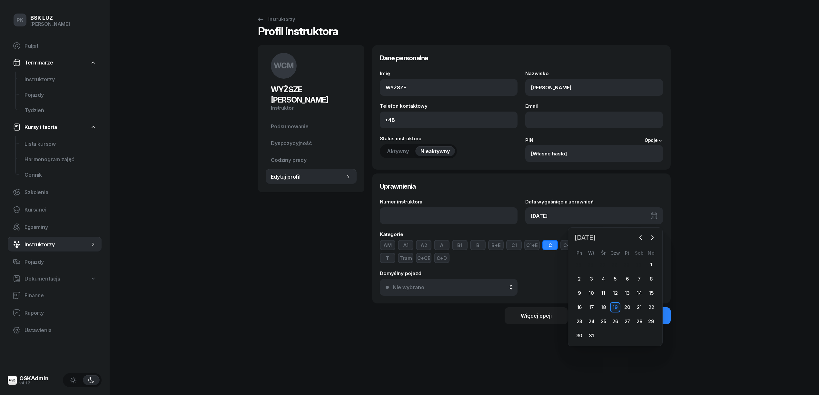
click at [598, 240] on span "[DATE]" at bounding box center [585, 237] width 26 height 10
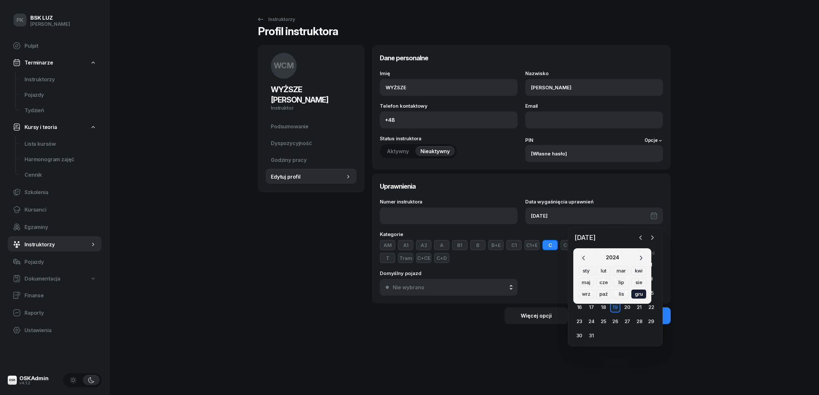
click at [638, 258] on icon "button" at bounding box center [640, 258] width 6 height 6
click at [637, 257] on icon "button" at bounding box center [640, 258] width 6 height 6
click at [640, 257] on icon "button" at bounding box center [640, 258] width 6 height 6
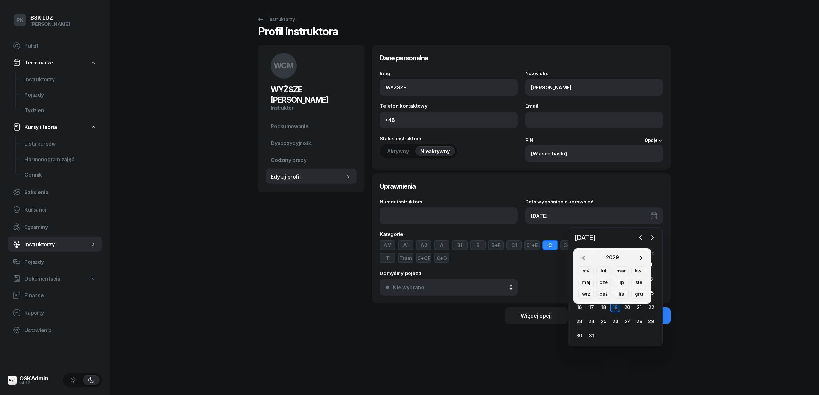
click at [589, 269] on div "sty" at bounding box center [585, 270] width 15 height 9
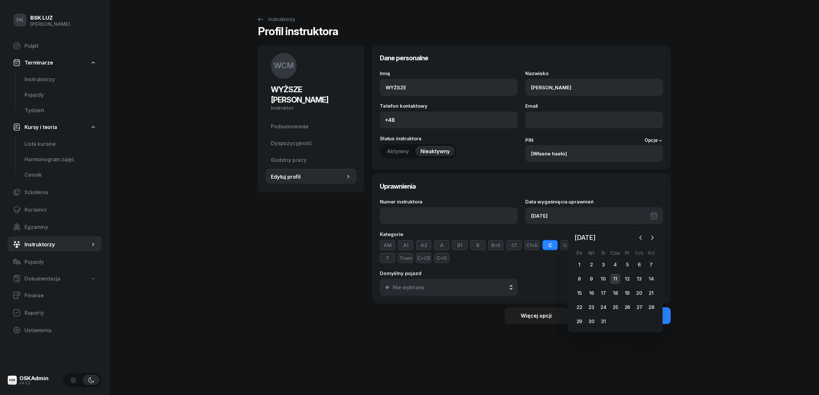
click at [615, 278] on div "11" at bounding box center [615, 279] width 10 height 10
type input "[DATE]"
click at [636, 318] on div "Zapisz zmiany" at bounding box center [621, 316] width 36 height 6
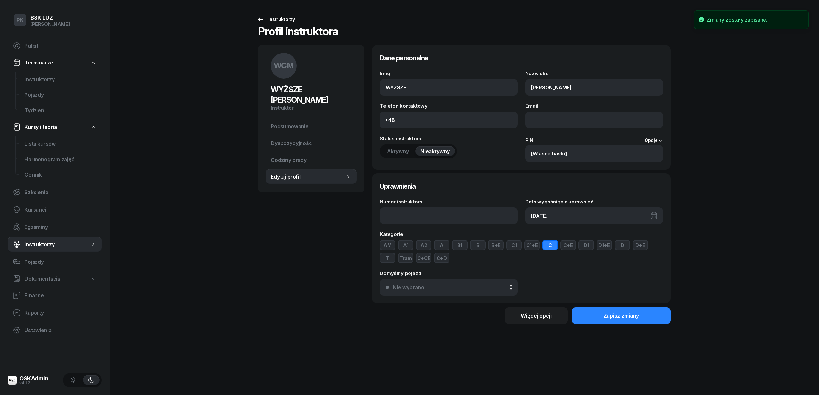
click at [281, 17] on div "Instruktorzy" at bounding box center [276, 19] width 38 height 8
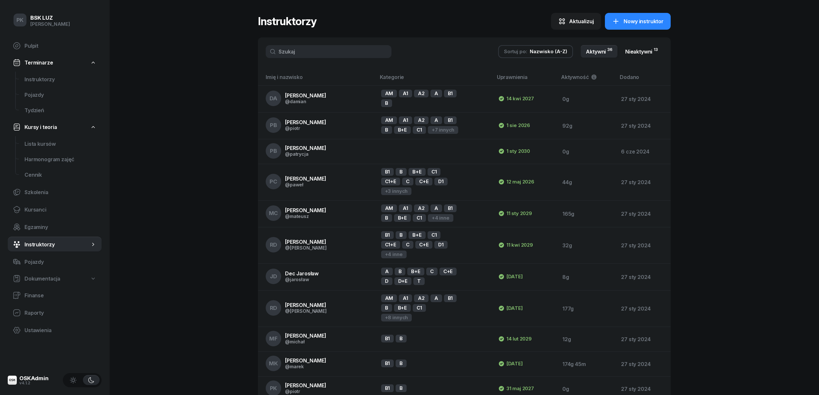
click at [646, 51] on link "Nieaktywni 13" at bounding box center [641, 51] width 43 height 13
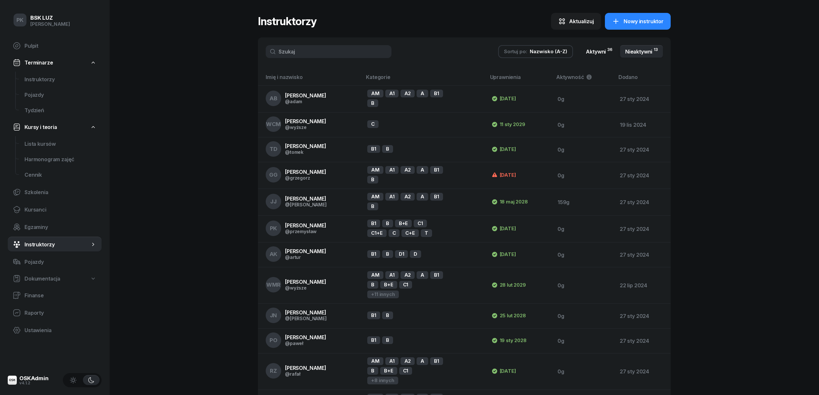
click at [592, 50] on link "Aktywni 36" at bounding box center [598, 51] width 37 height 13
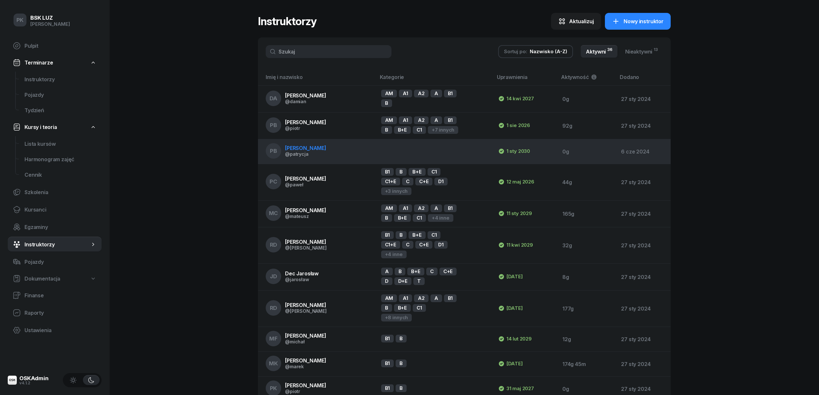
click at [432, 149] on td at bounding box center [434, 151] width 117 height 25
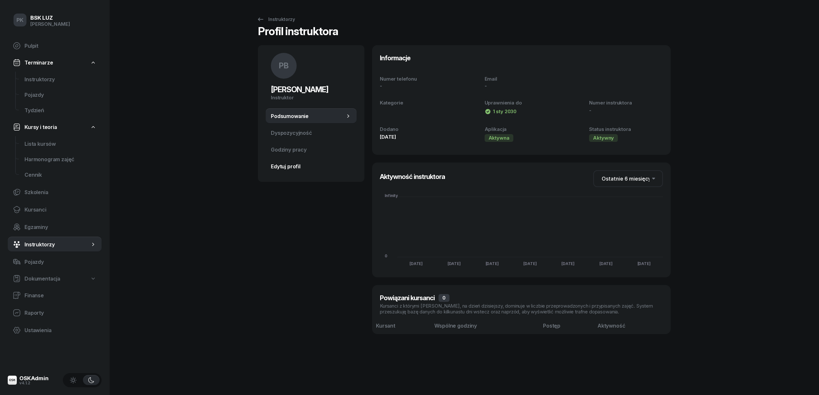
click at [294, 168] on span "Edytuj profil" at bounding box center [311, 166] width 81 height 6
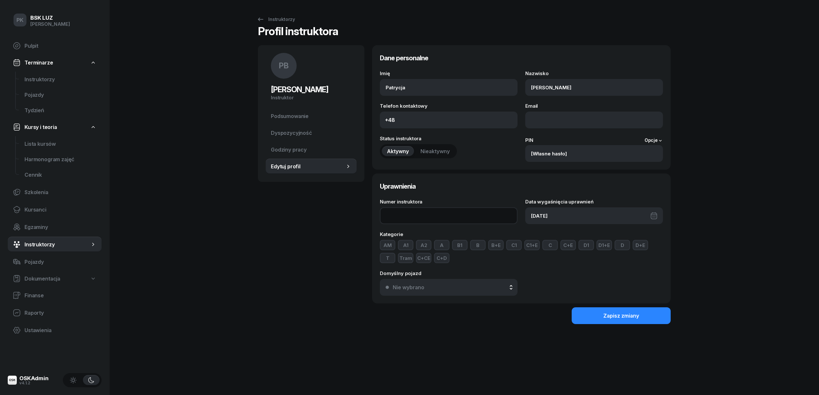
click at [406, 216] on input "Numer instruktora" at bounding box center [449, 215] width 138 height 17
type input "Biuro"
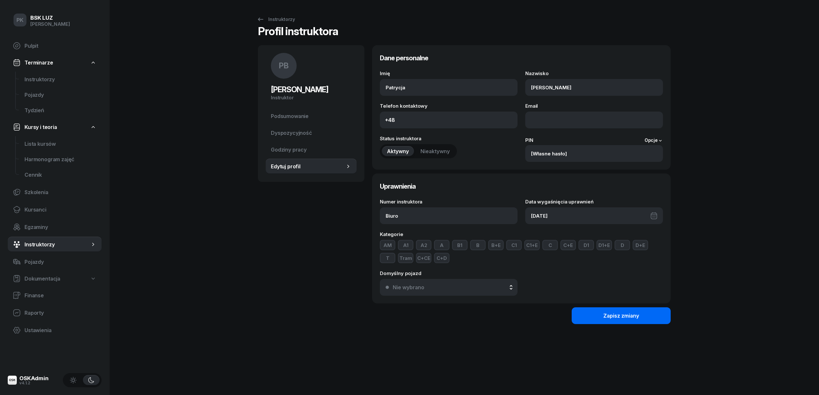
click at [585, 315] on button "Zapisz zmiany" at bounding box center [620, 315] width 99 height 17
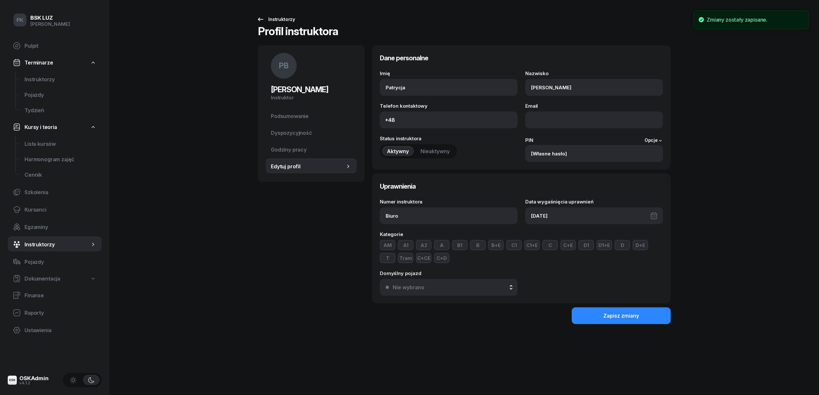
click at [282, 23] on link "Instruktorzy" at bounding box center [276, 19] width 50 height 13
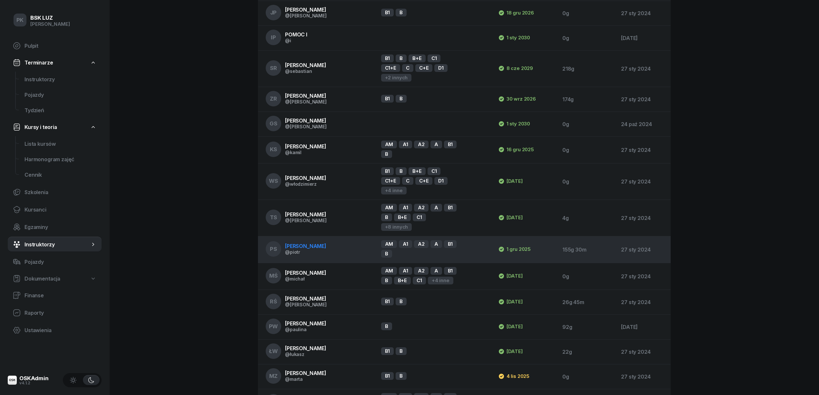
scroll to position [686, 0]
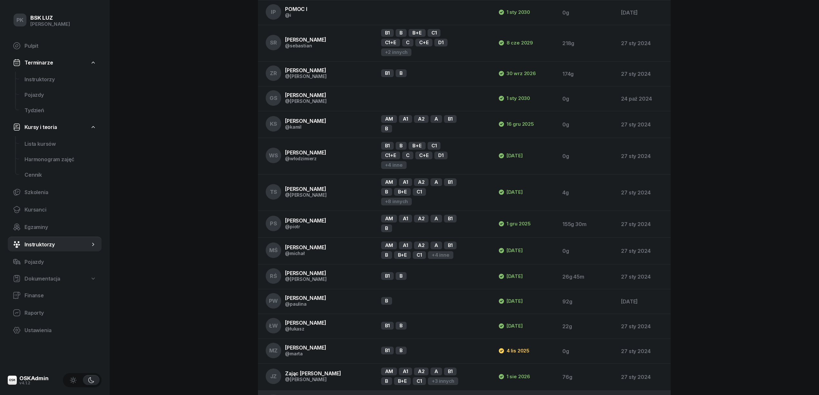
click at [295, 394] on span "[PERSON_NAME]" at bounding box center [305, 399] width 41 height 6
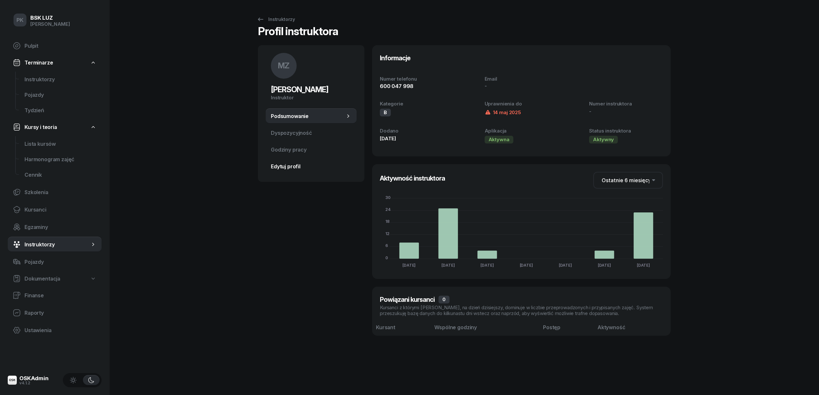
click at [291, 165] on span "Edytuj profil" at bounding box center [311, 166] width 81 height 6
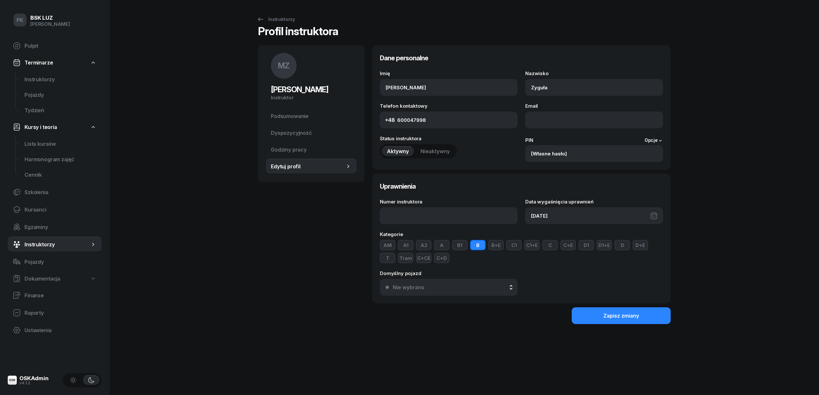
click at [589, 219] on div "[DATE]" at bounding box center [594, 215] width 138 height 17
click at [587, 239] on span "Maj 2025" at bounding box center [588, 237] width 33 height 10
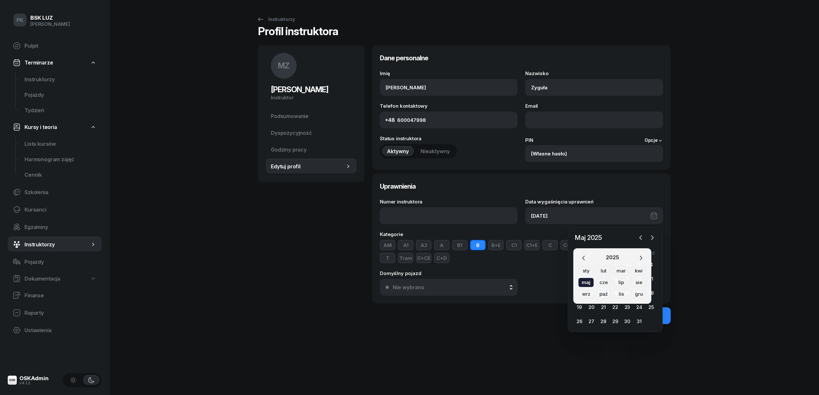
click at [641, 255] on icon "button" at bounding box center [640, 258] width 6 height 6
click at [587, 261] on button "button" at bounding box center [583, 257] width 10 height 9
click at [601, 273] on div "lut" at bounding box center [603, 270] width 15 height 9
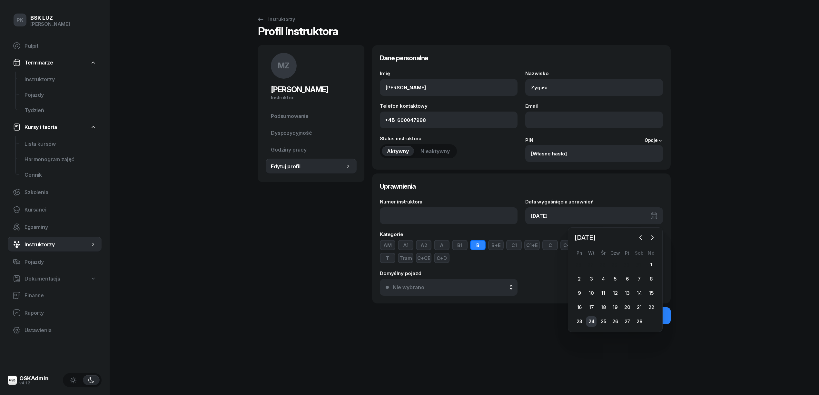
click at [590, 320] on div "24" at bounding box center [591, 321] width 10 height 10
type input "[DATE]"
click at [601, 318] on button "Zapisz zmiany" at bounding box center [620, 315] width 99 height 17
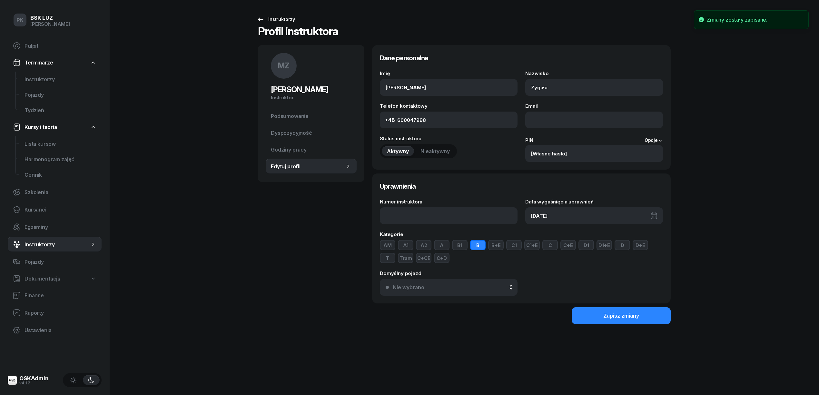
click at [285, 17] on div "Instruktorzy" at bounding box center [276, 19] width 38 height 8
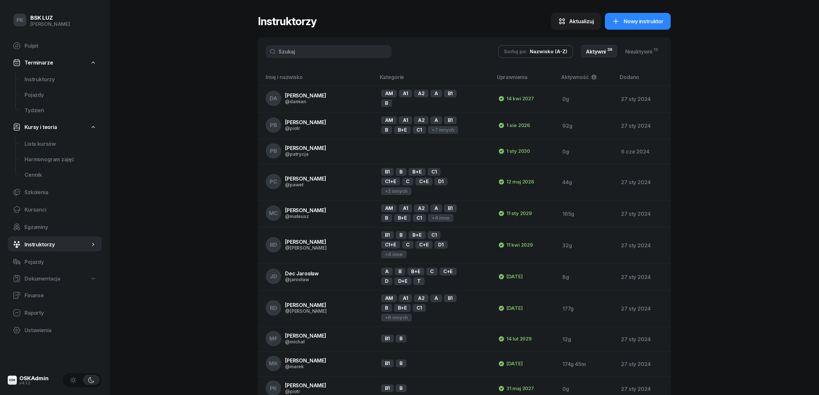
click at [555, 44] on div "Sortuj po: Nazwisko (A-Z) Aktywni 36 Nieaktywni 13" at bounding box center [464, 51] width 413 height 28
click at [556, 50] on div "Nazwisko (A-Z)" at bounding box center [548, 52] width 37 height 6
click at [534, 120] on div "Uprawnienia" at bounding box center [532, 120] width 31 height 5
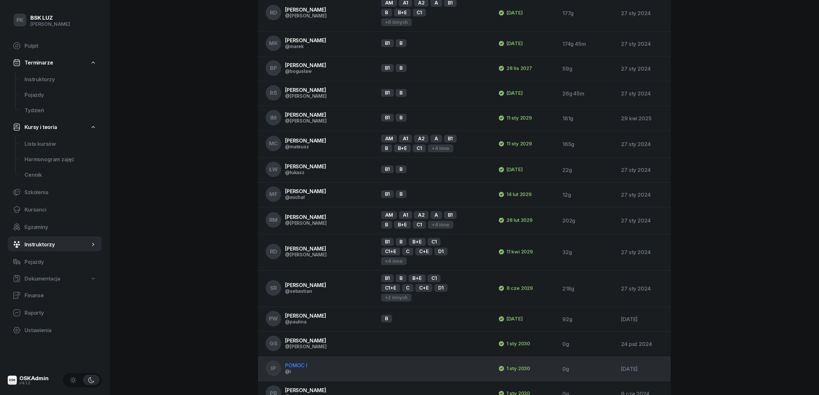
scroll to position [686, 0]
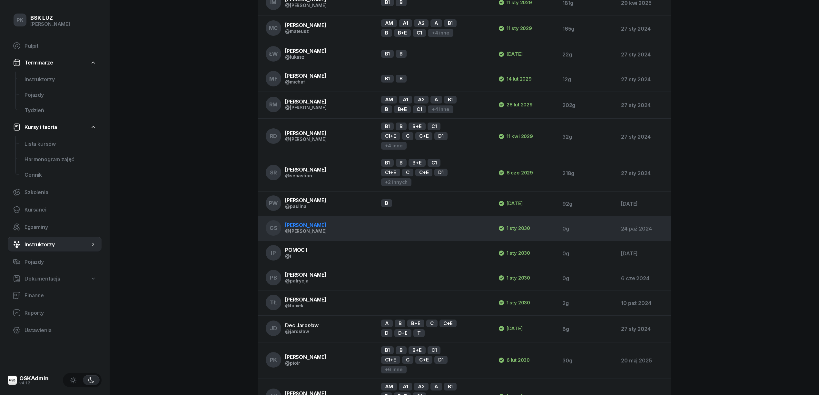
click at [523, 224] on div "1 sty 2030" at bounding box center [514, 228] width 32 height 8
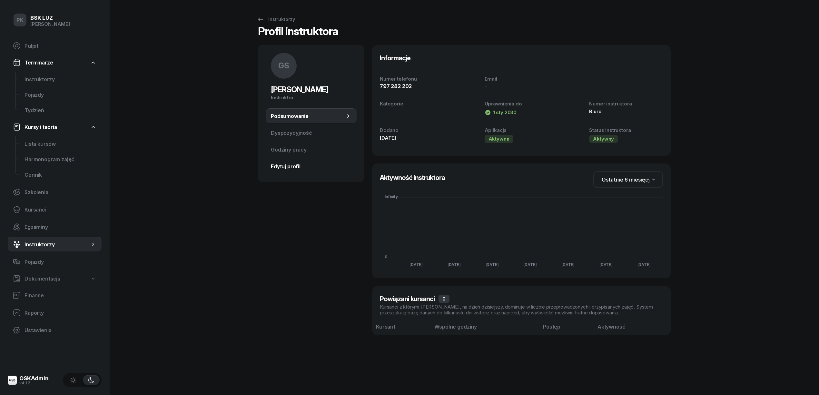
click at [287, 160] on link "Edytuj profil" at bounding box center [311, 166] width 91 height 15
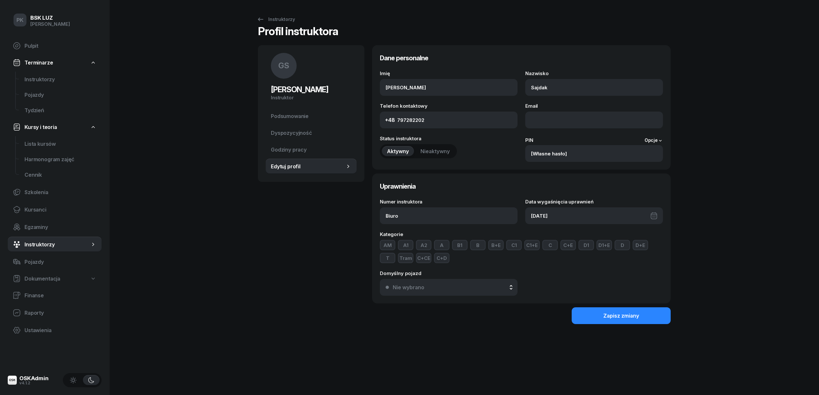
click at [585, 206] on div "Data wygaśnięcia uprawnień [DATE]" at bounding box center [594, 211] width 138 height 25
click at [588, 219] on div "[DATE]" at bounding box center [594, 215] width 138 height 17
click at [598, 238] on span "[DATE]" at bounding box center [585, 237] width 26 height 10
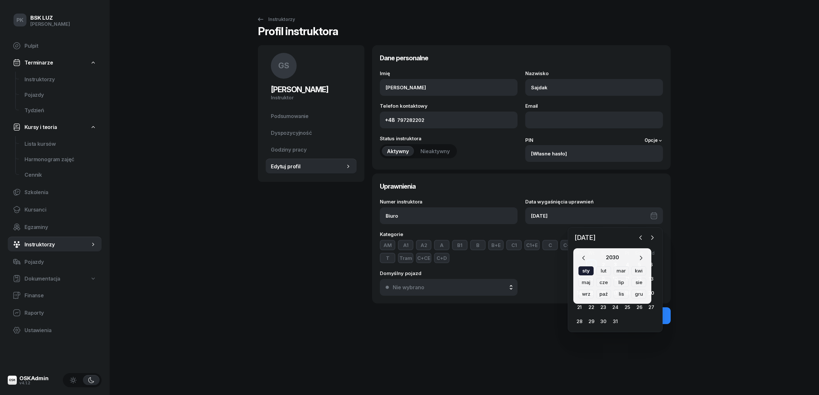
click at [611, 254] on div "2030" at bounding box center [612, 257] width 13 height 9
click at [638, 255] on icon "button" at bounding box center [640, 258] width 6 height 6
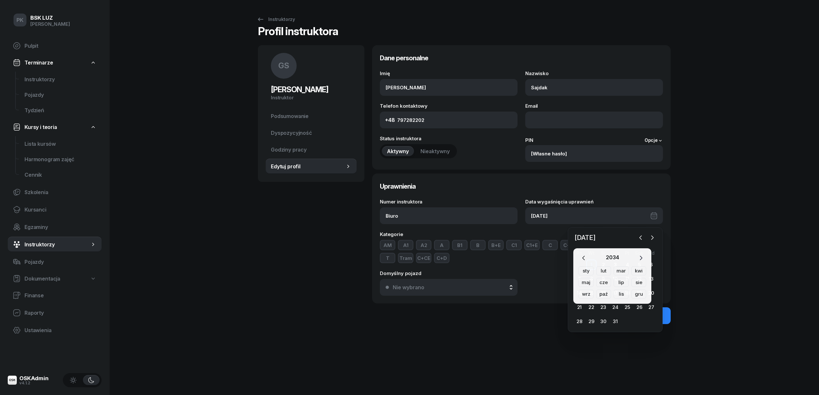
click at [638, 255] on icon "button" at bounding box center [640, 258] width 6 height 6
click at [583, 271] on div "sty" at bounding box center [585, 270] width 15 height 9
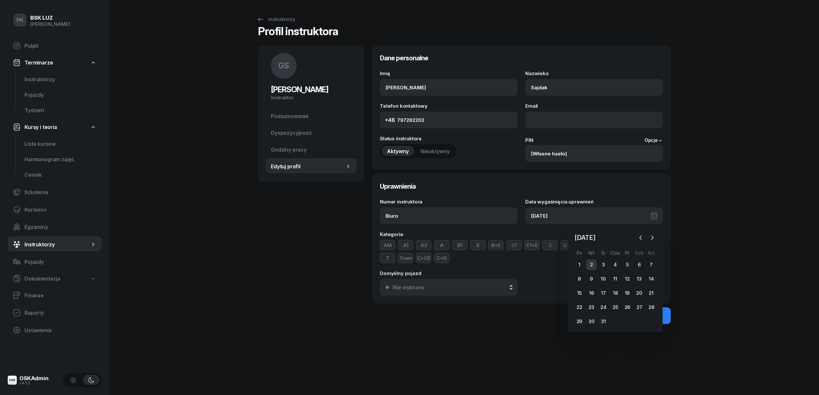
click at [586, 262] on div "2" at bounding box center [591, 264] width 10 height 10
click at [612, 214] on div "[DATE]" at bounding box center [594, 215] width 138 height 17
click at [579, 260] on div "1" at bounding box center [579, 264] width 10 height 10
type input "[DATE]"
click at [613, 321] on button "Zapisz zmiany" at bounding box center [620, 315] width 99 height 17
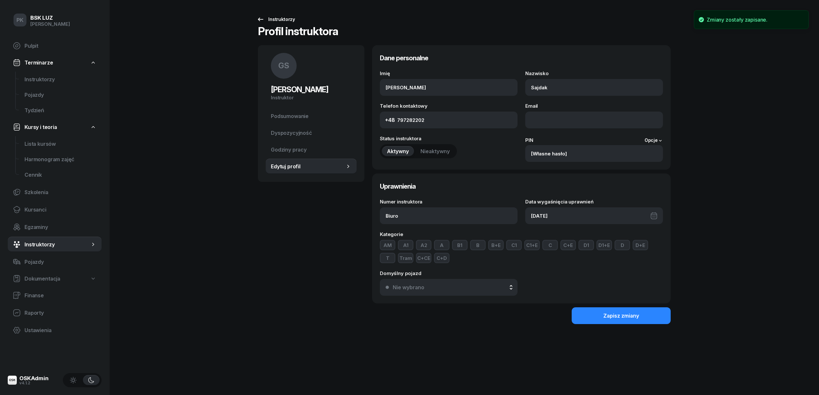
click at [267, 13] on link "Instruktorzy" at bounding box center [276, 19] width 50 height 13
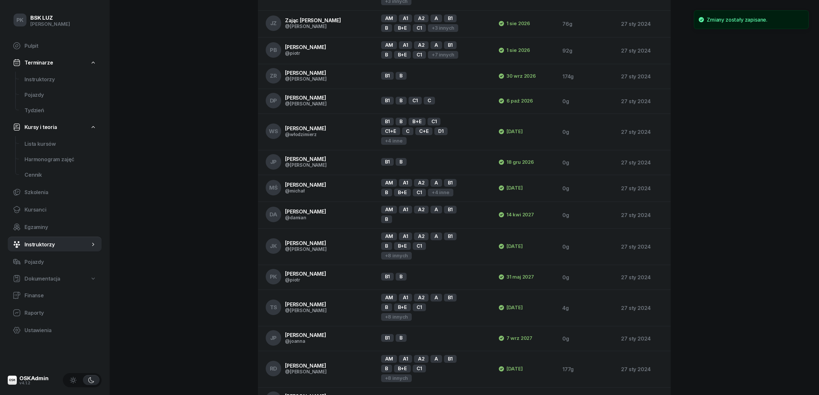
scroll to position [686, 0]
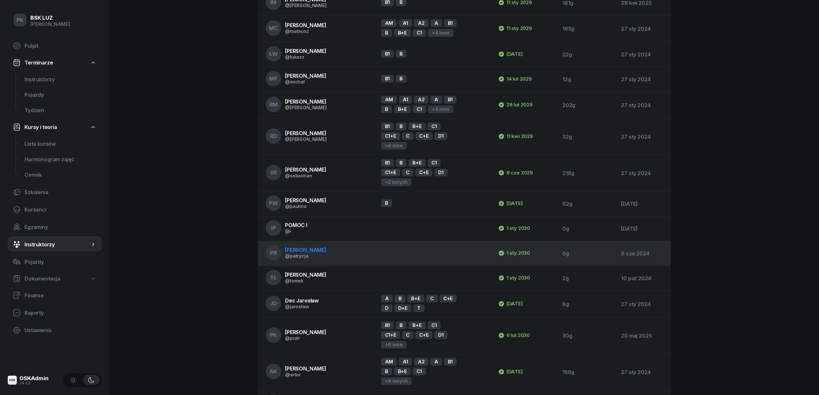
click at [370, 241] on td "PB [PERSON_NAME] @patrycja" at bounding box center [317, 253] width 118 height 25
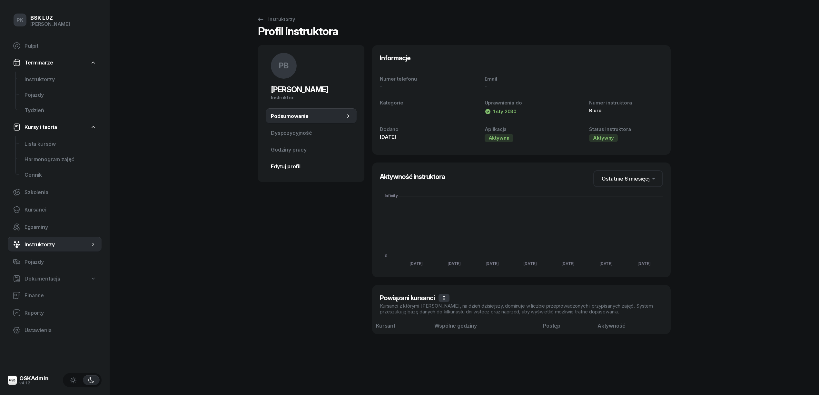
click at [288, 163] on span "Edytuj profil" at bounding box center [311, 166] width 81 height 6
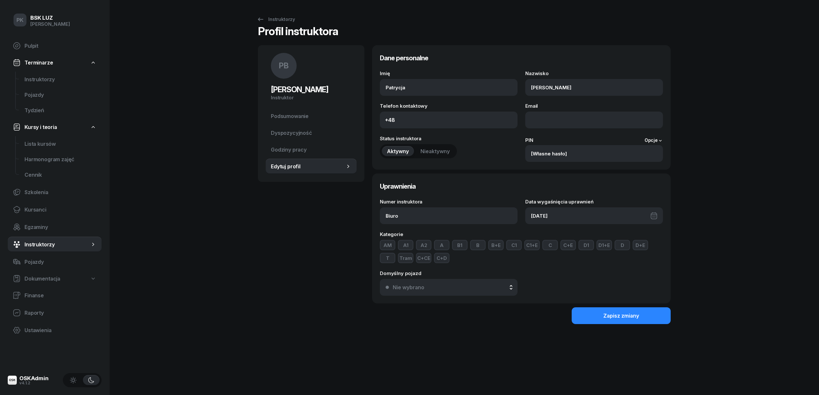
click at [579, 213] on div "[DATE]" at bounding box center [594, 215] width 138 height 17
click at [598, 240] on span "[DATE]" at bounding box center [585, 237] width 26 height 10
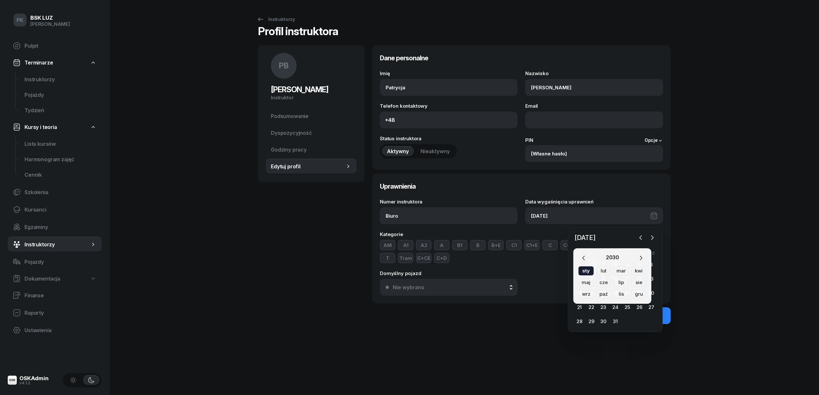
click at [616, 259] on div "2030" at bounding box center [612, 257] width 13 height 9
click at [647, 256] on div "[DATE] lut mar kwi maj cze lip sie wrz paź lis gru" at bounding box center [612, 275] width 78 height 55
click at [645, 256] on button "button" at bounding box center [641, 257] width 10 height 9
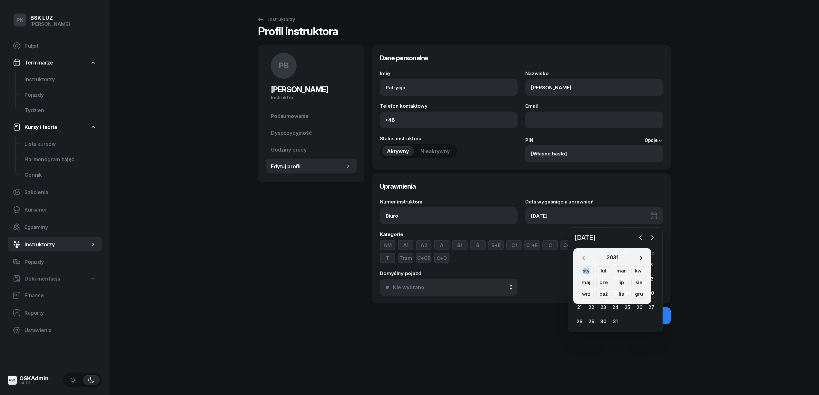
click at [645, 256] on button "button" at bounding box center [641, 257] width 10 height 9
click at [585, 269] on div "sty" at bounding box center [585, 270] width 15 height 9
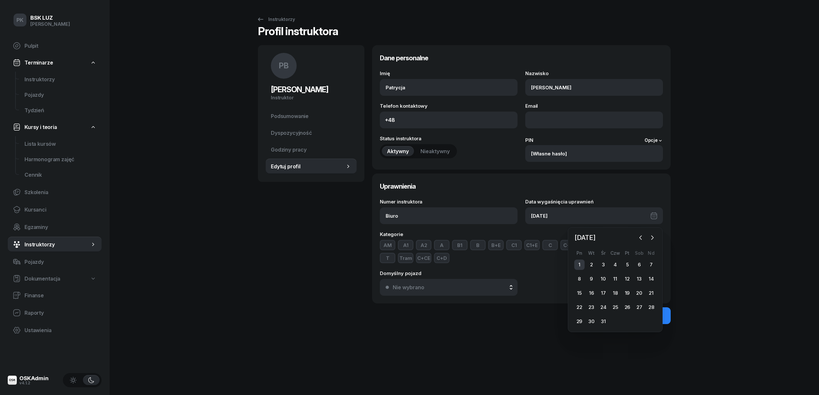
click at [581, 264] on div "1" at bounding box center [579, 264] width 10 height 10
type input "[DATE]"
click at [612, 316] on div "Zapisz zmiany" at bounding box center [621, 316] width 36 height 6
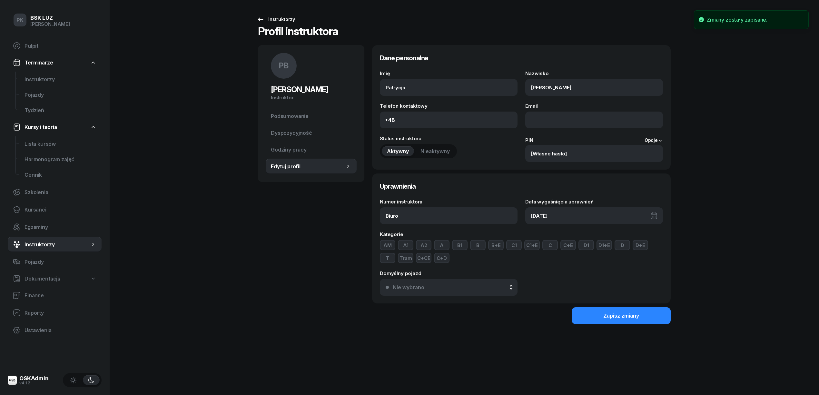
click at [283, 17] on div "Instruktorzy" at bounding box center [276, 19] width 38 height 8
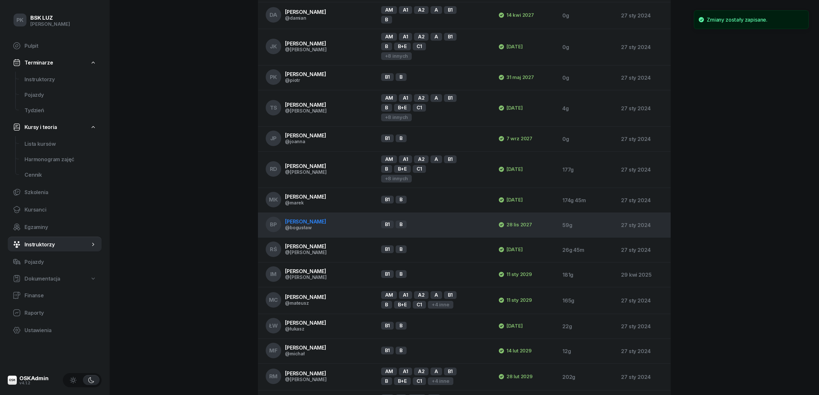
scroll to position [686, 0]
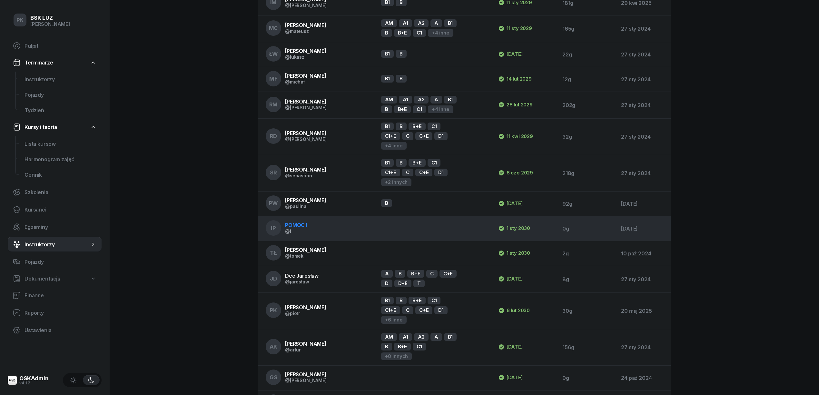
click at [377, 216] on td at bounding box center [434, 228] width 117 height 25
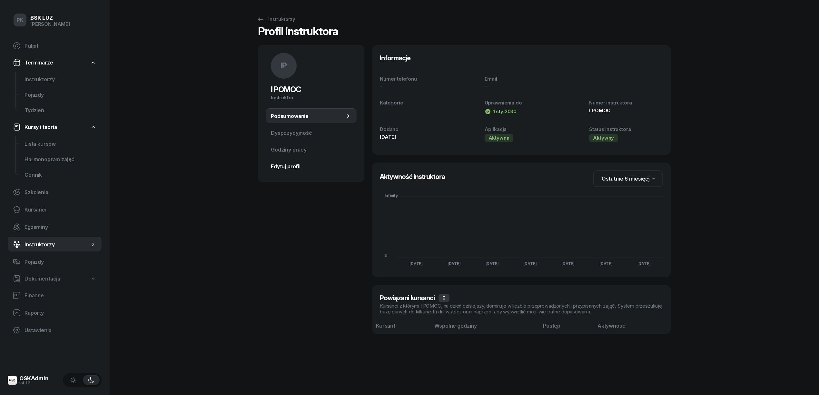
click at [287, 170] on link "Edytuj profil" at bounding box center [311, 166] width 91 height 15
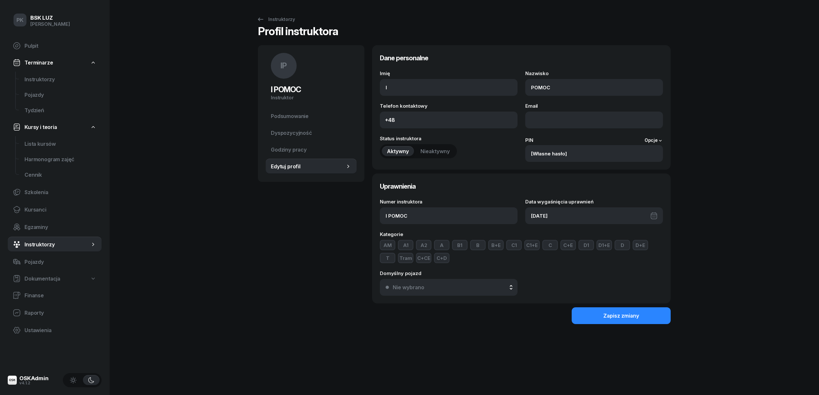
click at [565, 211] on div "[DATE]" at bounding box center [594, 215] width 138 height 17
click at [654, 236] on icon "button" at bounding box center [652, 237] width 6 height 6
click at [653, 236] on icon "button" at bounding box center [652, 237] width 6 height 6
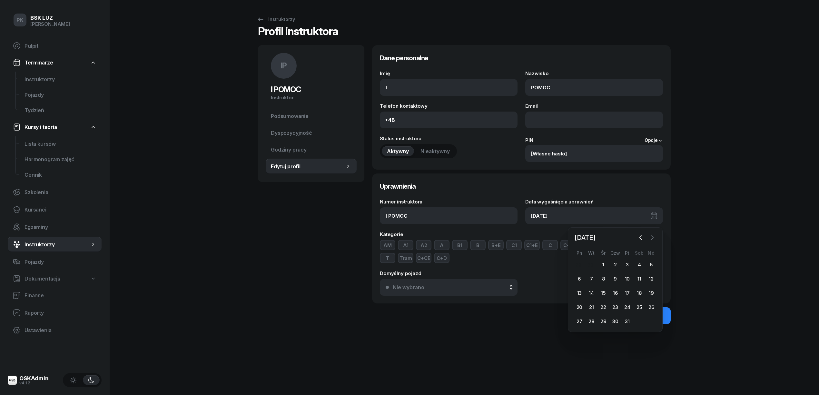
click at [653, 236] on icon "button" at bounding box center [652, 237] width 6 height 6
click at [598, 238] on span "[DATE]" at bounding box center [585, 237] width 26 height 10
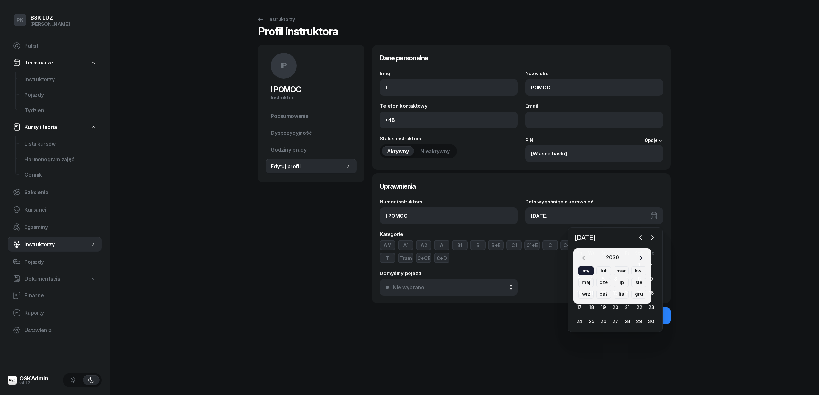
click at [638, 254] on button "button" at bounding box center [641, 257] width 10 height 9
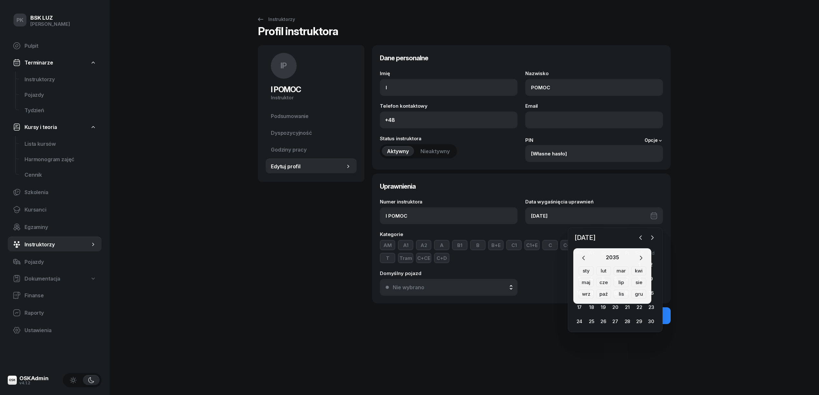
click at [584, 270] on div "sty" at bounding box center [585, 270] width 15 height 9
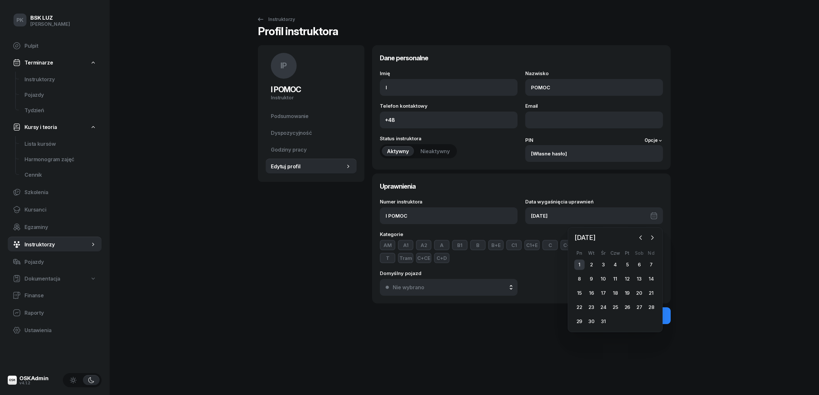
click at [580, 263] on div "1" at bounding box center [579, 264] width 10 height 10
type input "[DATE]"
click at [604, 315] on div "Zapisz zmiany" at bounding box center [621, 316] width 36 height 6
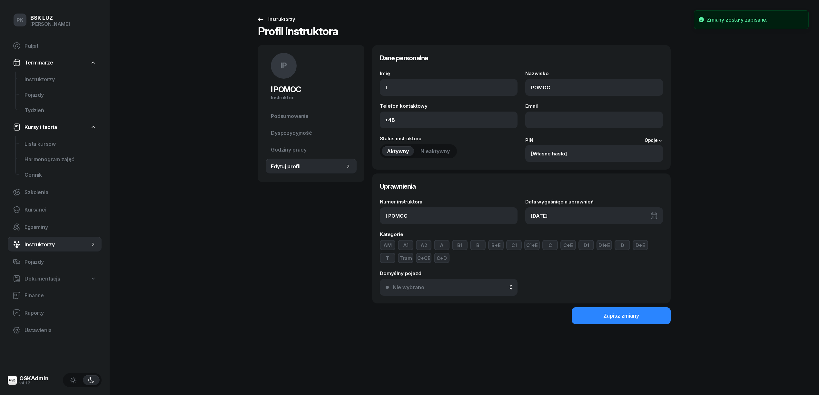
click at [285, 19] on div "Instruktorzy" at bounding box center [276, 19] width 38 height 8
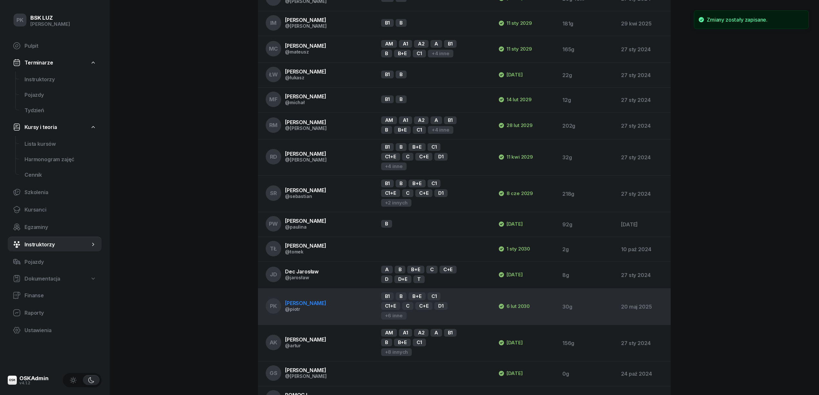
scroll to position [686, 0]
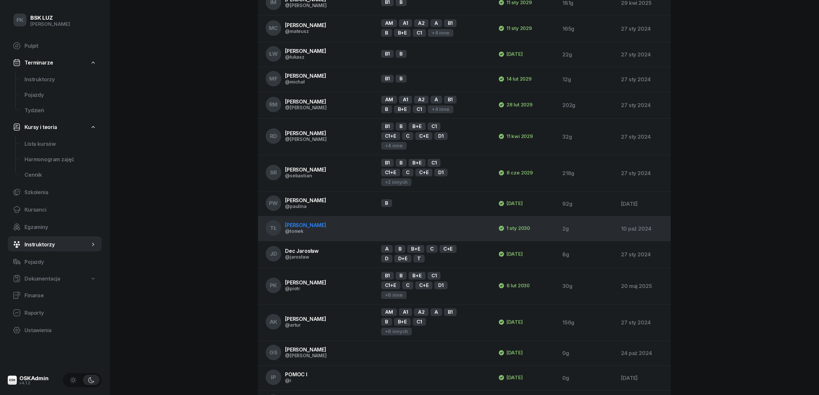
click at [306, 222] on span "[PERSON_NAME]" at bounding box center [305, 225] width 41 height 6
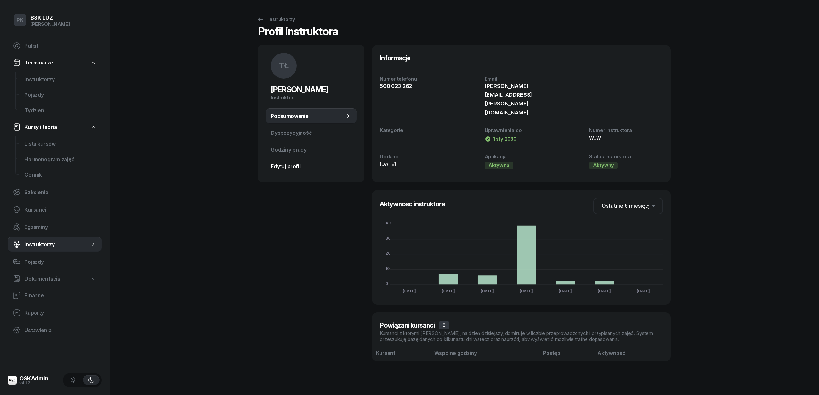
click at [273, 167] on span "Edytuj profil" at bounding box center [311, 166] width 81 height 6
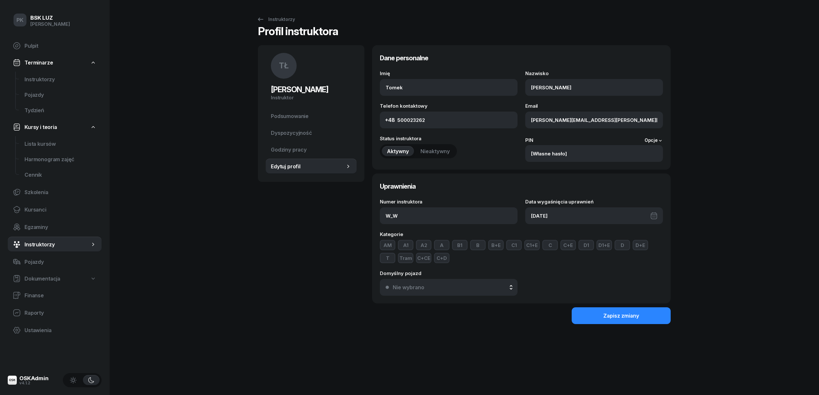
click at [586, 215] on div "[DATE]" at bounding box center [594, 215] width 138 height 17
click at [598, 235] on span "[DATE]" at bounding box center [585, 237] width 26 height 10
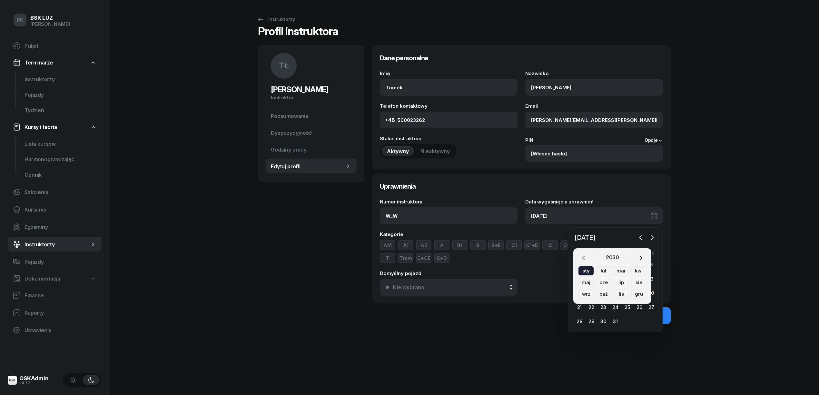
click at [640, 255] on icon "button" at bounding box center [640, 258] width 6 height 6
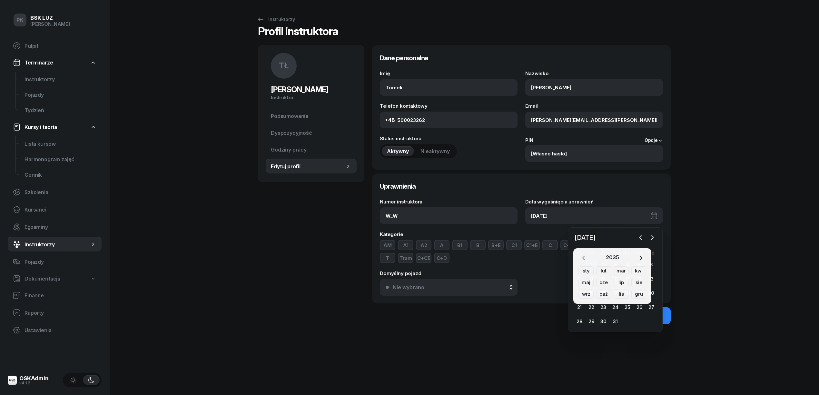
click at [588, 271] on div "sty" at bounding box center [585, 270] width 15 height 9
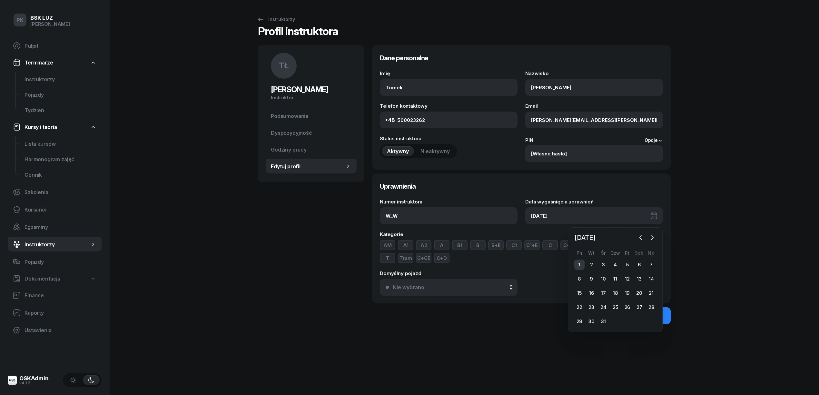
click at [579, 266] on div "1" at bounding box center [579, 264] width 10 height 10
type input "[DATE]"
click at [614, 319] on button "Zapisz zmiany" at bounding box center [620, 315] width 99 height 17
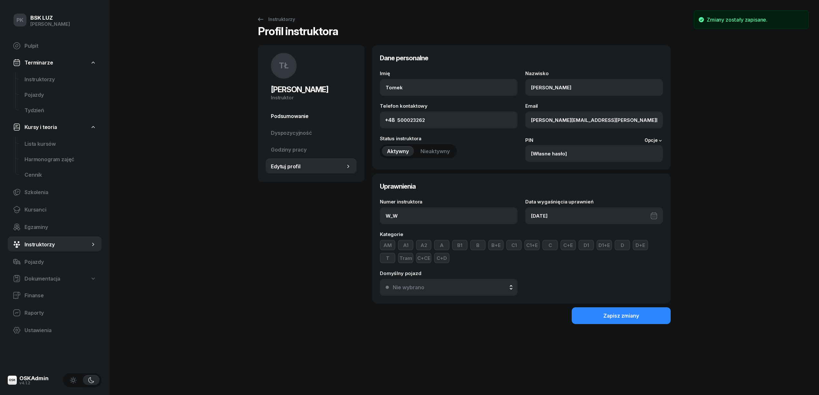
click at [290, 119] on link "Podsumowanie" at bounding box center [311, 115] width 91 height 15
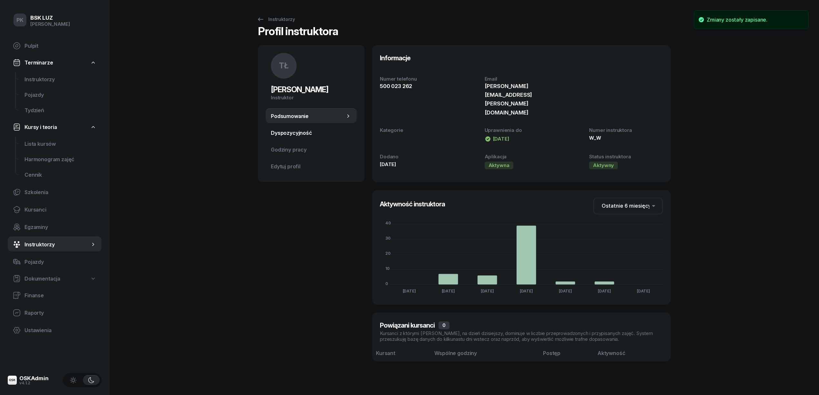
click at [294, 134] on span "Dyspozycyjność" at bounding box center [311, 133] width 81 height 6
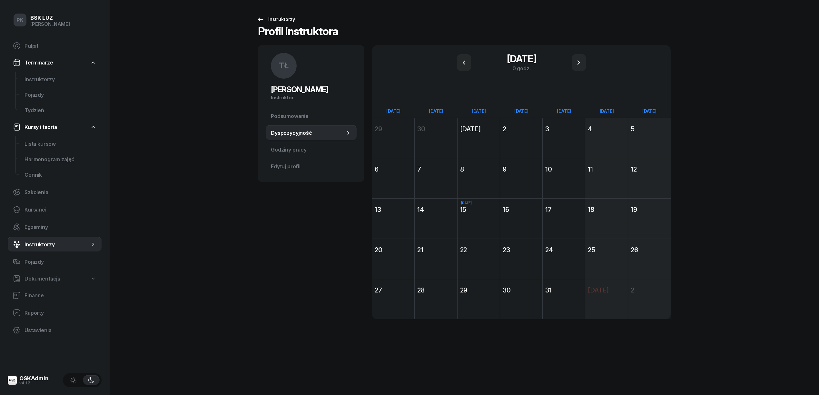
click at [269, 17] on div "Instruktorzy" at bounding box center [276, 19] width 38 height 8
